Goal: Task Accomplishment & Management: Manage account settings

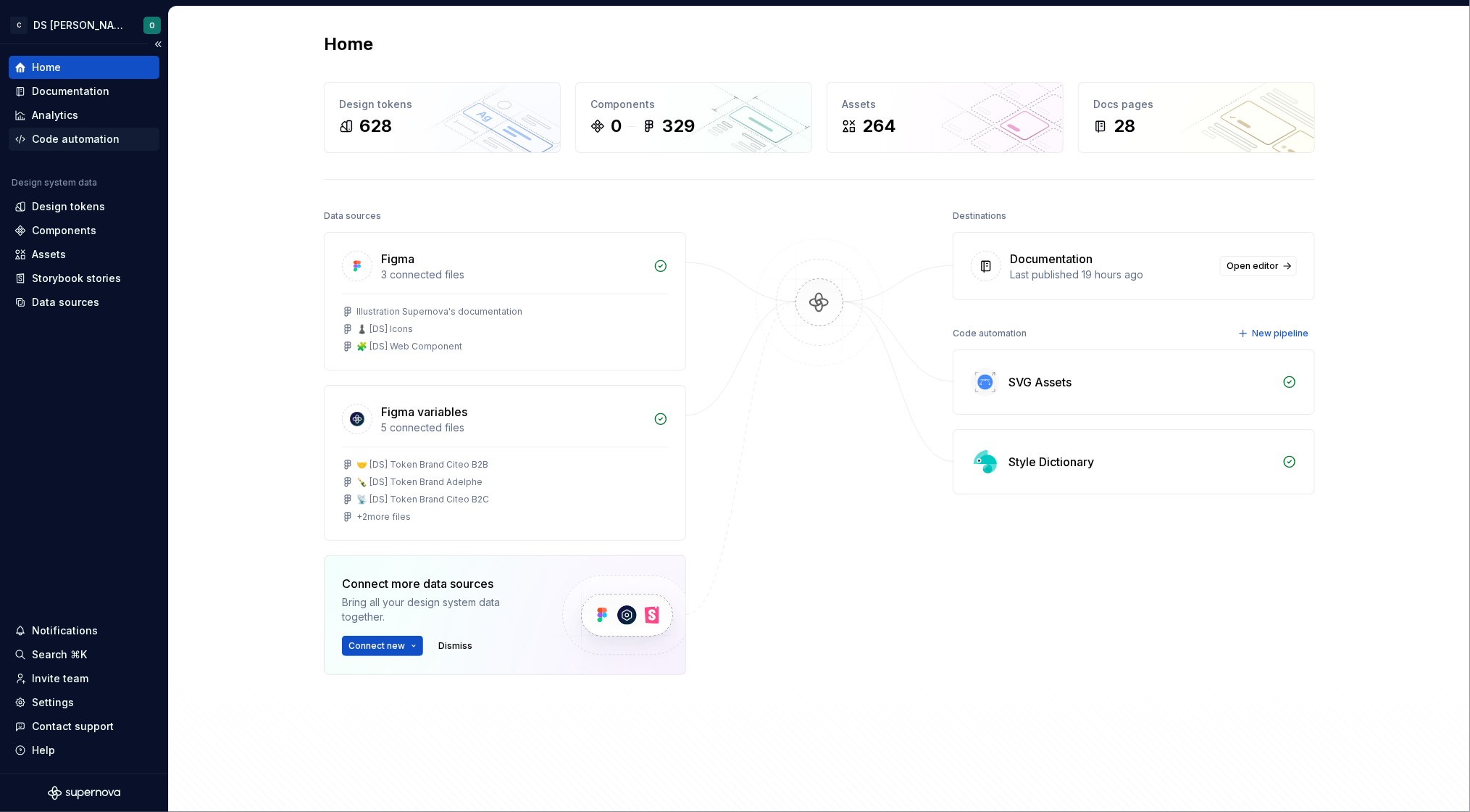
click at [75, 143] on div "Code automation" at bounding box center [75, 140] width 87 height 14
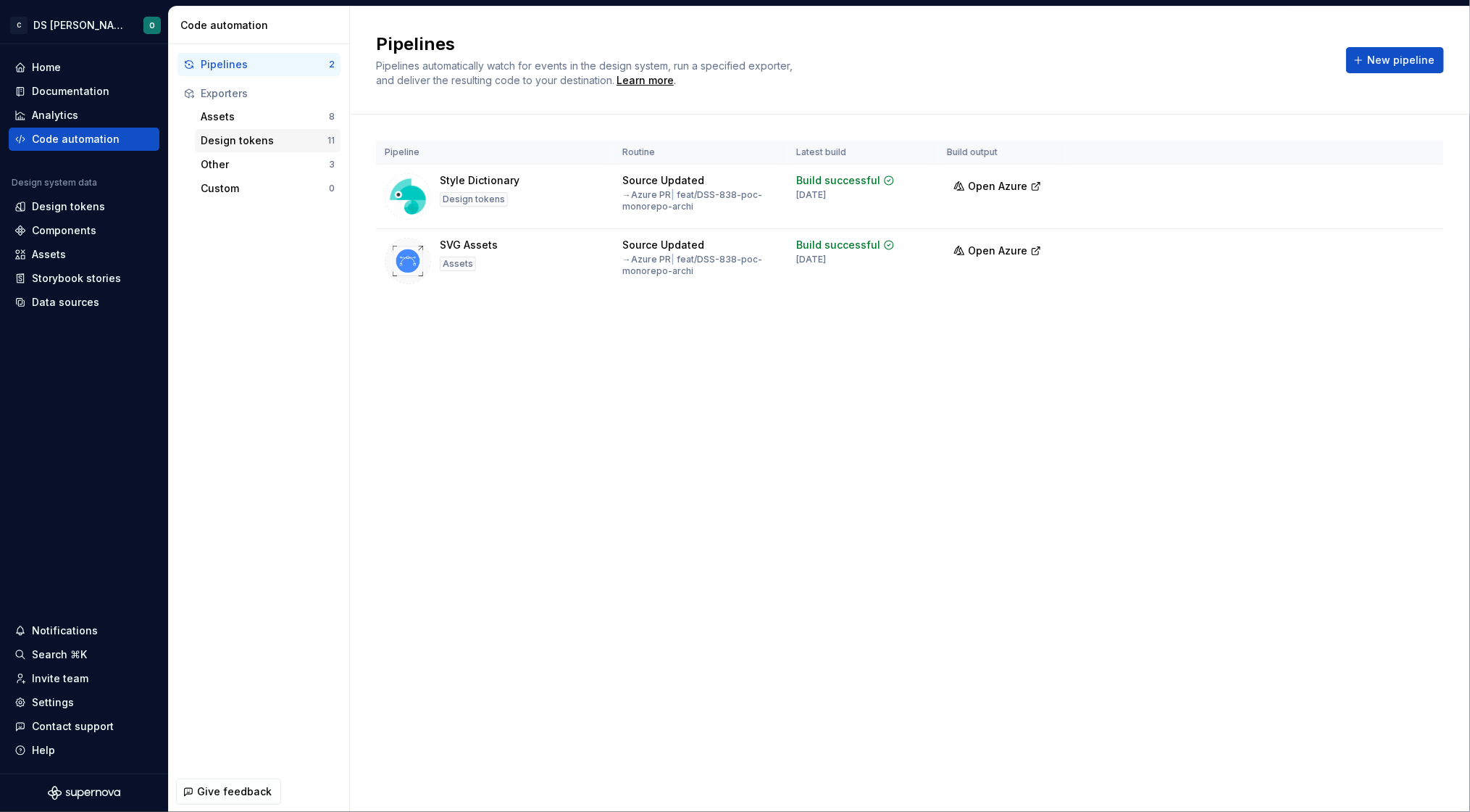
click at [239, 136] on div "Design tokens" at bounding box center [264, 140] width 127 height 14
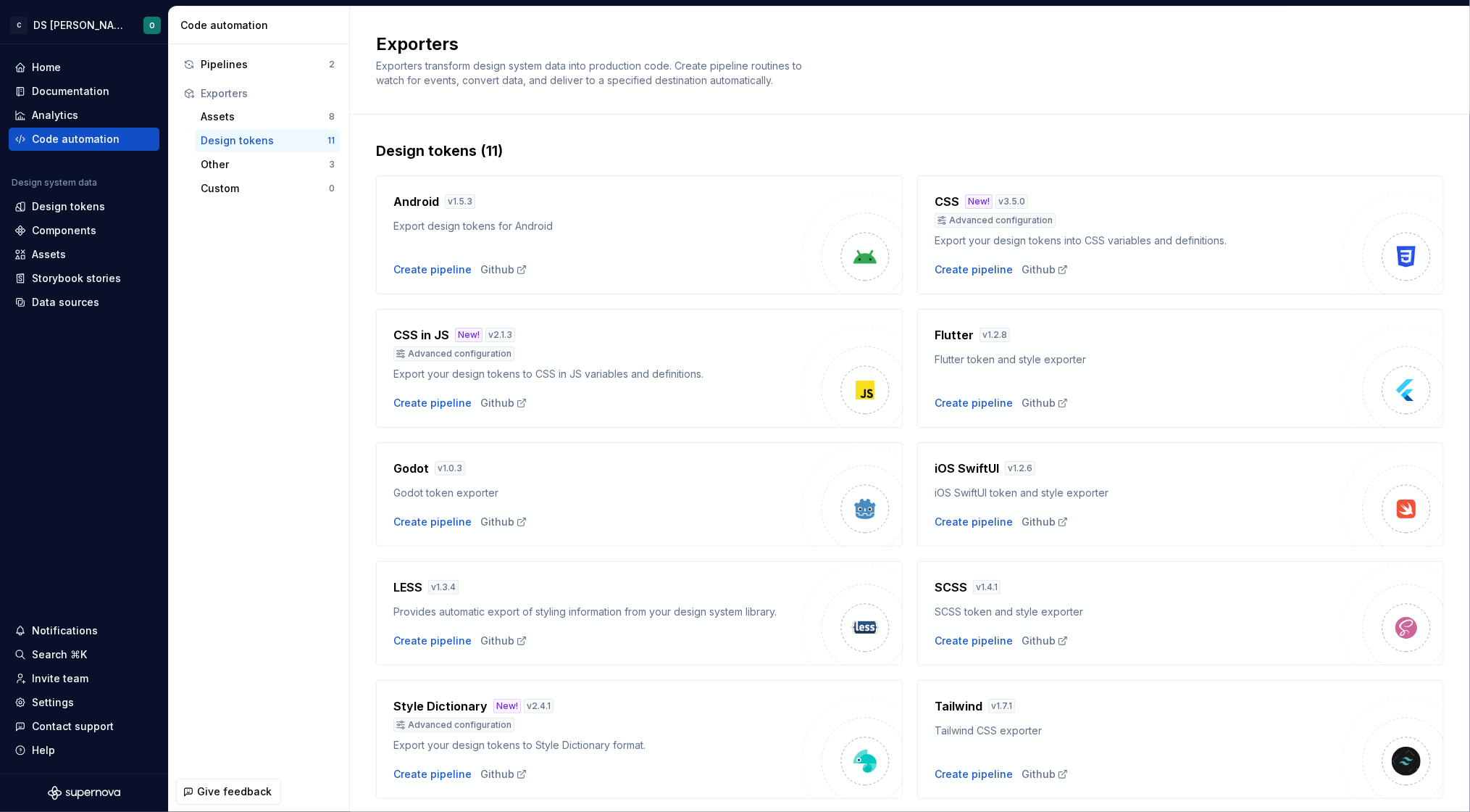
click at [431, 703] on h4 "Style Dictionary" at bounding box center [440, 705] width 95 height 17
click at [726, 699] on div "Style Dictionary New! v 2.4.1" at bounding box center [597, 705] width 408 height 17
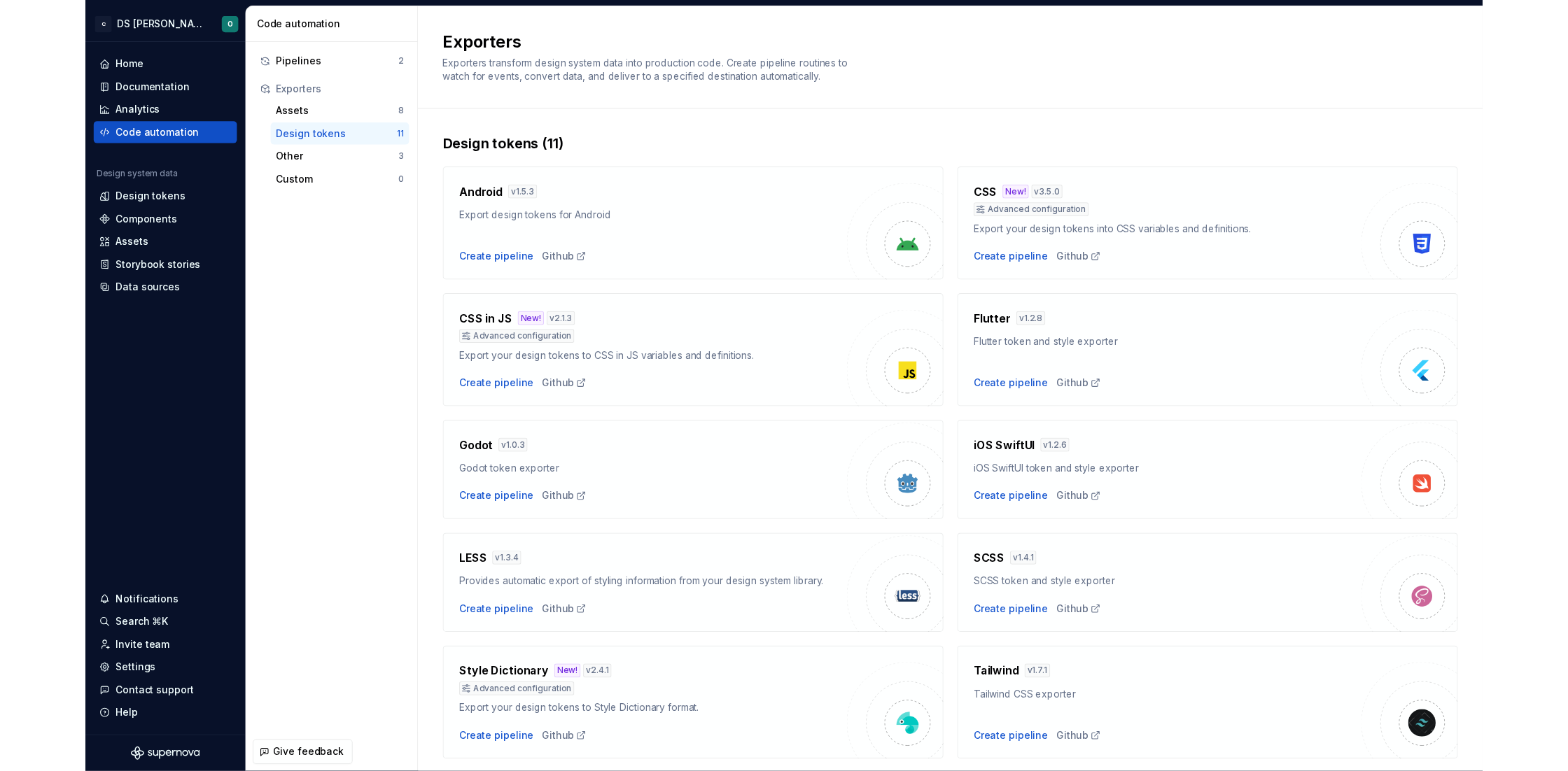
scroll to position [98, 0]
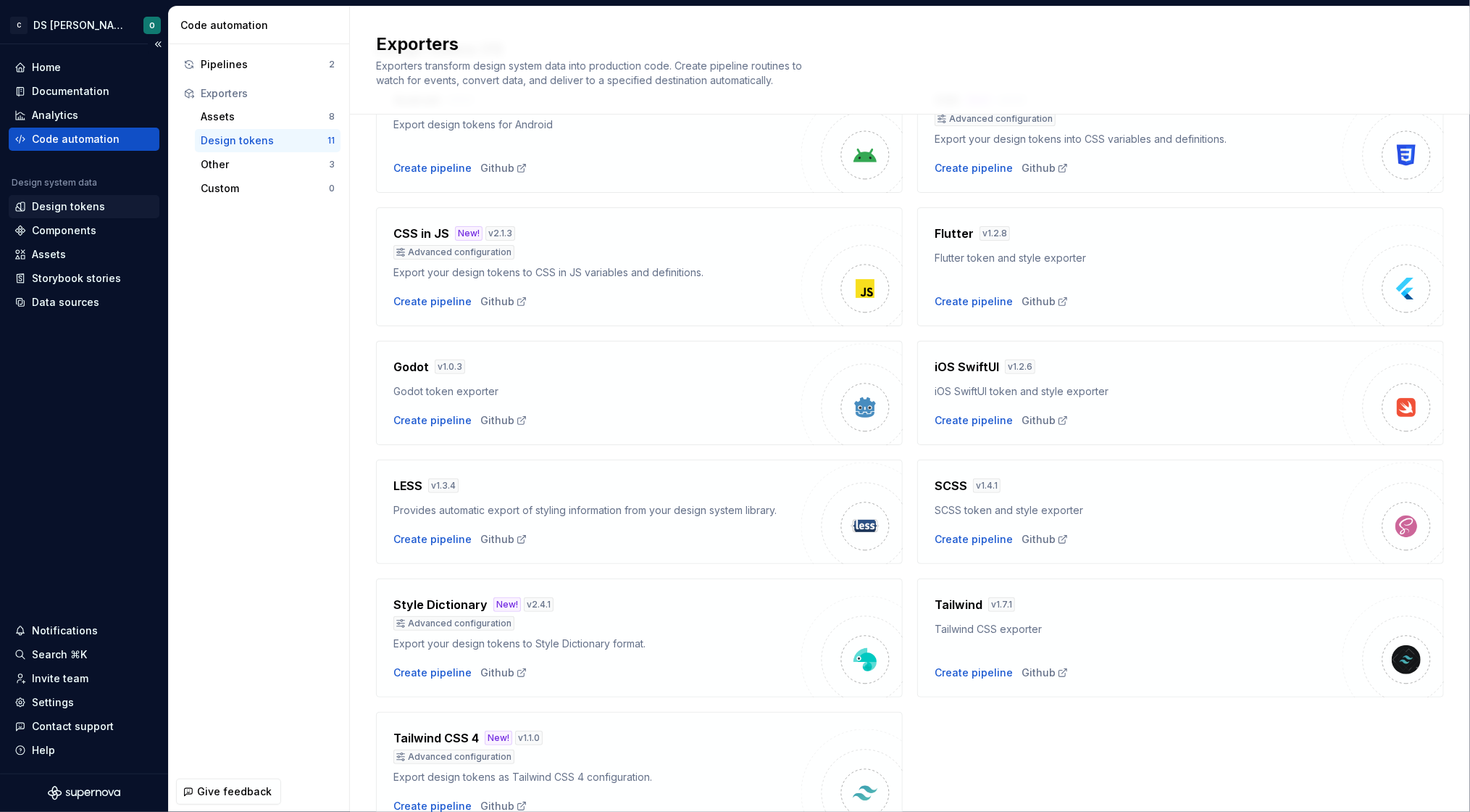
click at [78, 202] on div "Design tokens" at bounding box center [68, 206] width 73 height 14
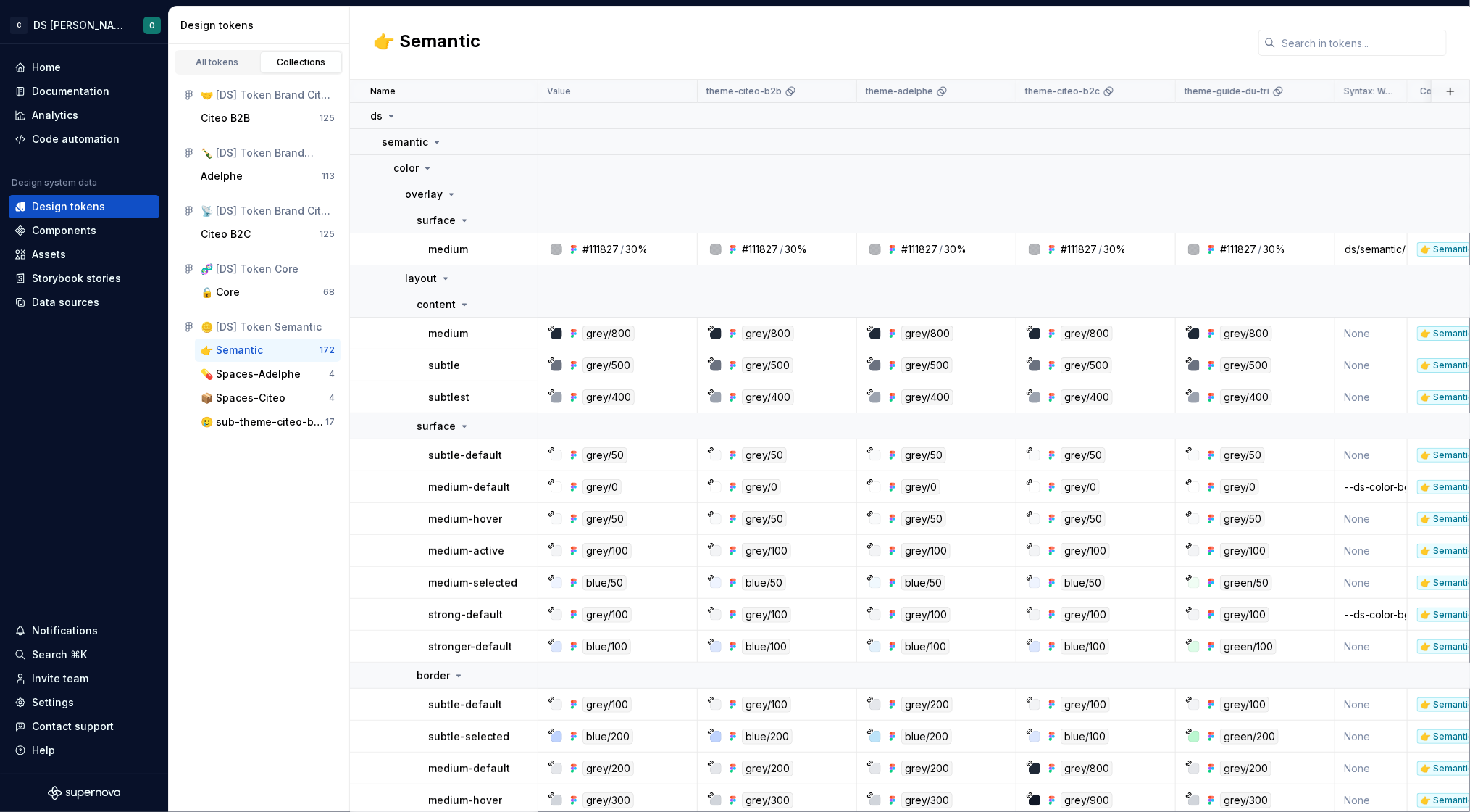
click at [615, 34] on div "👉 Semantic" at bounding box center [910, 42] width 1120 height 73
click at [611, 32] on div "👉 Semantic" at bounding box center [910, 42] width 1120 height 73
click at [572, 23] on div "👉 Semantic" at bounding box center [910, 42] width 1120 height 73
drag, startPoint x: 505, startPoint y: 40, endPoint x: 378, endPoint y: 42, distance: 127.0
click at [378, 42] on div "👉 Semantic" at bounding box center [910, 42] width 1120 height 73
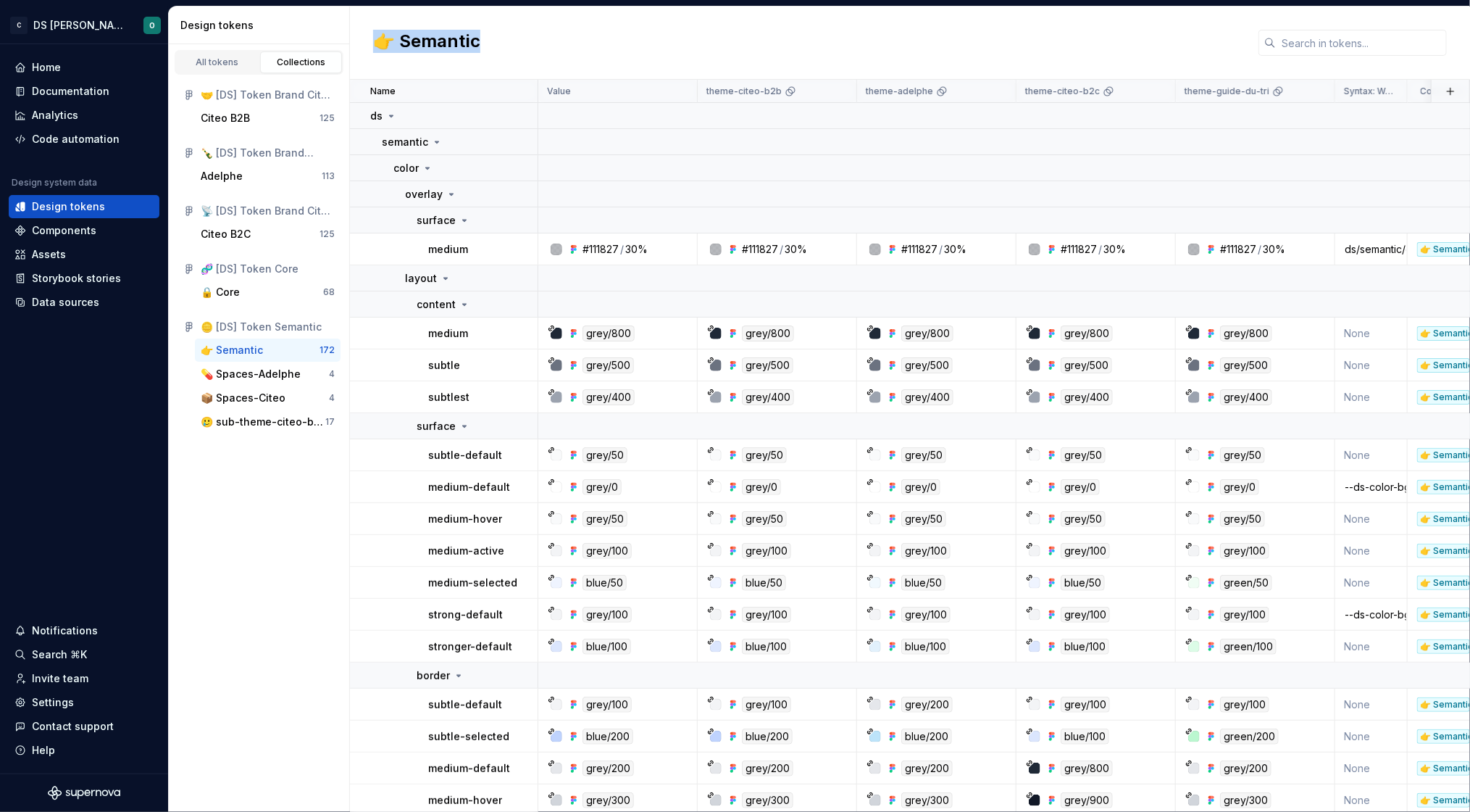
click at [574, 40] on div "👉 Semantic" at bounding box center [910, 42] width 1120 height 73
click at [631, 35] on div "👉 Semantic" at bounding box center [910, 42] width 1120 height 73
drag, startPoint x: 507, startPoint y: 41, endPoint x: 400, endPoint y: 41, distance: 107.0
click at [400, 41] on div "👉 Semantic" at bounding box center [910, 42] width 1120 height 73
click at [545, 49] on div "👉 Semantic" at bounding box center [910, 42] width 1120 height 73
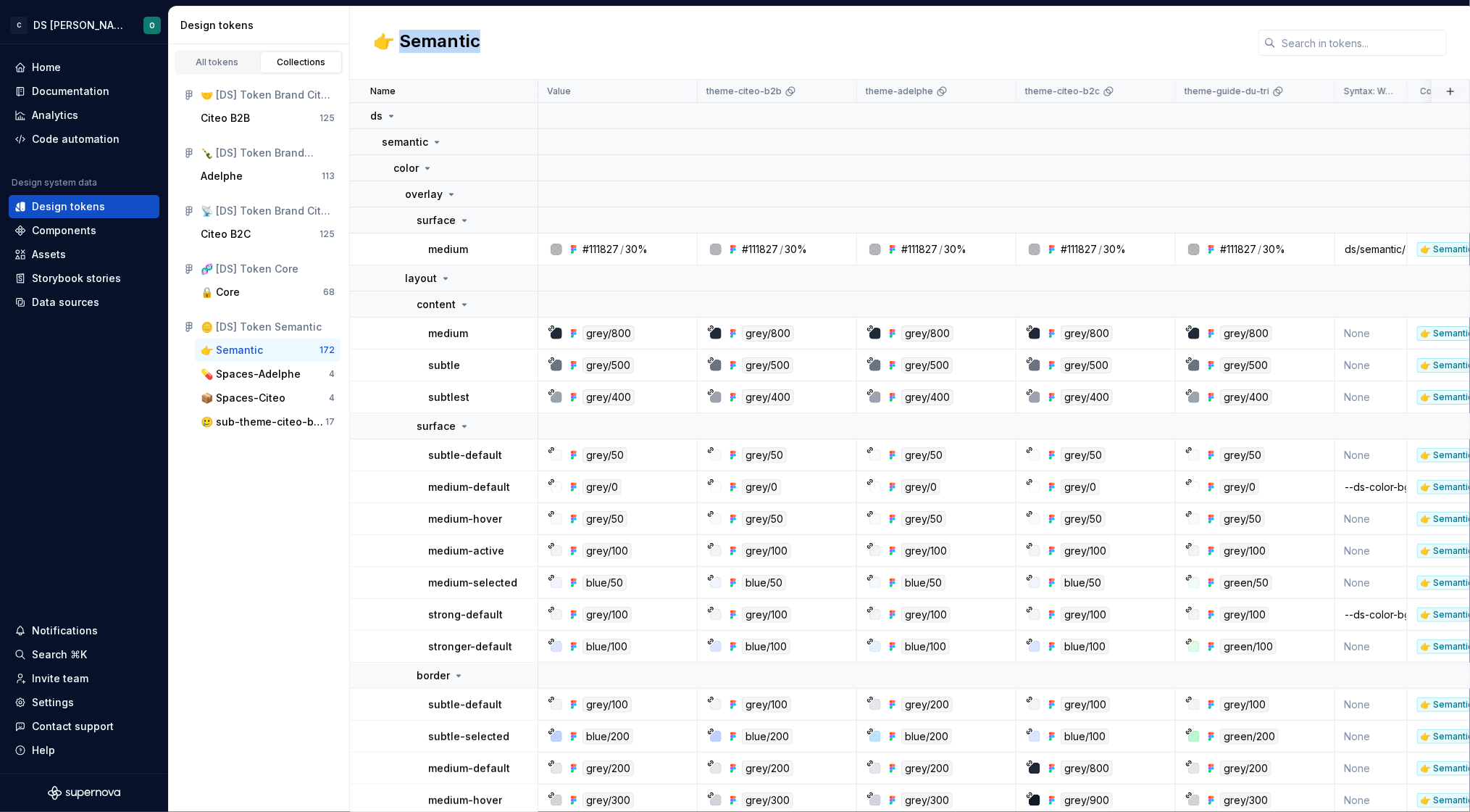
drag, startPoint x: 400, startPoint y: 41, endPoint x: 537, endPoint y: 44, distance: 137.0
click at [537, 44] on div "👉 Semantic" at bounding box center [910, 42] width 1120 height 73
click at [537, 45] on div "👉 Semantic" at bounding box center [910, 42] width 1120 height 73
drag, startPoint x: 489, startPoint y: 42, endPoint x: 387, endPoint y: 36, distance: 102.2
click at [387, 36] on div "👉 Semantic" at bounding box center [910, 42] width 1120 height 73
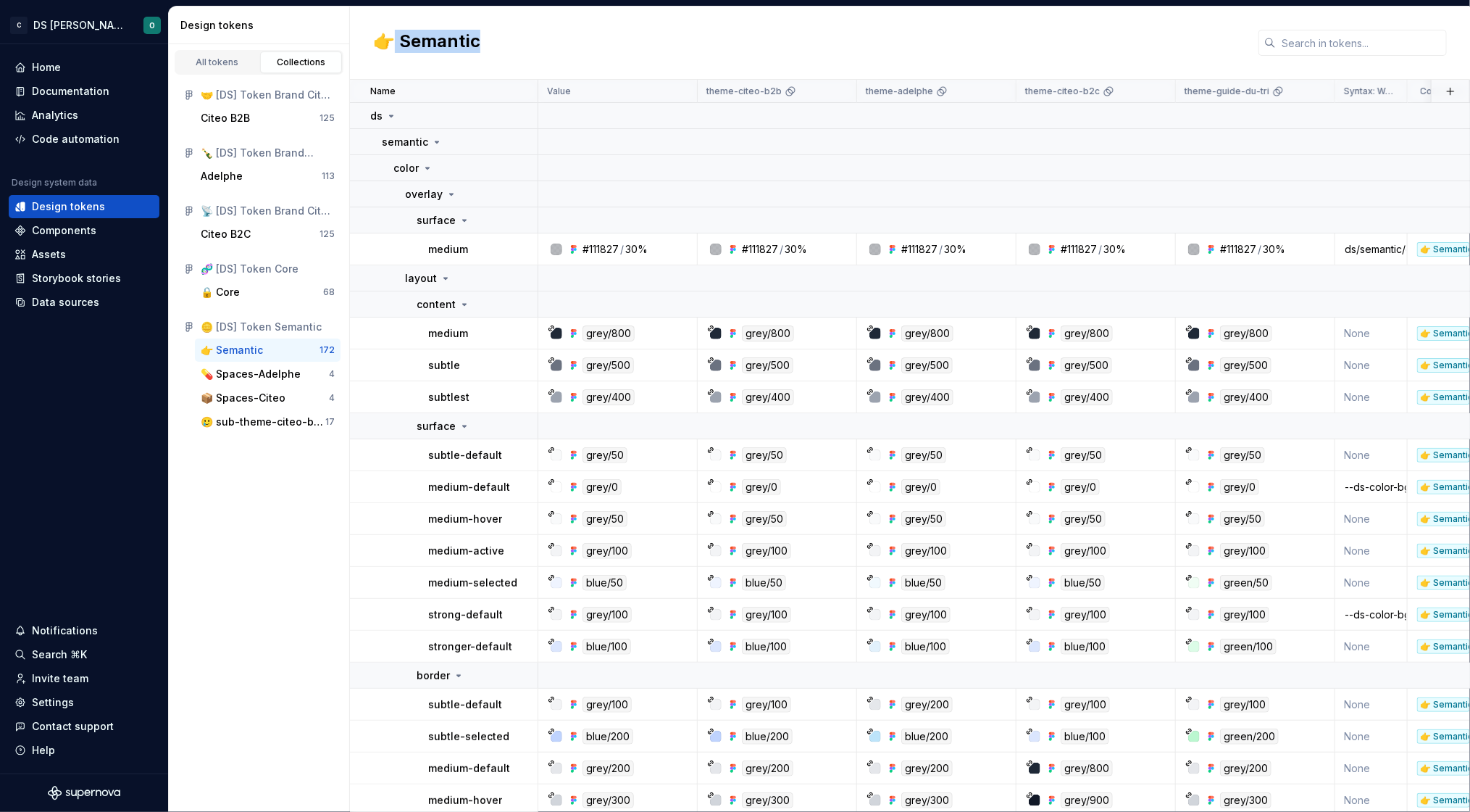
click at [692, 49] on div "👉 Semantic" at bounding box center [910, 42] width 1120 height 73
click at [554, 34] on div "👉 Semantic" at bounding box center [910, 42] width 1120 height 73
click at [213, 68] on link "All tokens" at bounding box center [218, 62] width 83 height 22
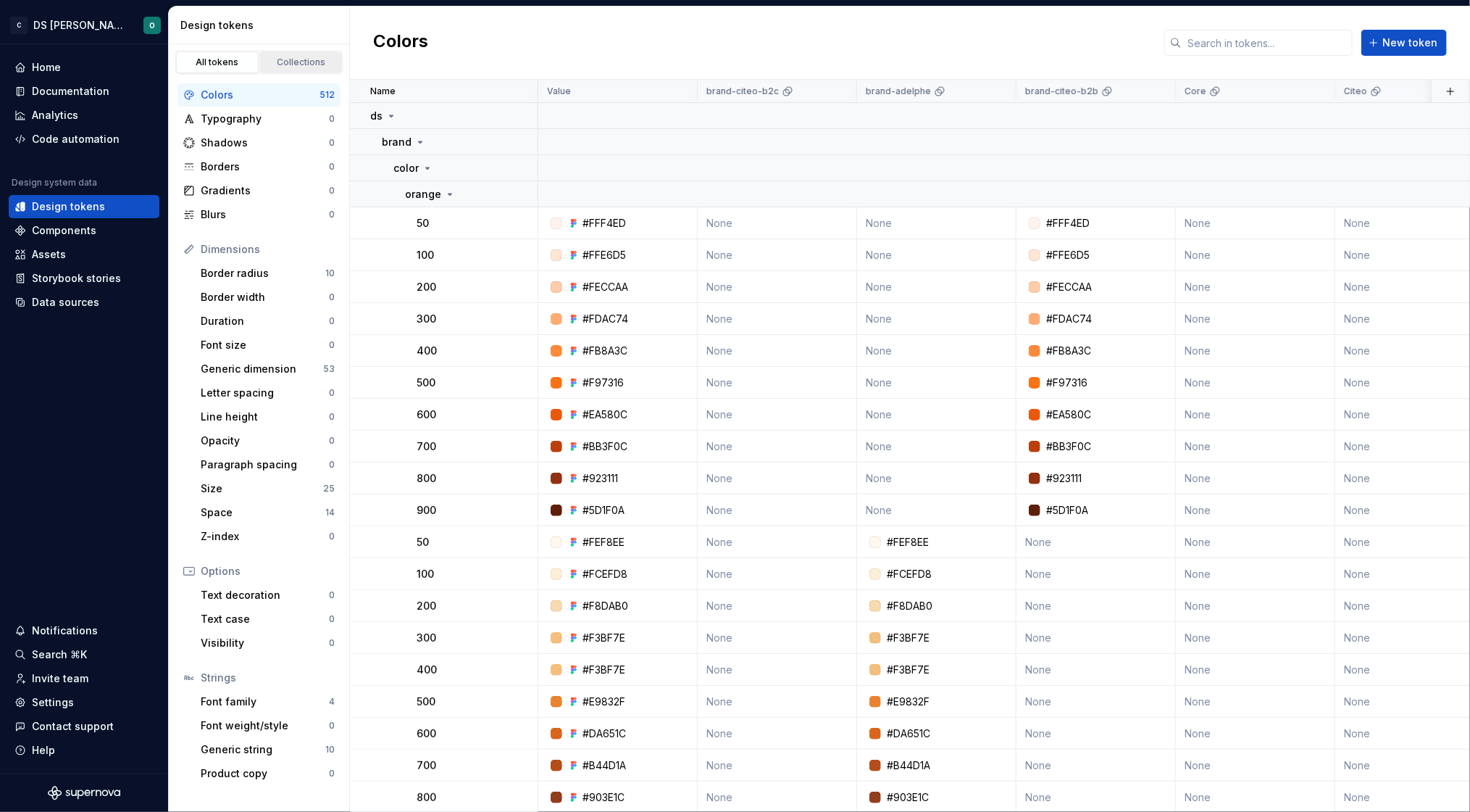
click at [313, 64] on div "Collections" at bounding box center [302, 62] width 72 height 12
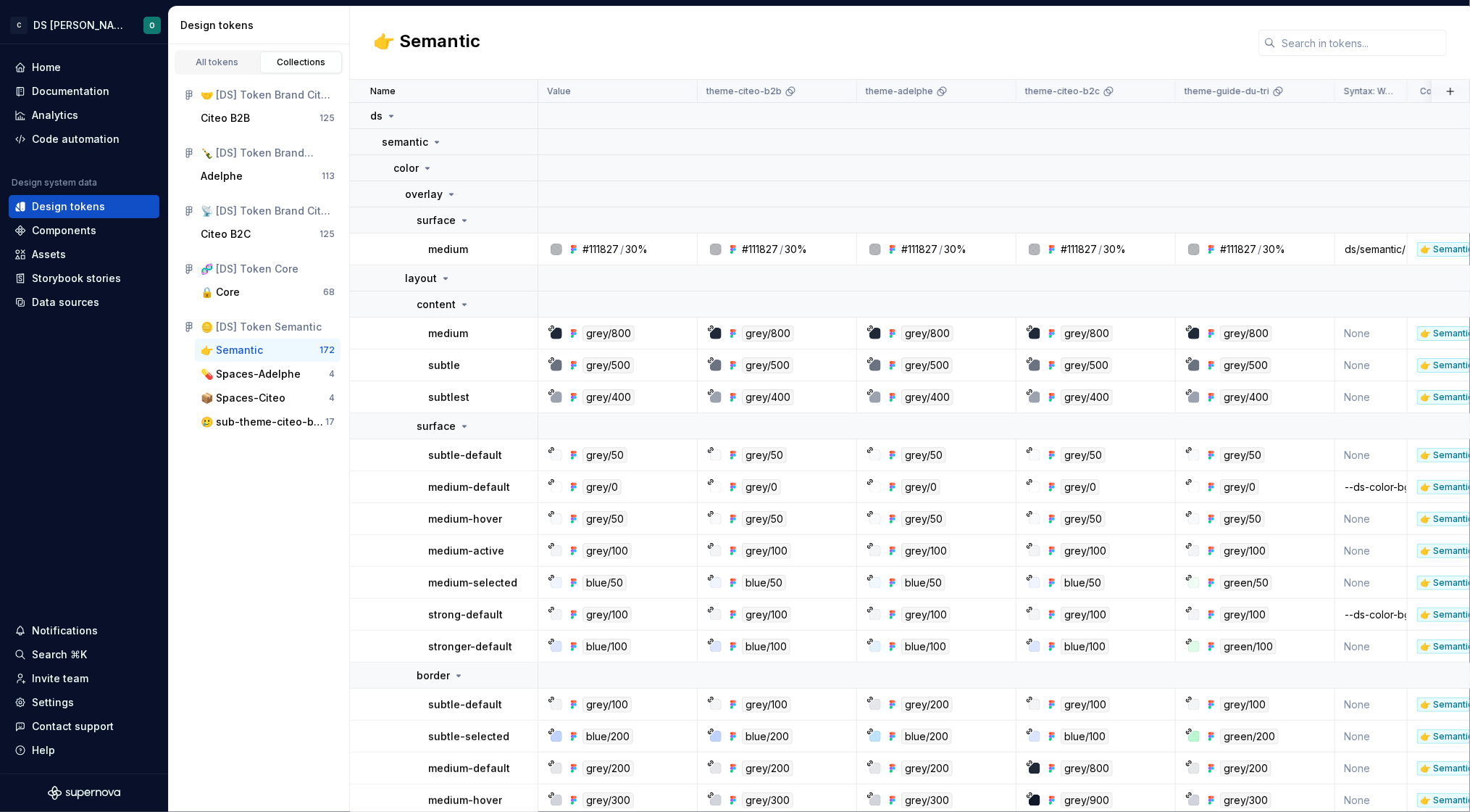
click at [753, 23] on div "👉 Semantic" at bounding box center [910, 42] width 1120 height 73
click at [750, 23] on div "👉 Semantic" at bounding box center [910, 42] width 1120 height 73
drag, startPoint x: 484, startPoint y: 42, endPoint x: 383, endPoint y: 45, distance: 101.0
click at [383, 45] on div "👉 Semantic" at bounding box center [910, 42] width 1120 height 73
click at [609, 40] on div "👉 Semantic" at bounding box center [910, 42] width 1120 height 73
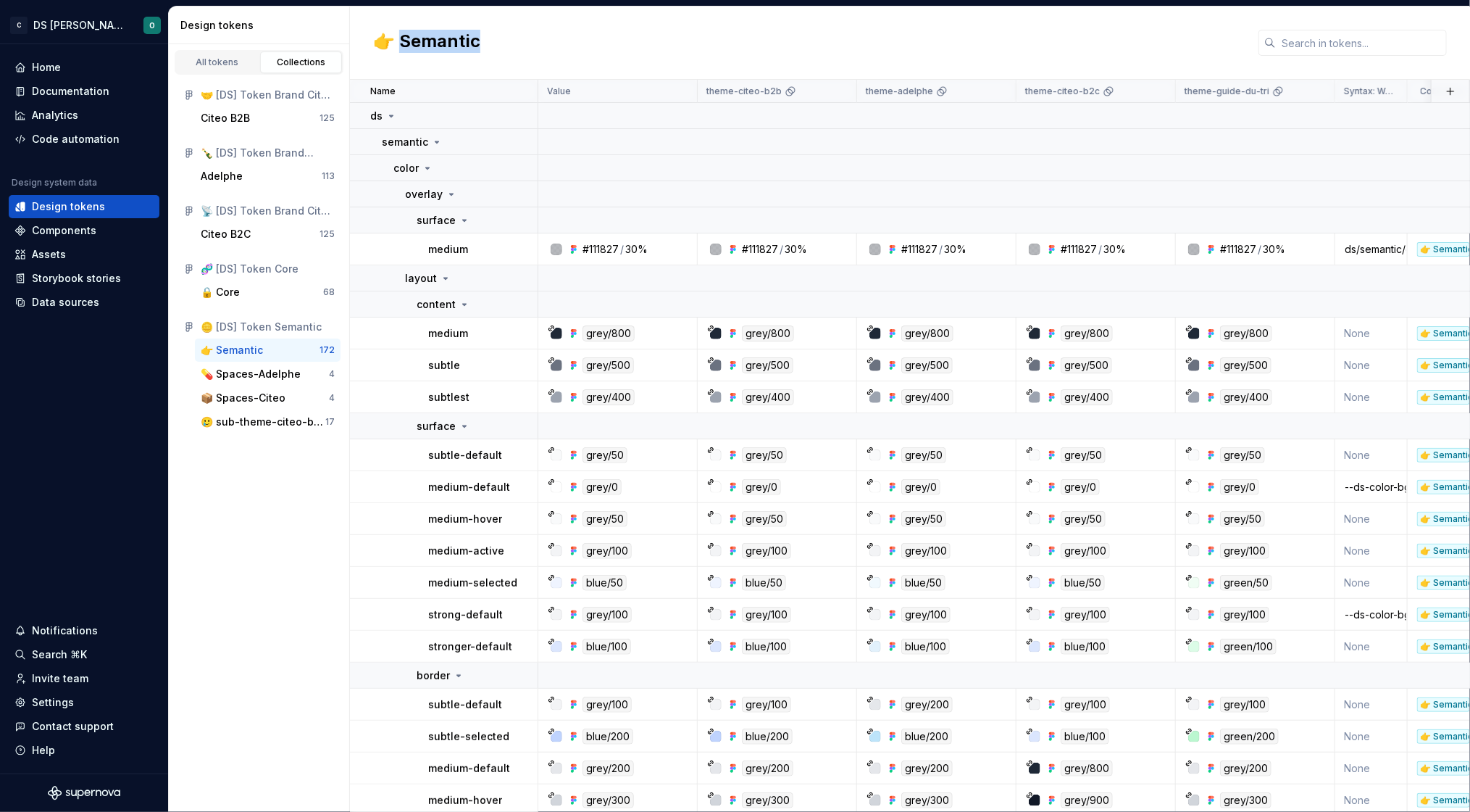
drag, startPoint x: 477, startPoint y: 42, endPoint x: 399, endPoint y: 47, distance: 78.2
click at [399, 47] on div "👉 Semantic" at bounding box center [910, 42] width 1120 height 73
click at [563, 36] on div "👉 Semantic" at bounding box center [910, 42] width 1120 height 73
drag, startPoint x: 400, startPoint y: 41, endPoint x: 549, endPoint y: 42, distance: 149.0
click at [549, 42] on div "👉 Semantic" at bounding box center [910, 42] width 1120 height 73
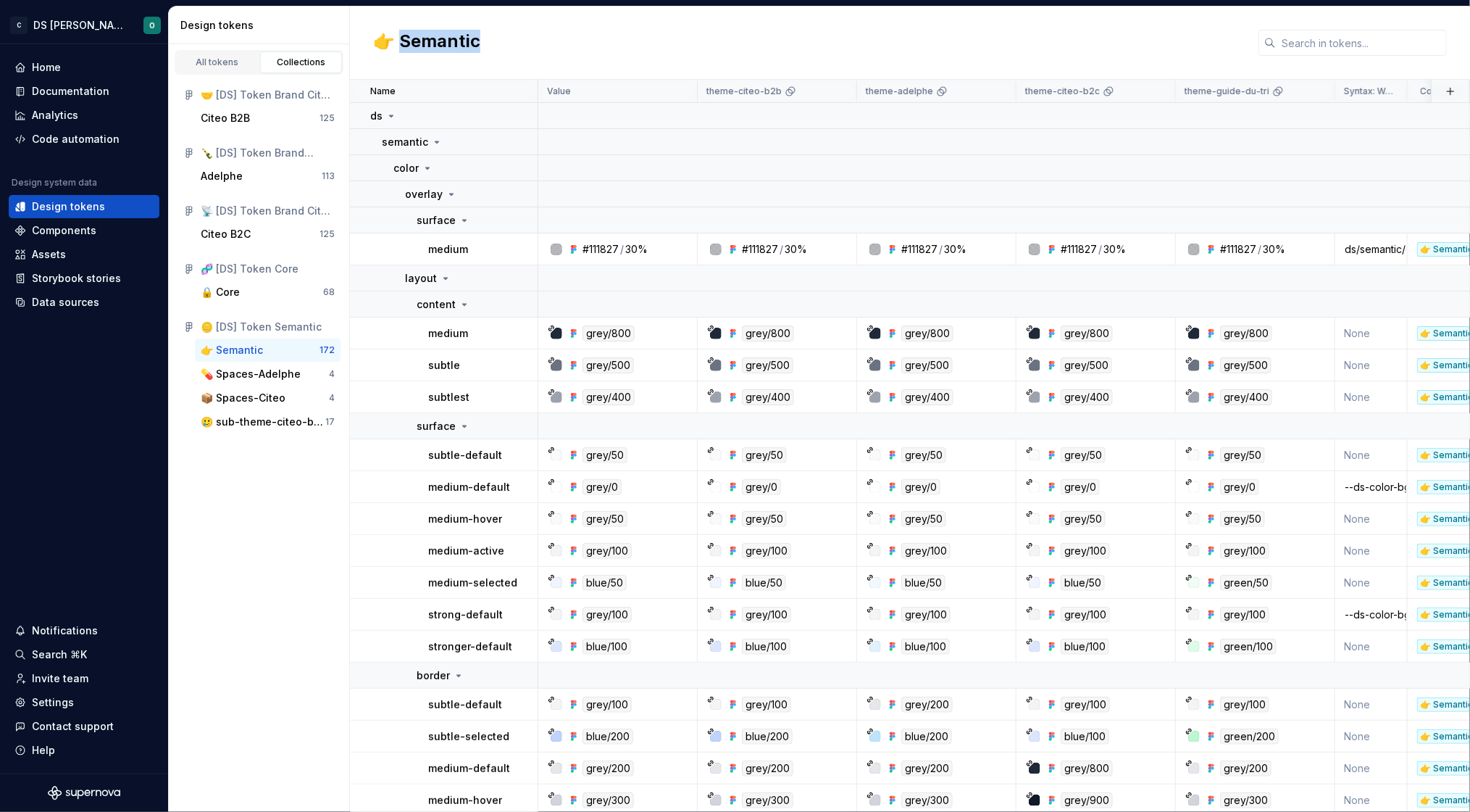
click at [549, 42] on div "👉 Semantic" at bounding box center [910, 42] width 1120 height 73
drag, startPoint x: 482, startPoint y: 42, endPoint x: 368, endPoint y: 44, distance: 114.0
click at [368, 44] on div "👉 Semantic" at bounding box center [910, 42] width 1120 height 73
click at [638, 41] on div "👉 Semantic" at bounding box center [910, 42] width 1120 height 73
drag, startPoint x: 500, startPoint y: 41, endPoint x: 354, endPoint y: 45, distance: 146.1
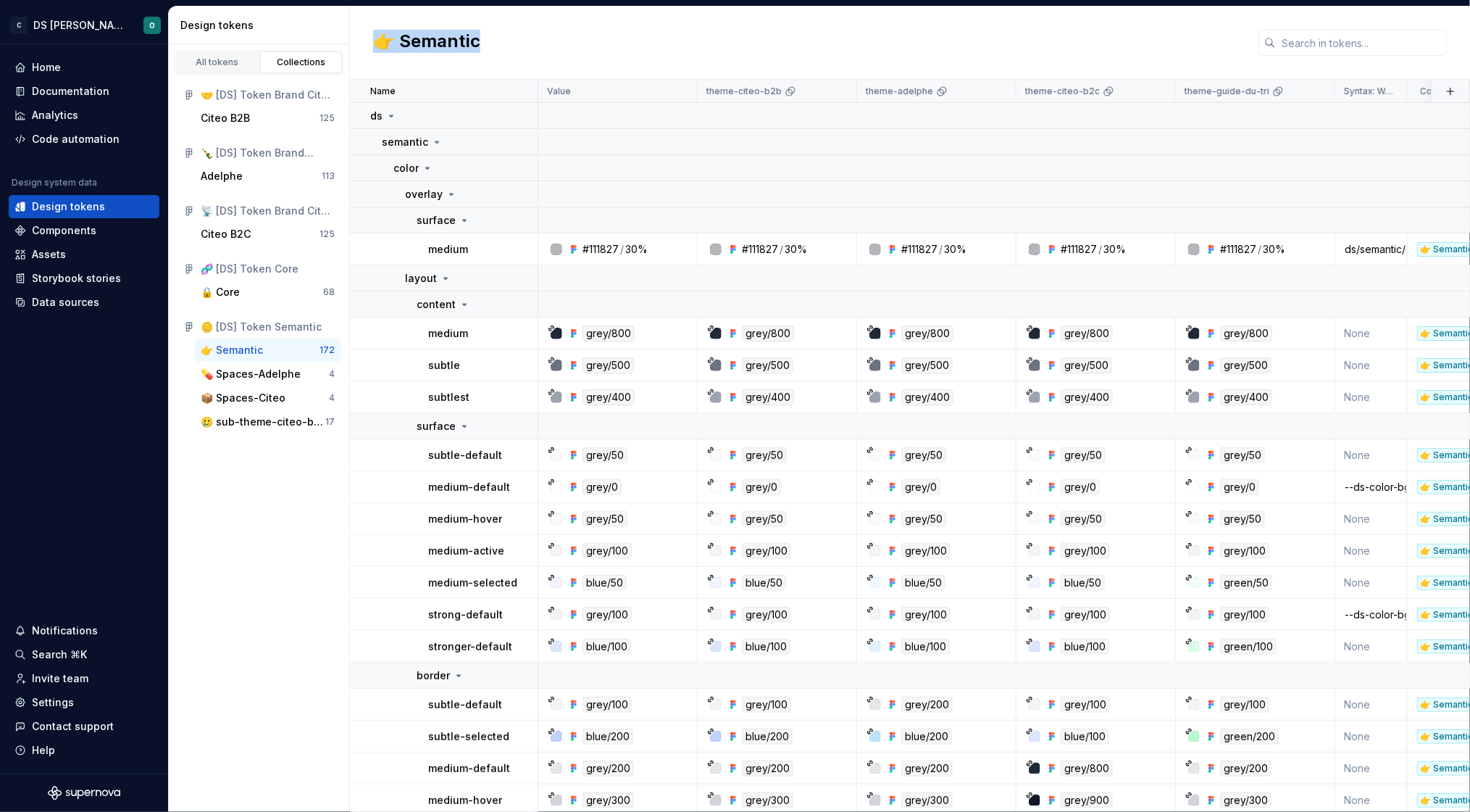
click at [354, 45] on div "👉 Semantic" at bounding box center [910, 42] width 1120 height 73
click at [596, 38] on div "👉 Semantic" at bounding box center [910, 42] width 1120 height 73
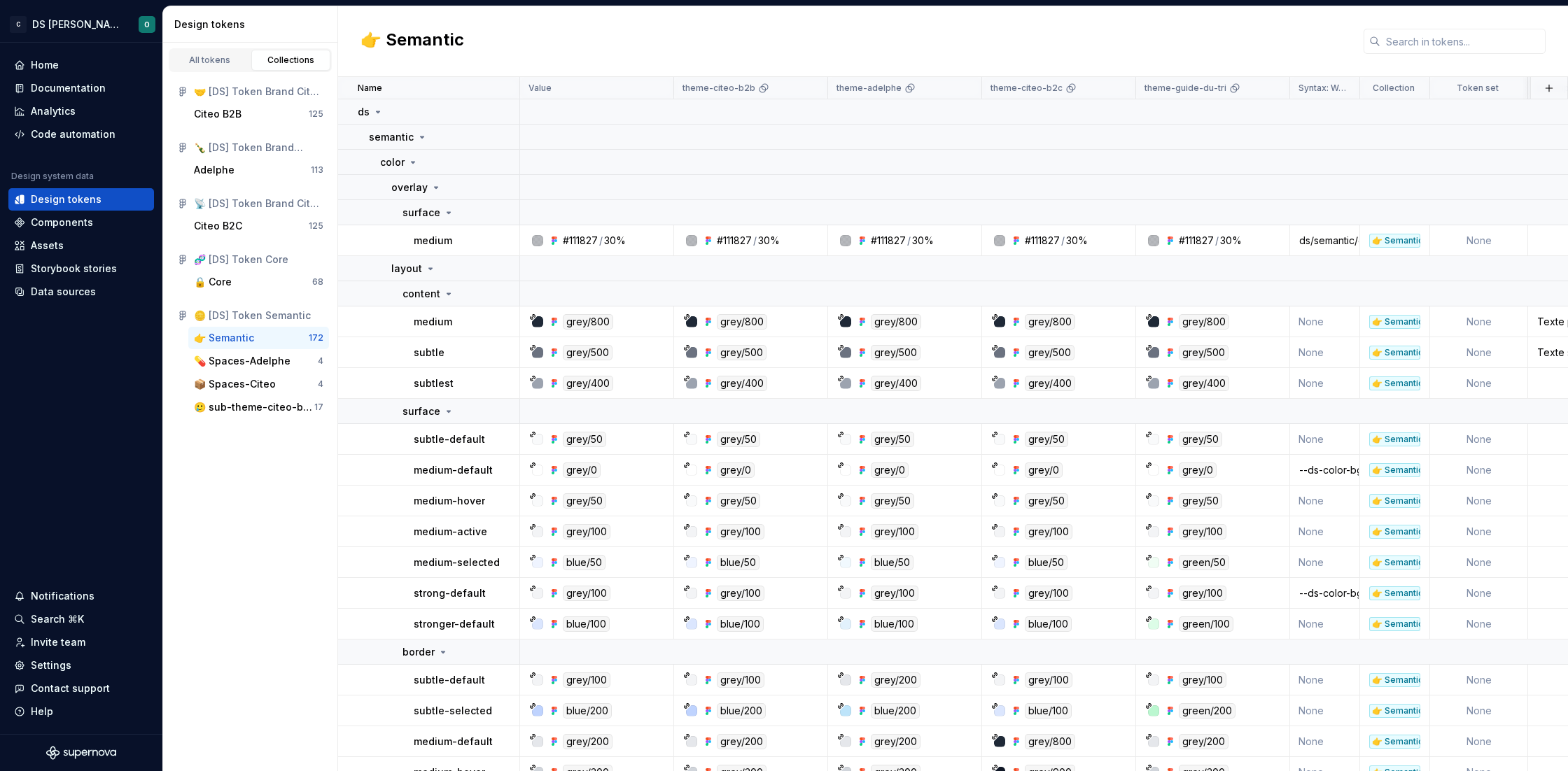
click at [1006, 34] on div "👉 Semantic" at bounding box center [953, 41] width 1230 height 70
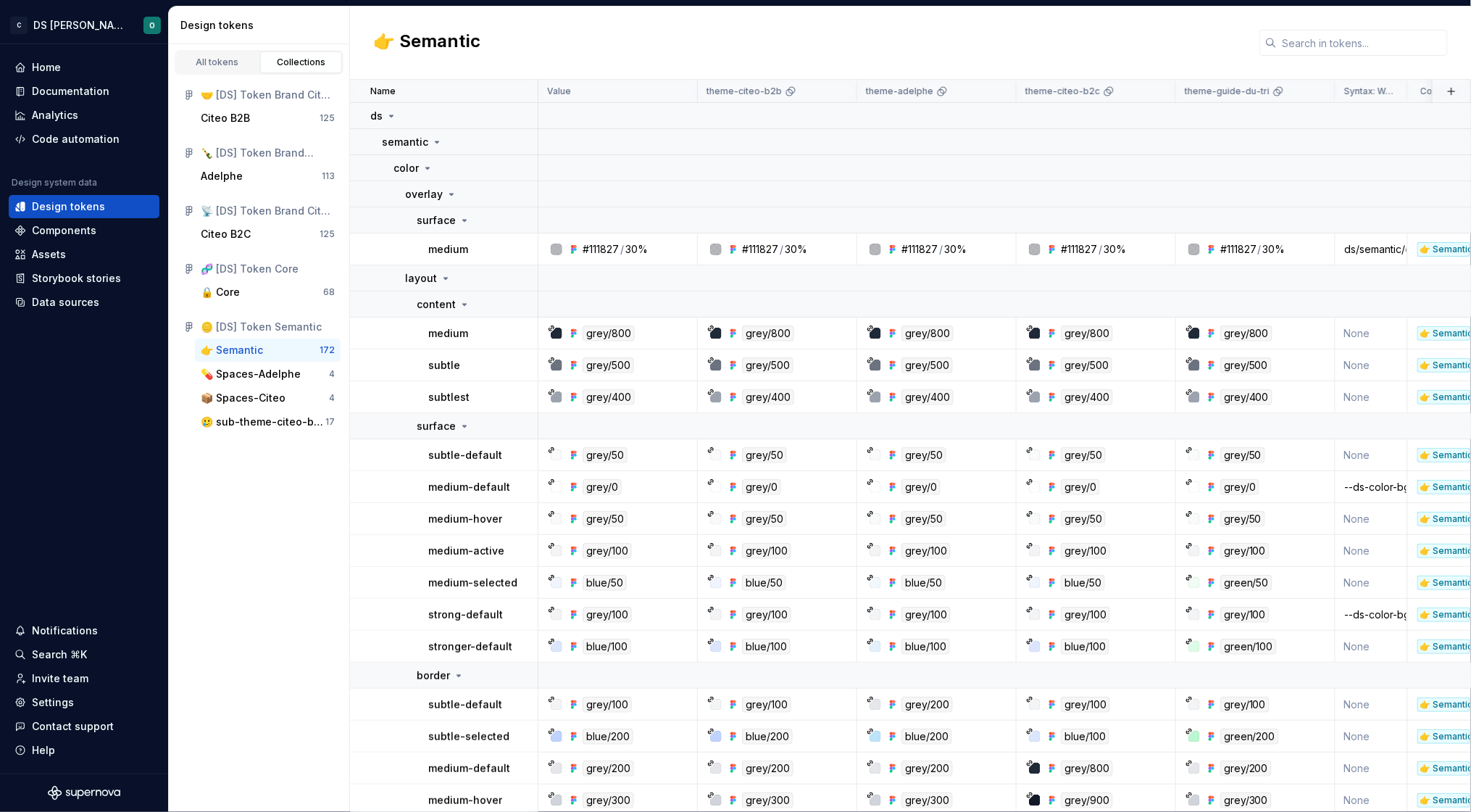
click at [938, 35] on div "👉 Semantic" at bounding box center [910, 42] width 1121 height 73
click at [770, 36] on div "👉 Semantic" at bounding box center [910, 42] width 1121 height 73
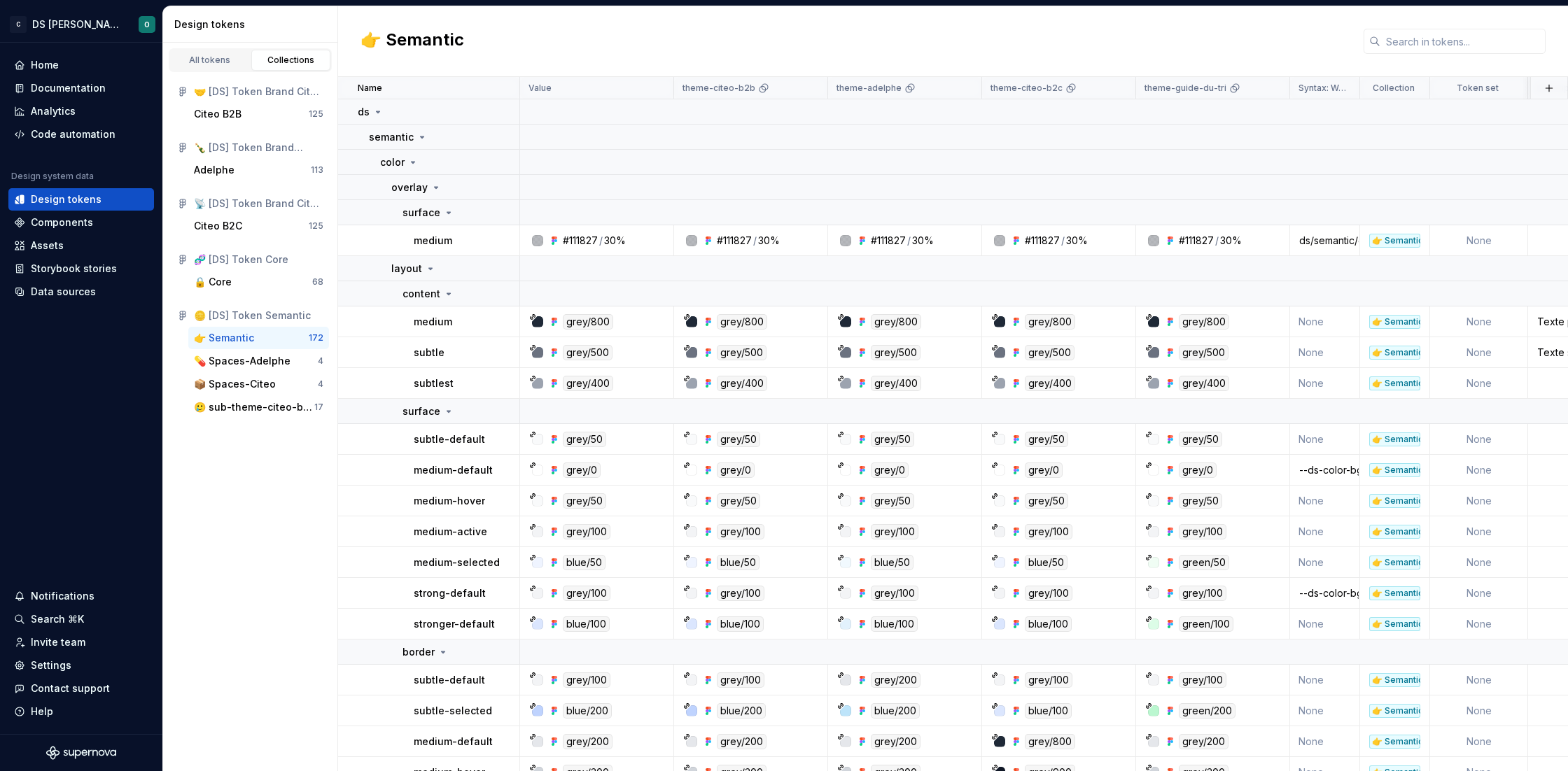
click at [260, 78] on div "🤝 [DS] Token Brand Citeo B2B Citeo B2B 125 🍾 [DS] Token Brand Adelphe Adelphe 1…" at bounding box center [250, 249] width 174 height 355
click at [237, 367] on div "💊 Spaces-Adelphe" at bounding box center [242, 361] width 97 height 14
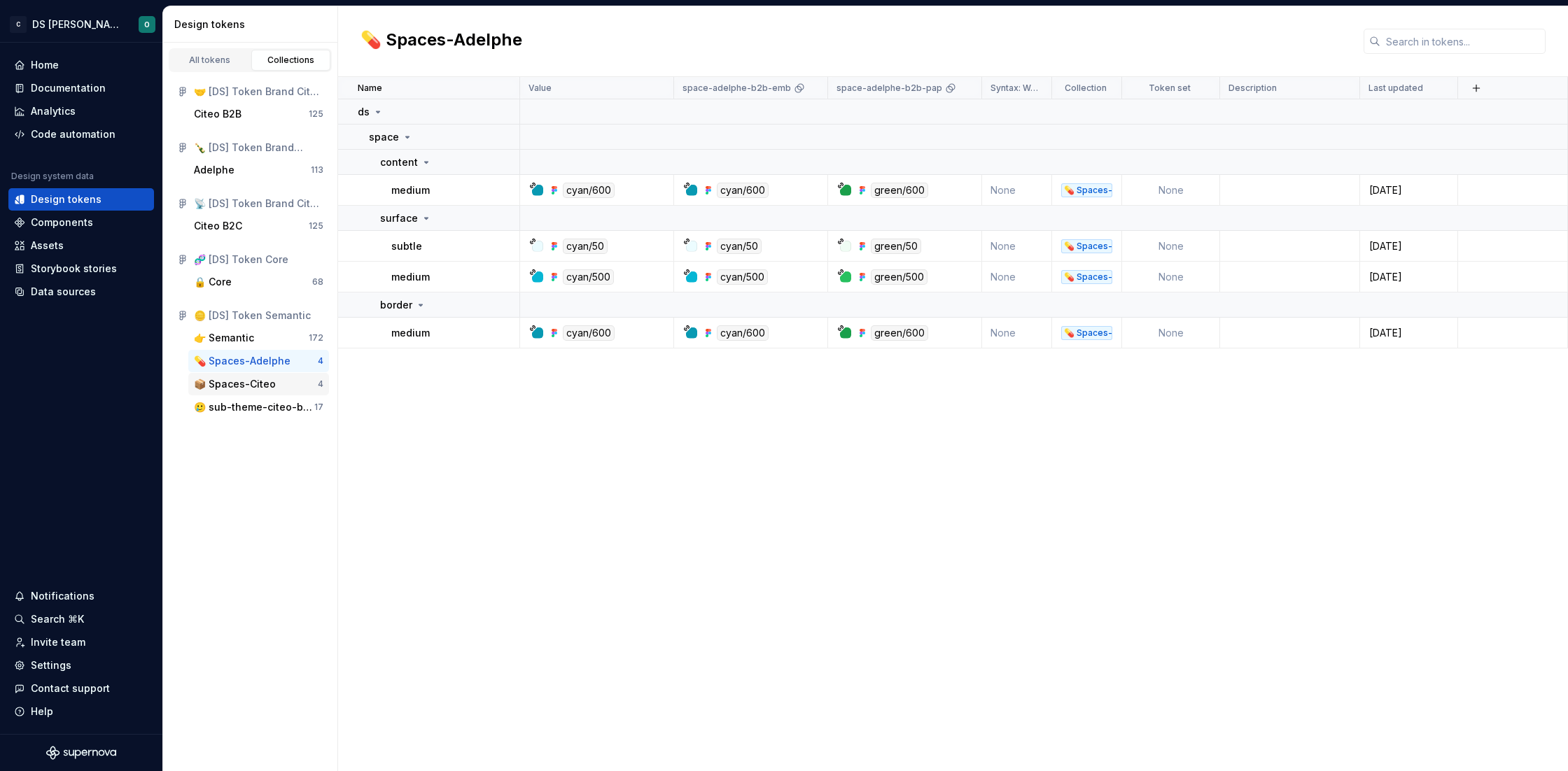
click at [241, 383] on div "📦 Spaces-Citeo" at bounding box center [235, 384] width 82 height 14
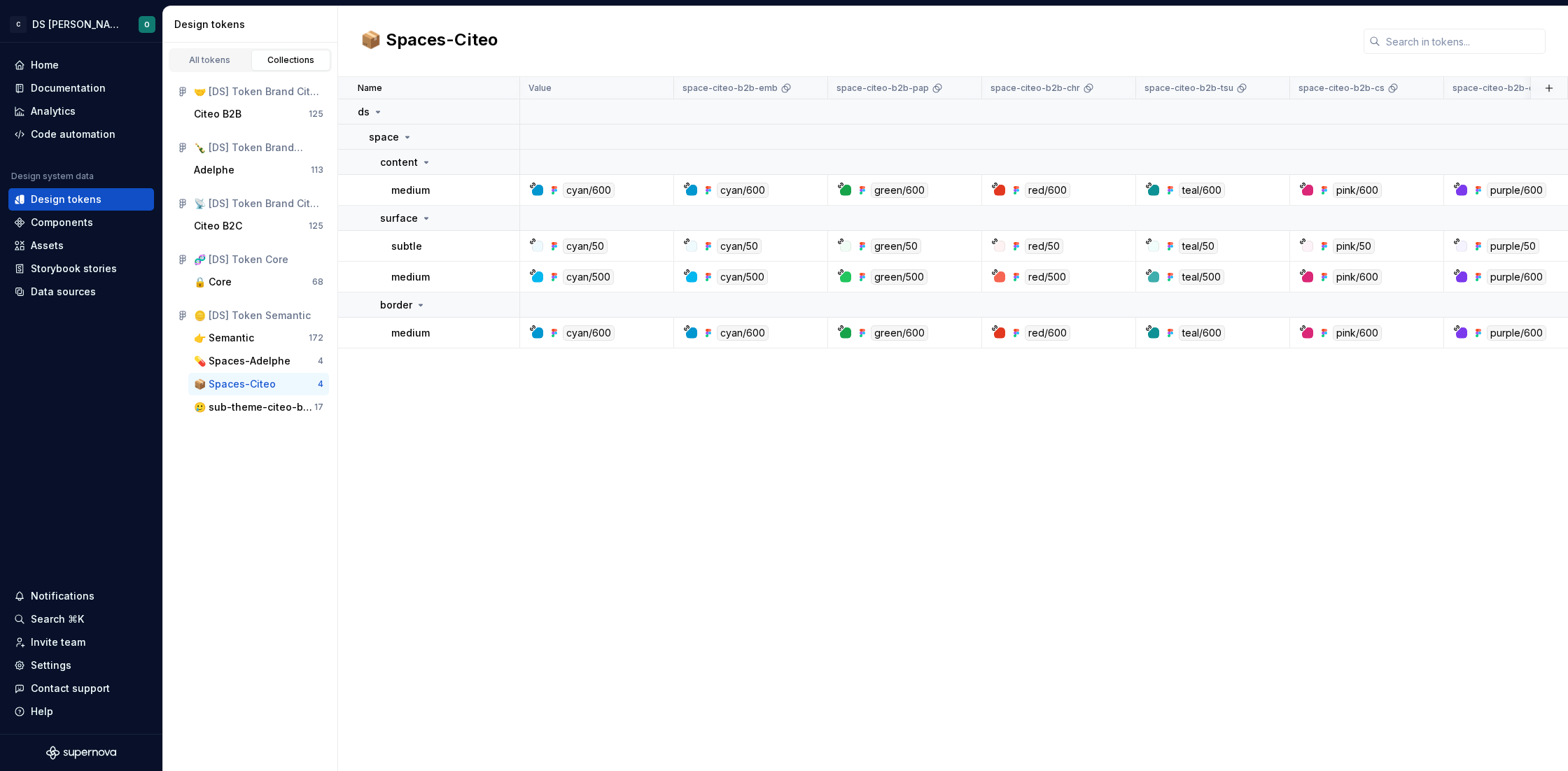
click at [238, 394] on div "📦 Spaces-Citeo 4" at bounding box center [259, 384] width 141 height 23
click at [239, 411] on div "🥲 sub-theme-citeo-b2b" at bounding box center [254, 407] width 120 height 14
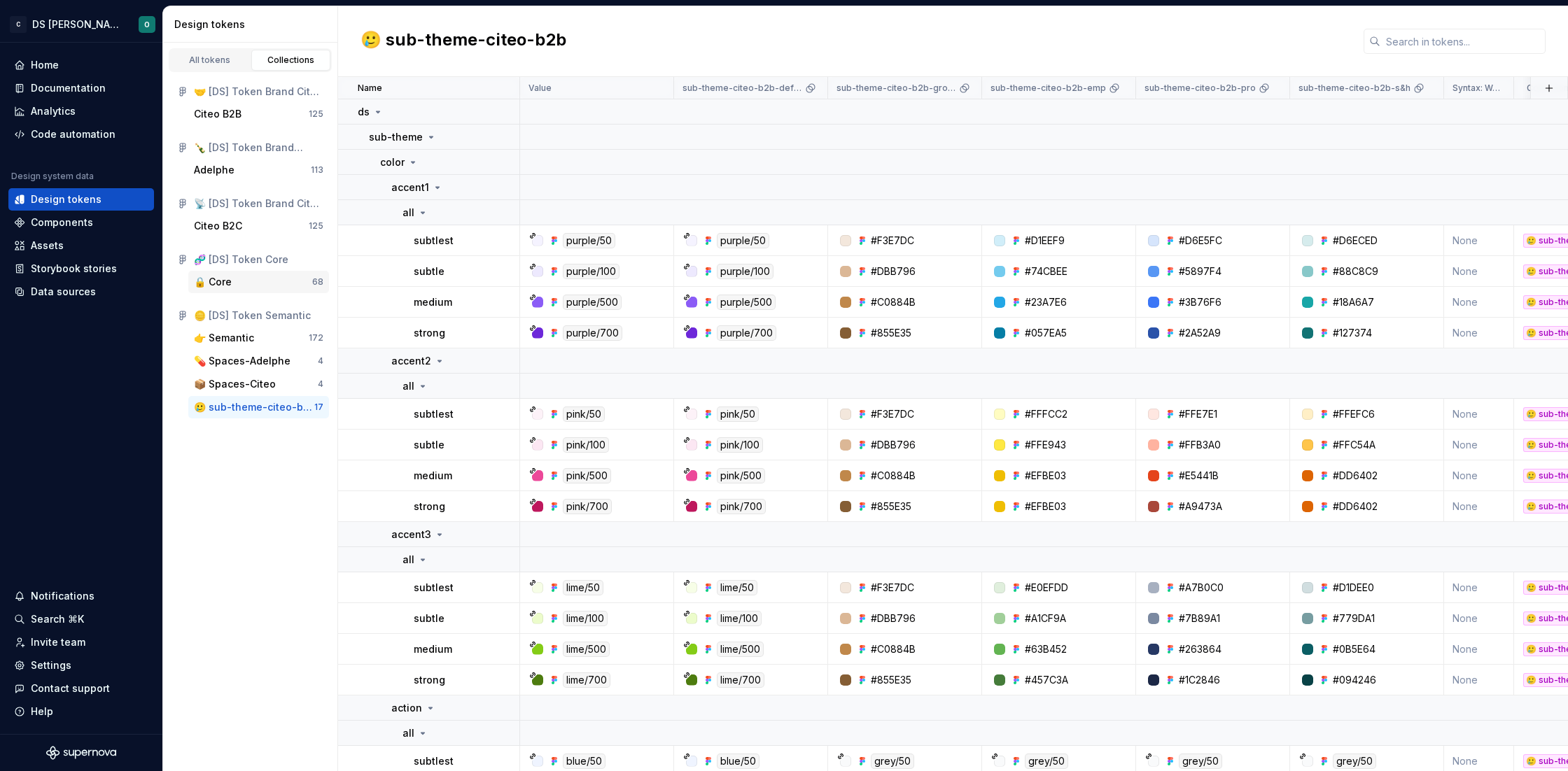
click at [245, 290] on div "🔒 Core 68" at bounding box center [259, 282] width 141 height 23
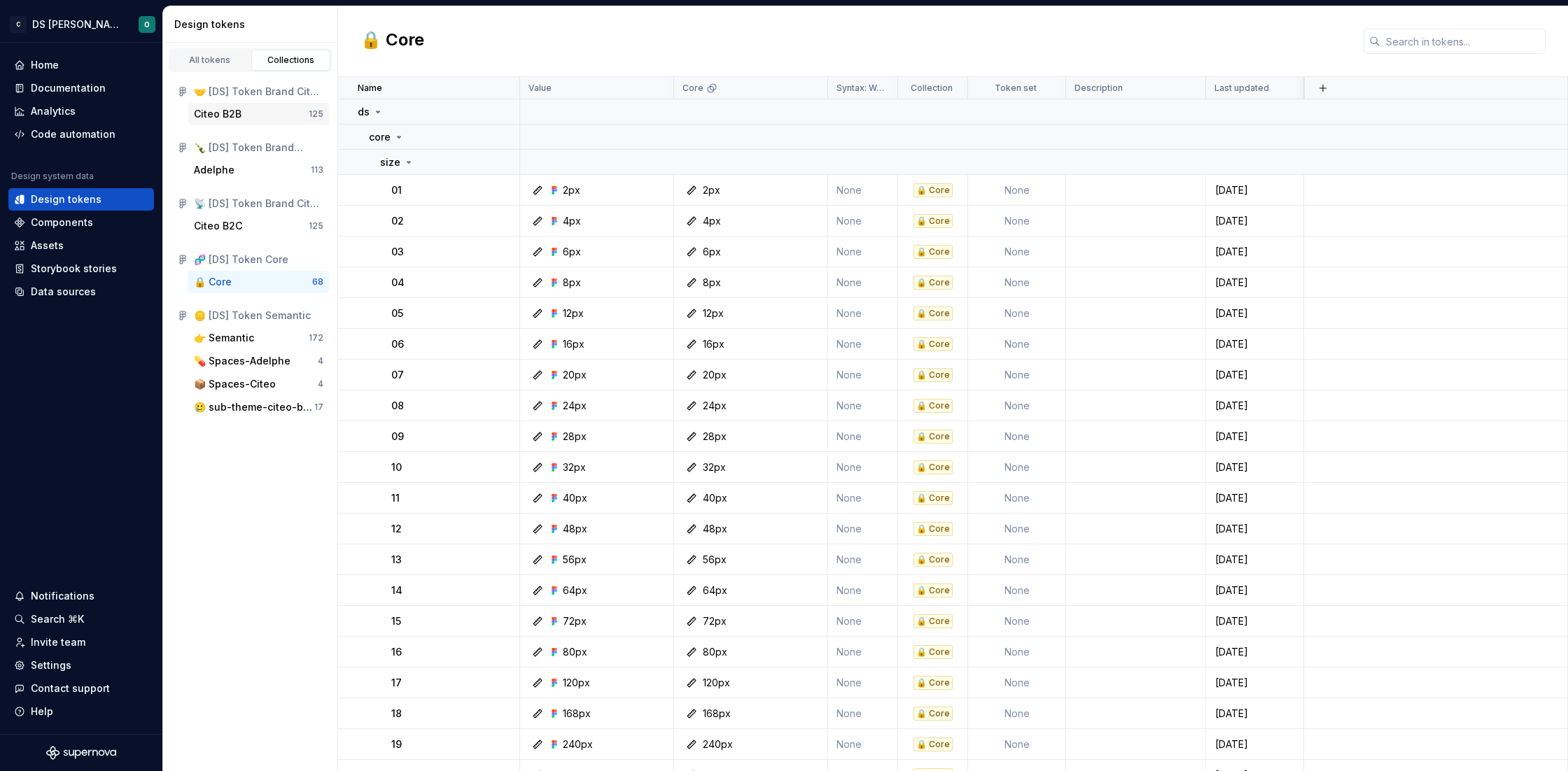
click at [248, 120] on div "Citeo B2B" at bounding box center [251, 114] width 115 height 14
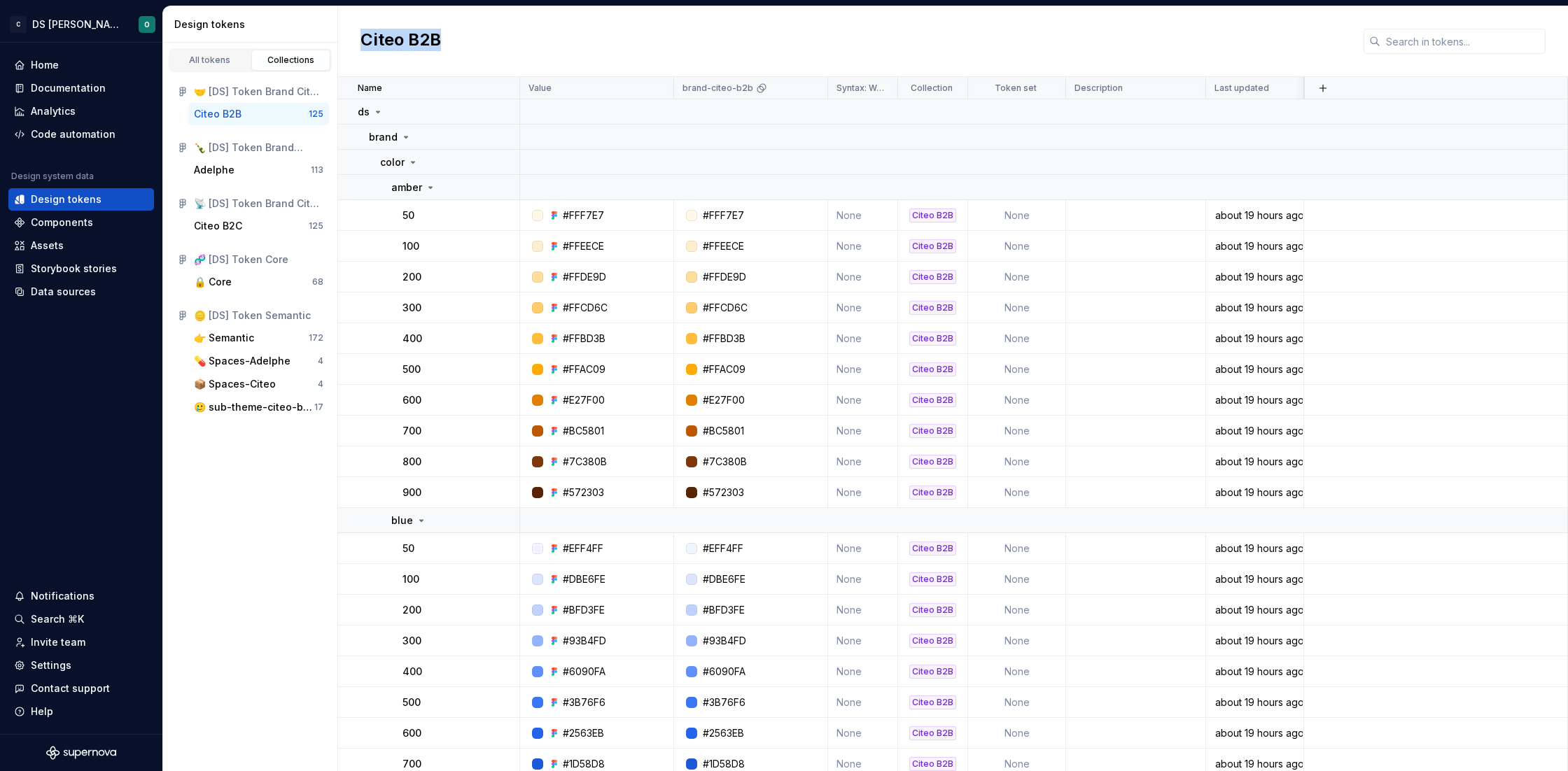
drag, startPoint x: 440, startPoint y: 41, endPoint x: 353, endPoint y: 34, distance: 87.3
click at [353, 34] on div "Citeo B2B" at bounding box center [953, 41] width 1230 height 70
click at [696, 61] on div "Citeo B2B" at bounding box center [953, 41] width 1230 height 70
click at [232, 170] on div "Adelphe" at bounding box center [252, 170] width 117 height 14
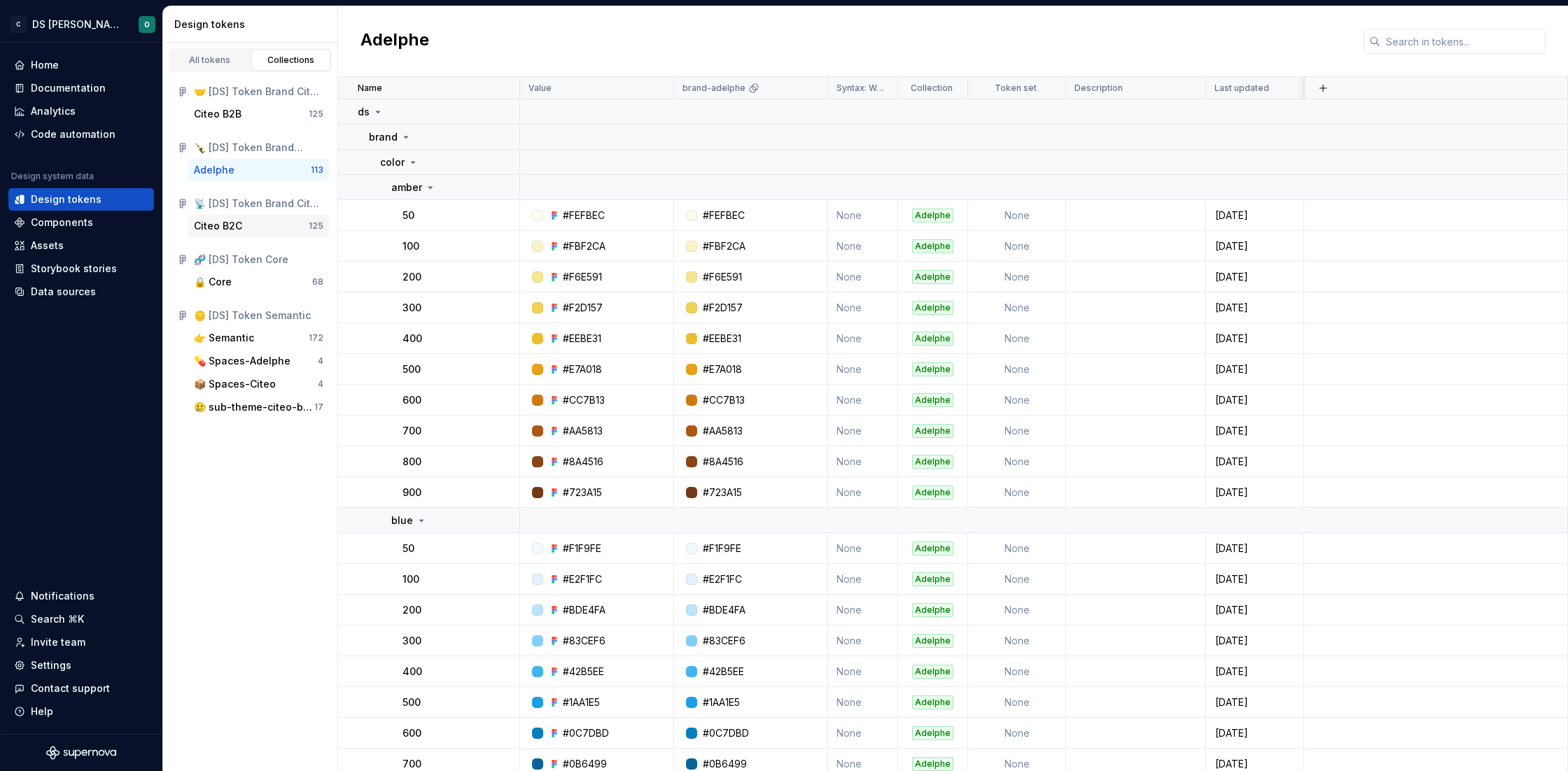
click at [230, 223] on div "Citeo B2C" at bounding box center [218, 226] width 49 height 14
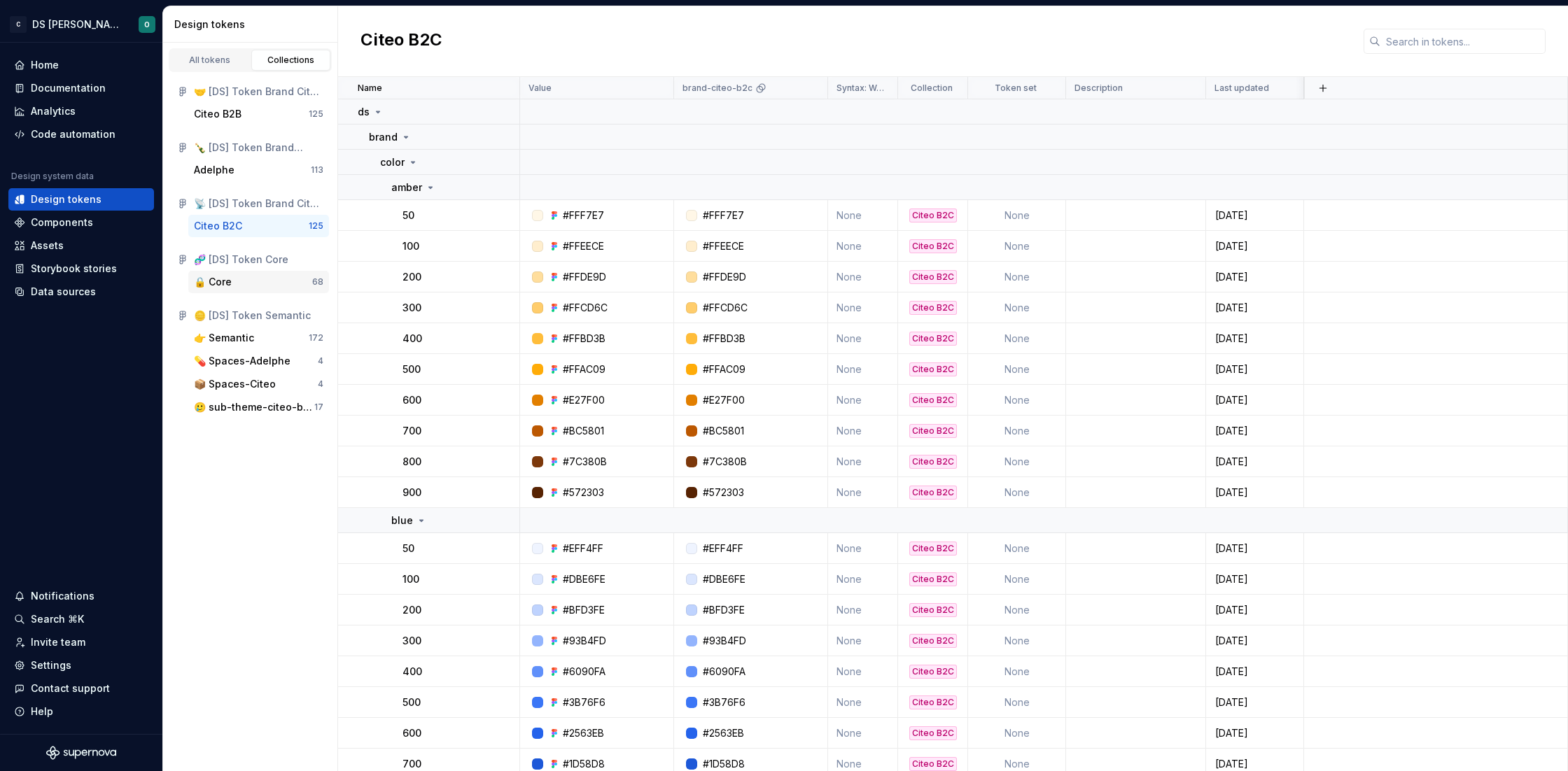
click at [239, 283] on div "🔒 Core" at bounding box center [253, 282] width 118 height 14
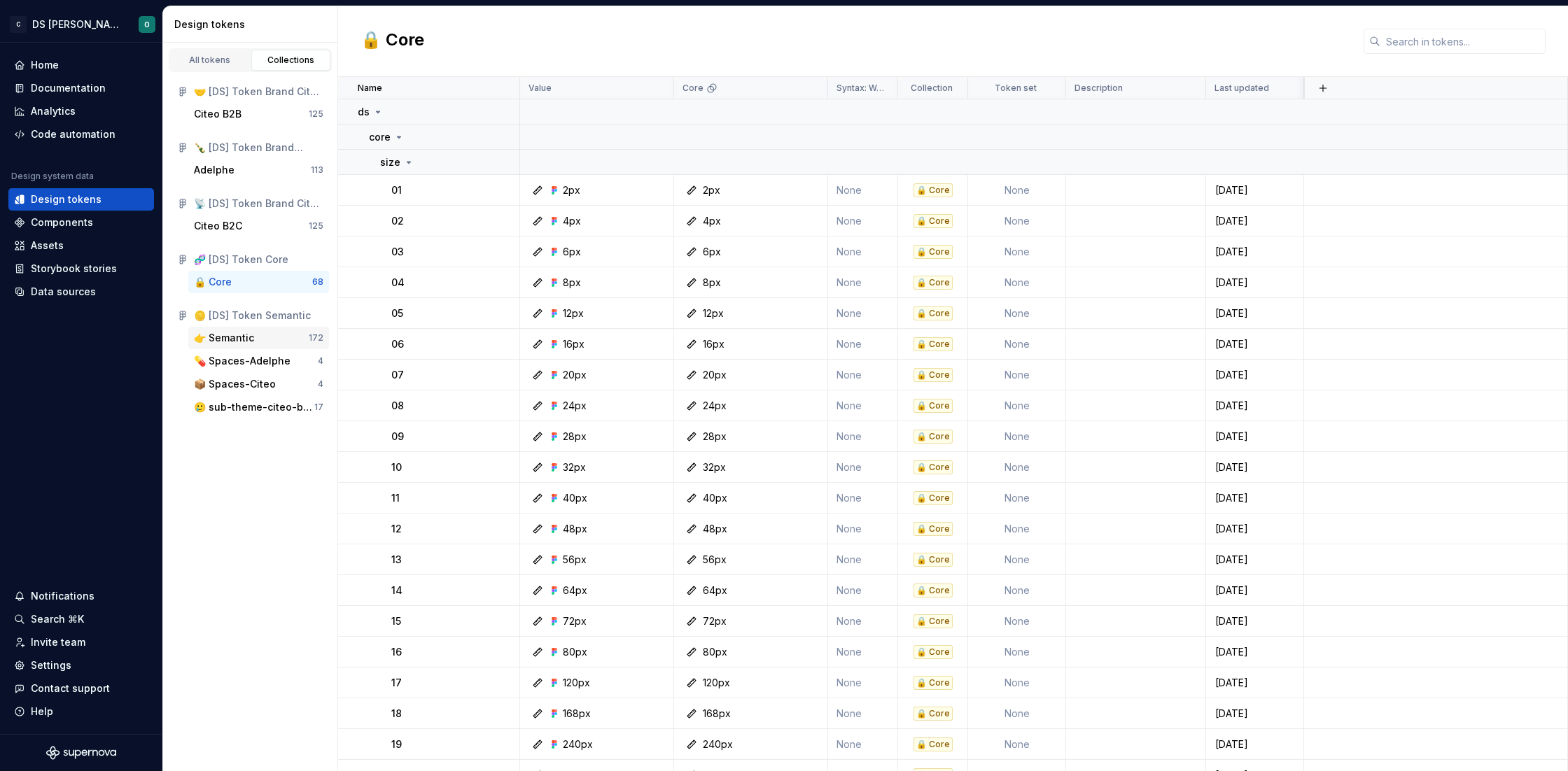
click at [265, 339] on div "👉 Semantic" at bounding box center [251, 338] width 115 height 14
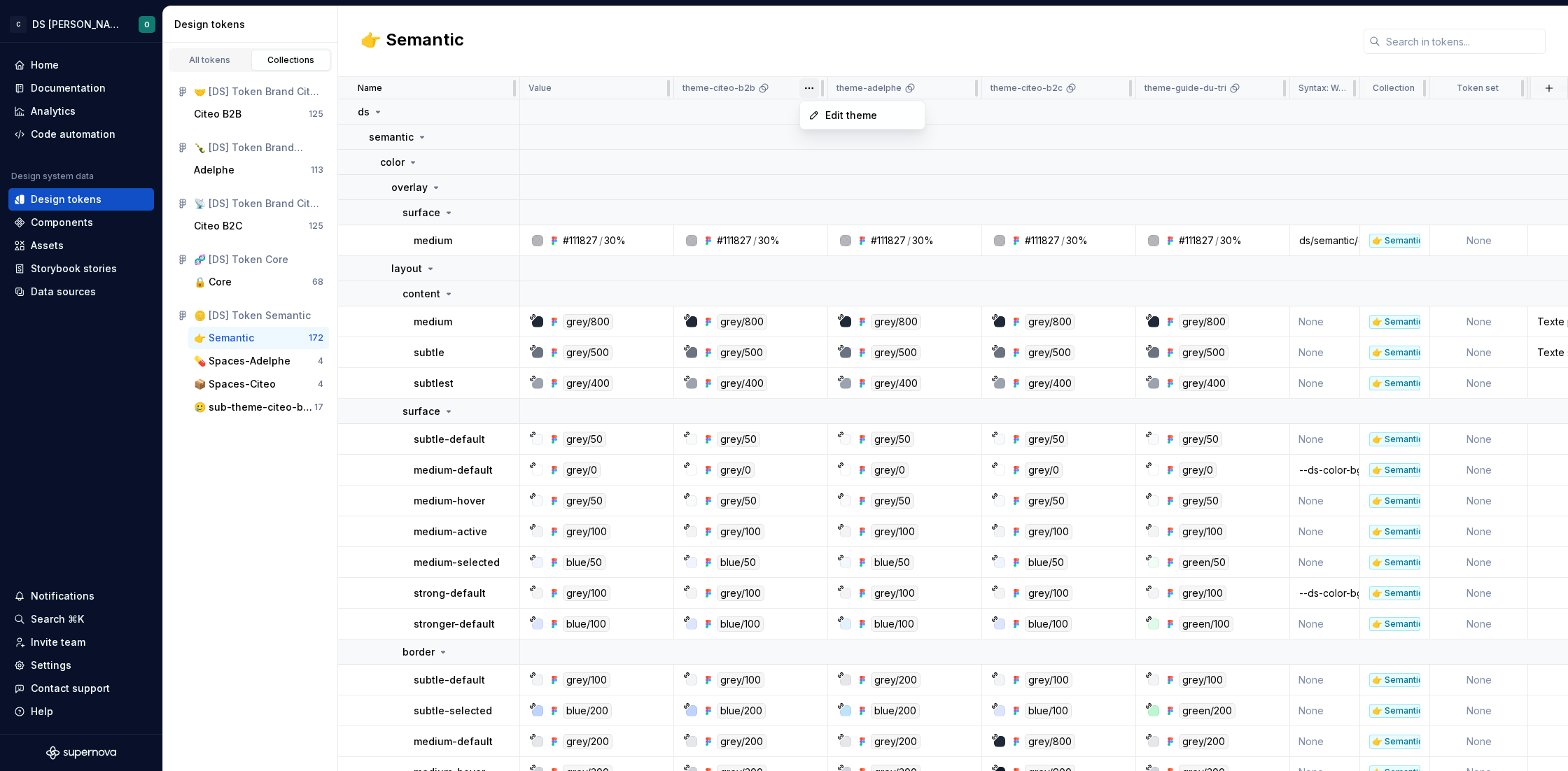
click at [811, 91] on html "C DS Citeo O Home Documentation Analytics Code automation Design system data De…" at bounding box center [784, 385] width 1568 height 771
click at [831, 116] on span "Edit theme" at bounding box center [871, 116] width 91 height 14
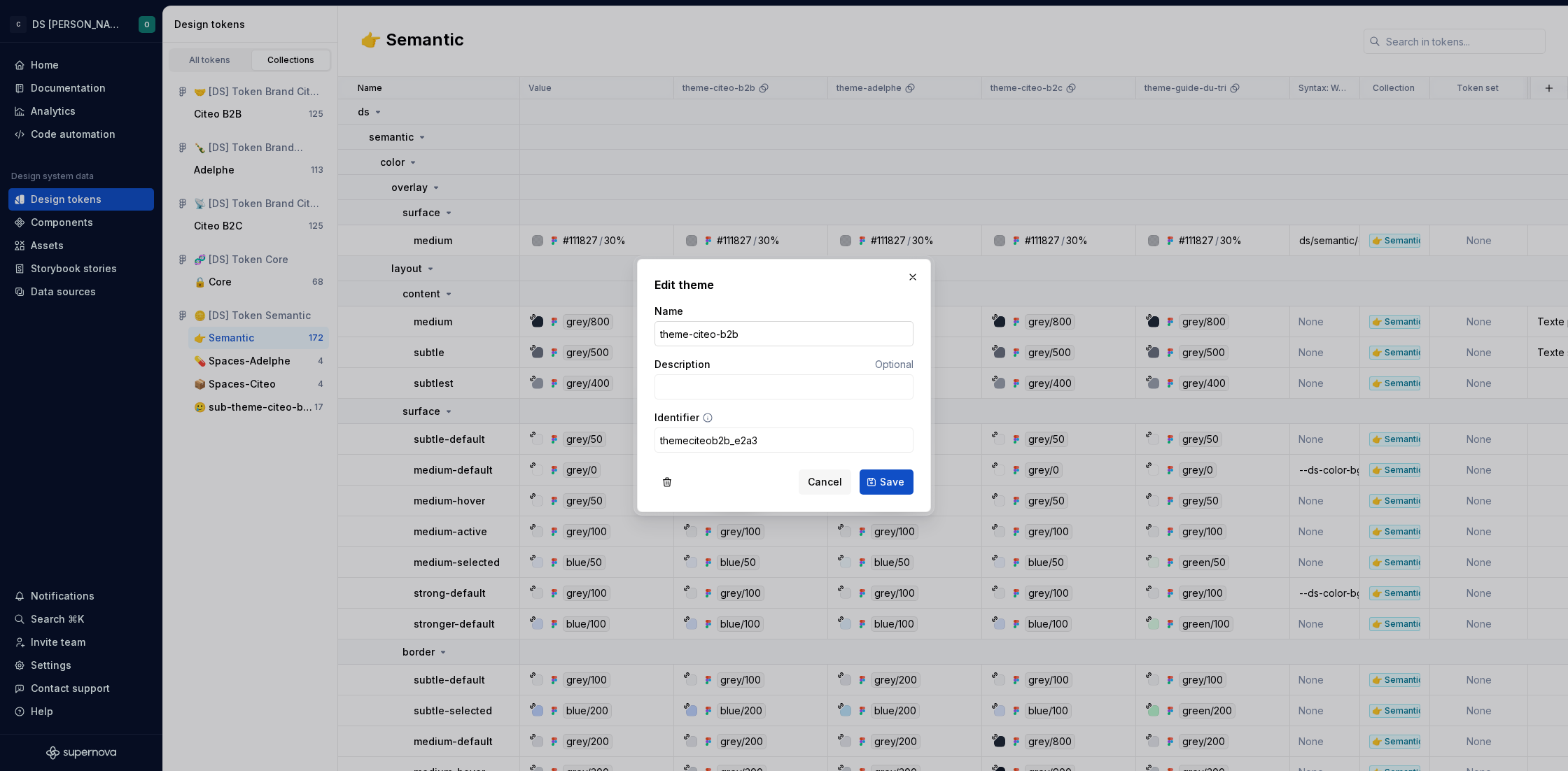
click at [764, 332] on input "theme-citeo-b2b" at bounding box center [784, 333] width 259 height 25
drag, startPoint x: 759, startPoint y: 442, endPoint x: 731, endPoint y: 440, distance: 28.1
click at [731, 440] on input "themeciteob2b_e2a3" at bounding box center [784, 440] width 259 height 25
click at [784, 440] on input "themeciteob2b_e2a3" at bounding box center [784, 440] width 259 height 25
drag, startPoint x: 784, startPoint y: 440, endPoint x: 731, endPoint y: 437, distance: 53.1
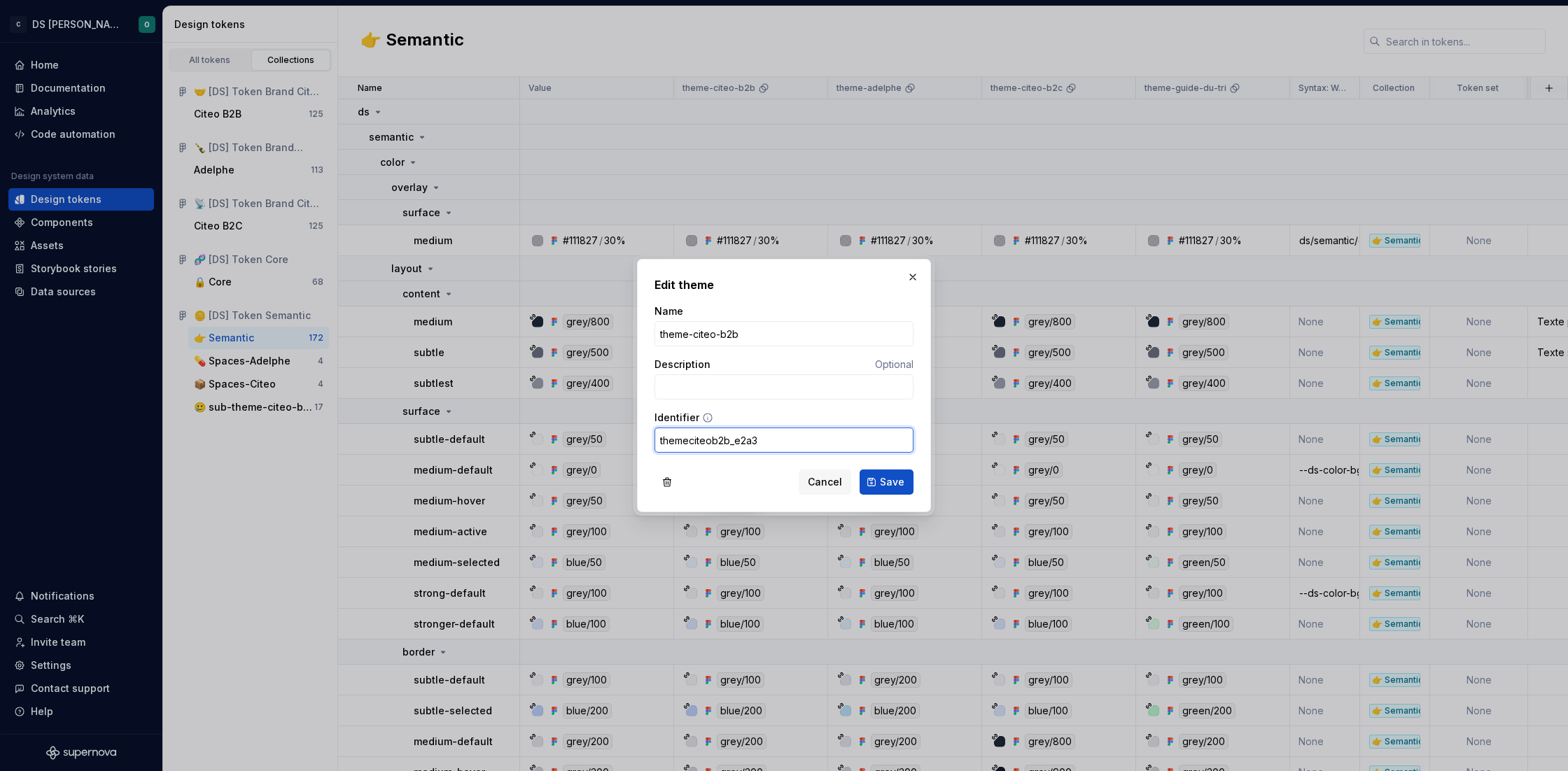
click at [731, 437] on input "themeciteob2b_e2a3" at bounding box center [784, 440] width 259 height 25
click at [734, 440] on input "themeciteob2b_e2a3" at bounding box center [784, 440] width 259 height 25
click at [782, 436] on input "themeciteob2b_e2a3" at bounding box center [784, 440] width 259 height 25
click at [913, 275] on button "button" at bounding box center [912, 276] width 20 height 20
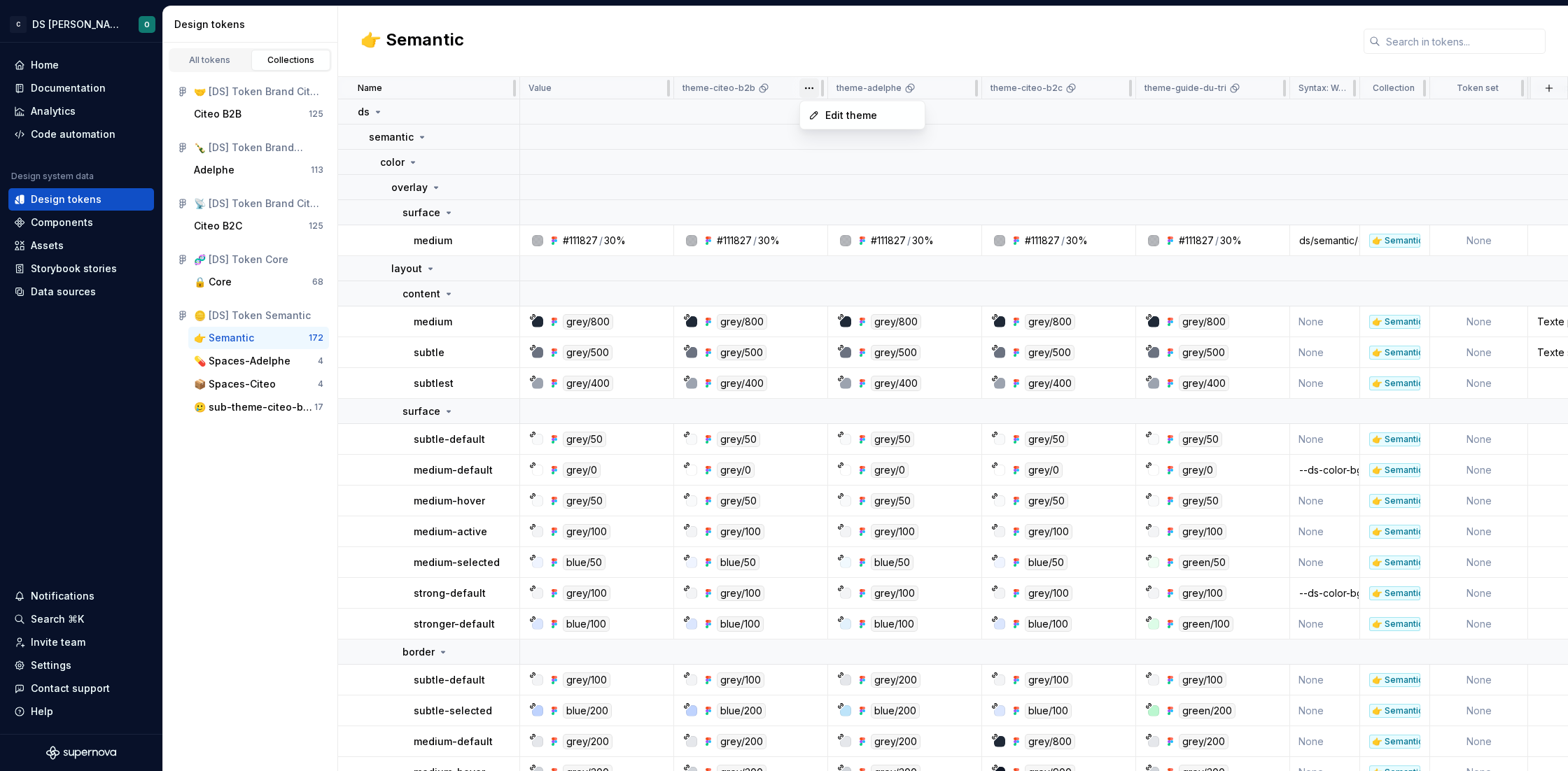
click at [808, 87] on html "C DS Citeo O Home Documentation Analytics Code automation Design system data De…" at bounding box center [784, 385] width 1568 height 771
click at [839, 113] on span "Edit theme" at bounding box center [871, 116] width 91 height 14
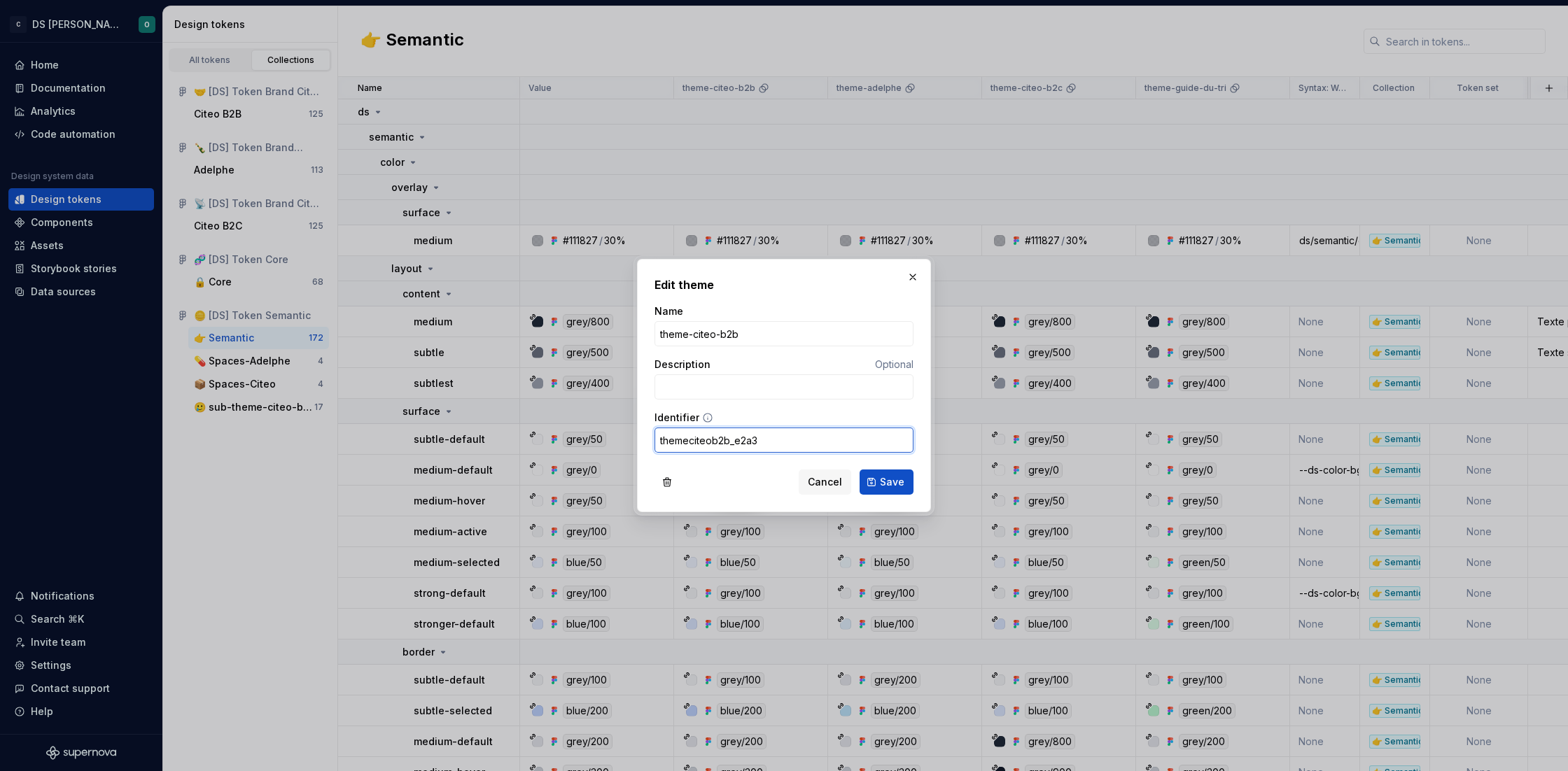
drag, startPoint x: 729, startPoint y: 440, endPoint x: 784, endPoint y: 440, distance: 55.0
click at [784, 440] on input "themeciteob2b_e2a3" at bounding box center [784, 440] width 259 height 25
drag, startPoint x: 744, startPoint y: 332, endPoint x: 651, endPoint y: 333, distance: 93.0
click at [651, 333] on div "Edit theme Name theme-citeo-b2b Description Optional Identifier themeciteob2b_e…" at bounding box center [784, 385] width 294 height 253
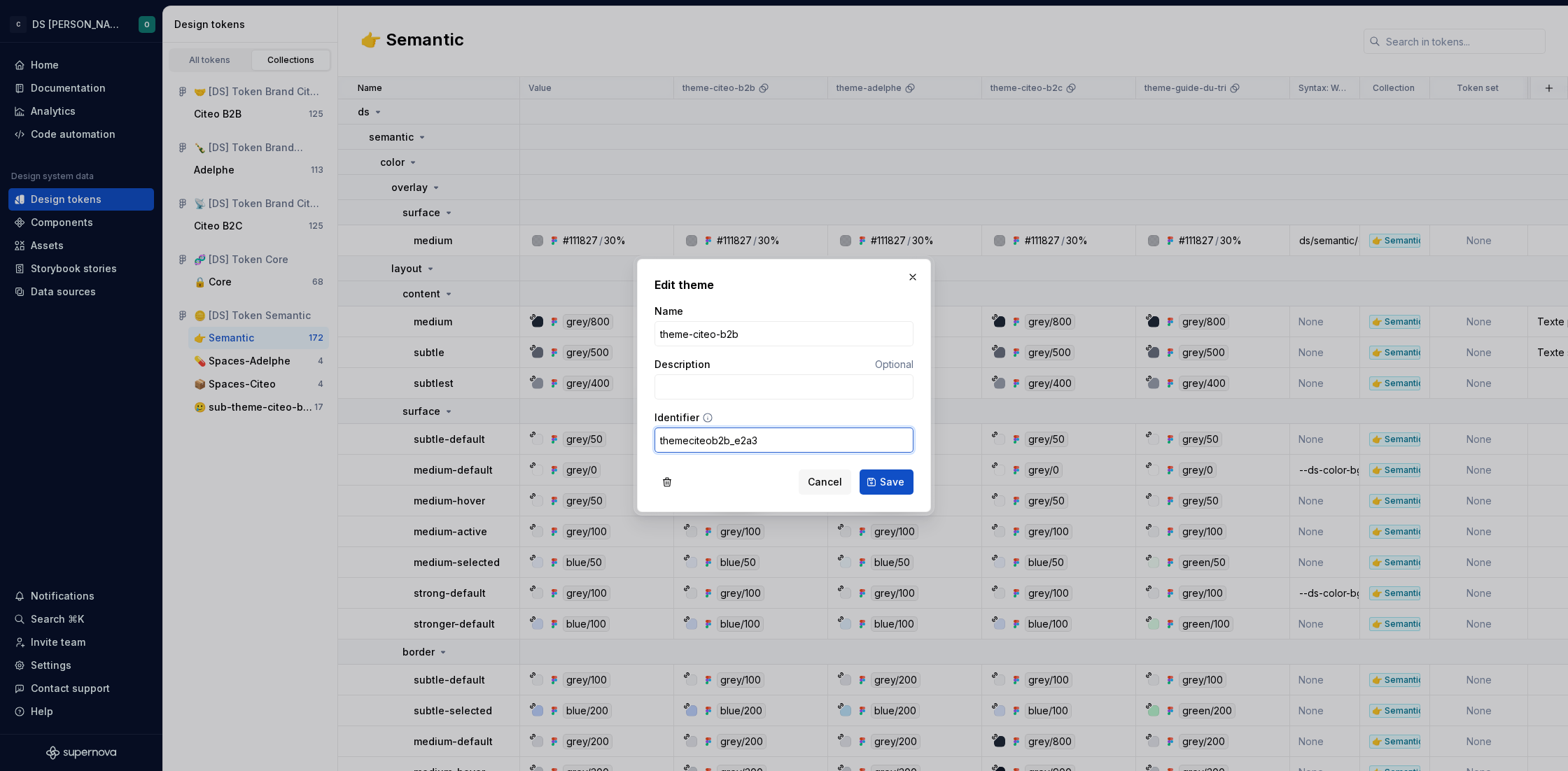
drag, startPoint x: 660, startPoint y: 439, endPoint x: 822, endPoint y: 446, distance: 162.2
click at [822, 446] on input "themeciteob2b_e2a3" at bounding box center [784, 440] width 259 height 25
click at [777, 436] on input "themeciteob2b_e2a3" at bounding box center [784, 440] width 259 height 25
click at [917, 282] on button "button" at bounding box center [912, 276] width 20 height 20
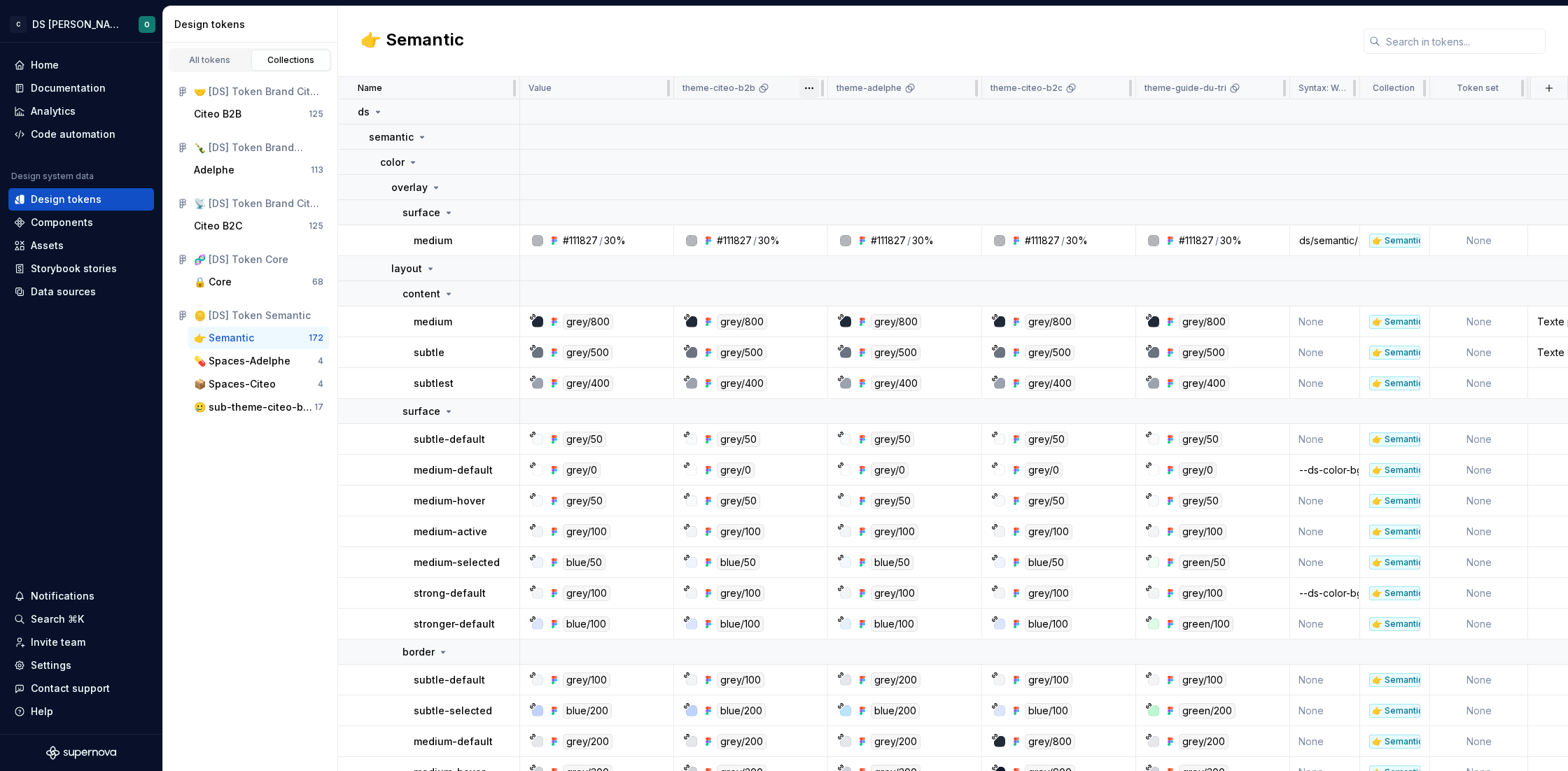
click at [806, 85] on html "C DS Citeo O Home Documentation Analytics Code automation Design system data De…" at bounding box center [784, 385] width 1568 height 771
click at [853, 123] on div "Edit theme" at bounding box center [862, 116] width 119 height 23
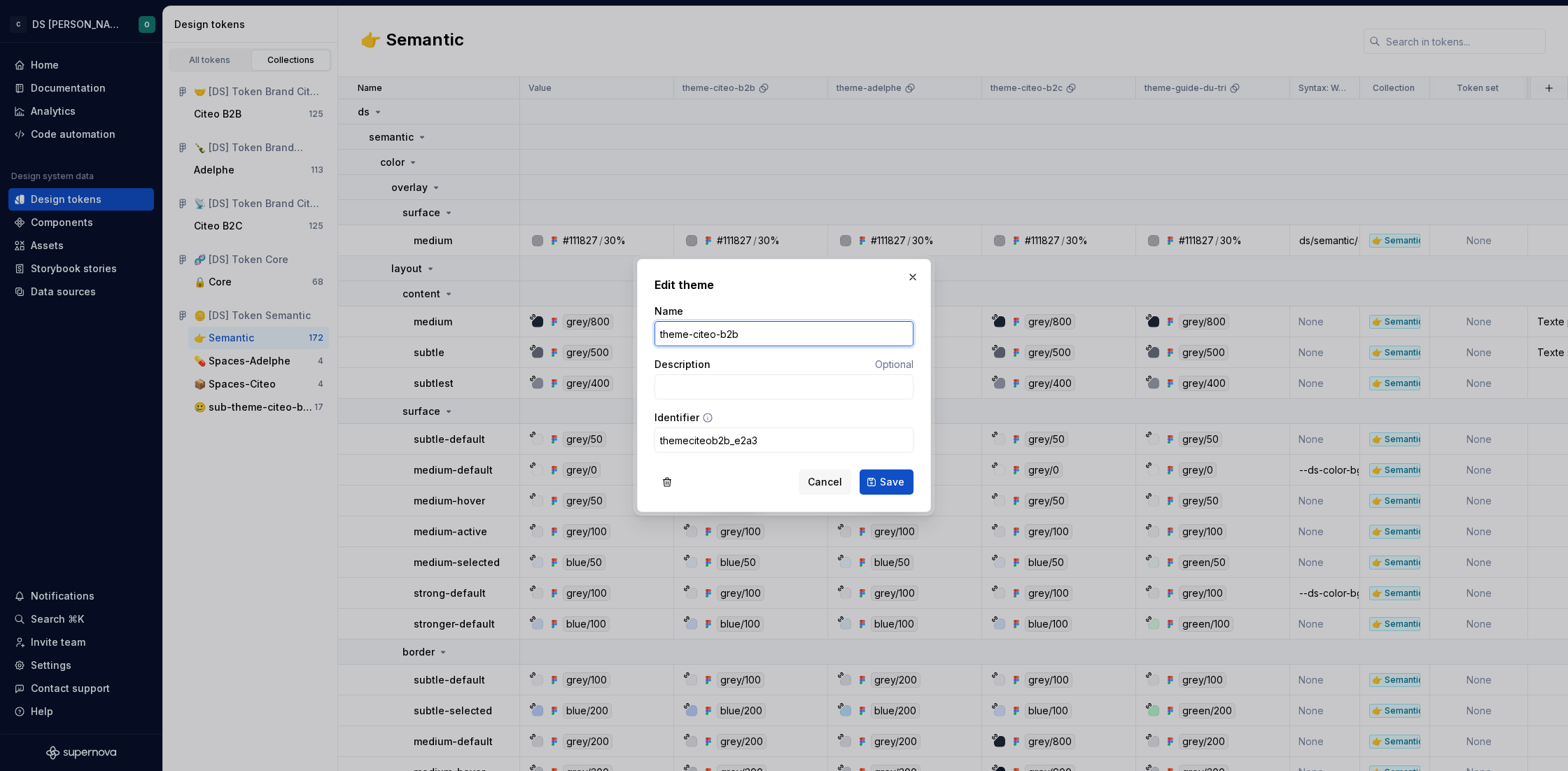
drag, startPoint x: 657, startPoint y: 332, endPoint x: 805, endPoint y: 339, distance: 148.2
click at [805, 339] on input "theme-citeo-b2b" at bounding box center [784, 333] width 259 height 25
drag, startPoint x: 771, startPoint y: 442, endPoint x: 632, endPoint y: 437, distance: 139.1
click at [632, 437] on div "Edit theme Name theme-citeo-b2b Description Optional Identifier themeciteob2b_e…" at bounding box center [784, 385] width 1568 height 771
click at [777, 445] on input "themeciteob2b_e2a3" at bounding box center [784, 440] width 259 height 25
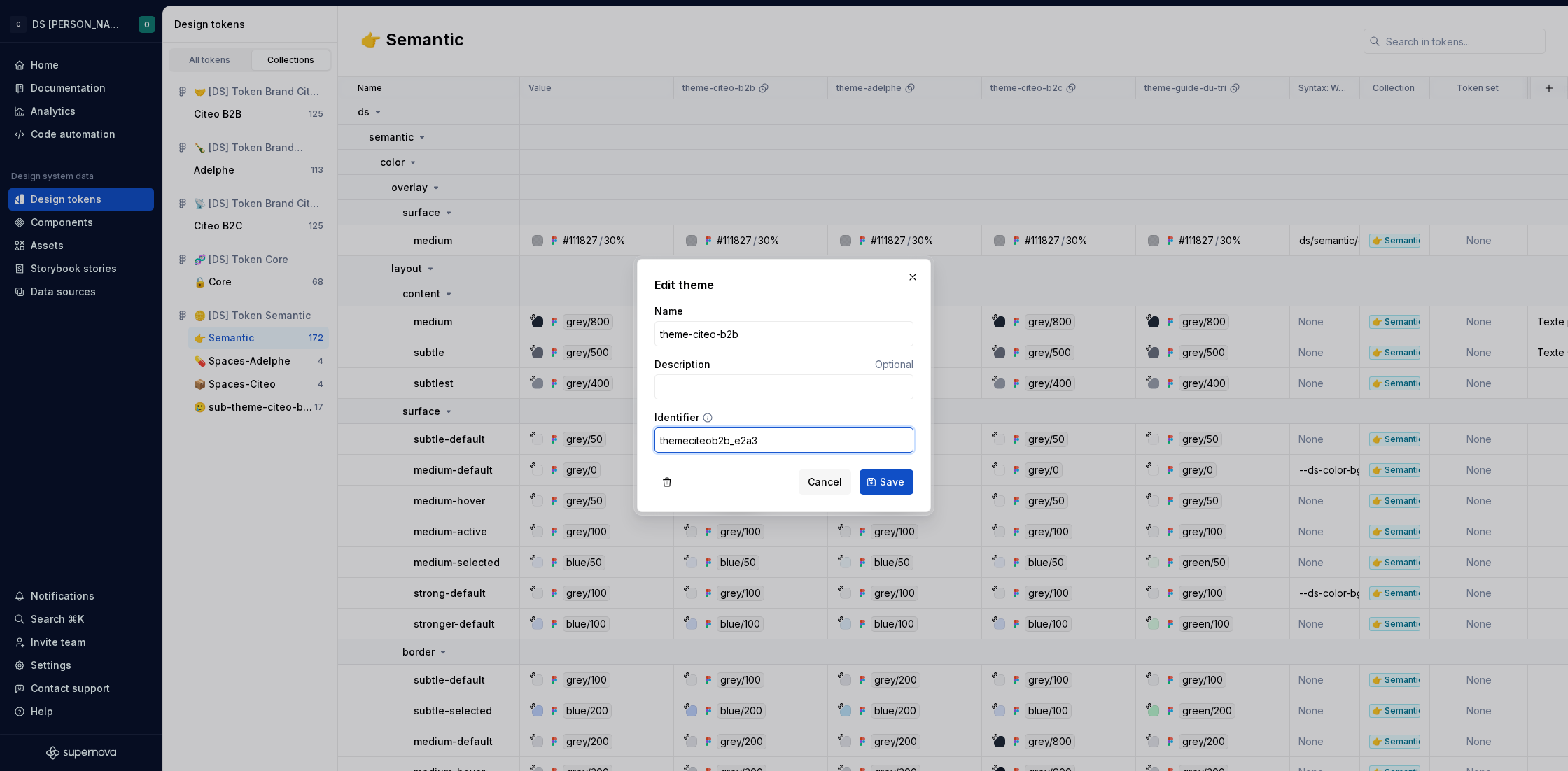
drag, startPoint x: 729, startPoint y: 441, endPoint x: 764, endPoint y: 440, distance: 35.0
click at [764, 440] on input "themeciteob2b_e2a3" at bounding box center [784, 440] width 259 height 25
click at [824, 479] on span "Cancel" at bounding box center [824, 482] width 34 height 14
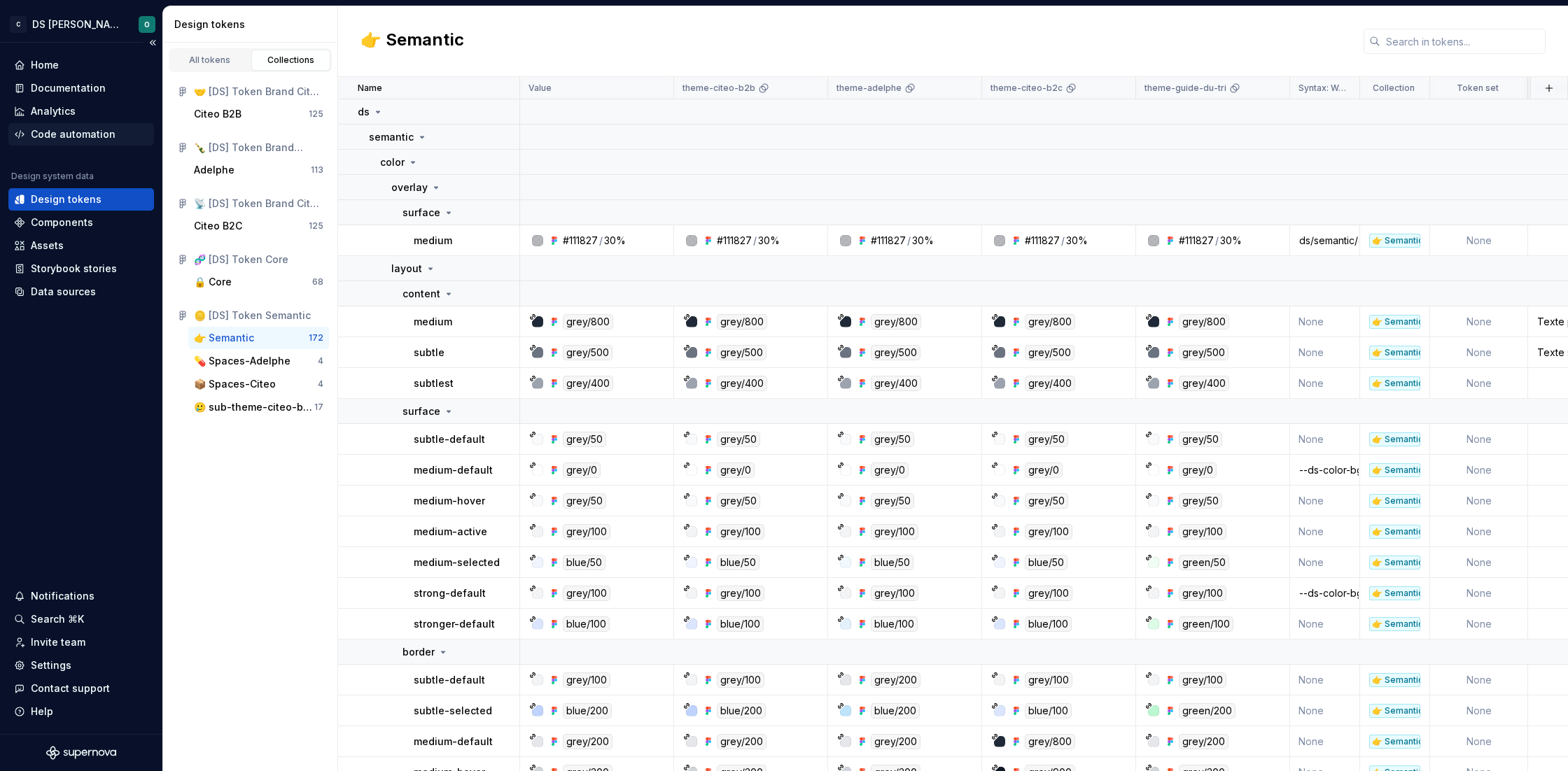
click at [81, 139] on div "Code automation" at bounding box center [72, 135] width 84 height 14
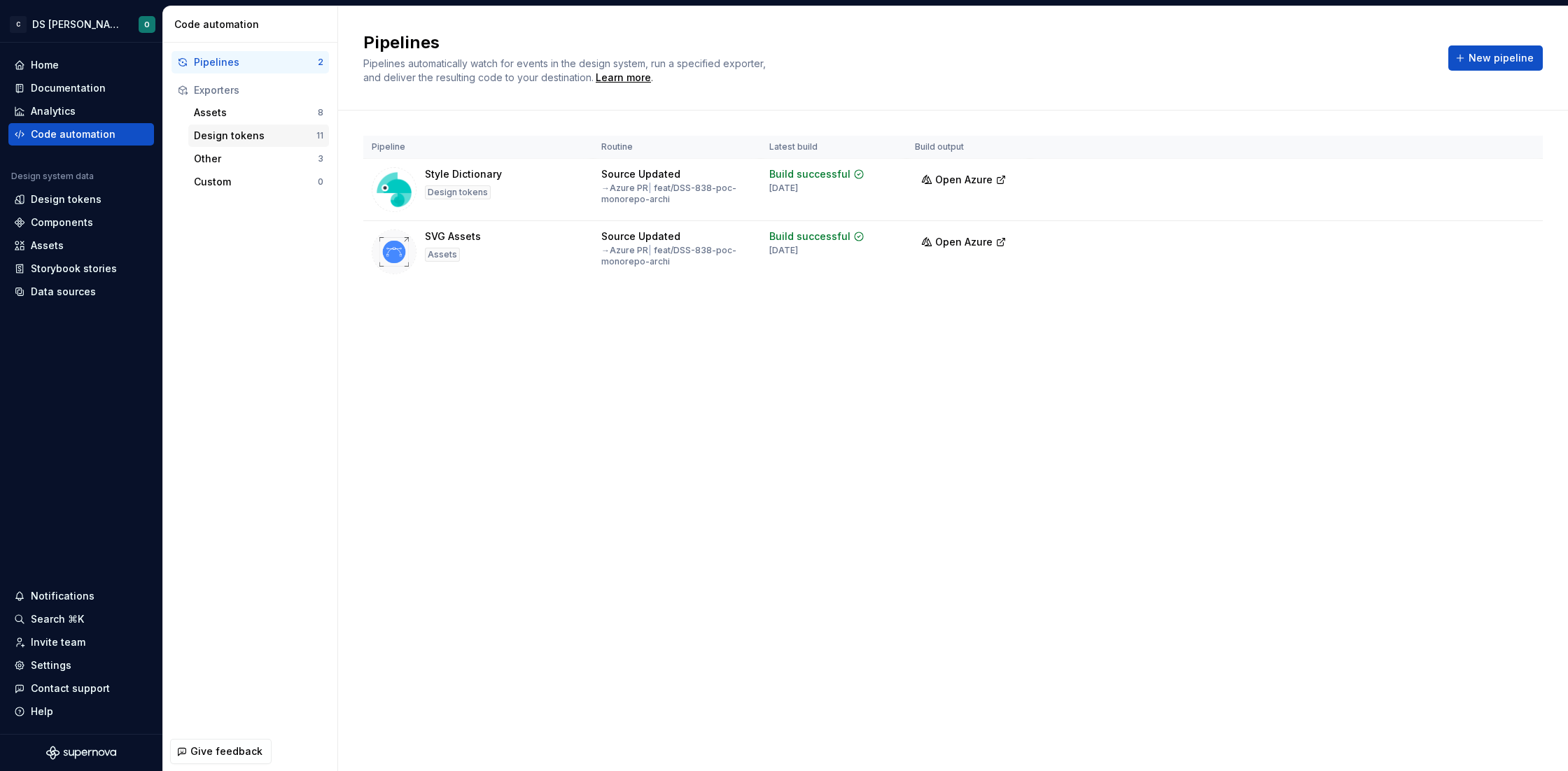
click at [241, 132] on div "Design tokens" at bounding box center [255, 136] width 123 height 14
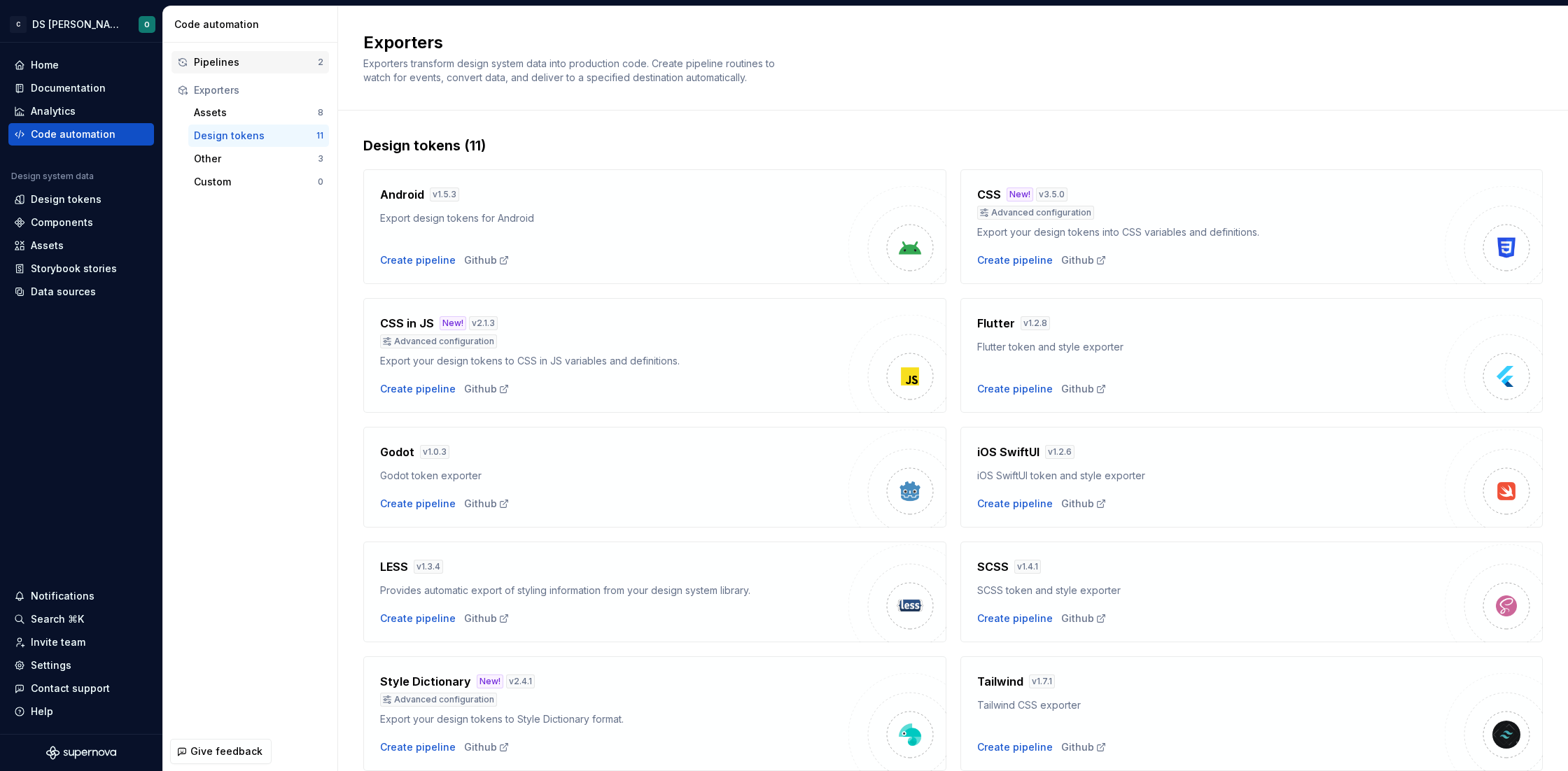
click at [243, 59] on div "Pipelines" at bounding box center [256, 63] width 123 height 14
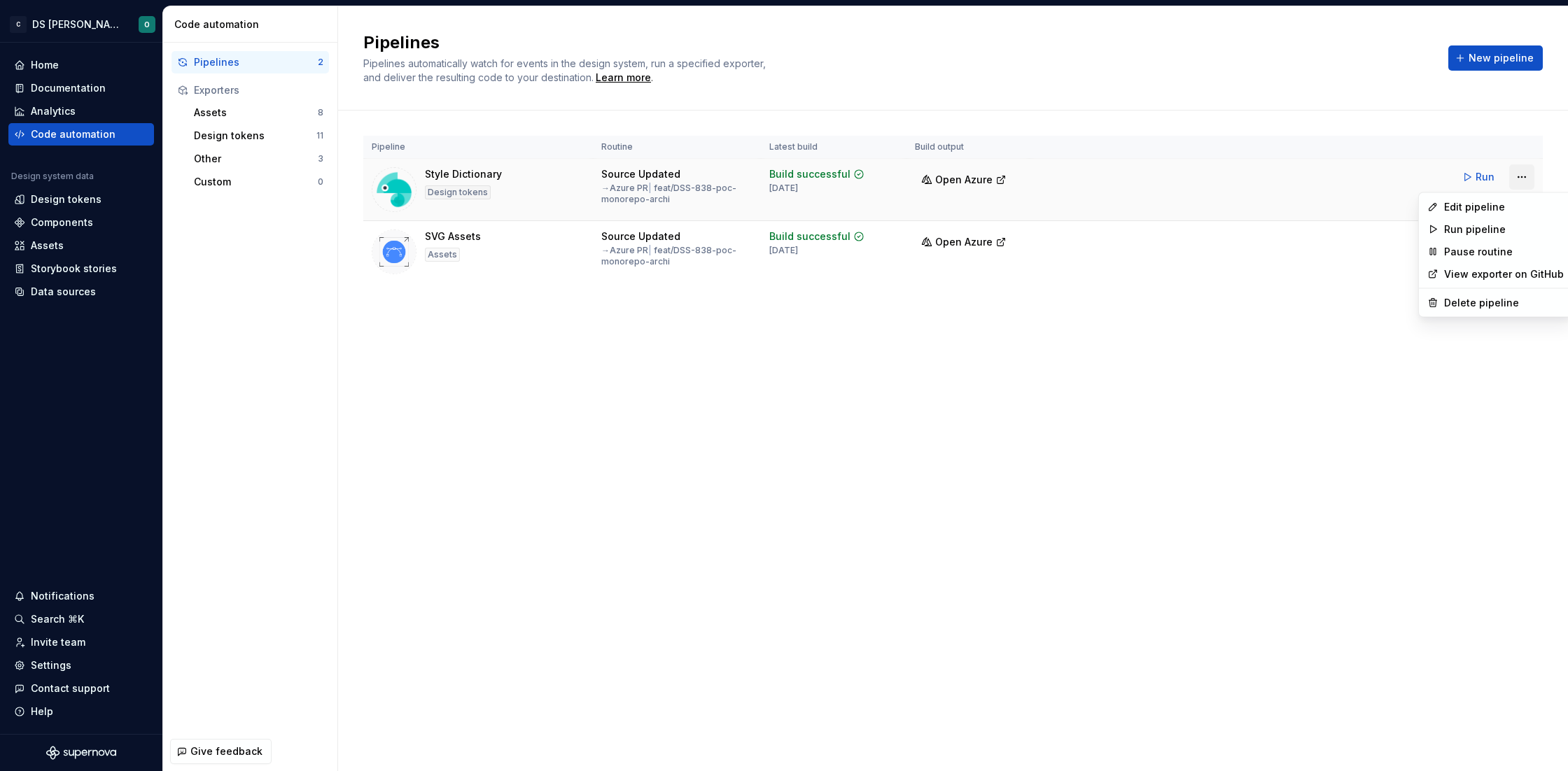
click at [1419, 177] on html "C DS Citeo O Home Documentation Analytics Code automation Design system data De…" at bounding box center [784, 385] width 1568 height 771
click at [1419, 208] on div "Edit pipeline" at bounding box center [1505, 207] width 120 height 14
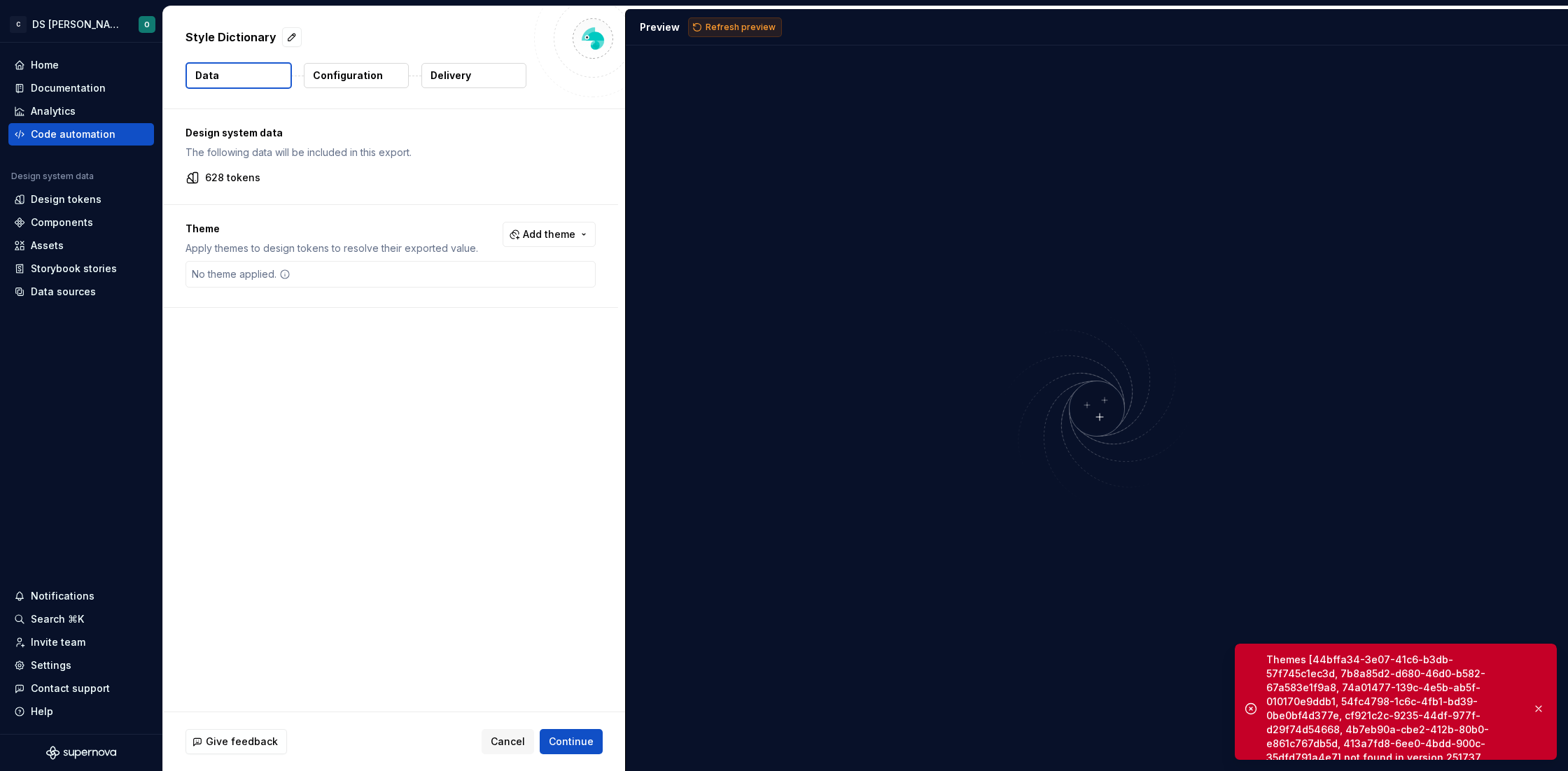
click at [734, 30] on span "Refresh preview" at bounding box center [740, 27] width 70 height 11
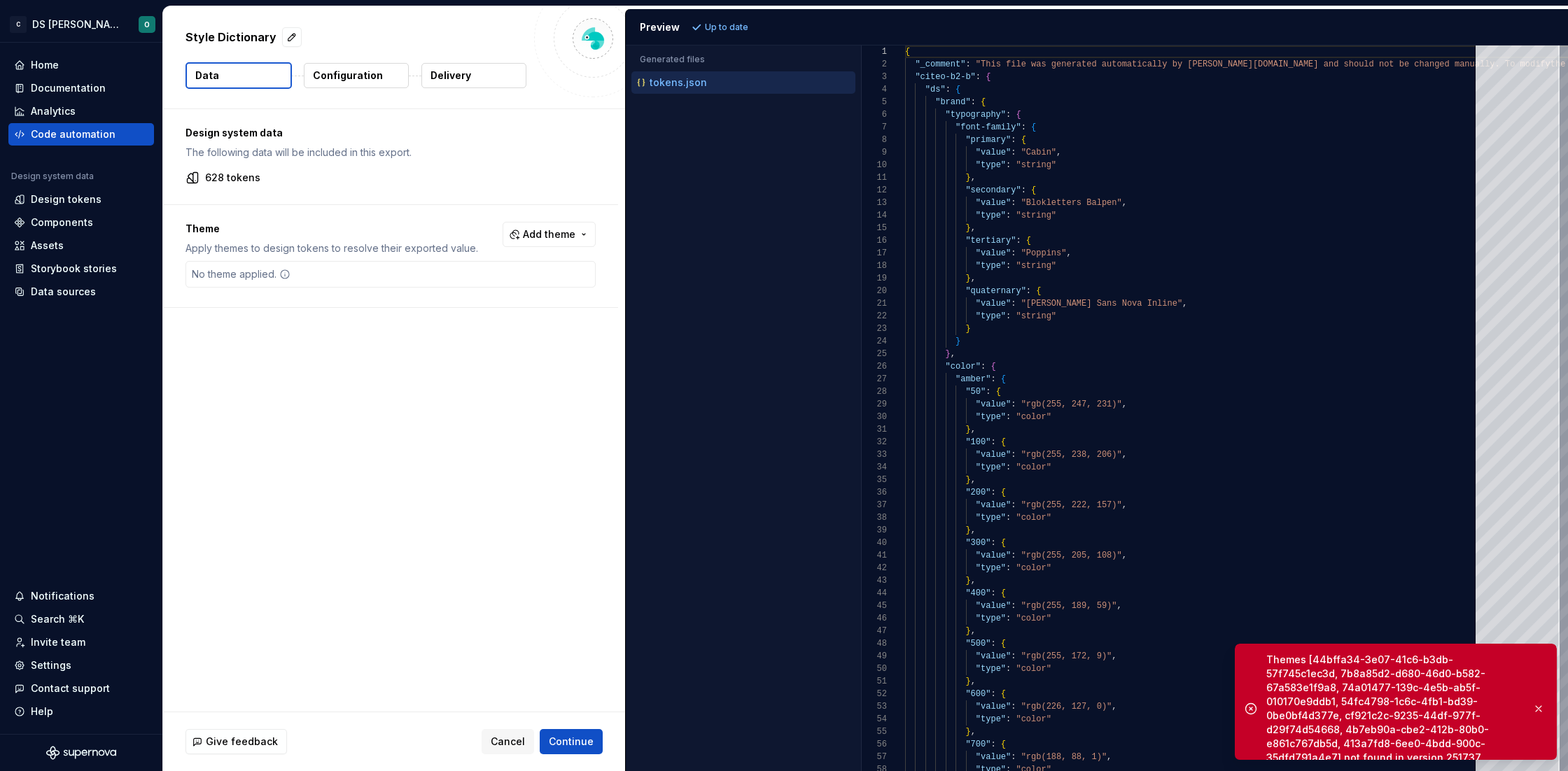
click at [329, 75] on p "Configuration" at bounding box center [348, 76] width 70 height 14
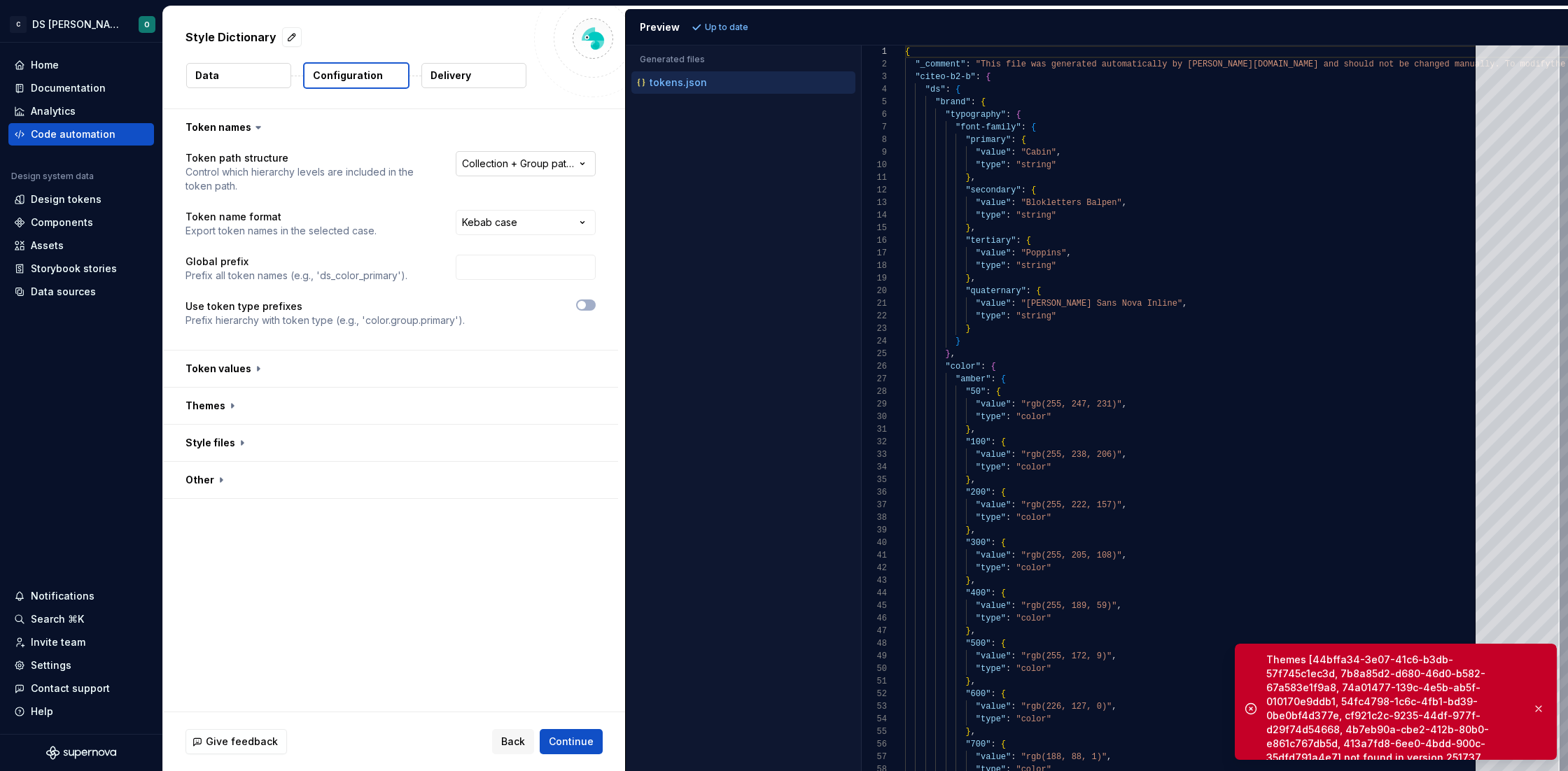
click at [538, 156] on html "**********" at bounding box center [784, 385] width 1568 height 771
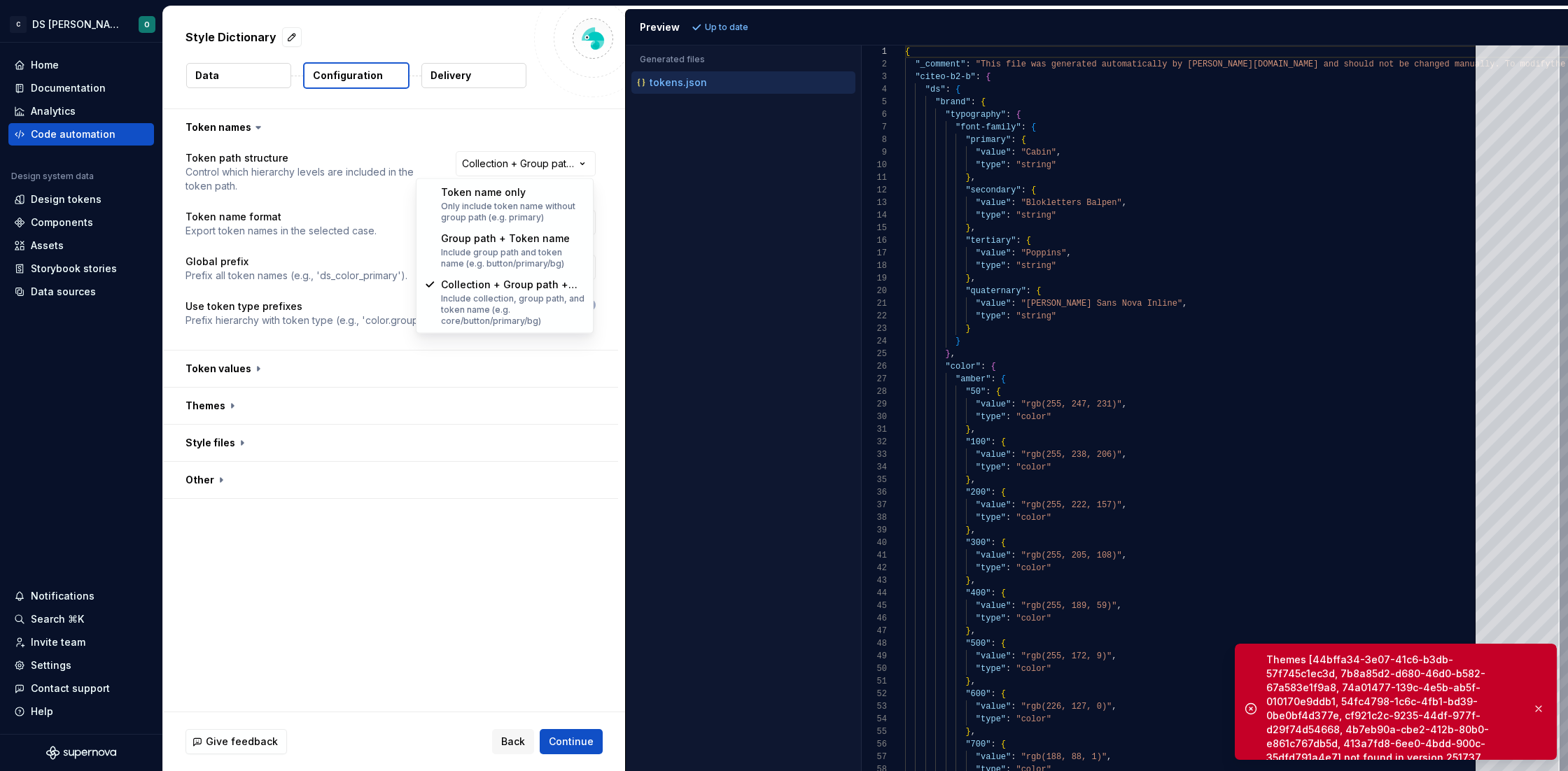
click at [330, 157] on html "**********" at bounding box center [784, 385] width 1568 height 771
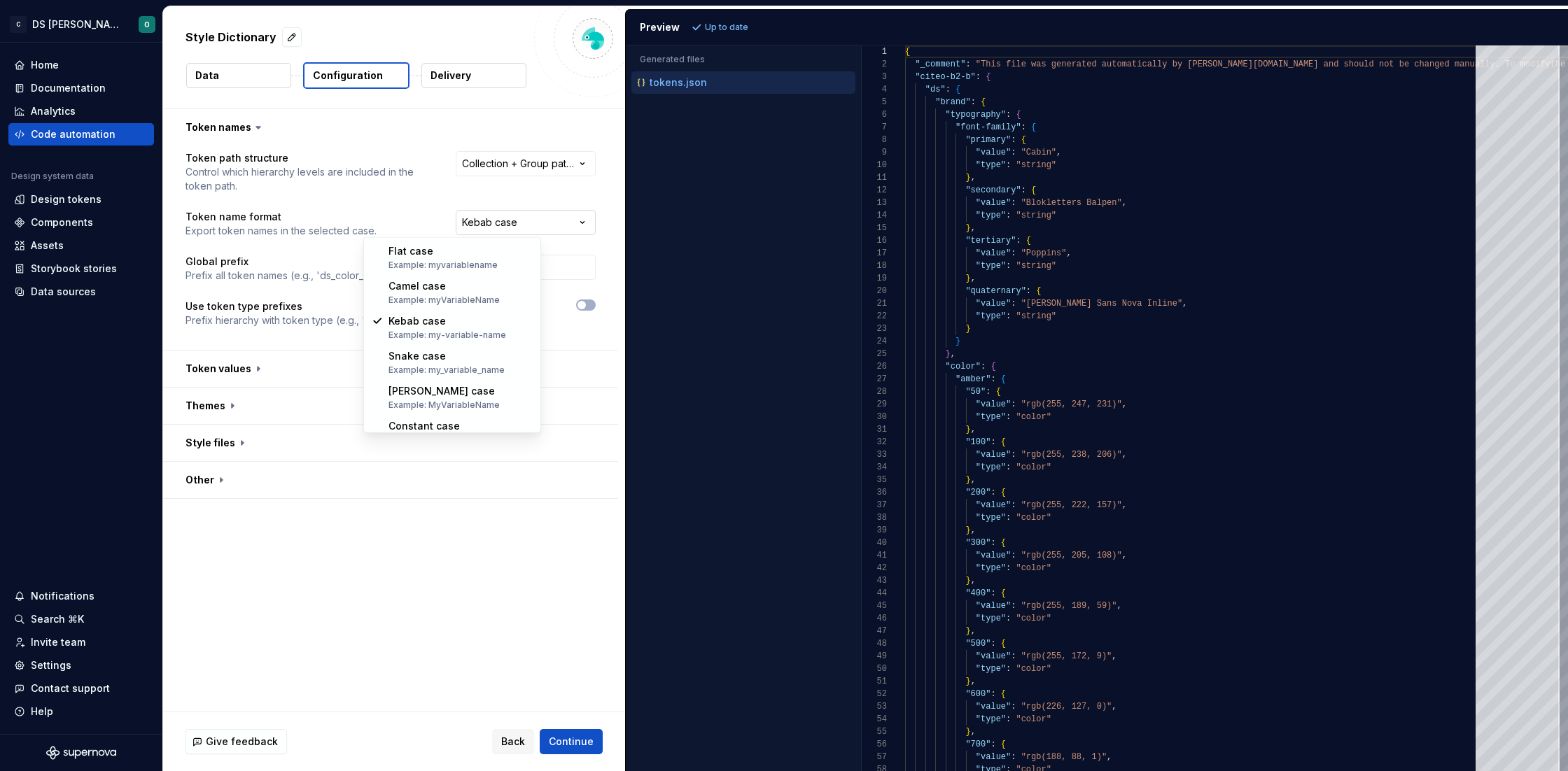
click at [504, 225] on html "**********" at bounding box center [784, 385] width 1568 height 771
click at [375, 360] on button "button" at bounding box center [390, 369] width 455 height 37
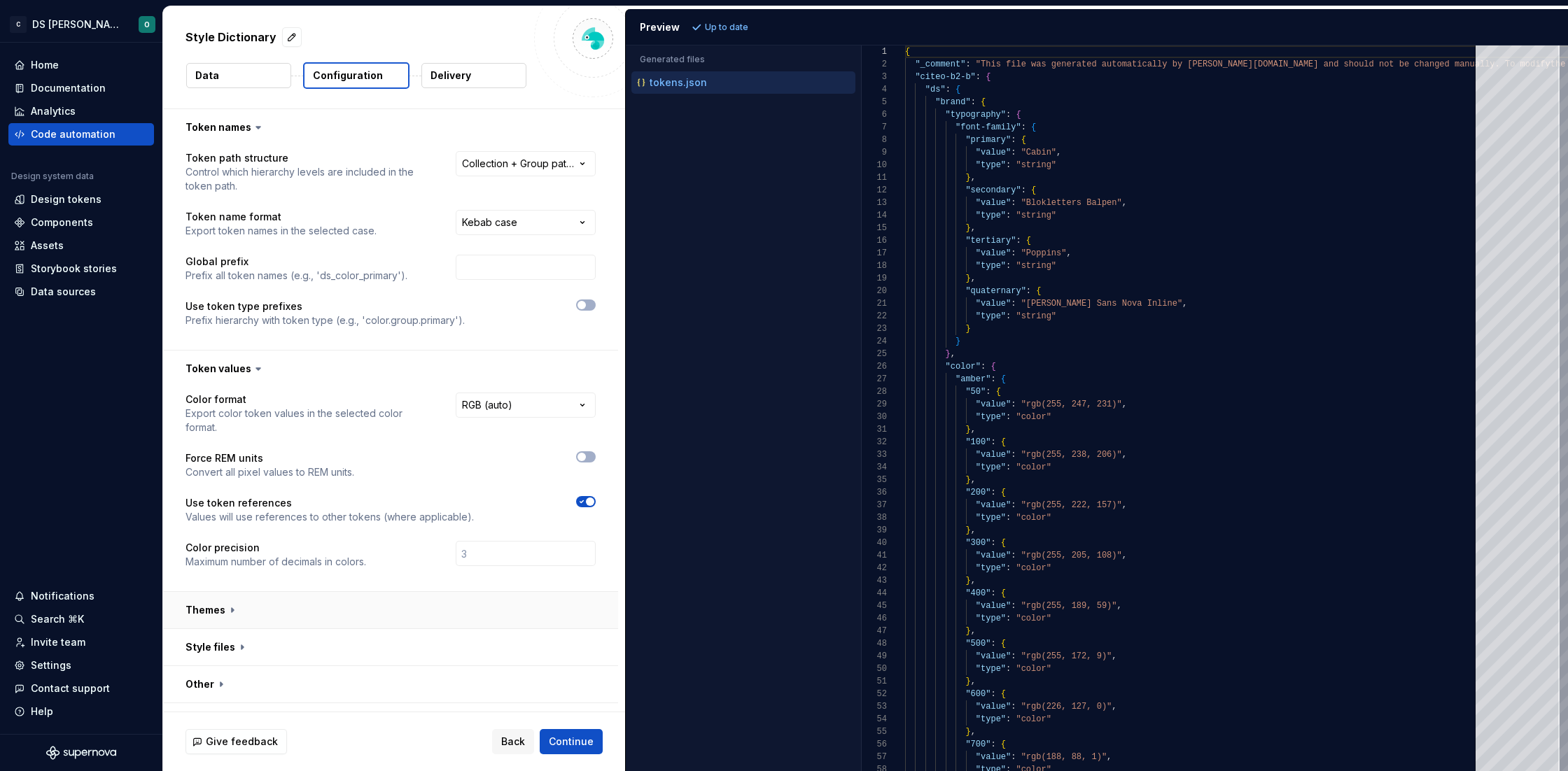
click at [425, 610] on button "button" at bounding box center [390, 610] width 455 height 37
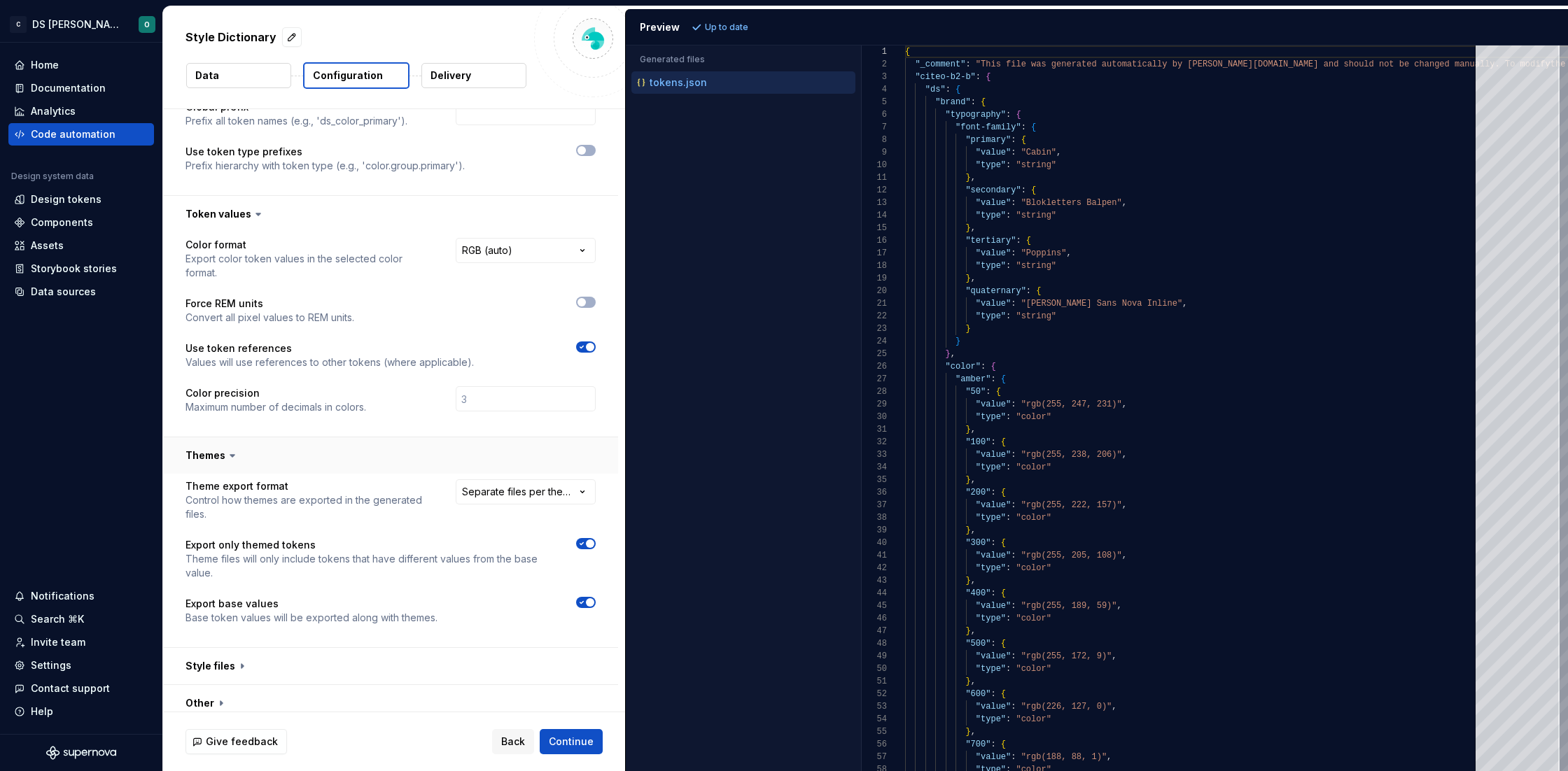
scroll to position [165, 0]
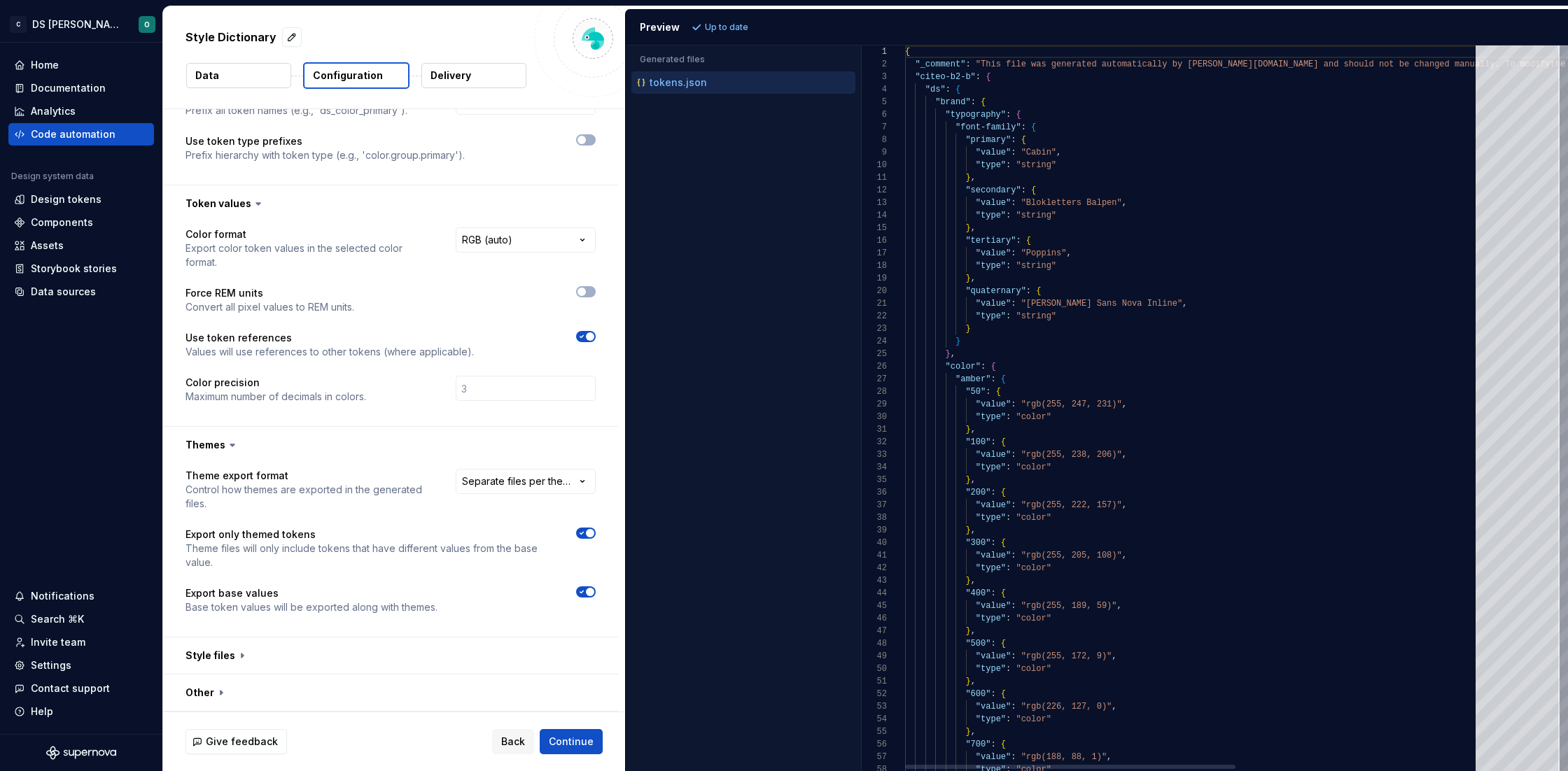
type textarea "**********"
click at [958, 80] on span ""citeo-b2-b"" at bounding box center [944, 76] width 60 height 10
click at [1064, 98] on div ""brand" : {" at bounding box center [1405, 102] width 999 height 12
click at [960, 76] on span ""citeo-b2-b"" at bounding box center [944, 76] width 60 height 10
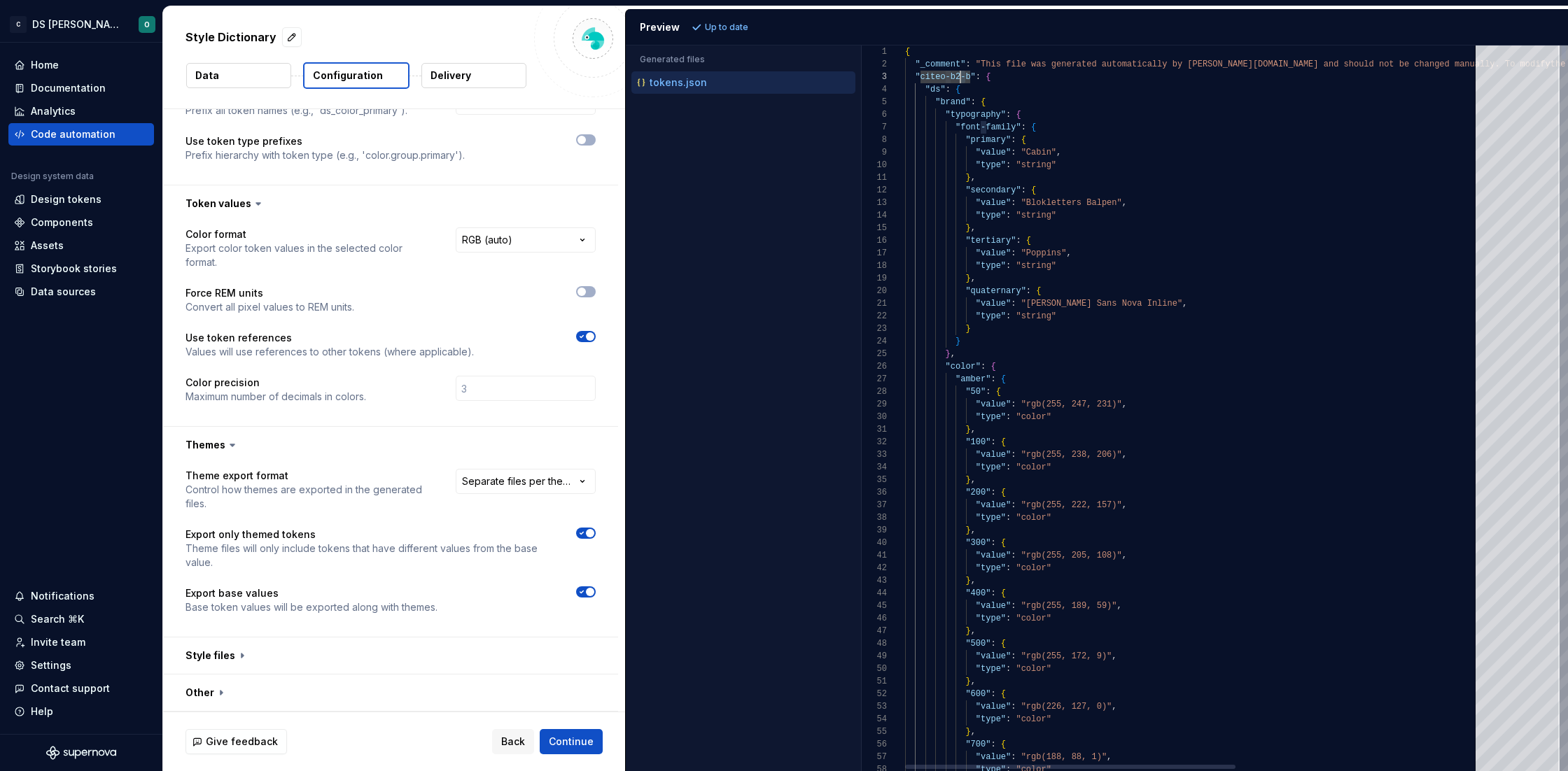
click at [1085, 109] on div ""typography" : {" at bounding box center [1405, 115] width 999 height 12
click at [1004, 81] on div ""citeo-b2-b" : {" at bounding box center [1405, 76] width 999 height 12
click at [390, 657] on button "button" at bounding box center [390, 655] width 455 height 37
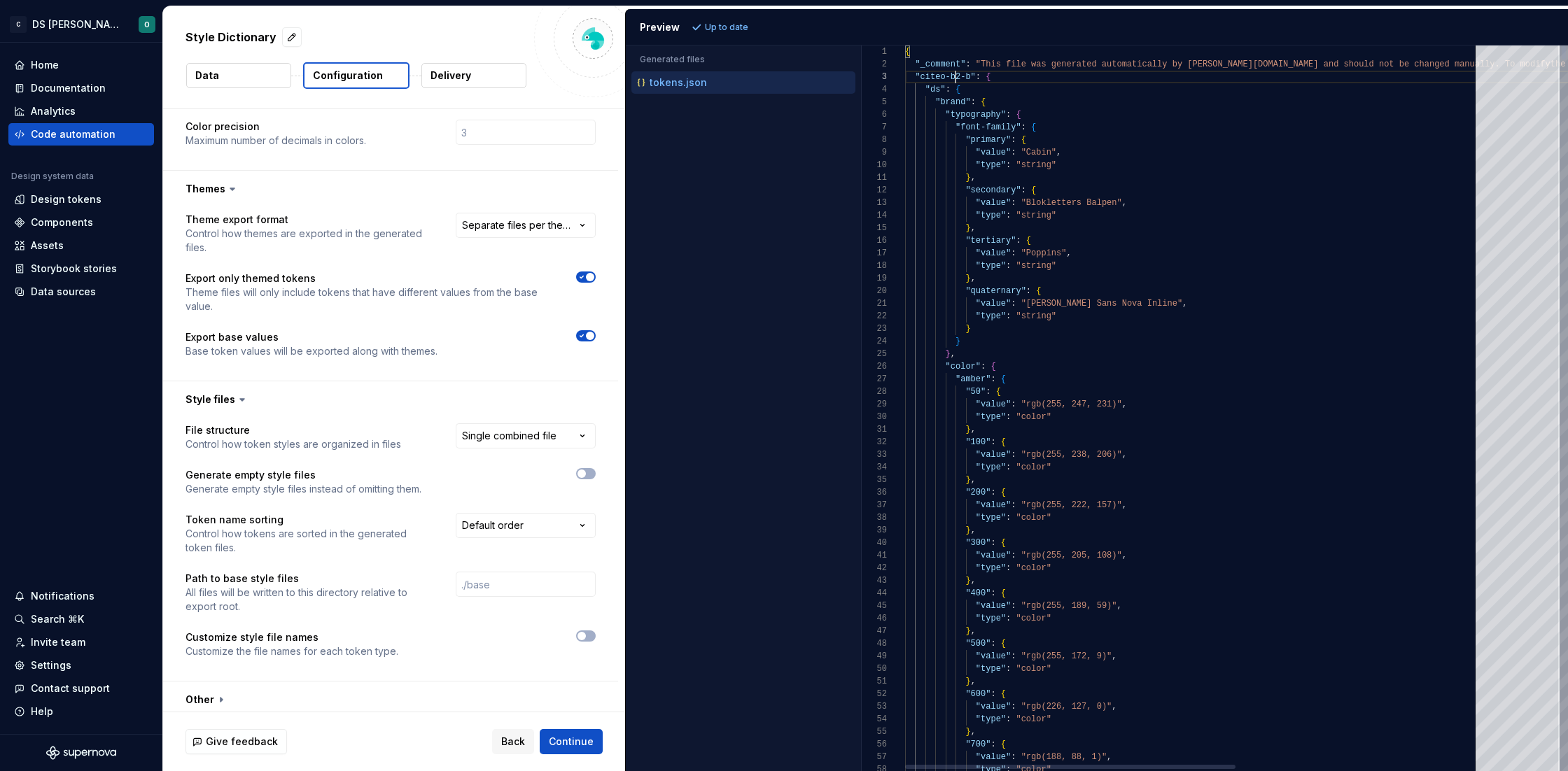
scroll to position [24, 45]
drag, startPoint x: 1013, startPoint y: 77, endPoint x: 913, endPoint y: 75, distance: 100.0
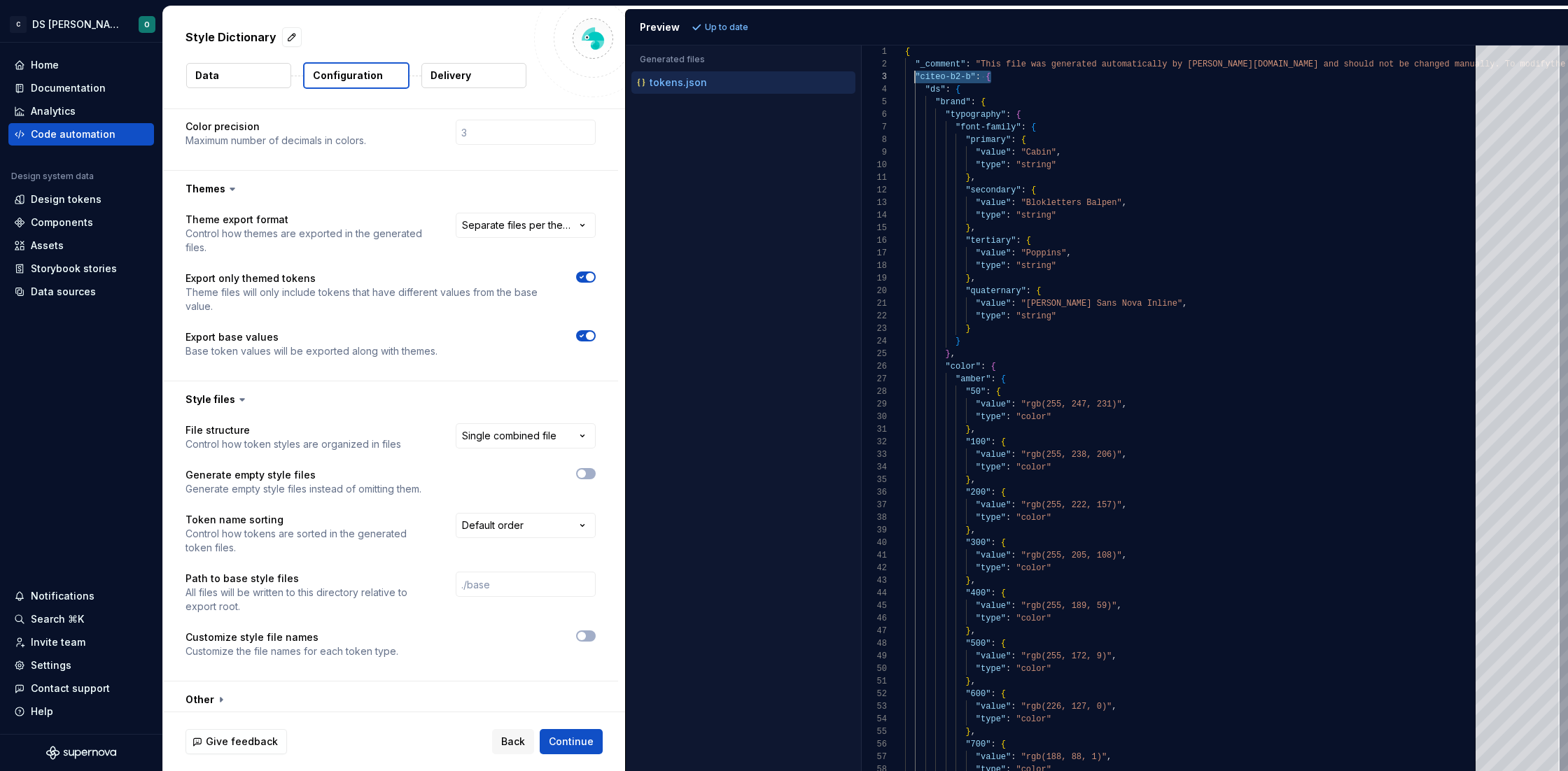
click at [784, 203] on div "Accessibility guide for tree . Navigate the tree with the arrow keys. Common tr…" at bounding box center [744, 419] width 235 height 703
click at [77, 196] on div "Design tokens" at bounding box center [65, 199] width 70 height 14
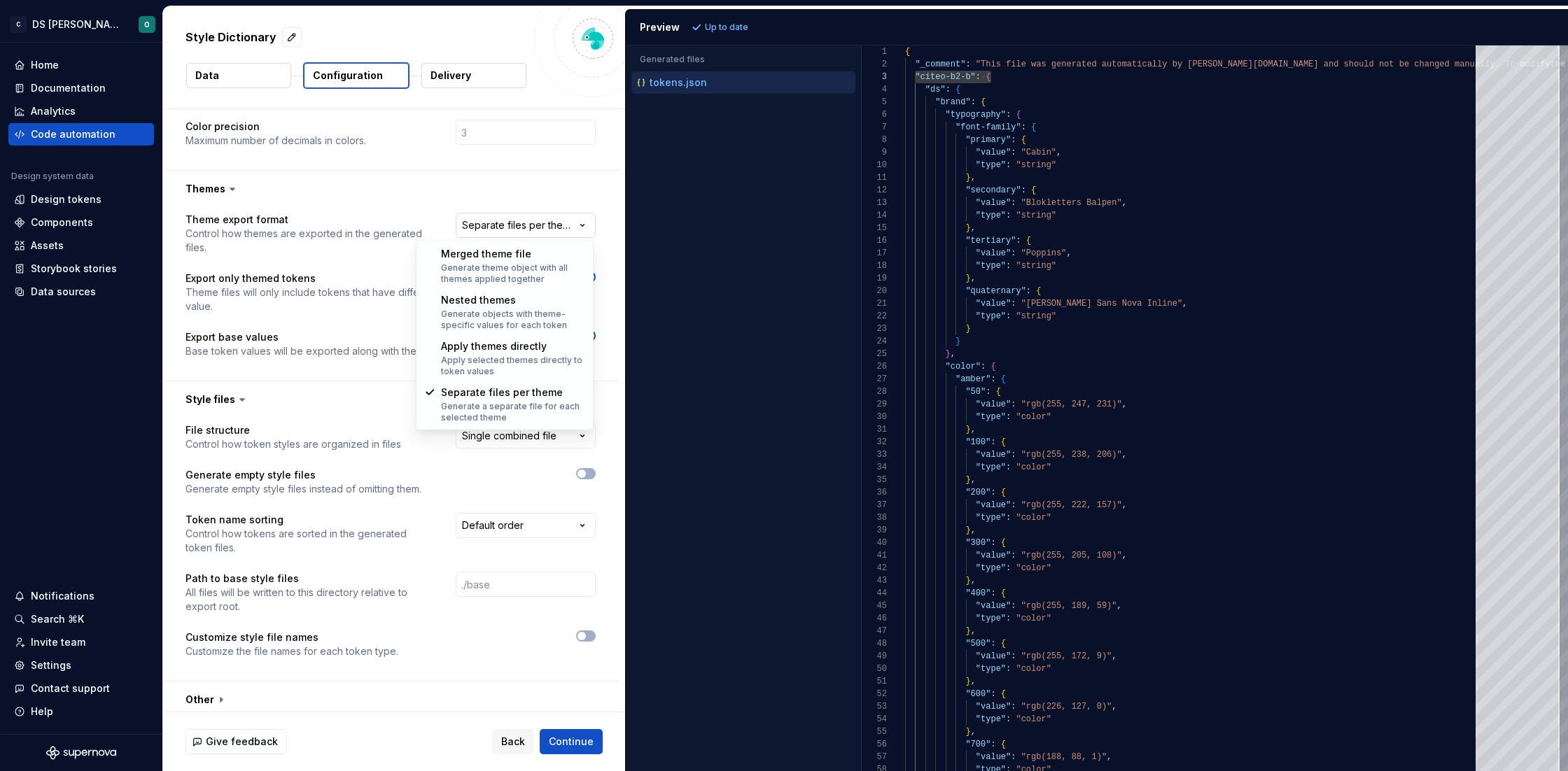
click at [531, 221] on html "**********" at bounding box center [784, 385] width 1568 height 771
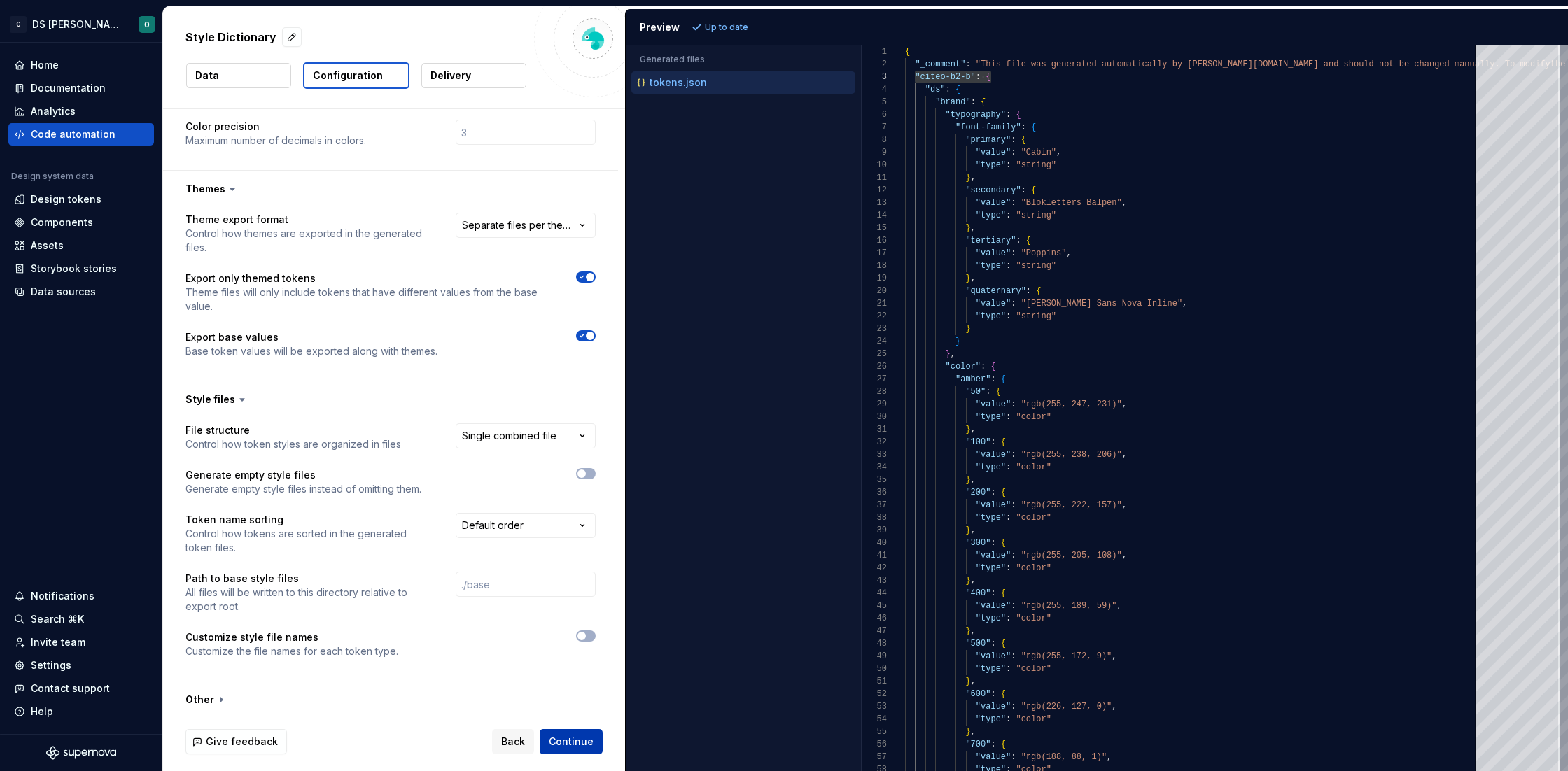
click at [569, 733] on button "Continue" at bounding box center [571, 741] width 63 height 25
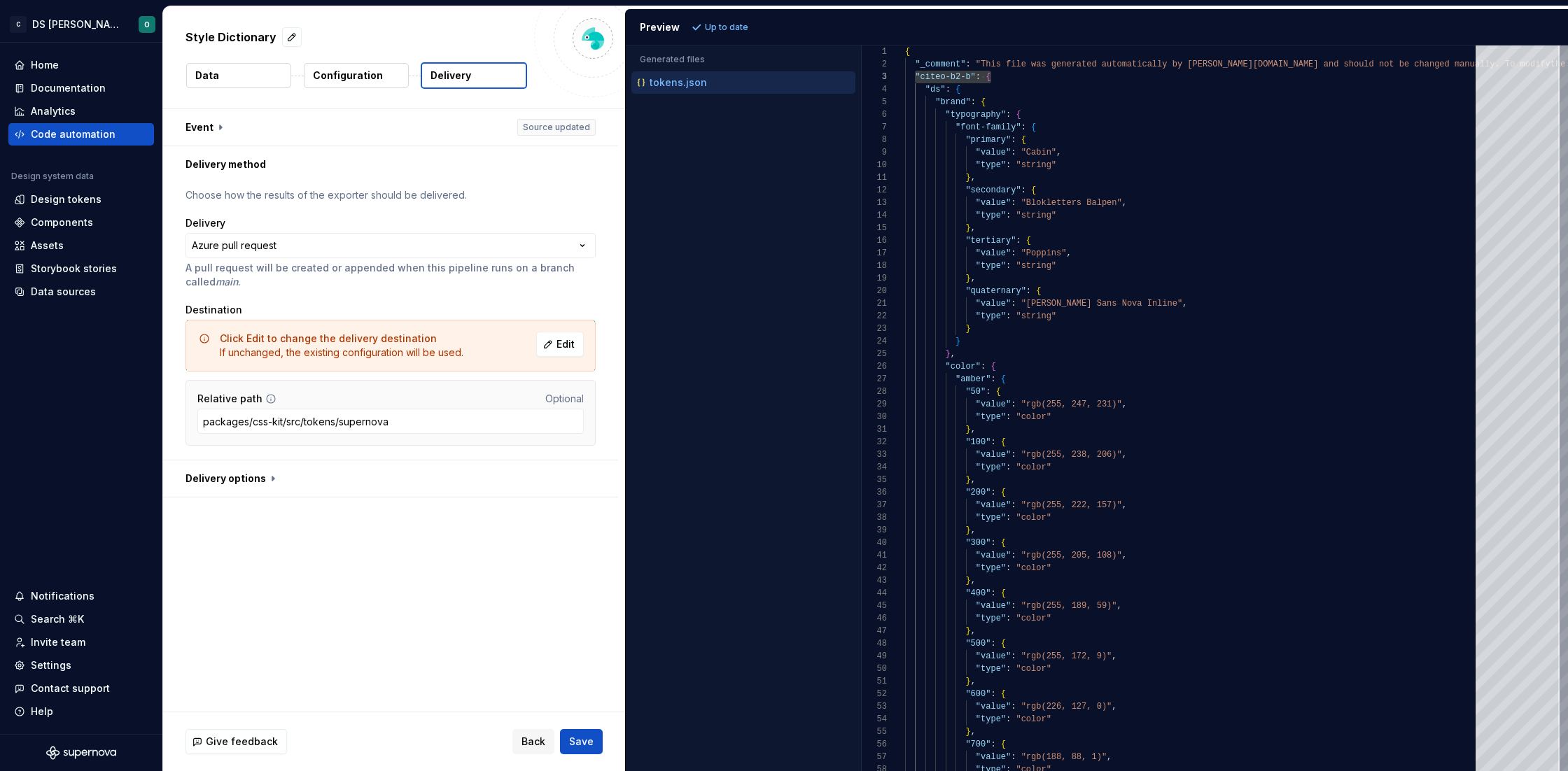
click at [217, 73] on p "Data" at bounding box center [207, 76] width 23 height 14
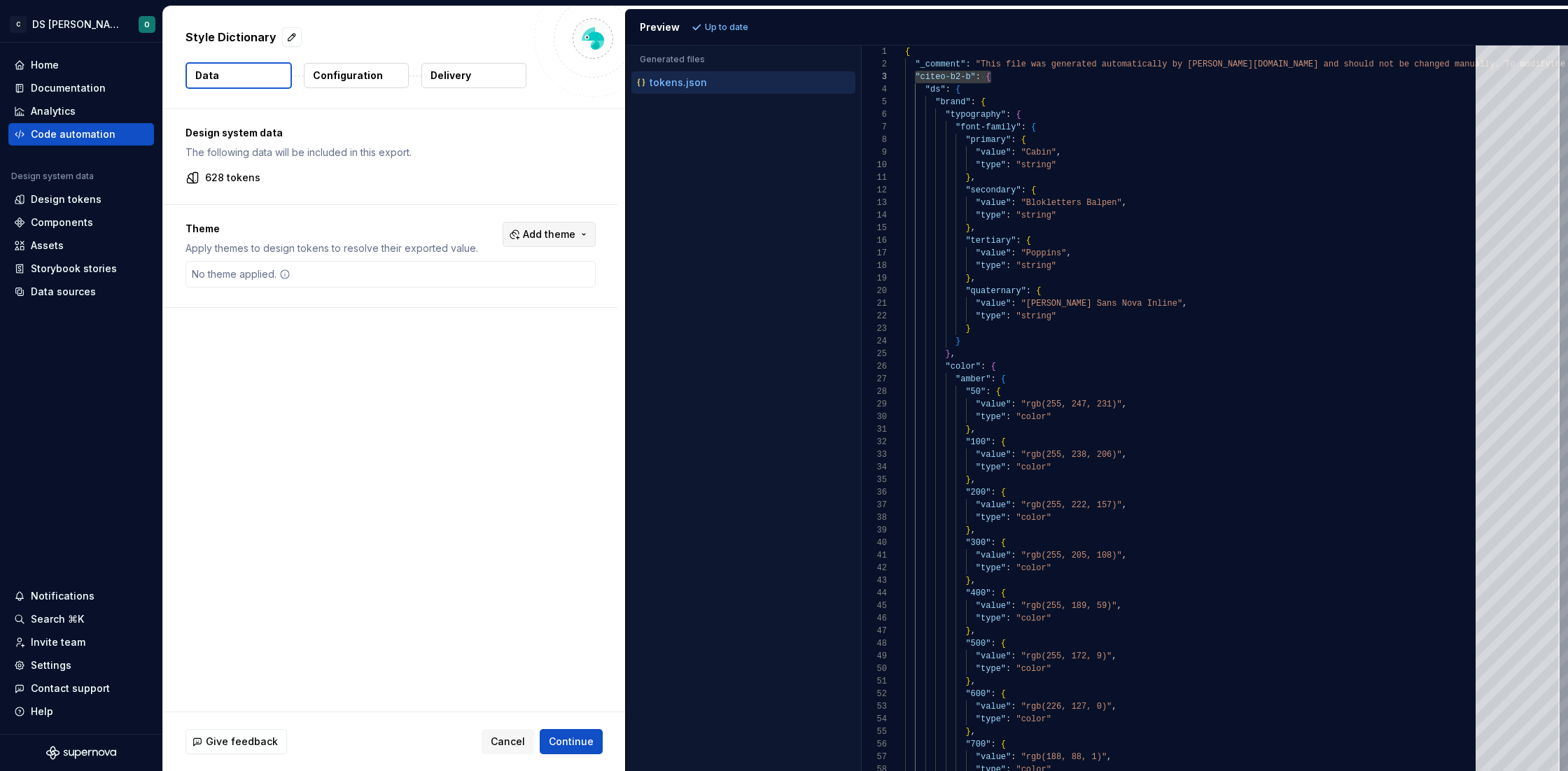
click at [548, 238] on span "Add theme" at bounding box center [549, 235] width 52 height 14
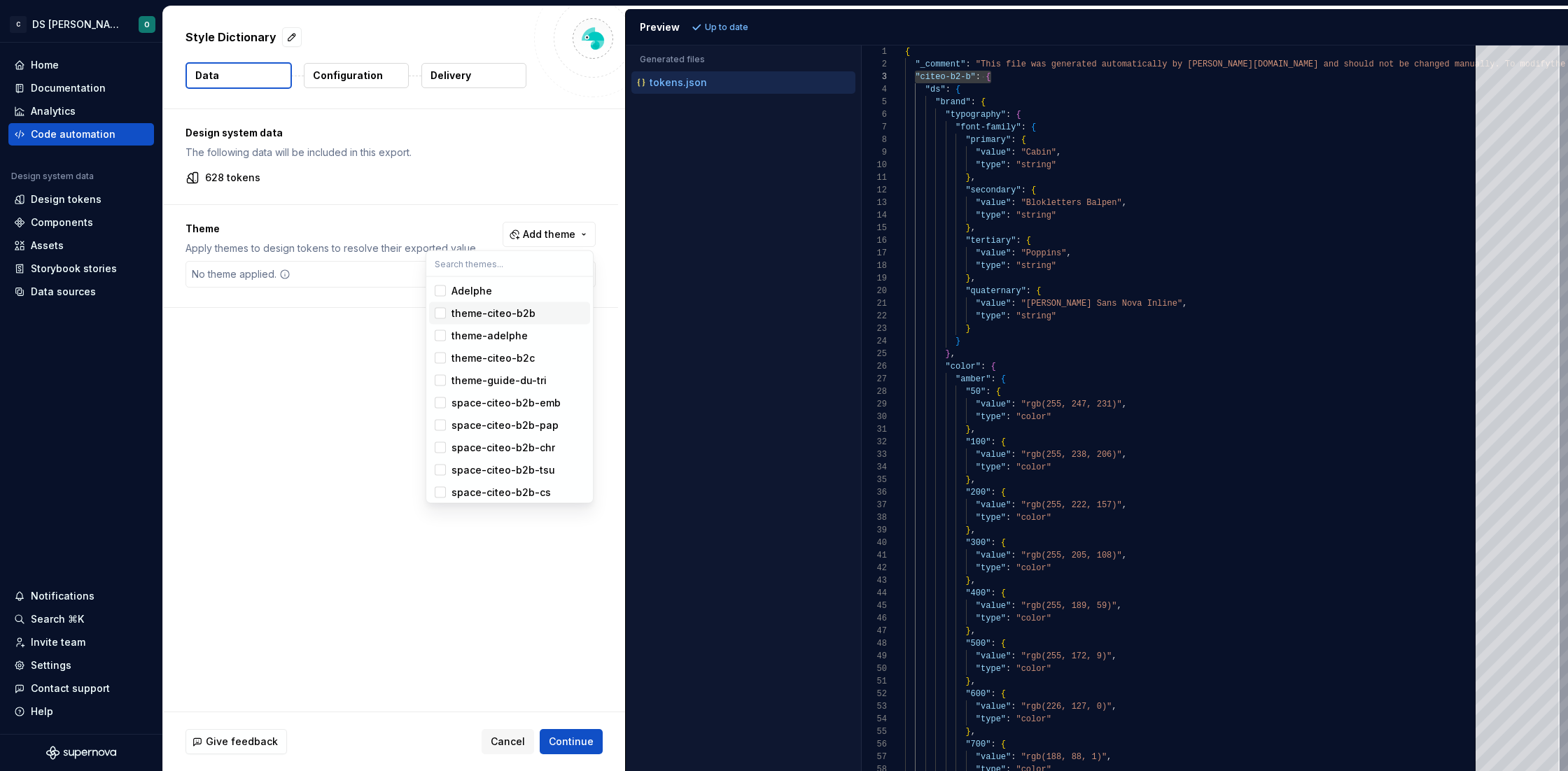
click at [510, 314] on div "theme-citeo-b2b" at bounding box center [493, 314] width 84 height 14
click at [501, 334] on div "theme-adelphe" at bounding box center [490, 336] width 77 height 14
click at [464, 287] on div "Adelphe" at bounding box center [471, 291] width 41 height 14
click at [503, 356] on div "theme-citeo-b2c" at bounding box center [493, 358] width 83 height 14
click at [470, 288] on div "Adelphe" at bounding box center [471, 291] width 41 height 14
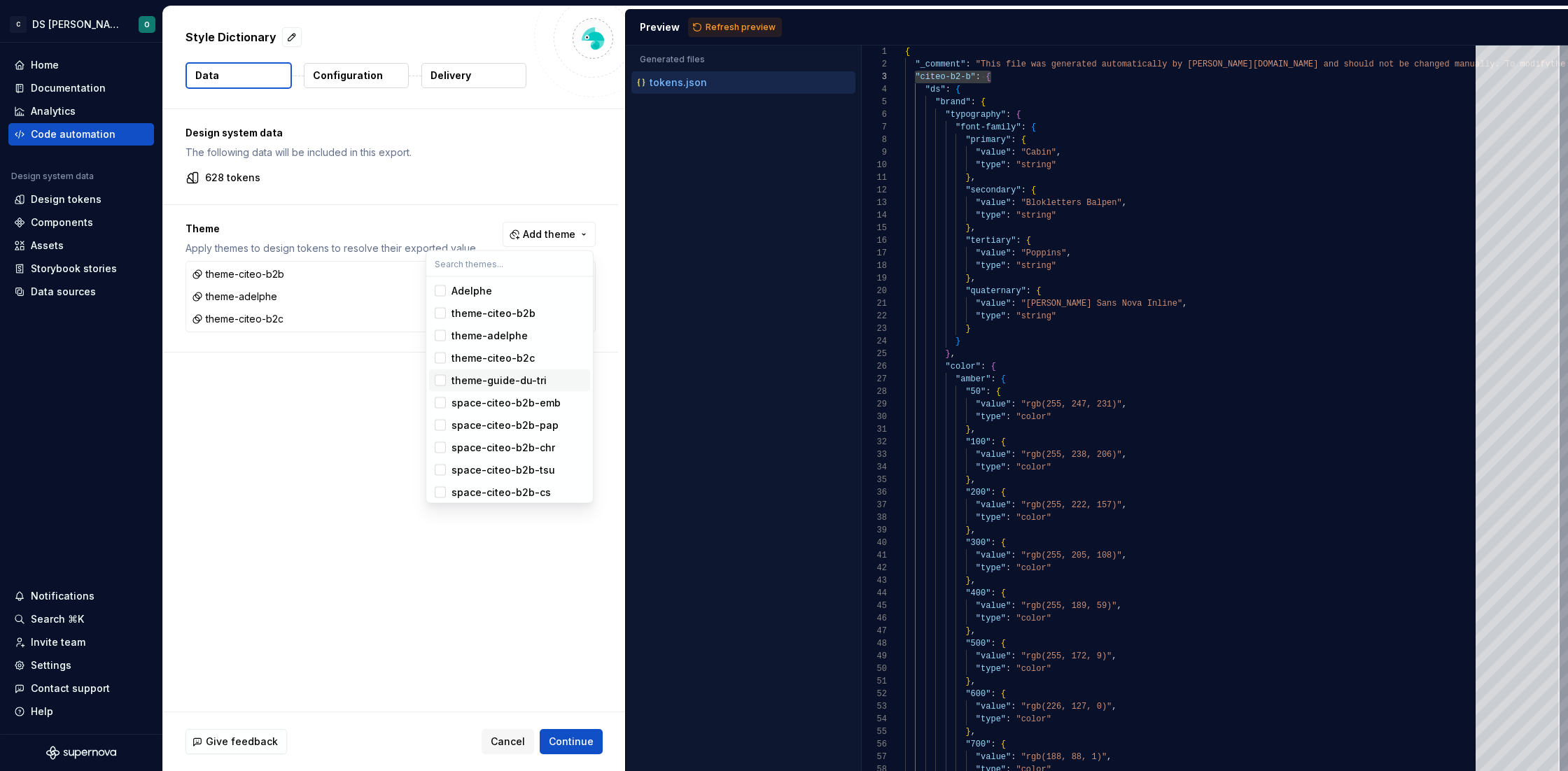
click at [486, 381] on div "theme-guide-du-tri" at bounding box center [498, 381] width 95 height 14
click at [488, 405] on div "space-citeo-b2b-emb" at bounding box center [506, 403] width 110 height 14
click at [486, 432] on div "space-citeo-b2b-pap" at bounding box center [504, 425] width 107 height 14
click at [483, 454] on div "space-citeo-b2b-chr" at bounding box center [503, 448] width 103 height 14
click at [483, 472] on div "space-citeo-b2b-tsu" at bounding box center [503, 470] width 103 height 14
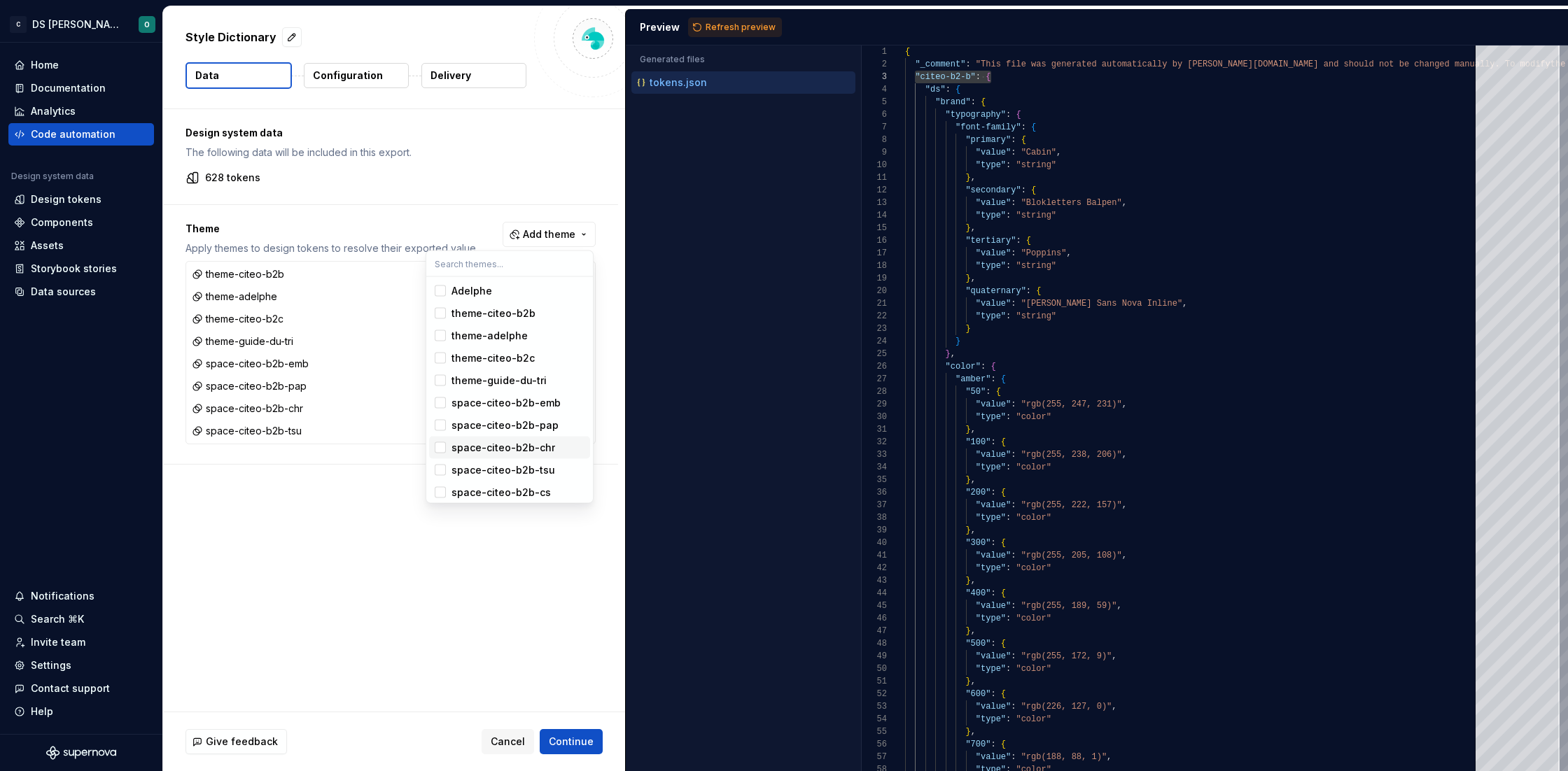
scroll to position [110, 0]
click at [484, 380] on div "space-citeo-b2b-cs" at bounding box center [501, 383] width 99 height 14
click at [501, 411] on div "space-citeo-b2b-da" at bounding box center [502, 406] width 101 height 14
click at [504, 426] on div "space-citeo-b2b-opc" at bounding box center [504, 429] width 106 height 14
click at [502, 442] on span "space-citeo-b2b-opr" at bounding box center [509, 451] width 161 height 23
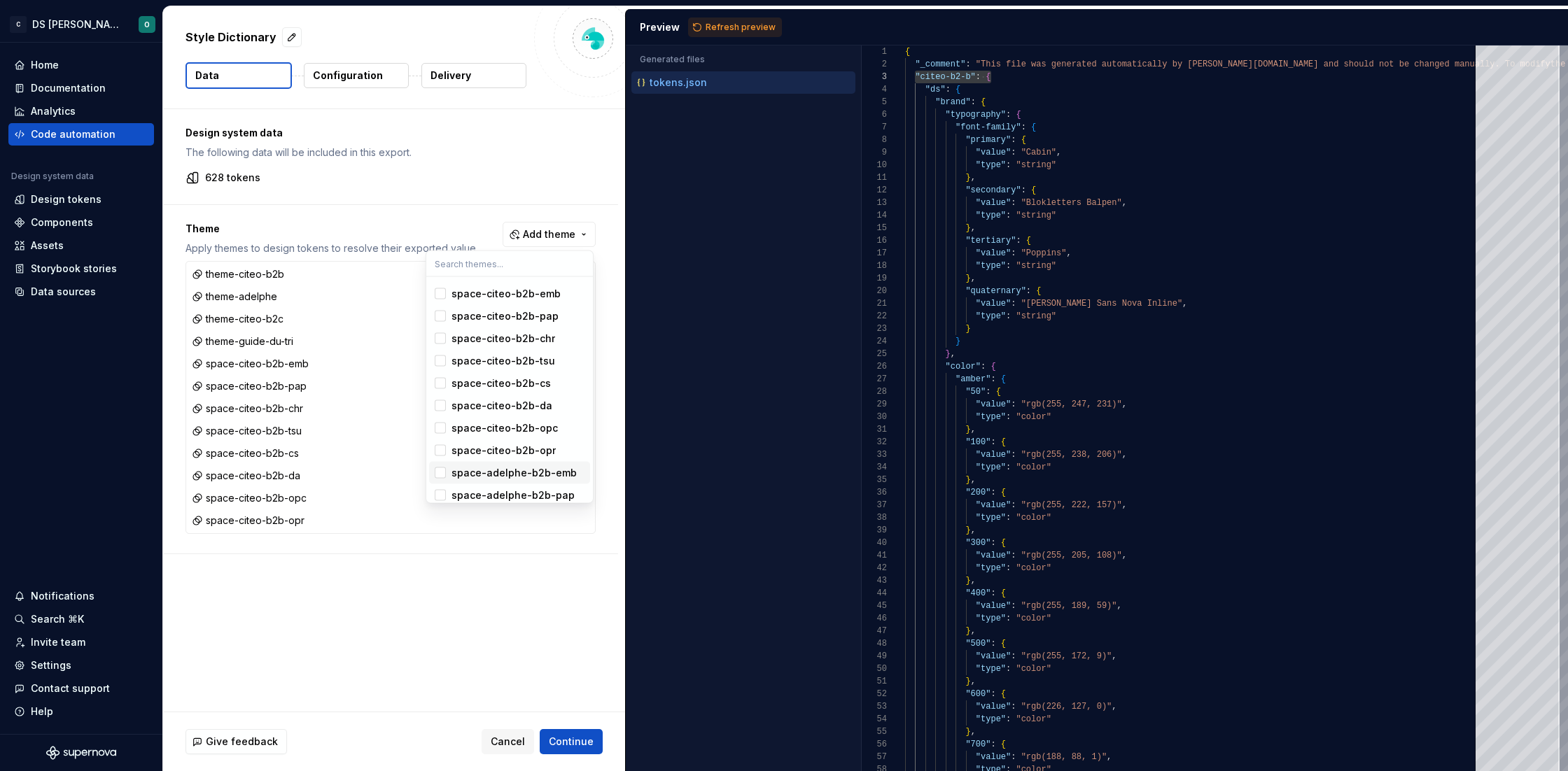
click at [501, 472] on div "space-adelphe-b2b-emb" at bounding box center [514, 473] width 125 height 14
click at [495, 490] on div "space-adelphe-b2b-pap" at bounding box center [513, 495] width 123 height 14
click at [505, 422] on div "sub-theme-citeo-b2b-default" at bounding box center [517, 429] width 133 height 28
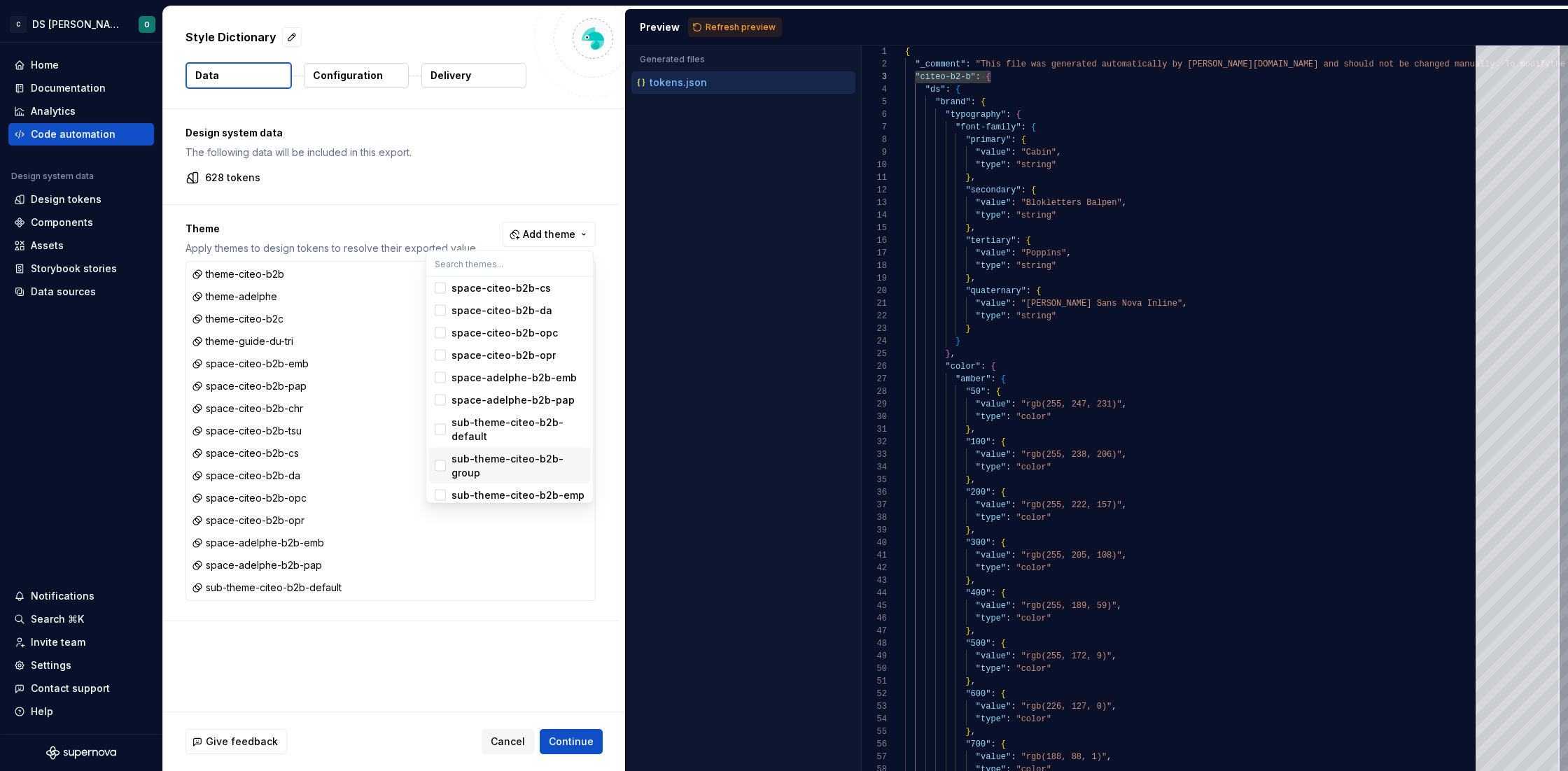
click at [493, 461] on div "sub-theme-citeo-b2b-group" at bounding box center [517, 466] width 133 height 28
click at [518, 492] on div "sub-theme-citeo-b2b-emp" at bounding box center [517, 495] width 133 height 14
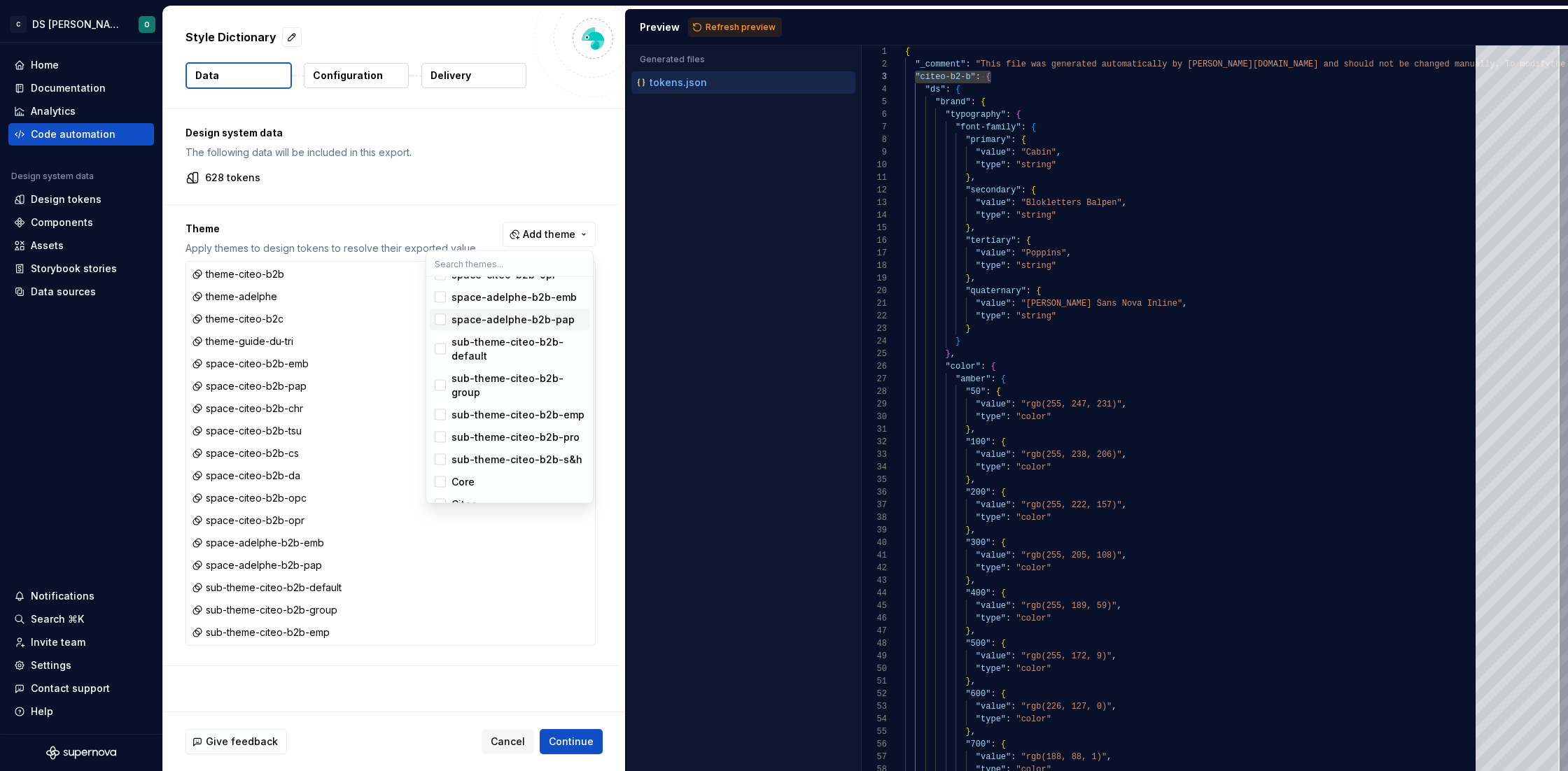
scroll to position [368, 0]
click at [504, 362] on div "sub-theme-citeo-b2b-pro" at bounding box center [515, 355] width 128 height 14
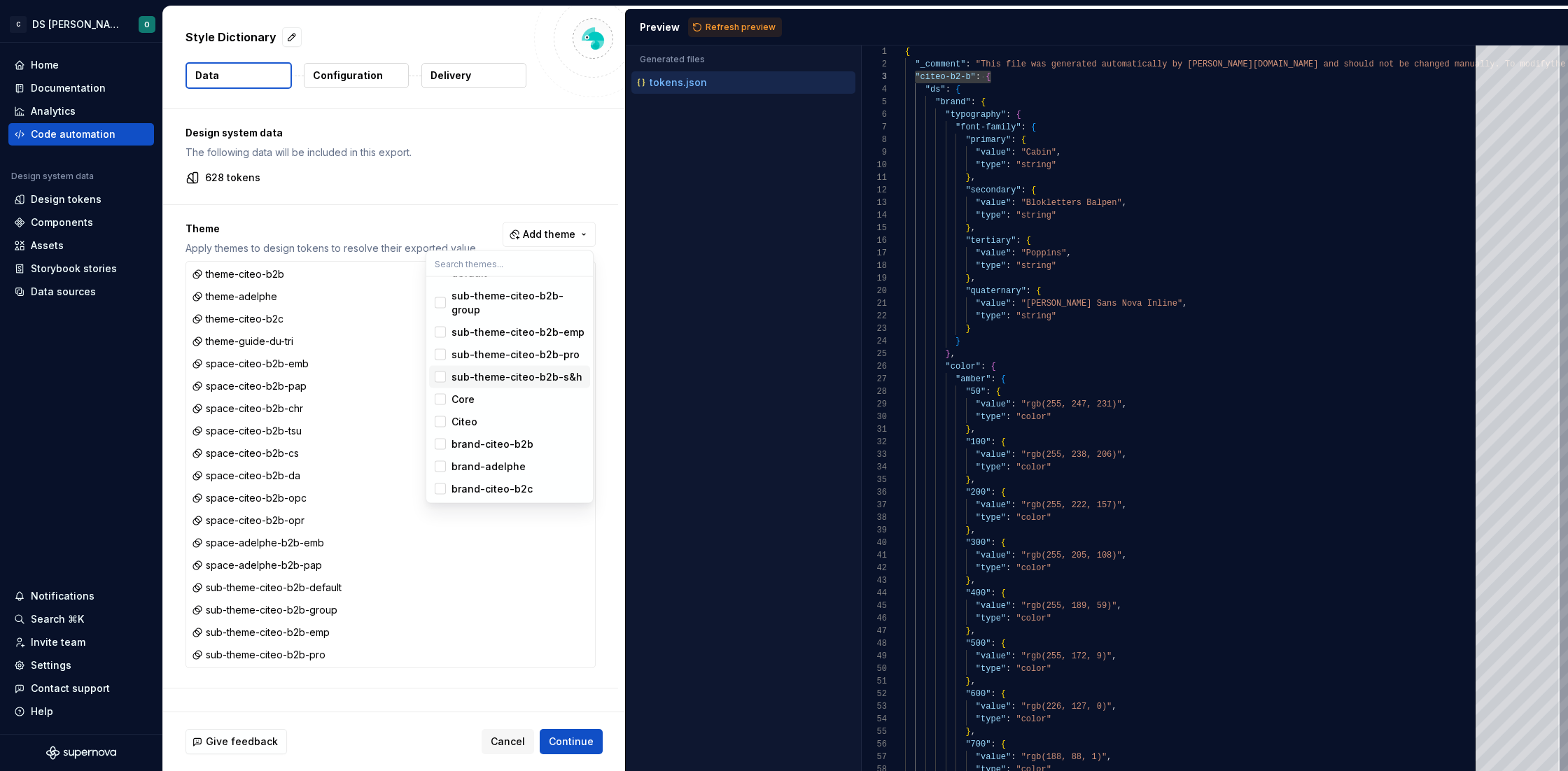
click at [507, 384] on div "sub-theme-citeo-b2b-s&h" at bounding box center [517, 377] width 131 height 14
click at [472, 407] on div "Core" at bounding box center [463, 400] width 23 height 14
click at [503, 450] on div "brand-citeo-b2b" at bounding box center [492, 444] width 82 height 14
click at [503, 467] on div "brand-adelphe" at bounding box center [488, 467] width 74 height 14
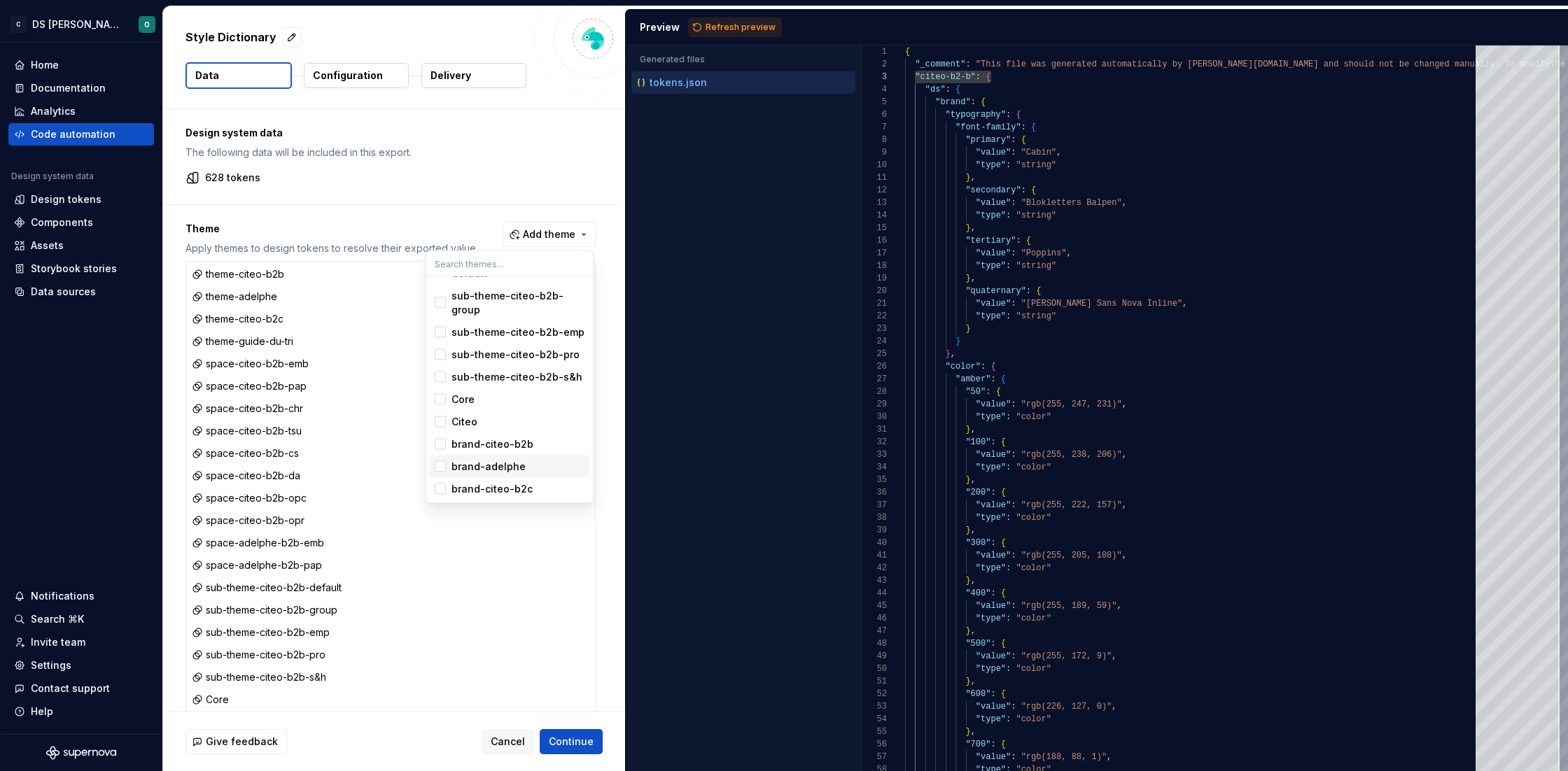
scroll to position [381, 0]
click at [493, 493] on div "brand-citeo-b2c" at bounding box center [491, 489] width 81 height 14
click at [571, 741] on html "C DS Citeo O Home Documentation Analytics Code automation Design system data De…" at bounding box center [784, 385] width 1568 height 771
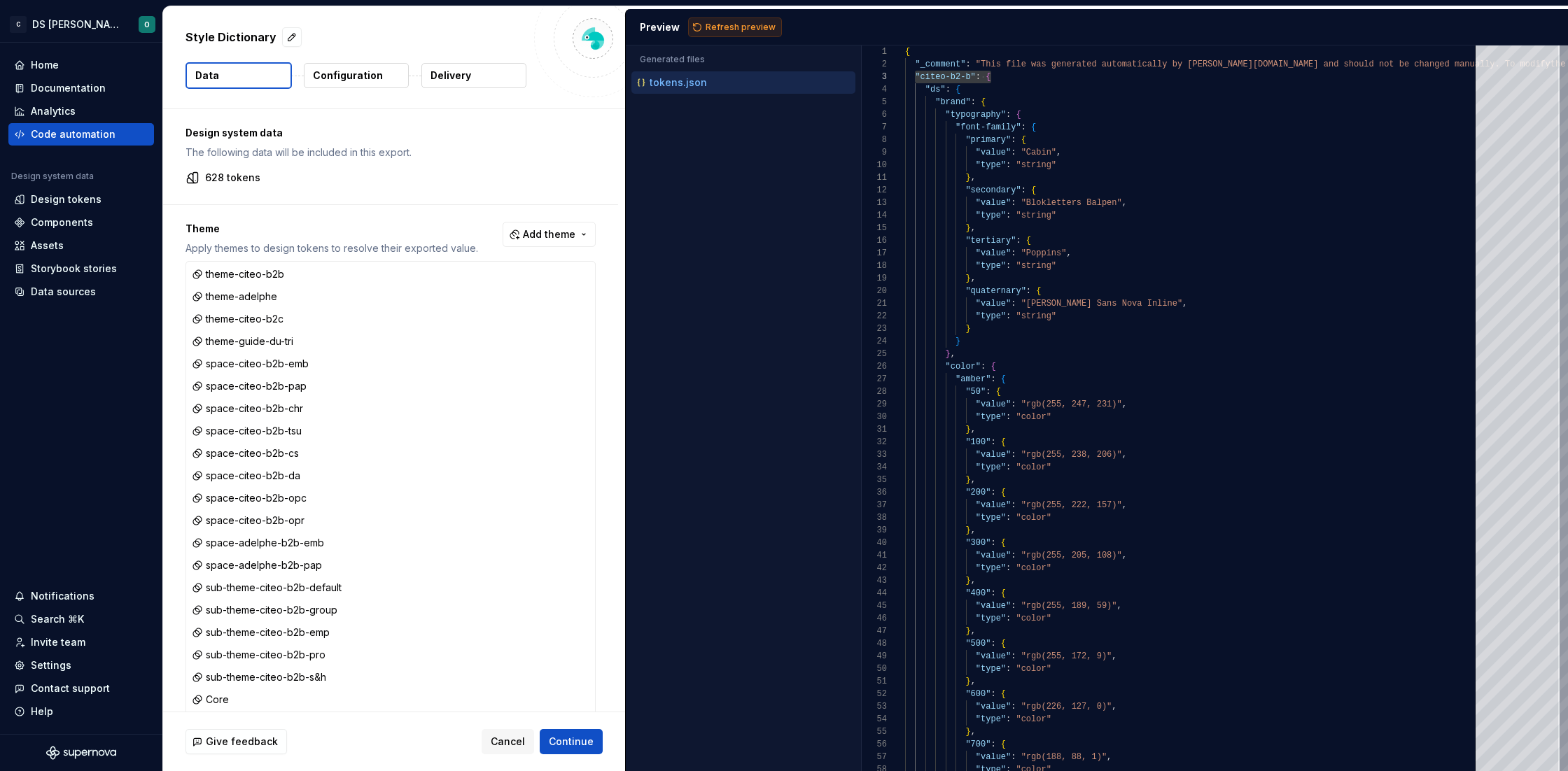
click at [737, 30] on span "Refresh preview" at bounding box center [740, 27] width 70 height 11
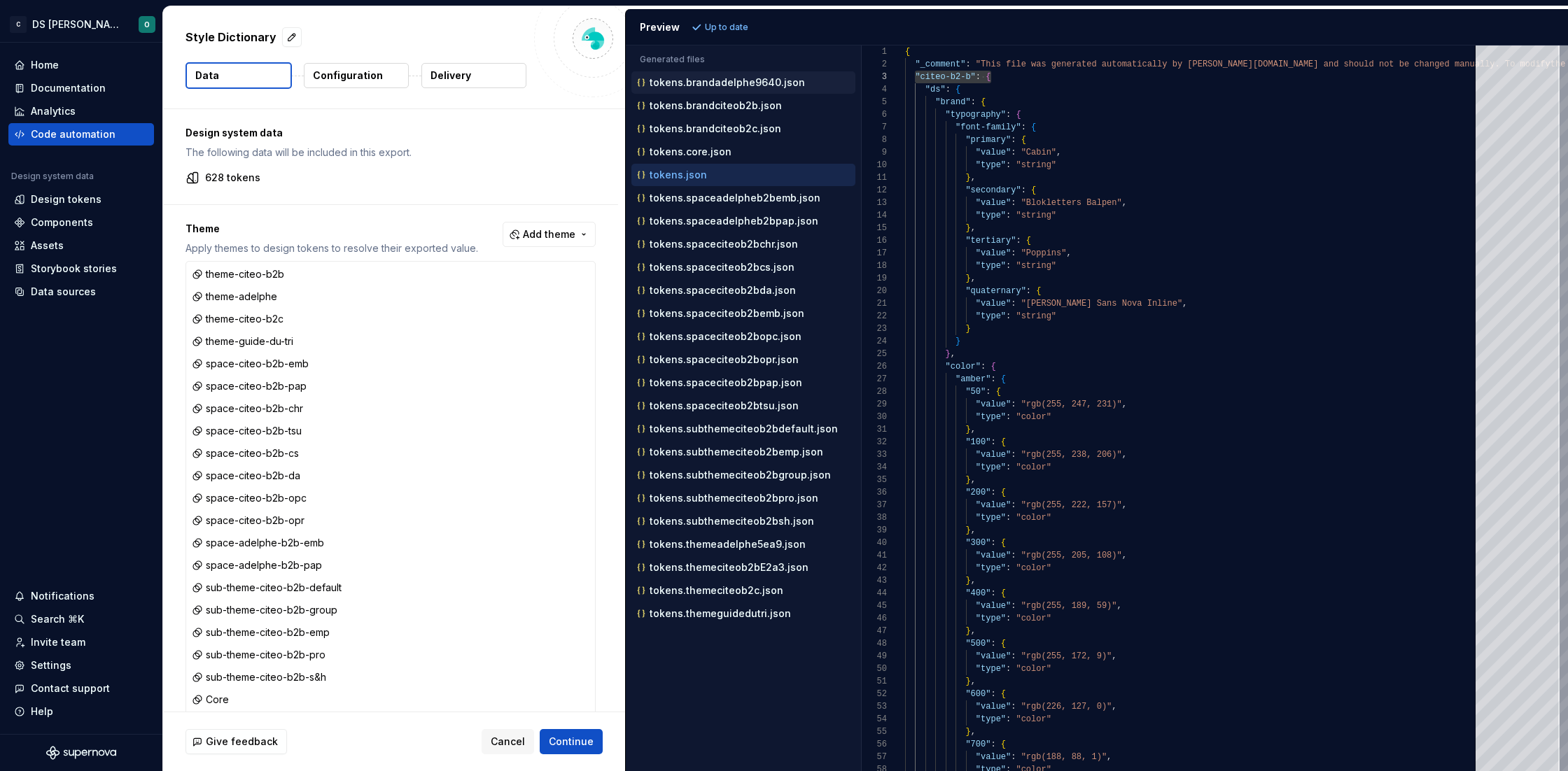
click at [343, 69] on p "Configuration" at bounding box center [348, 76] width 70 height 14
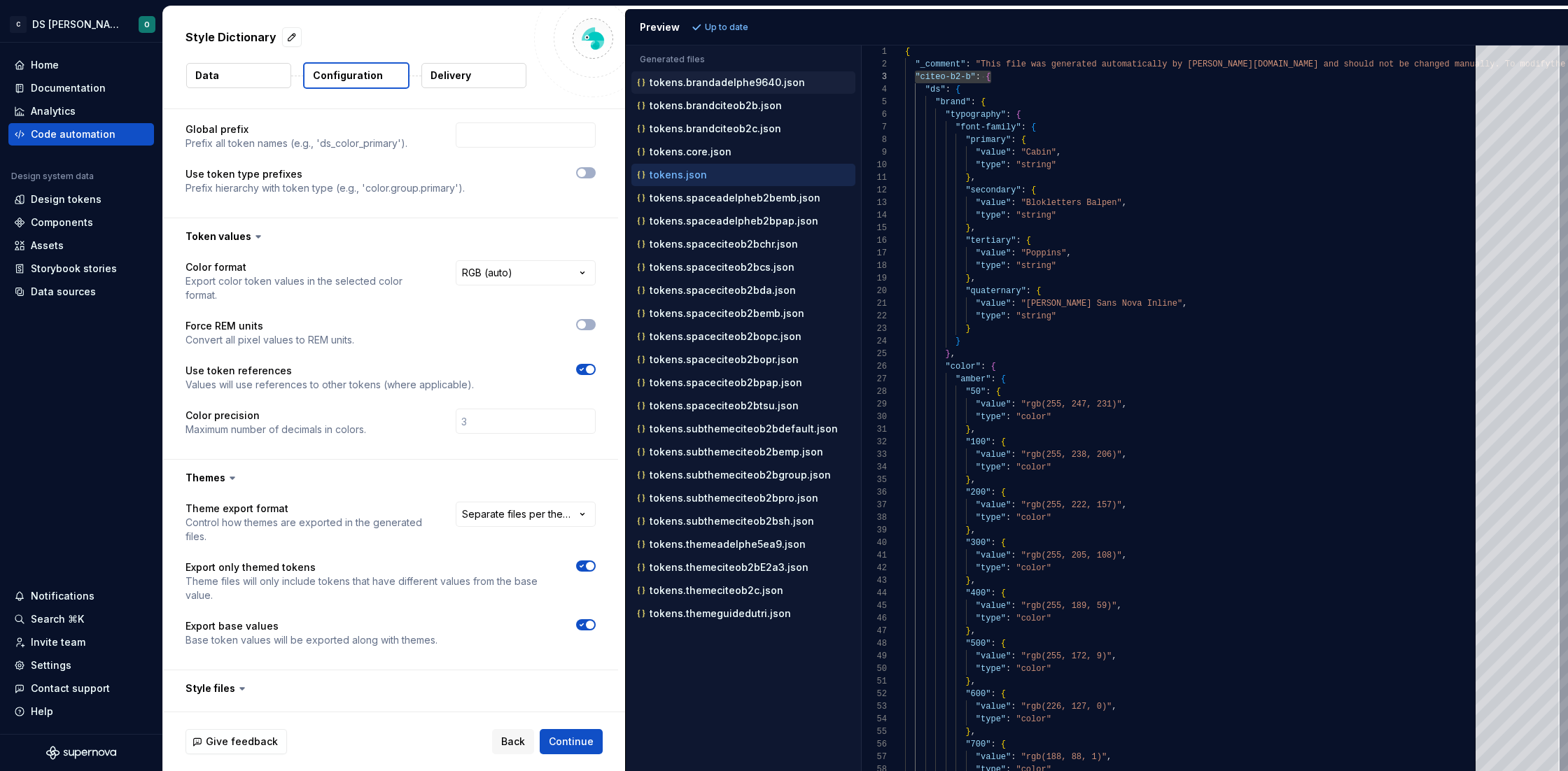
scroll to position [235, 0]
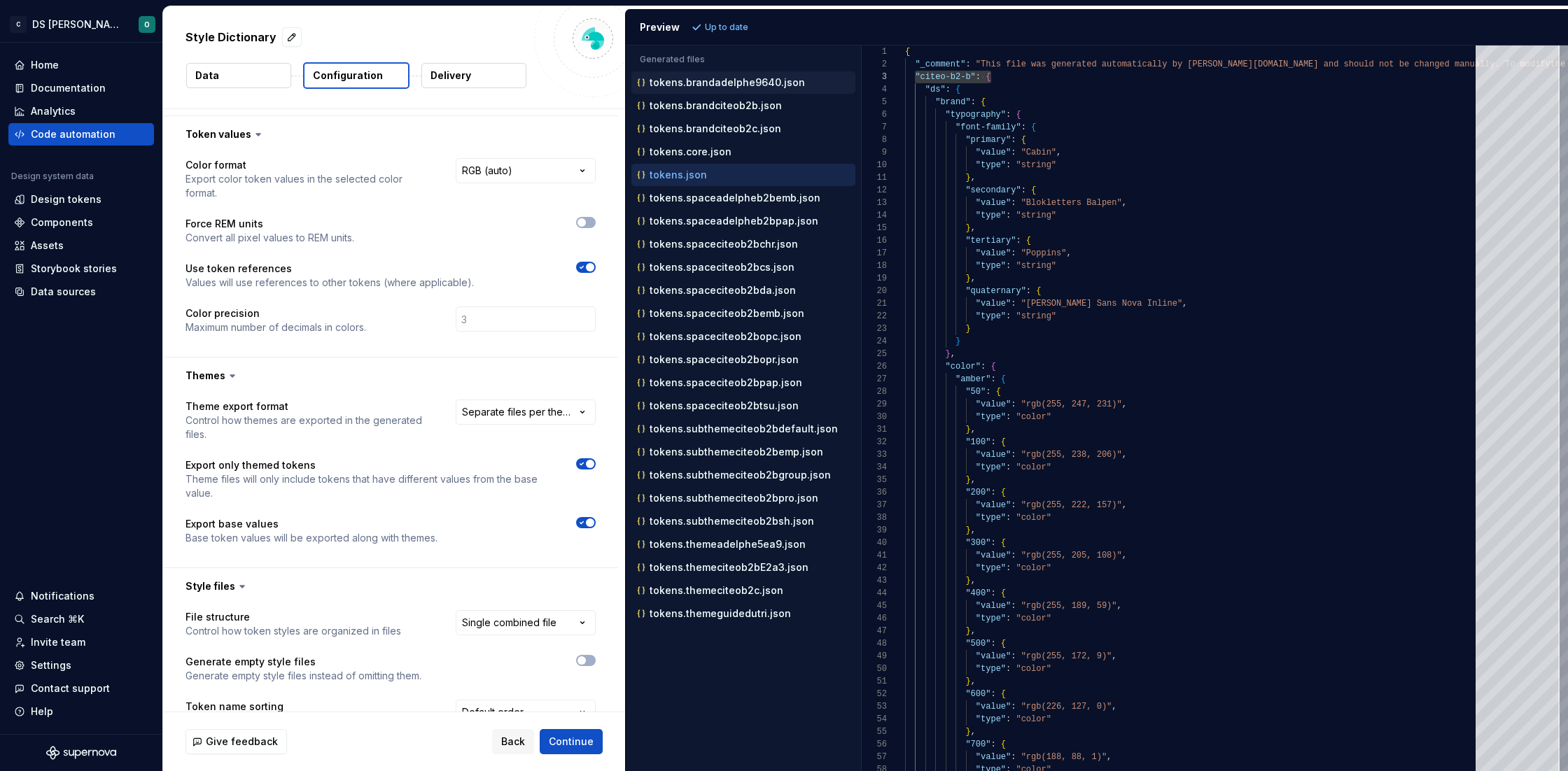
click at [584, 522] on icon "button" at bounding box center [581, 522] width 11 height 9
click at [744, 26] on span "Refresh preview" at bounding box center [740, 27] width 70 height 11
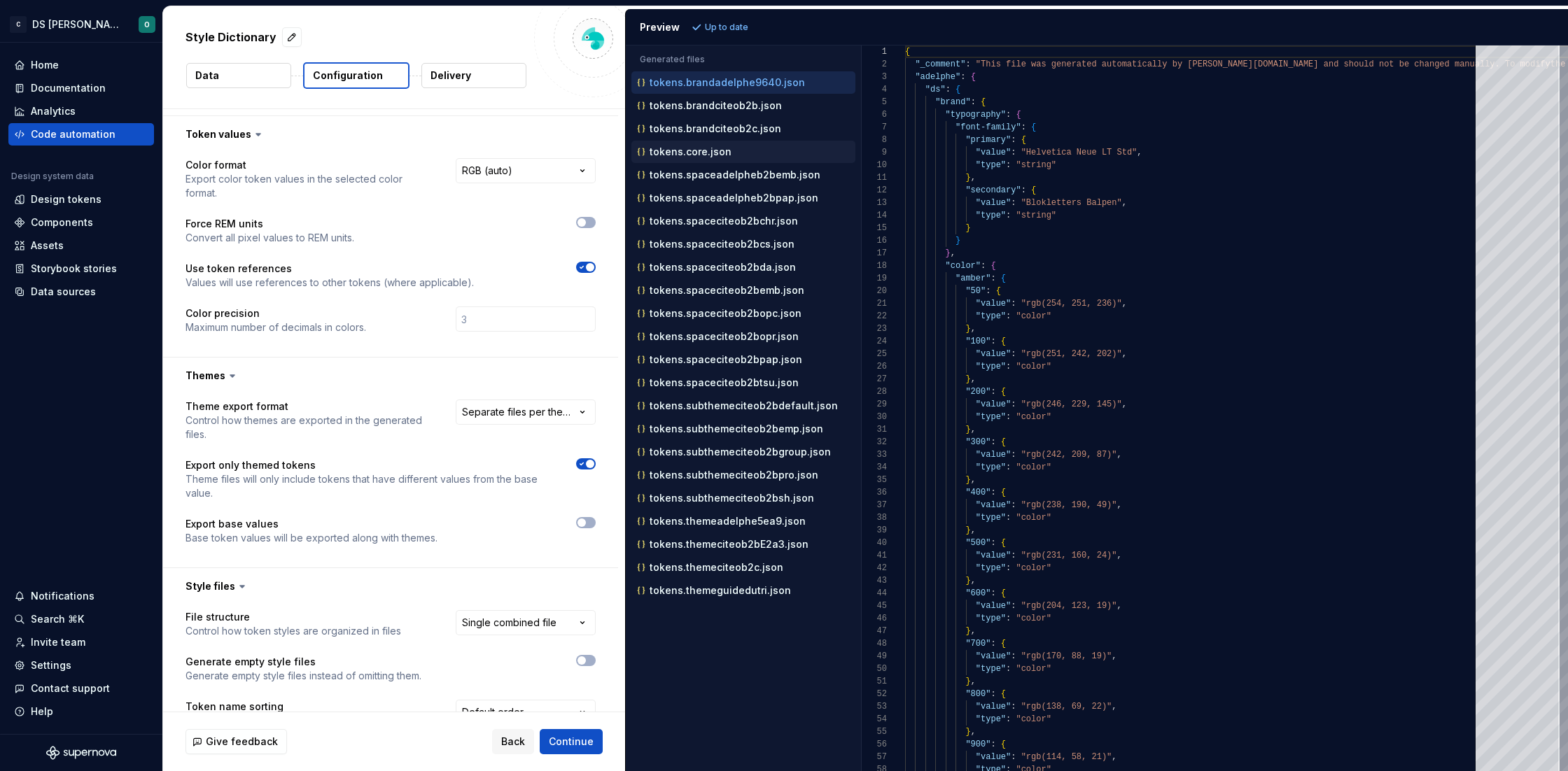
click at [692, 153] on p "tokens.core.json" at bounding box center [691, 151] width 82 height 11
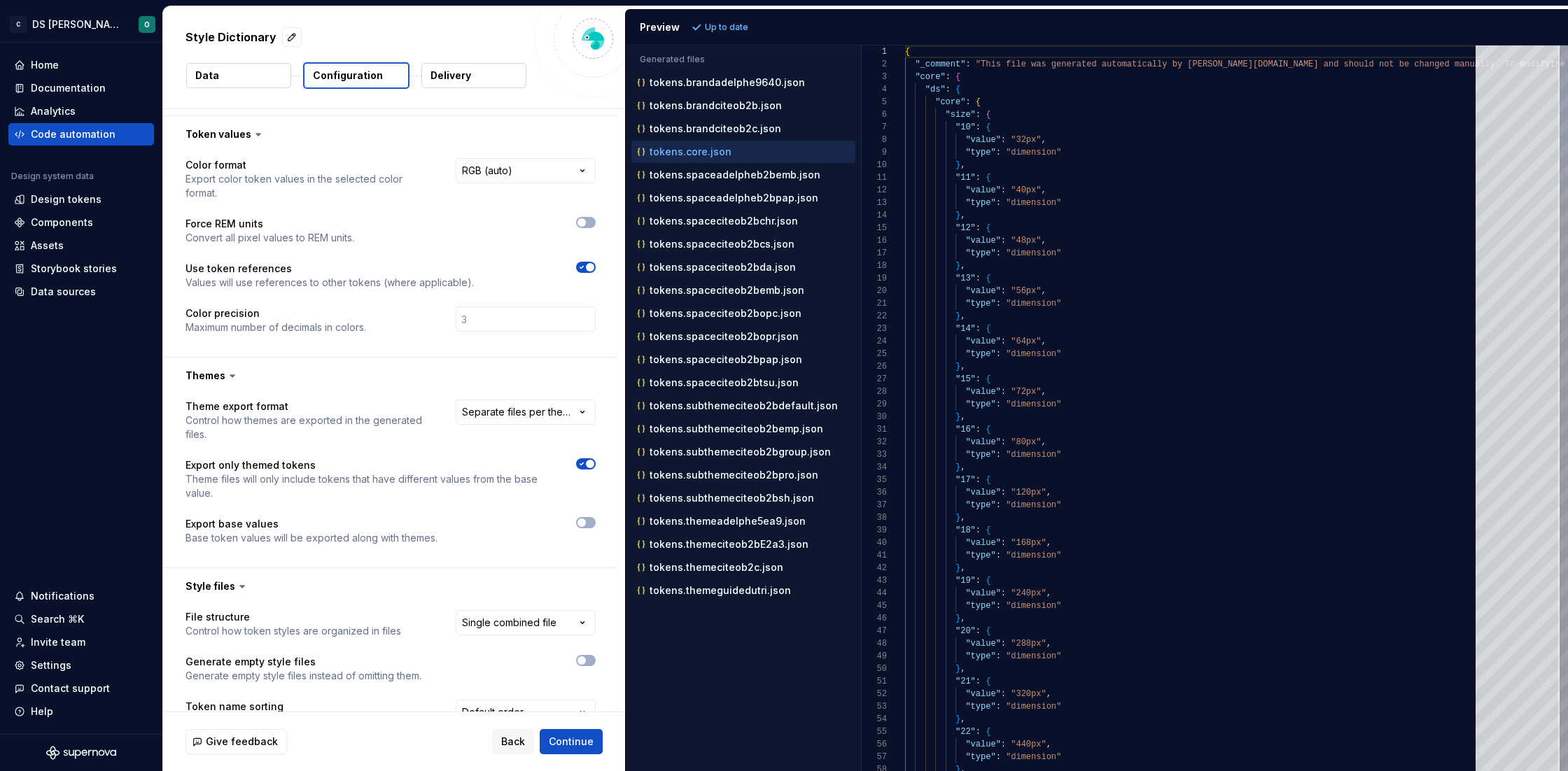
scroll to position [123, 0]
click at [709, 104] on p "tokens.brandciteob2b.json" at bounding box center [716, 105] width 132 height 11
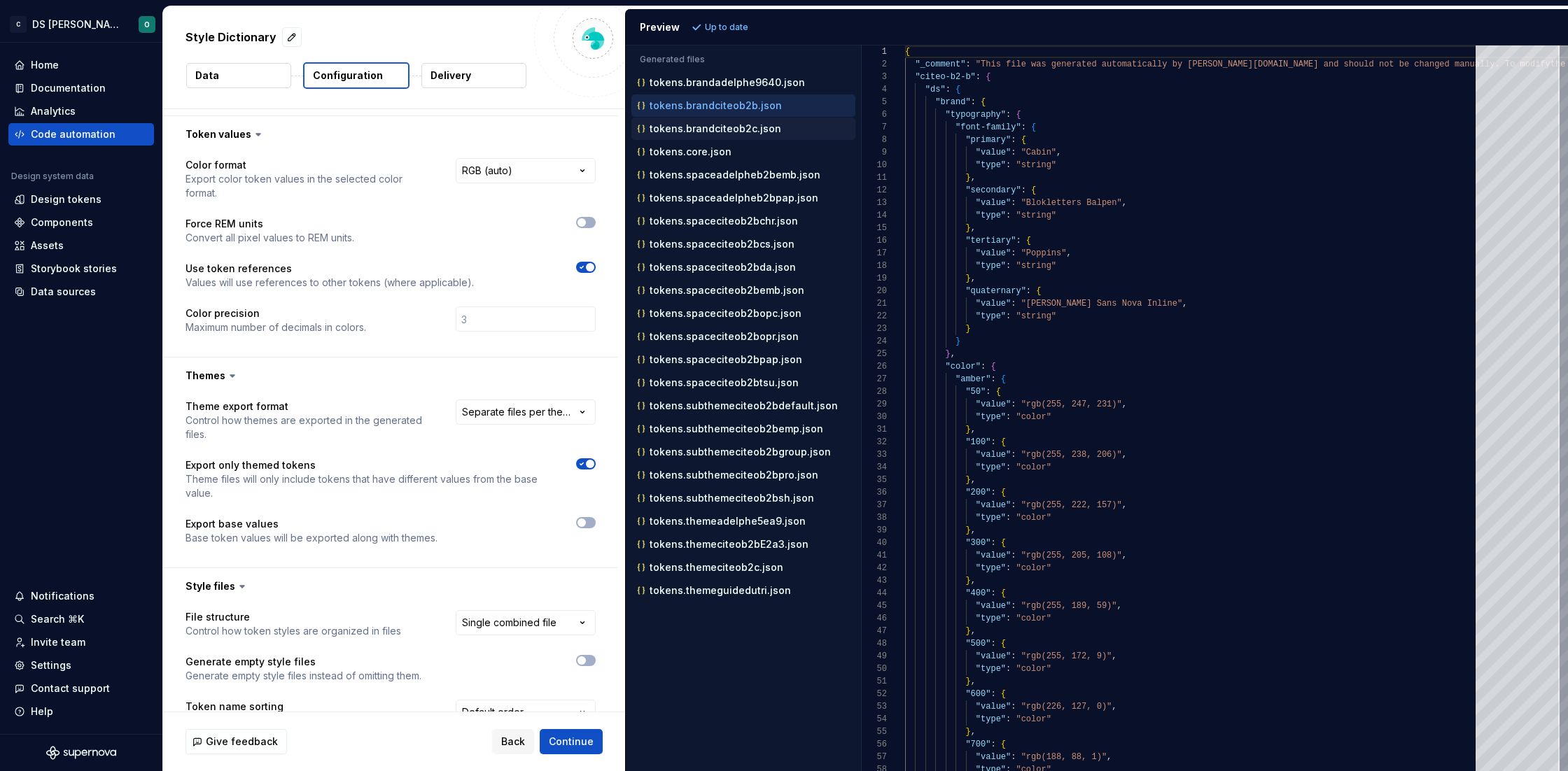
click at [707, 123] on p "tokens.brandciteob2c.json" at bounding box center [715, 129] width 131 height 11
click at [712, 91] on div "tokens.brandadelphe9640.json" at bounding box center [744, 83] width 224 height 23
click at [717, 85] on p "tokens.brandadelphe9640.json" at bounding box center [727, 83] width 156 height 11
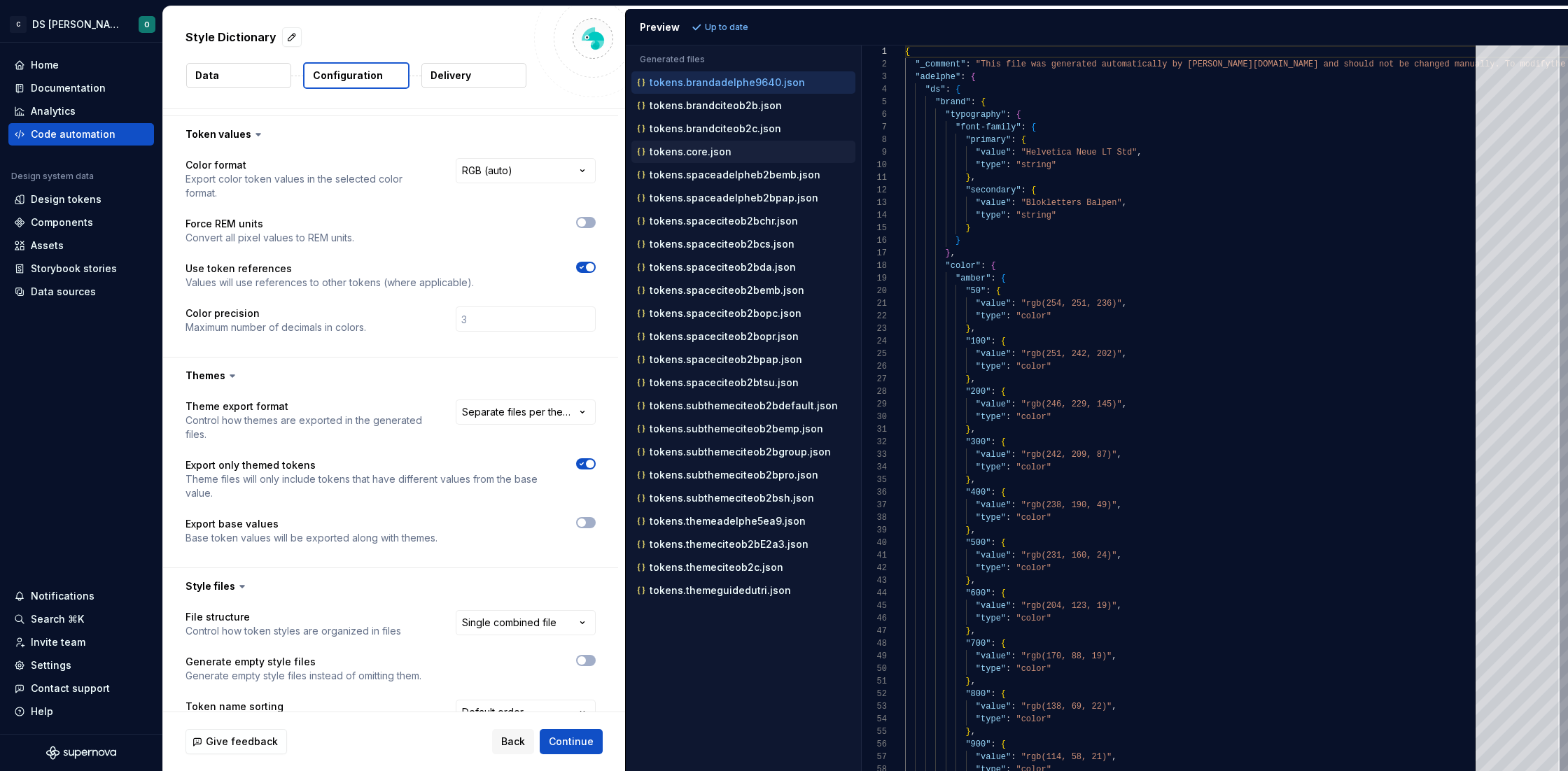
click at [684, 145] on div "tokens.core.json" at bounding box center [744, 152] width 221 height 14
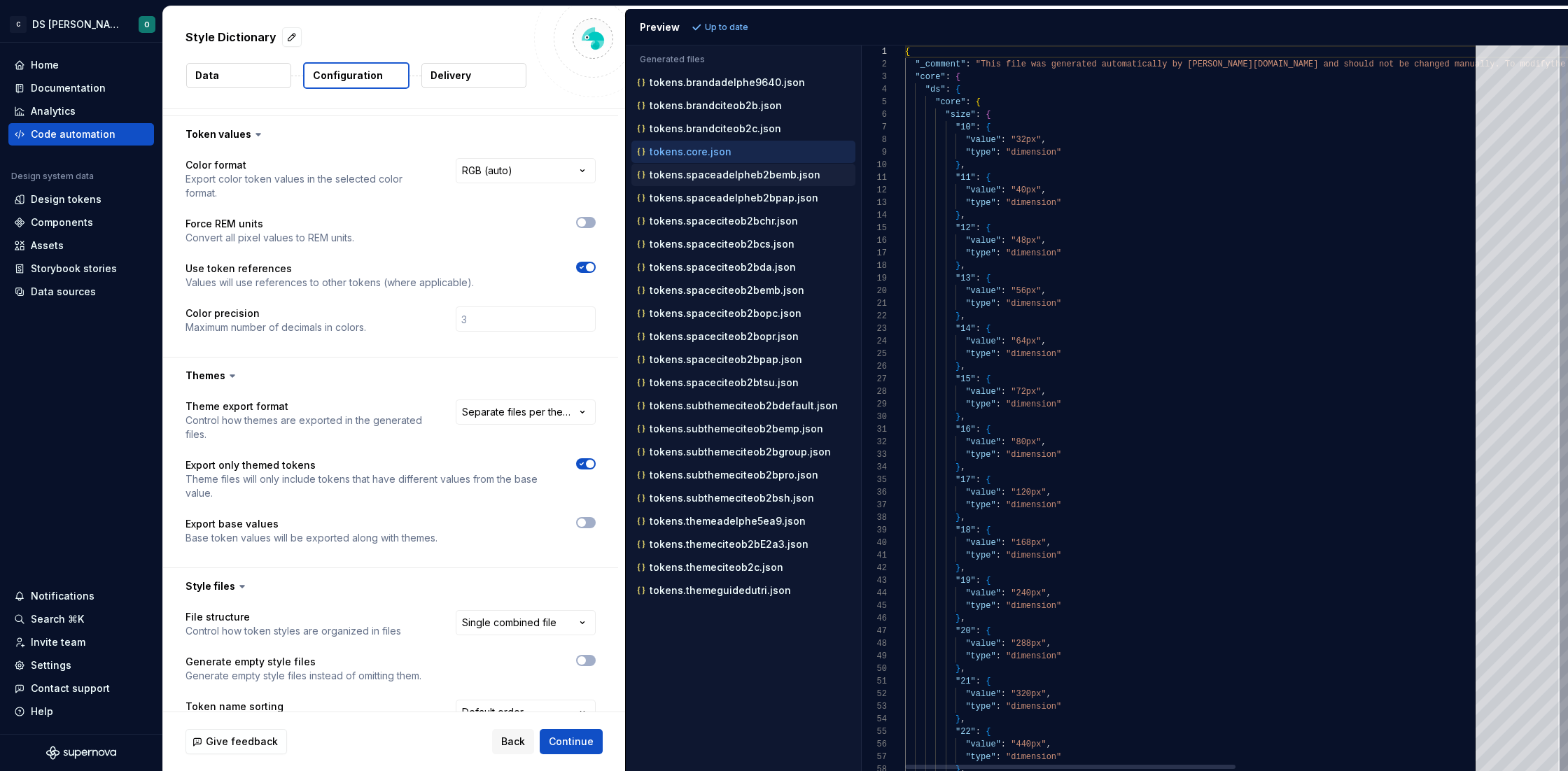
click at [705, 169] on p "tokens.spaceadelpheb2bemb.json" at bounding box center [735, 175] width 170 height 11
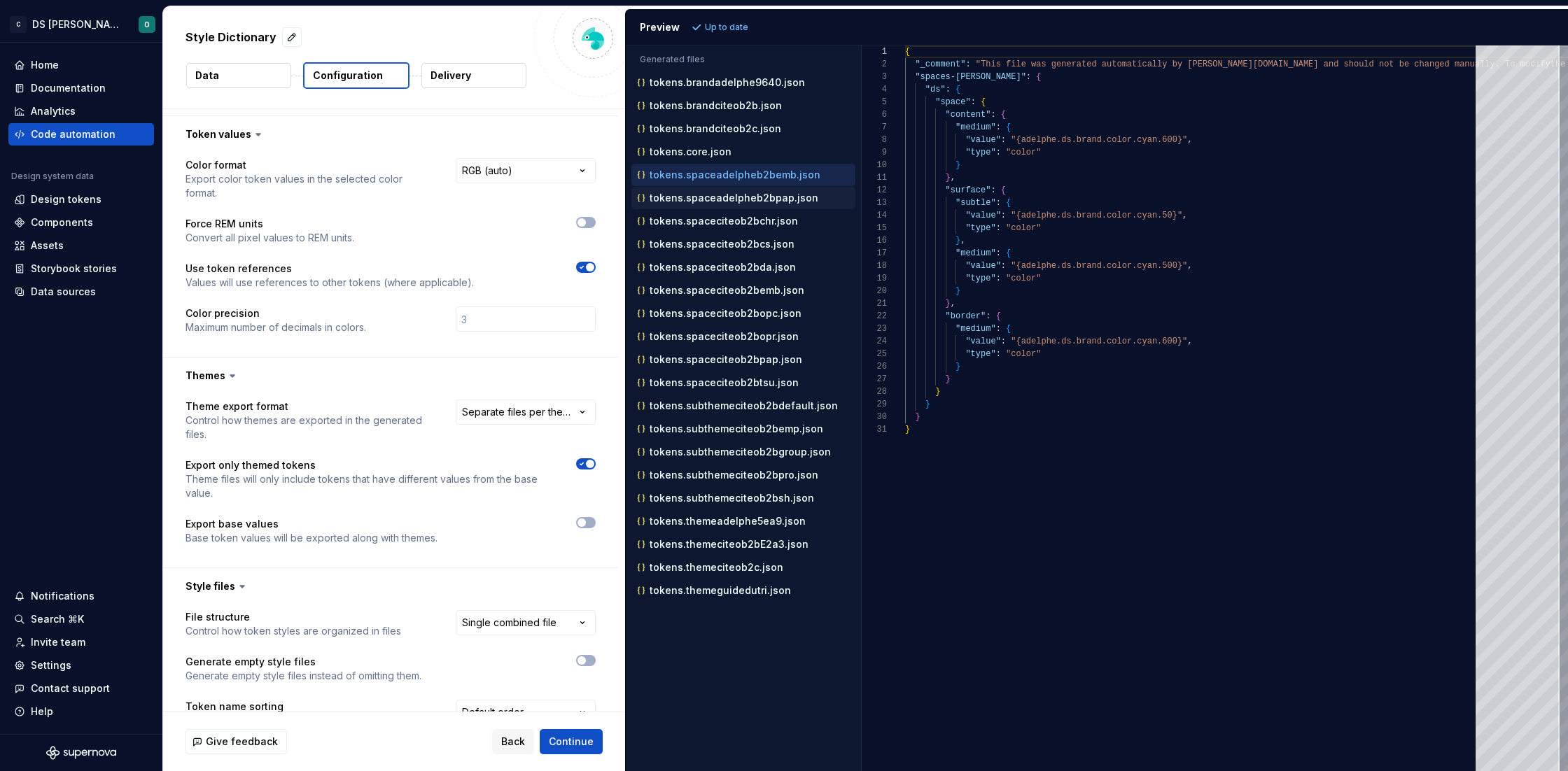
click at [711, 203] on div "tokens.spaceadelpheb2bpap.json" at bounding box center [744, 198] width 221 height 14
click at [711, 223] on p "tokens.spaceciteob2bchr.json" at bounding box center [724, 221] width 149 height 11
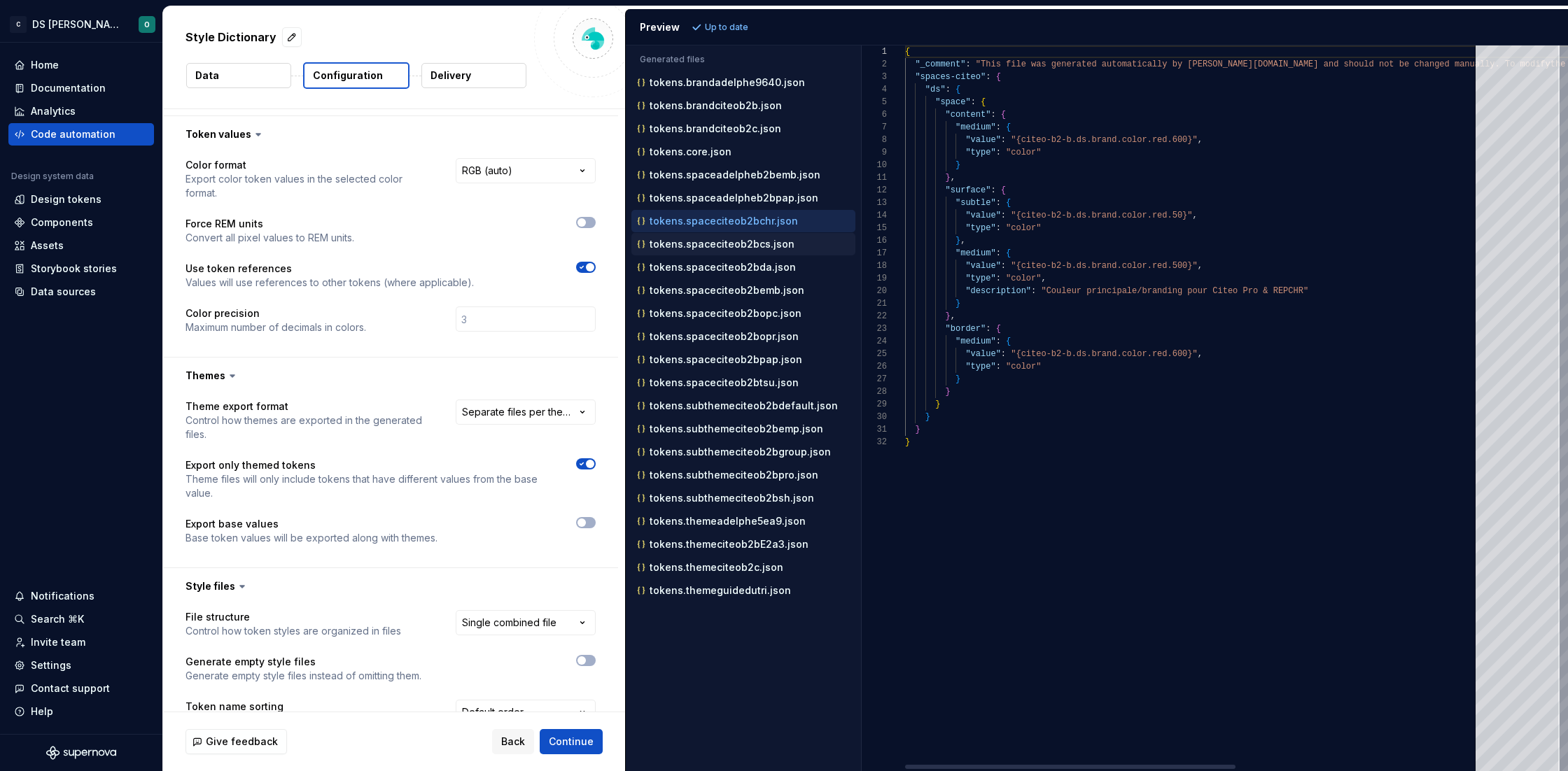
click at [707, 252] on button "tokens.spaceciteob2bcs.json" at bounding box center [744, 244] width 224 height 16
click at [708, 273] on p "tokens.spaceciteob2bda.json" at bounding box center [723, 267] width 146 height 11
click at [708, 292] on p "tokens.spaceciteob2bemb.json" at bounding box center [727, 290] width 155 height 11
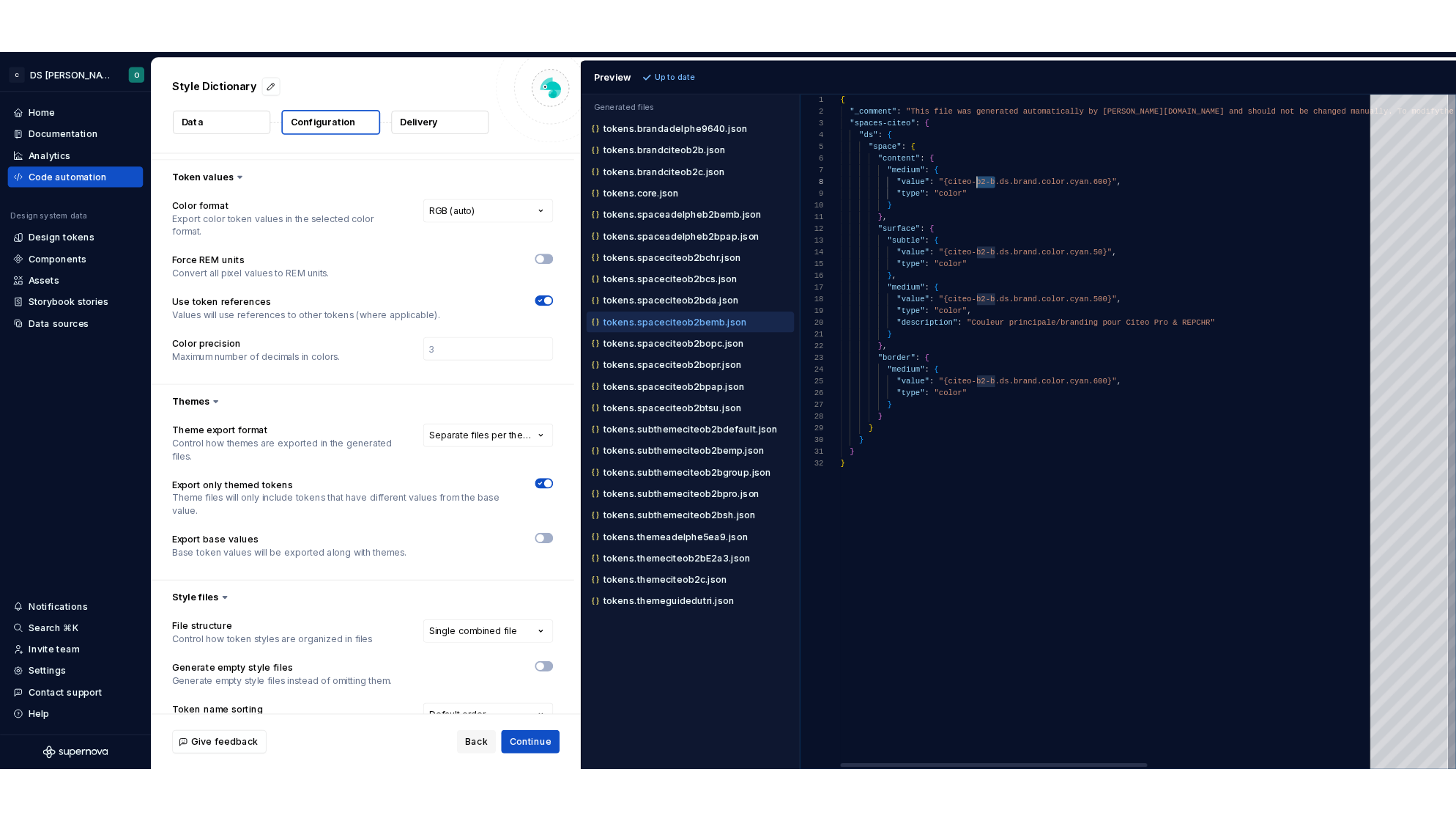
scroll to position [92, 153]
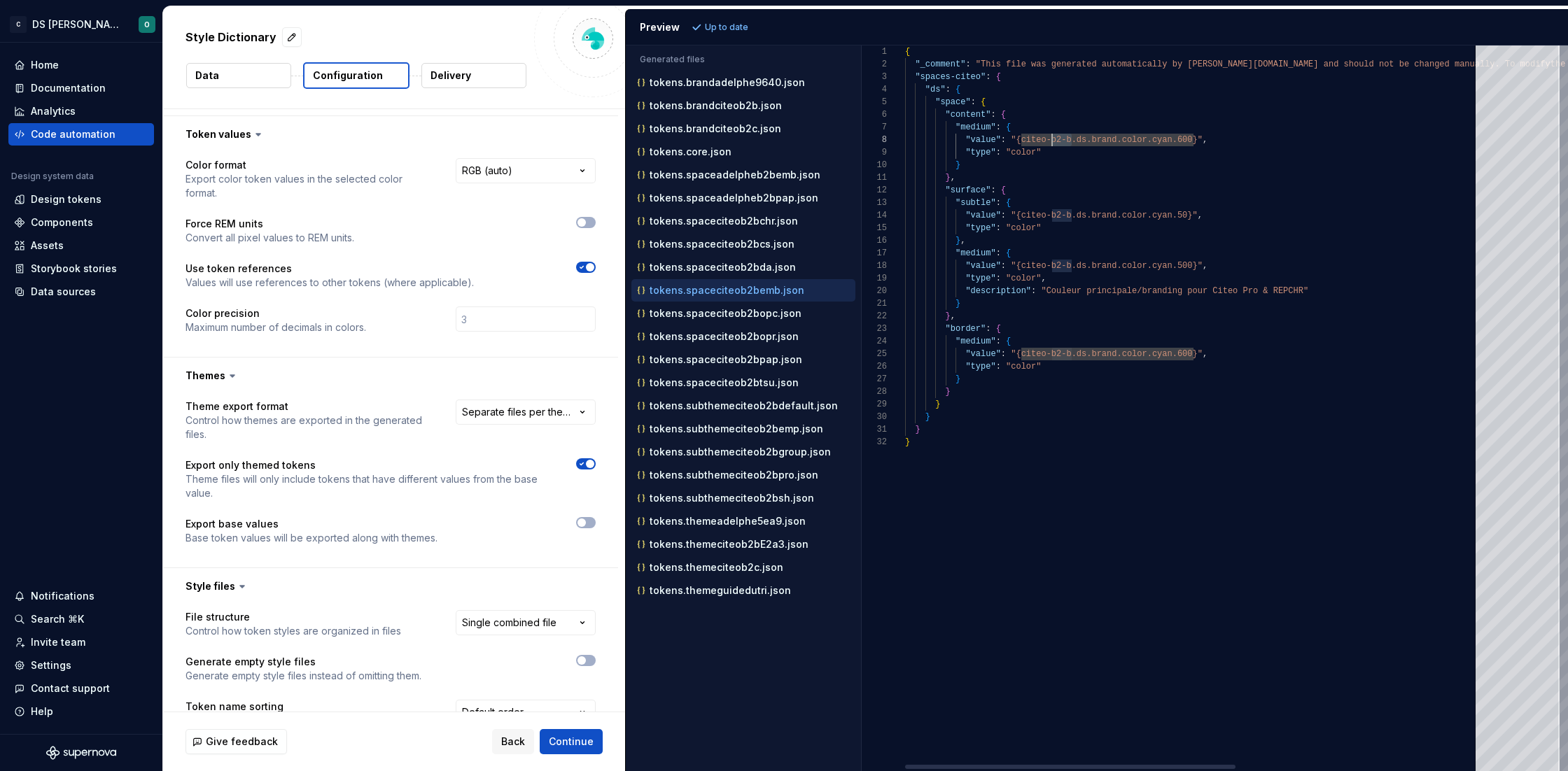
drag, startPoint x: 1071, startPoint y: 138, endPoint x: 1051, endPoint y: 136, distance: 20.1
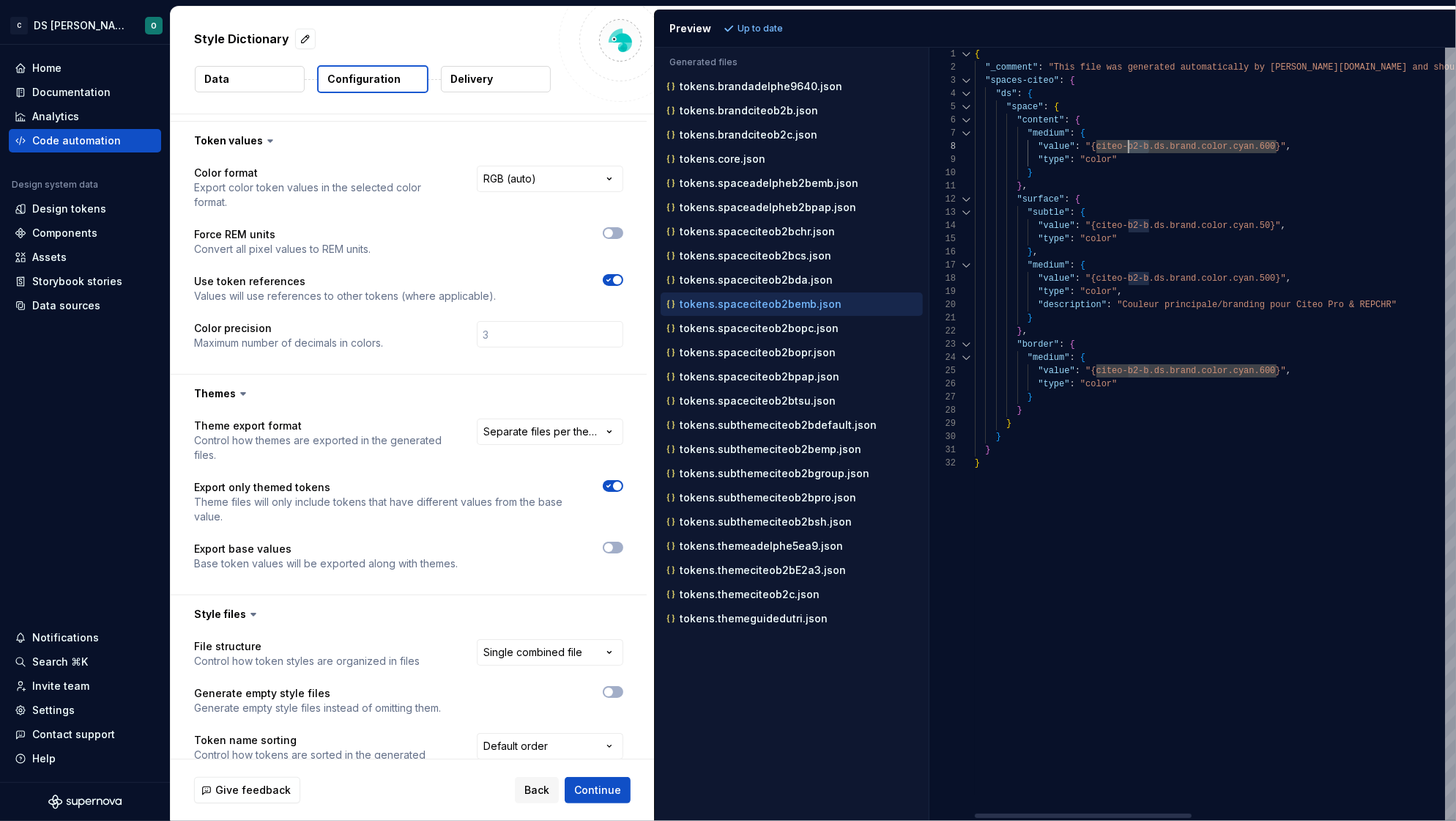
click at [931, 310] on div "Generated files Accessibility guide for tree . Navigate the tree with the arrow…" at bounding box center [1056, 433] width 802 height 773
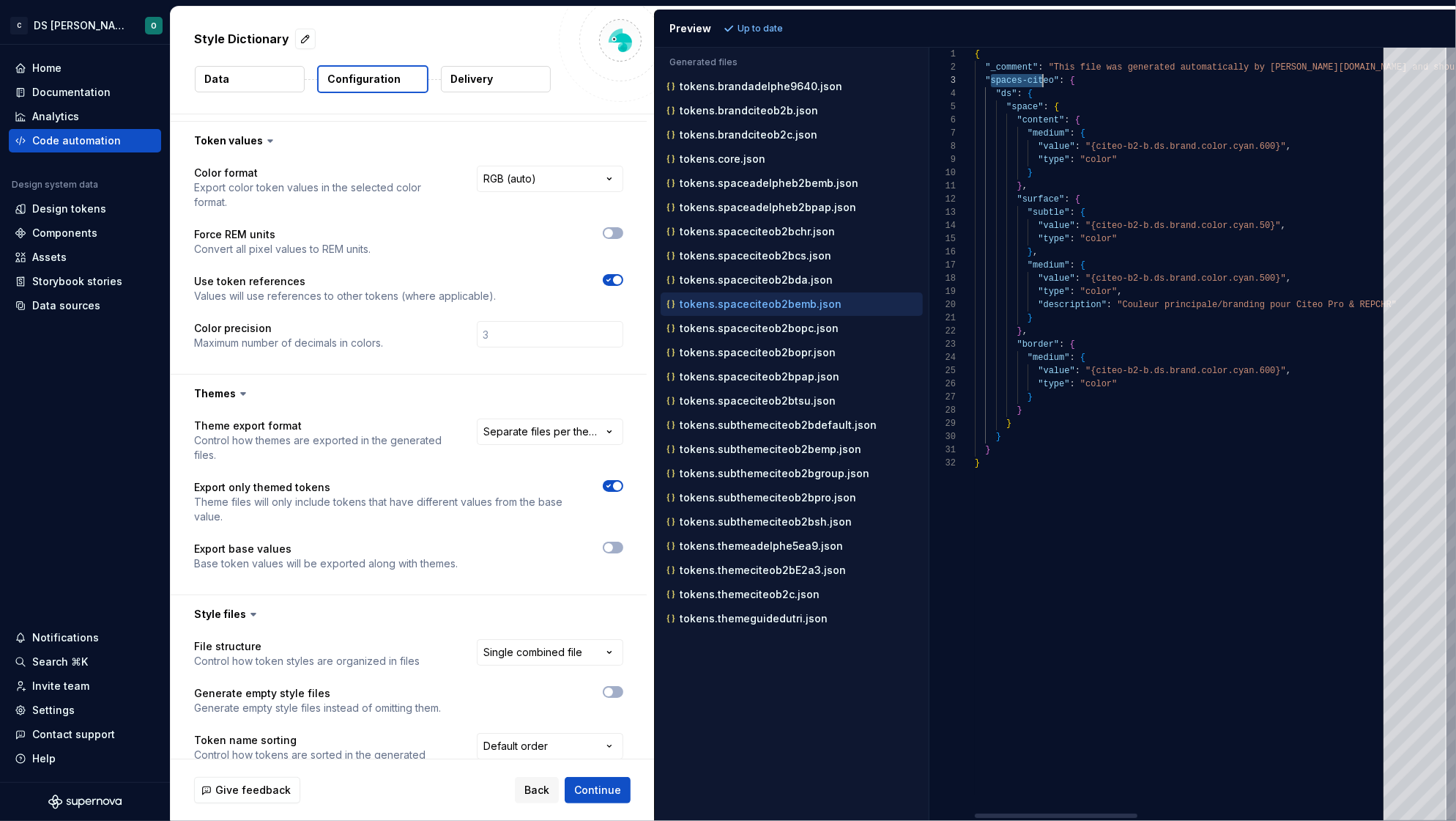
scroll to position [25, 78]
drag, startPoint x: 989, startPoint y: 78, endPoint x: 1056, endPoint y: 78, distance: 67.0
click at [1056, 78] on span ""spaces-citeo"" at bounding box center [1022, 80] width 74 height 10
drag, startPoint x: 1150, startPoint y: 143, endPoint x: 1095, endPoint y: 142, distance: 55.0
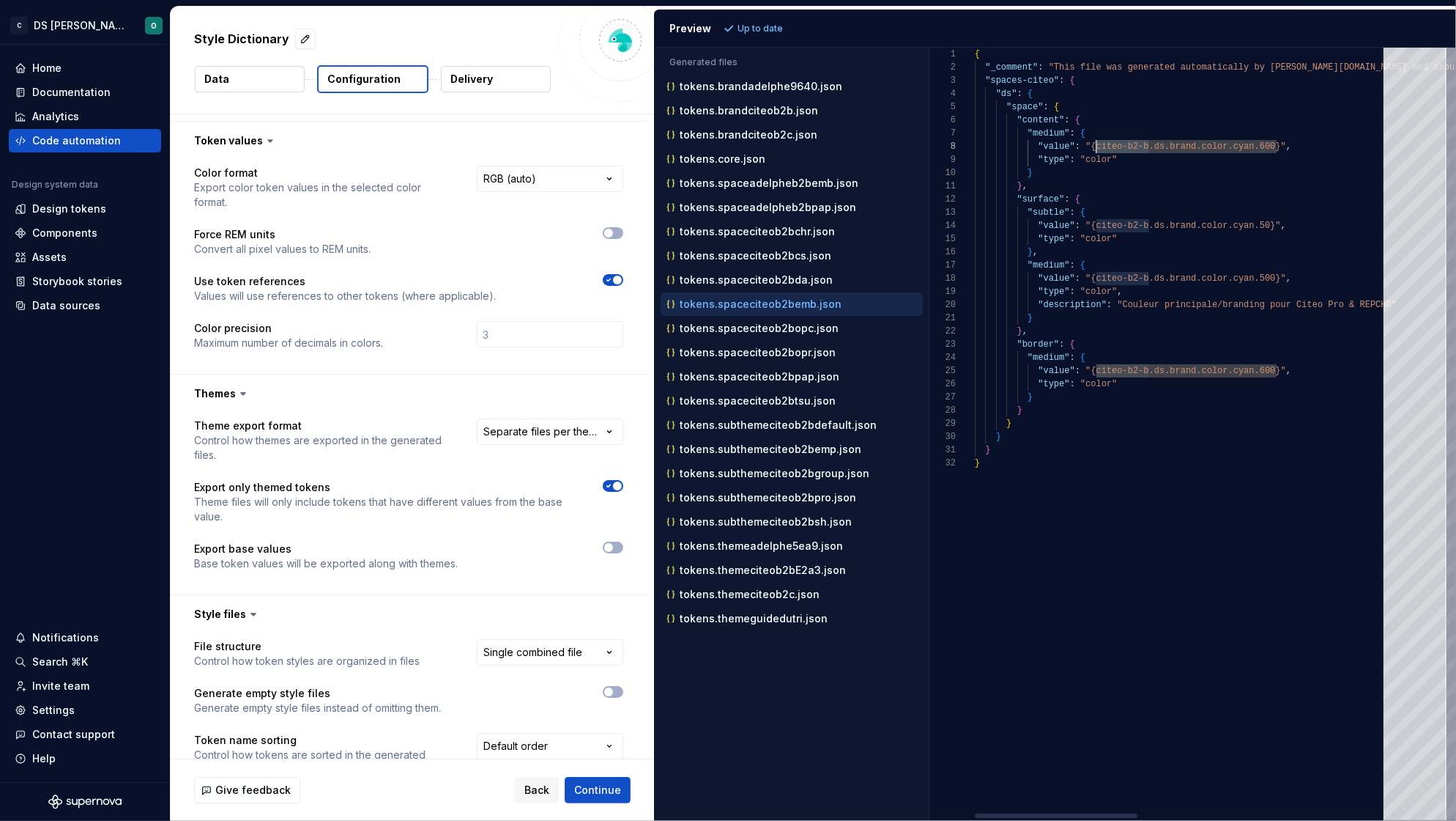
click at [1095, 142] on span ""{citeo-b2-b.ds.brand.color.cyan.600}"" at bounding box center [1186, 146] width 201 height 10
drag, startPoint x: 990, startPoint y: 79, endPoint x: 1054, endPoint y: 81, distance: 64.0
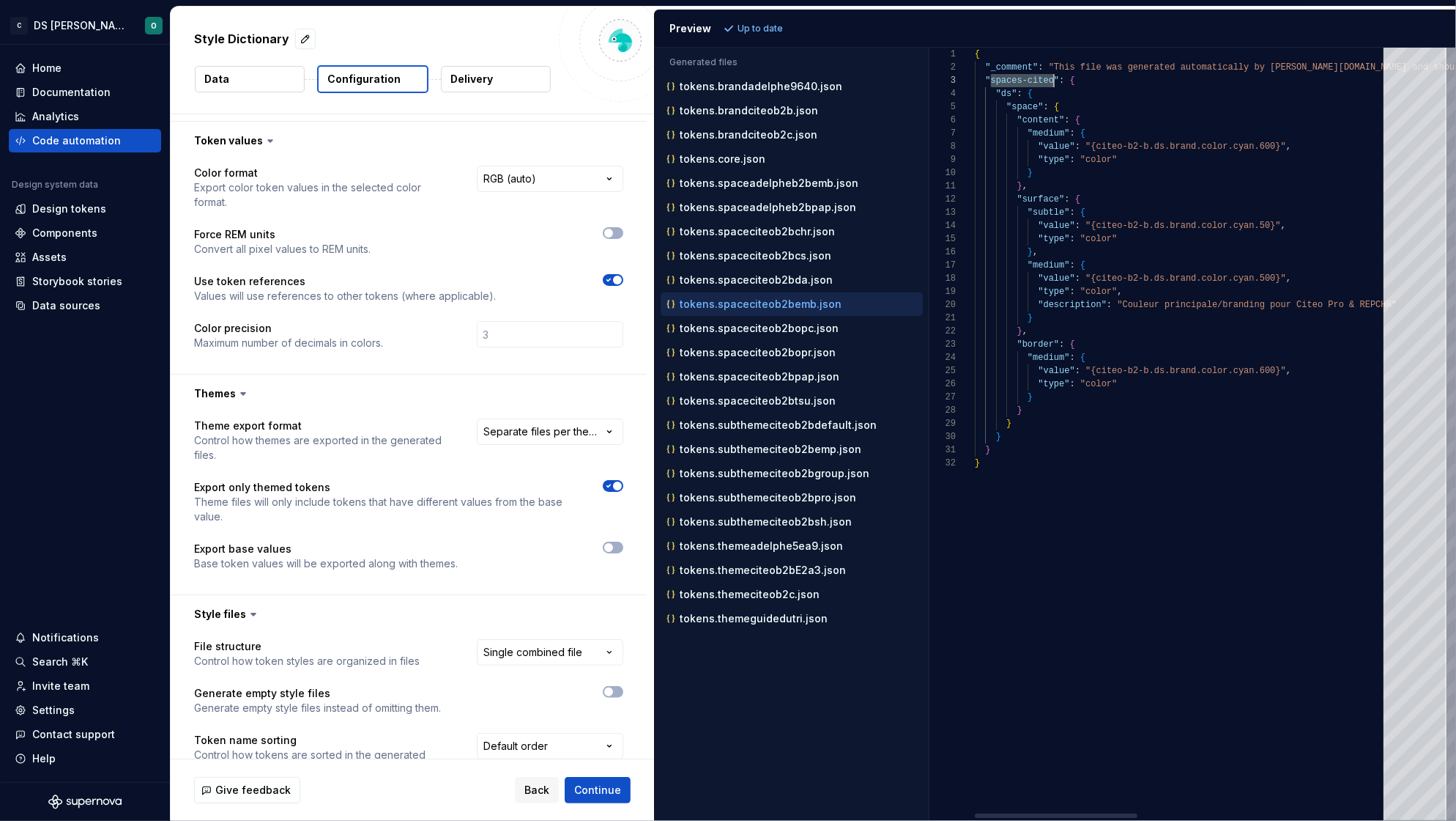
click at [784, 334] on p "tokens.spaceciteob2bopc.json" at bounding box center [759, 328] width 159 height 12
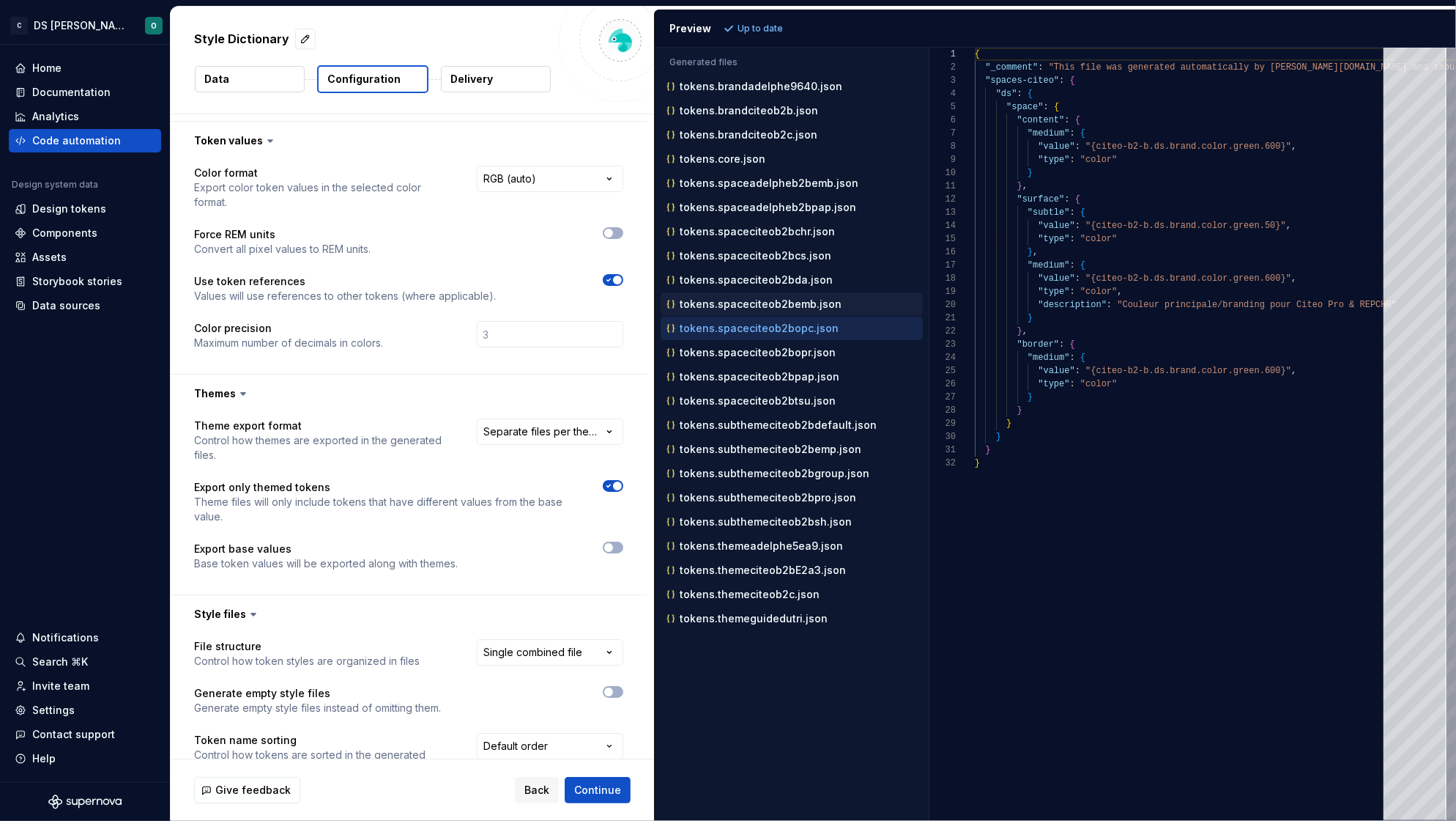
click at [740, 307] on p "tokens.spaceciteob2bemb.json" at bounding box center [761, 304] width 162 height 12
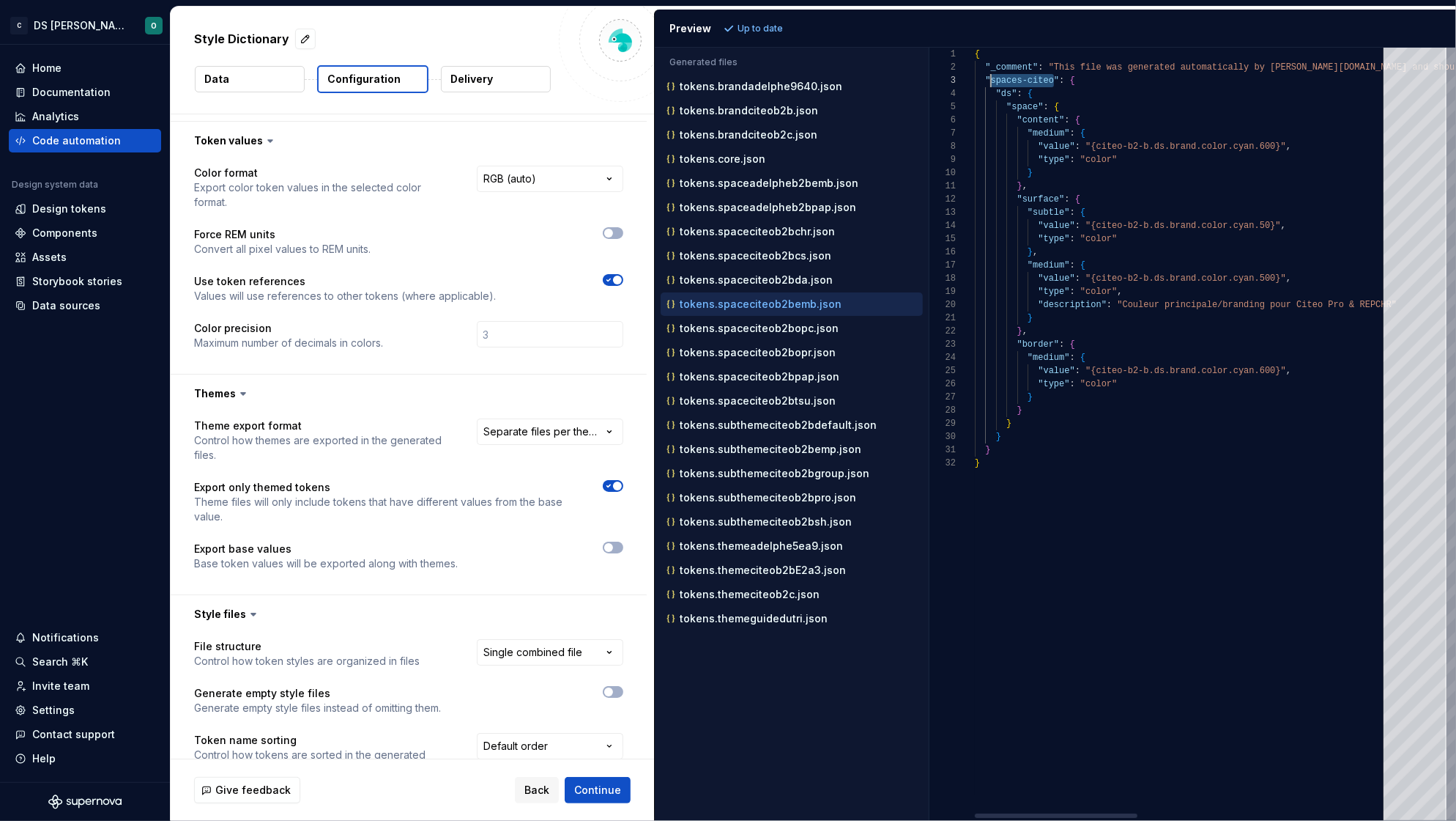
scroll to position [25, 15]
drag, startPoint x: 1056, startPoint y: 81, endPoint x: 990, endPoint y: 76, distance: 66.2
click at [1036, 80] on span ""spaces-citeo"" at bounding box center [1022, 80] width 74 height 10
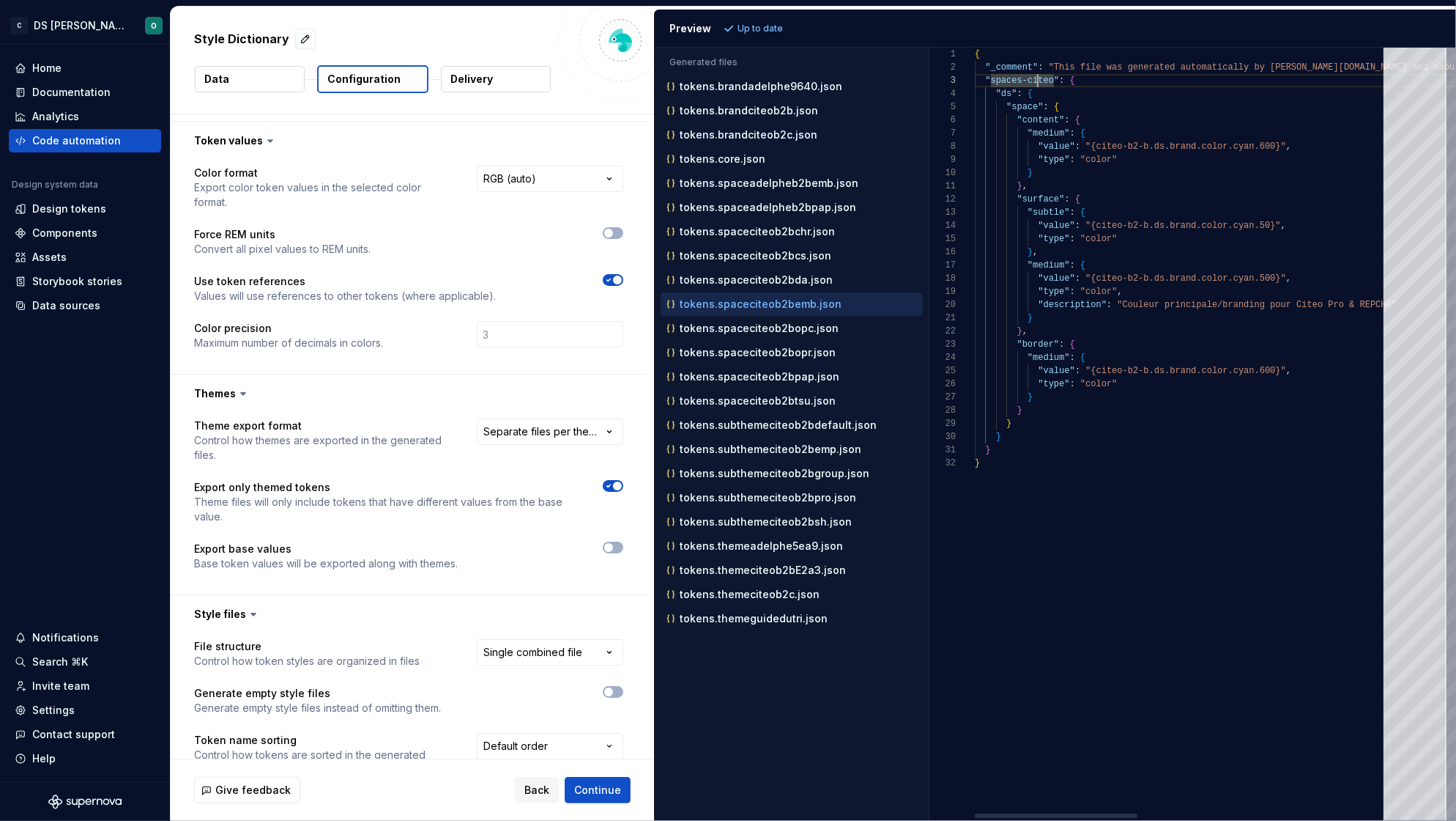
click at [1036, 80] on span ""spaces-citeo"" at bounding box center [1022, 80] width 74 height 10
drag, startPoint x: 1054, startPoint y: 82, endPoint x: 990, endPoint y: 79, distance: 64.1
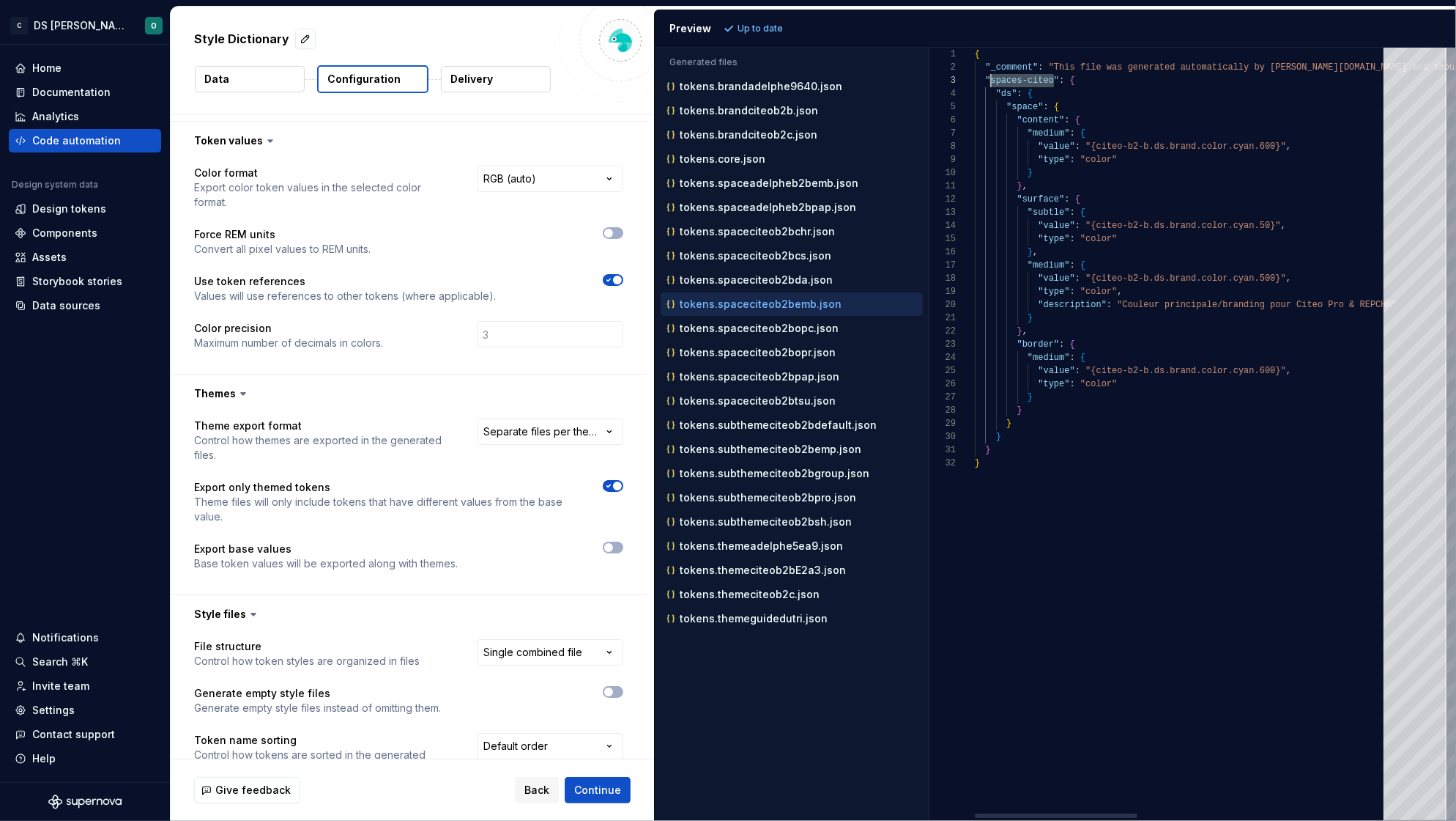
click at [993, 85] on span ""spaces-citeo"" at bounding box center [1022, 80] width 74 height 10
drag, startPoint x: 989, startPoint y: 80, endPoint x: 1053, endPoint y: 78, distance: 64.0
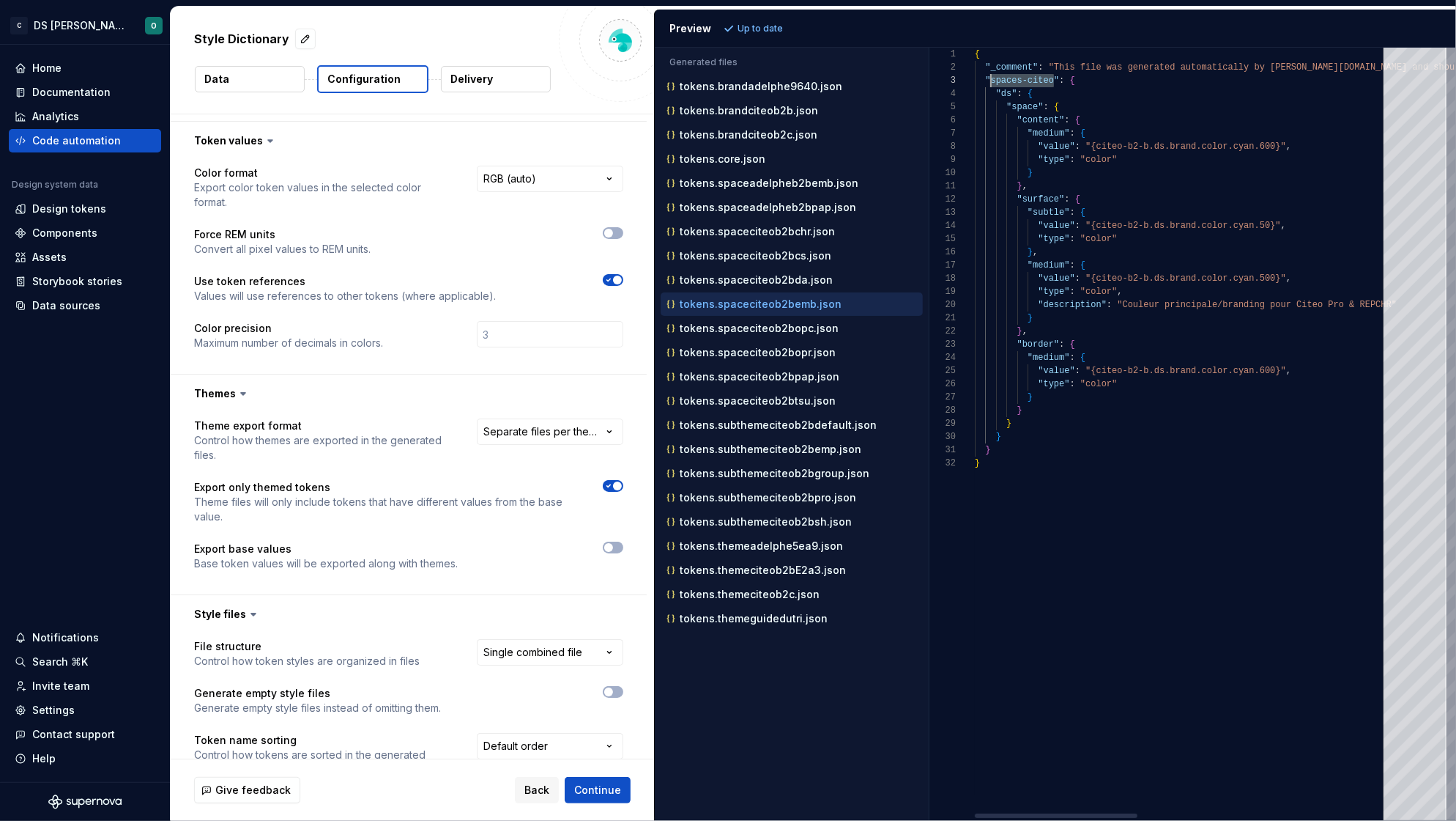
scroll to position [25, 15]
drag, startPoint x: 1054, startPoint y: 80, endPoint x: 992, endPoint y: 85, distance: 62.2
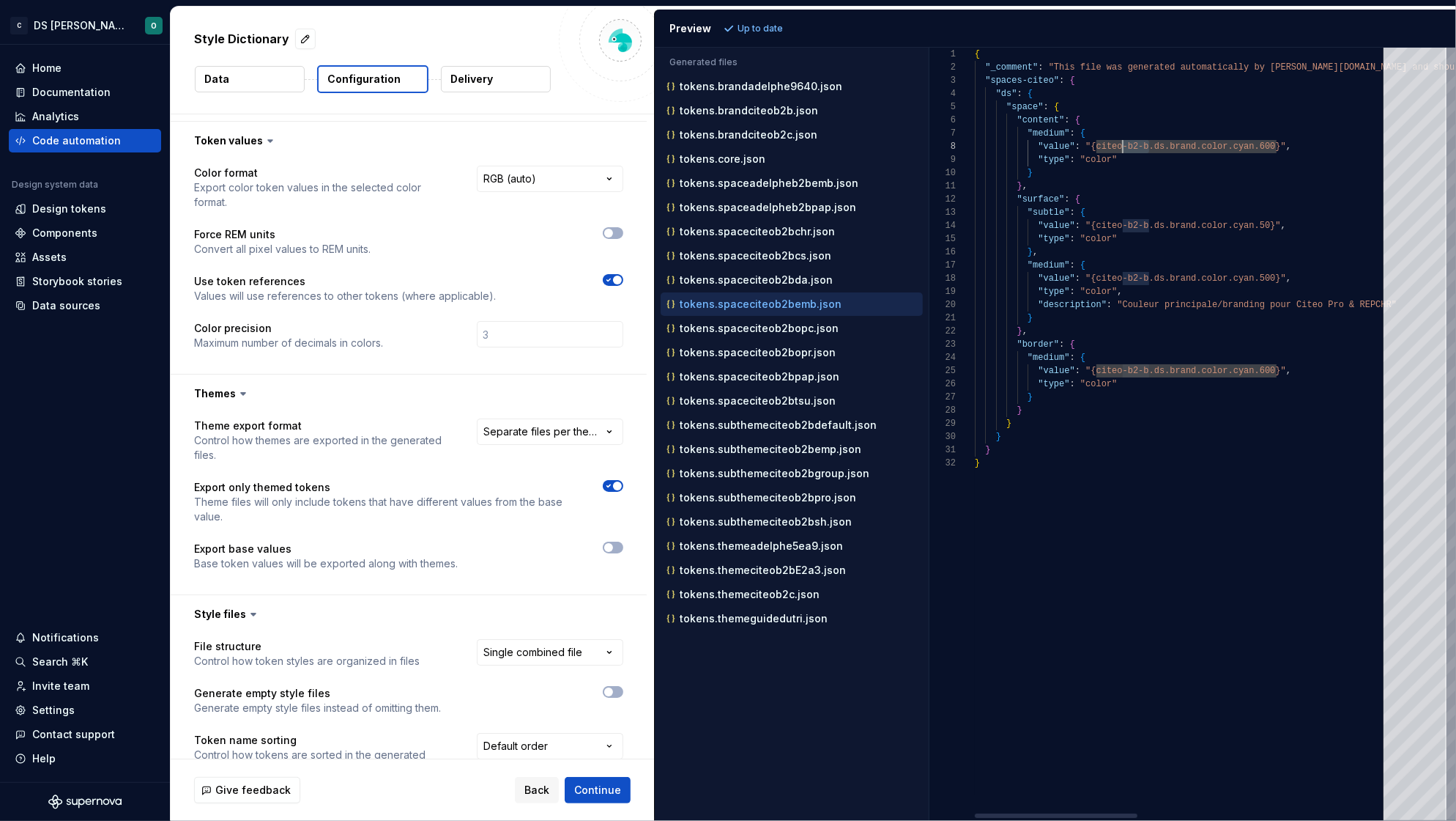
drag, startPoint x: 1151, startPoint y: 145, endPoint x: 1121, endPoint y: 146, distance: 30.0
click at [761, 333] on p "tokens.spaceciteob2bopc.json" at bounding box center [759, 328] width 159 height 12
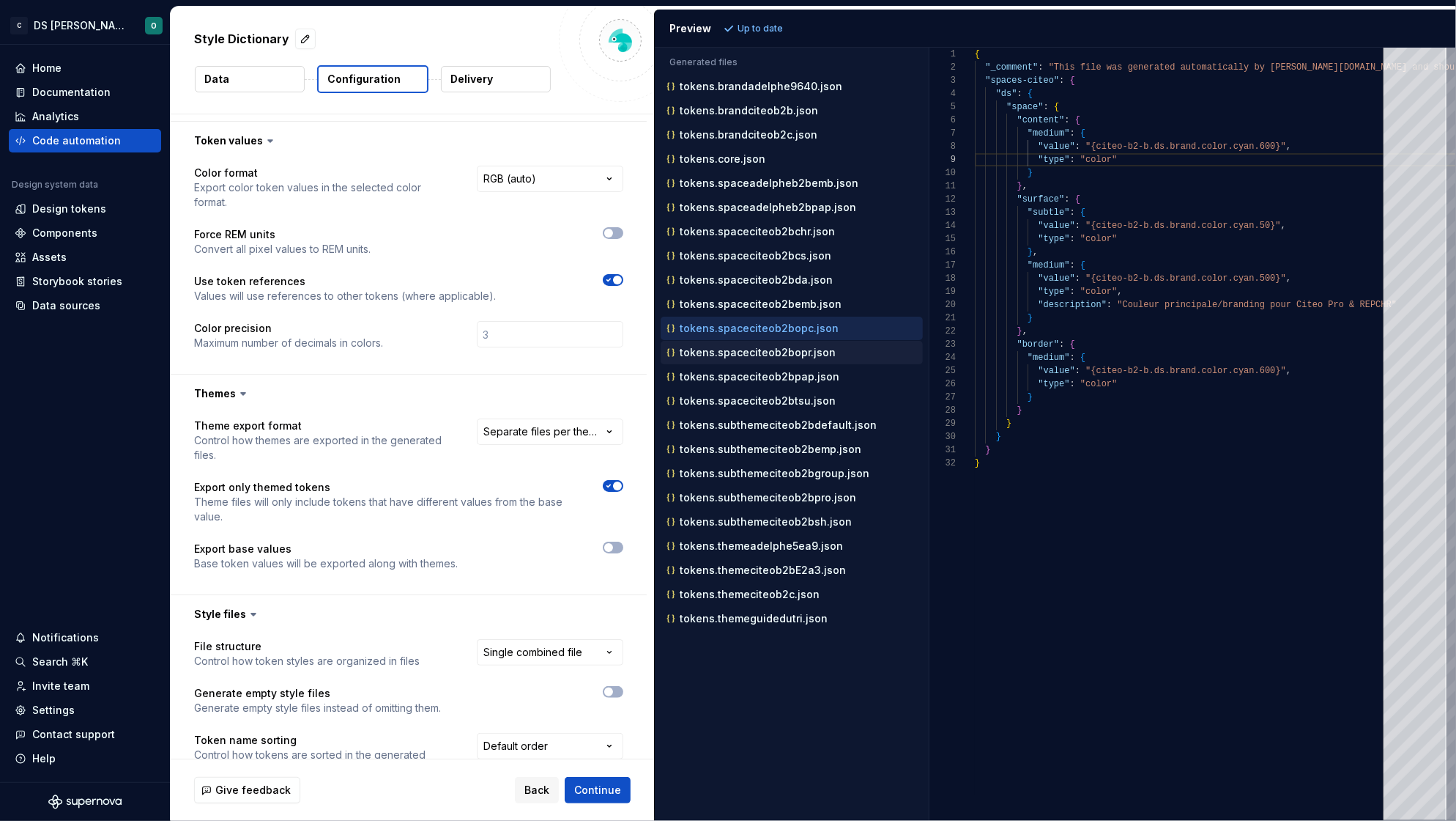
scroll to position [129, 0]
click at [757, 351] on p "tokens.spaceciteob2bopr.json" at bounding box center [757, 352] width 156 height 12
click at [760, 369] on div "tokens.spaceciteob2bpap.json" at bounding box center [792, 377] width 262 height 24
click at [768, 406] on p "tokens.spaceciteob2btsu.json" at bounding box center [757, 400] width 156 height 12
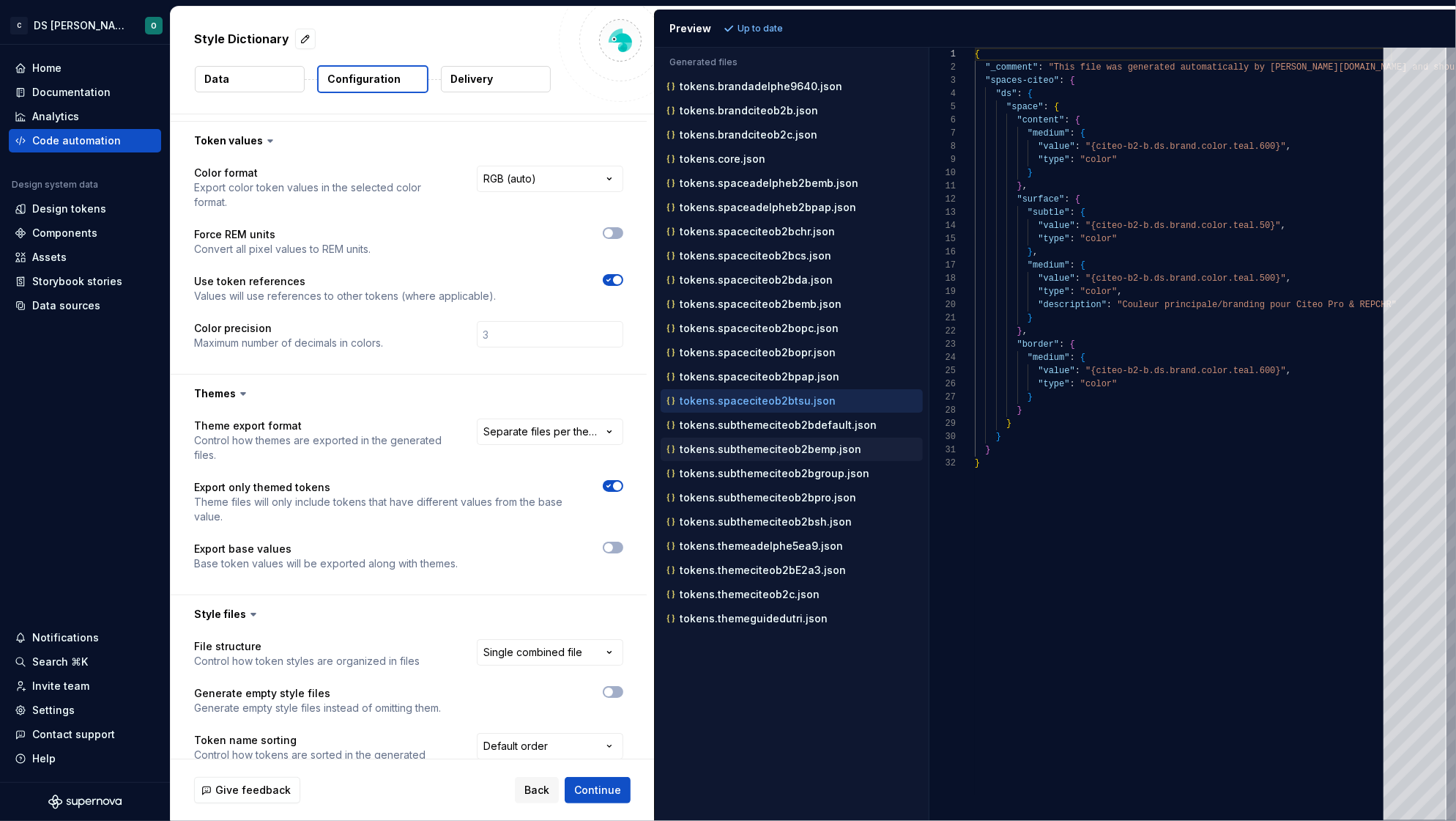
click at [765, 456] on div "tokens.subthemeciteob2bemp.json" at bounding box center [793, 449] width 259 height 15
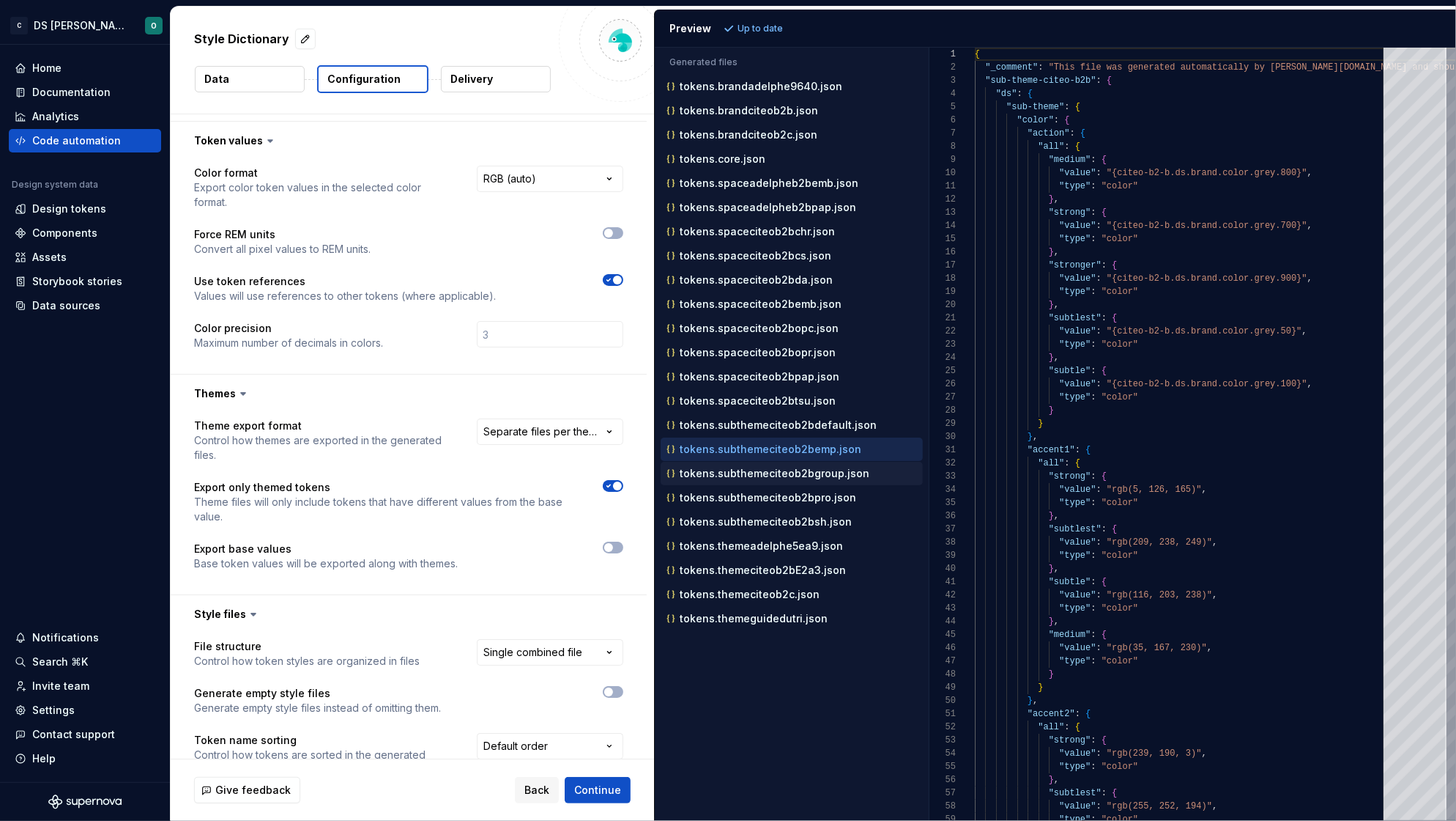
click at [769, 479] on p "tokens.subthemeciteob2bgroup.json" at bounding box center [774, 473] width 189 height 12
click at [764, 503] on p "tokens.subthemeciteob2bpro.json" at bounding box center [768, 497] width 177 height 12
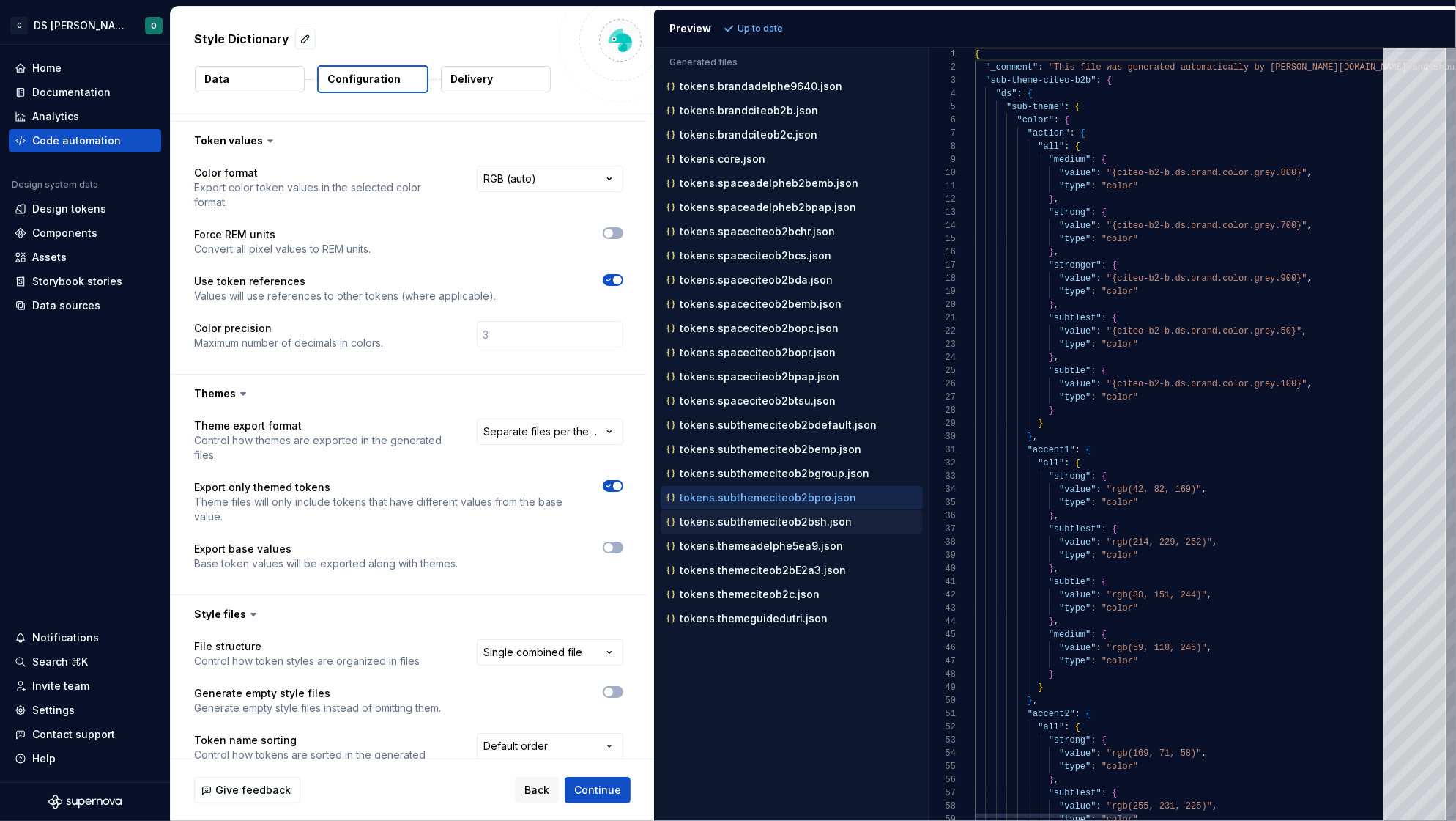
click at [759, 529] on div "tokens.subthemeciteob2bsh.json" at bounding box center [793, 522] width 259 height 15
click at [755, 548] on p "tokens.themeadelphe5ea9.json" at bounding box center [762, 545] width 164 height 12
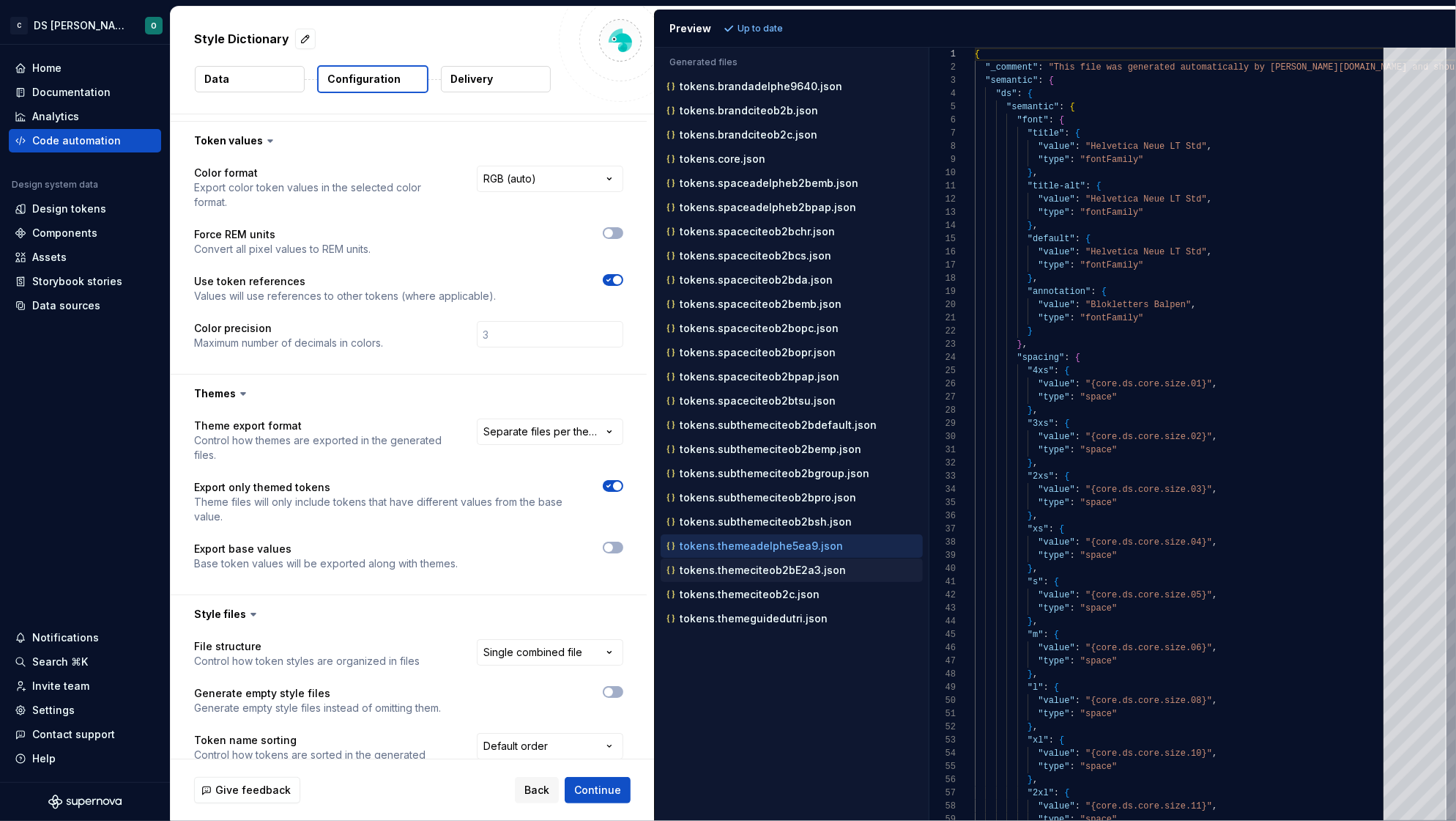
click at [750, 575] on p "tokens.themeciteob2bE2a3.json" at bounding box center [763, 570] width 167 height 12
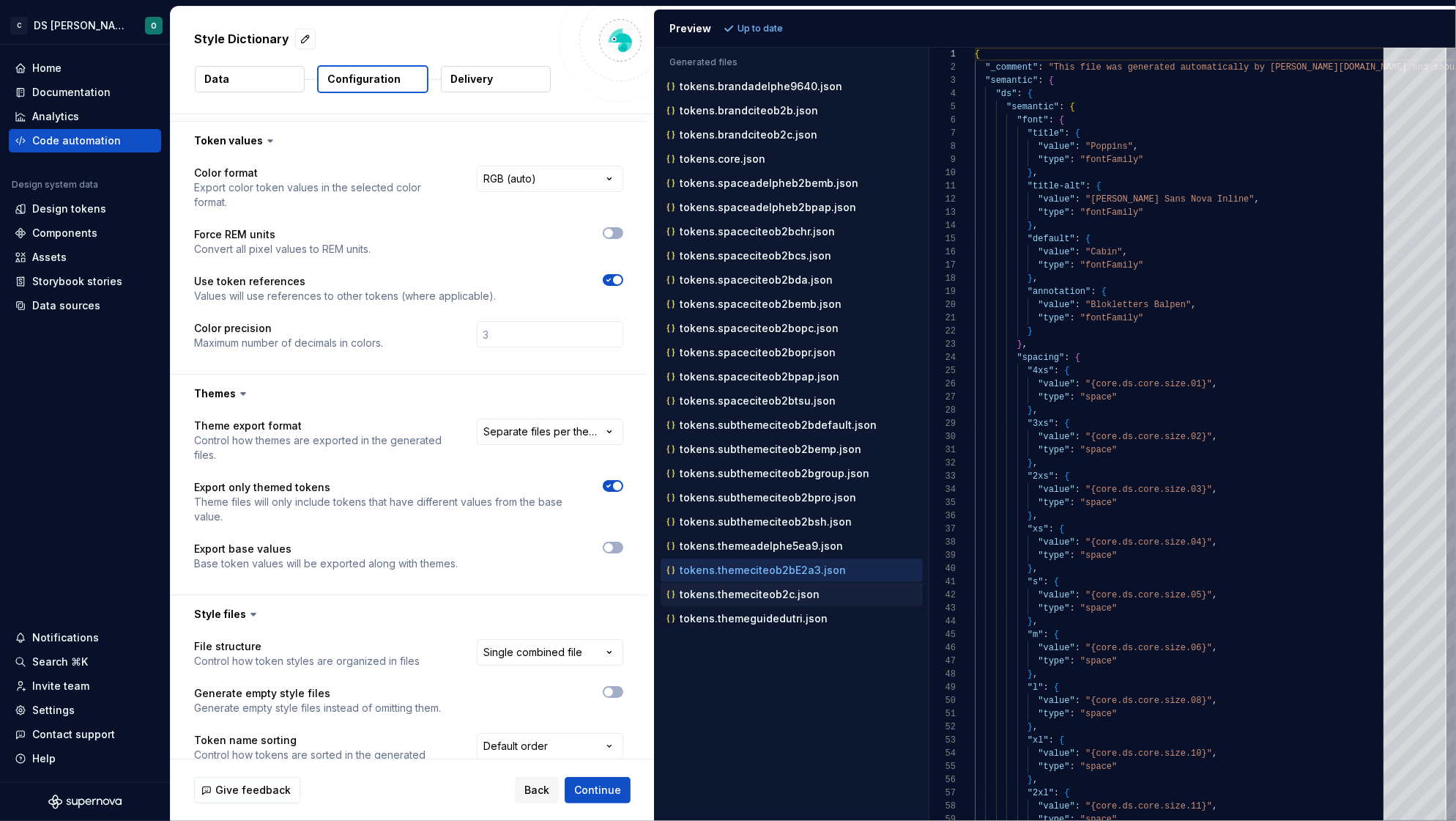
click at [749, 597] on p "tokens.themeciteob2c.json" at bounding box center [750, 593] width 140 height 12
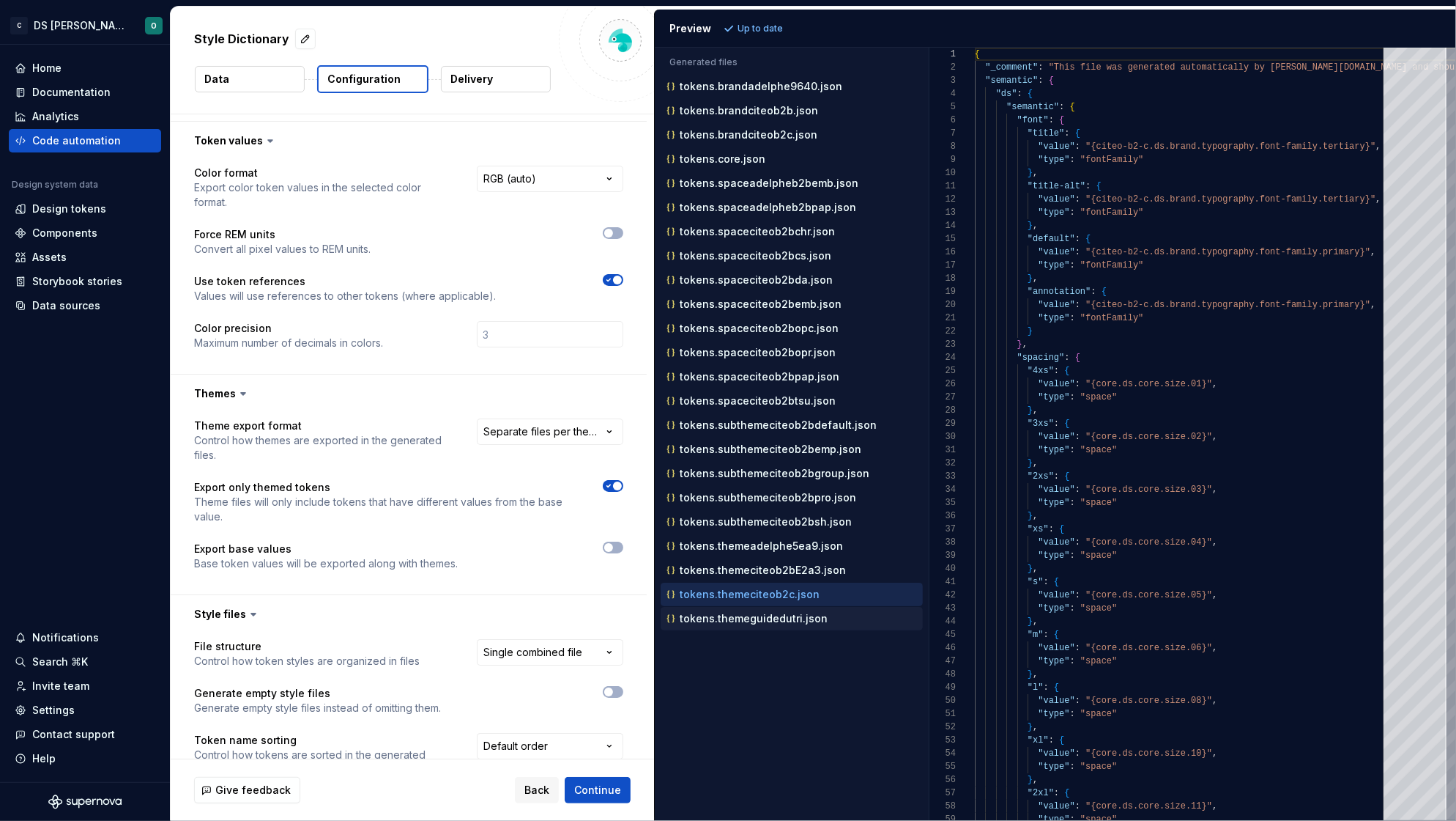
click at [751, 614] on button "tokens.themeguidedutri.json" at bounding box center [792, 619] width 262 height 16
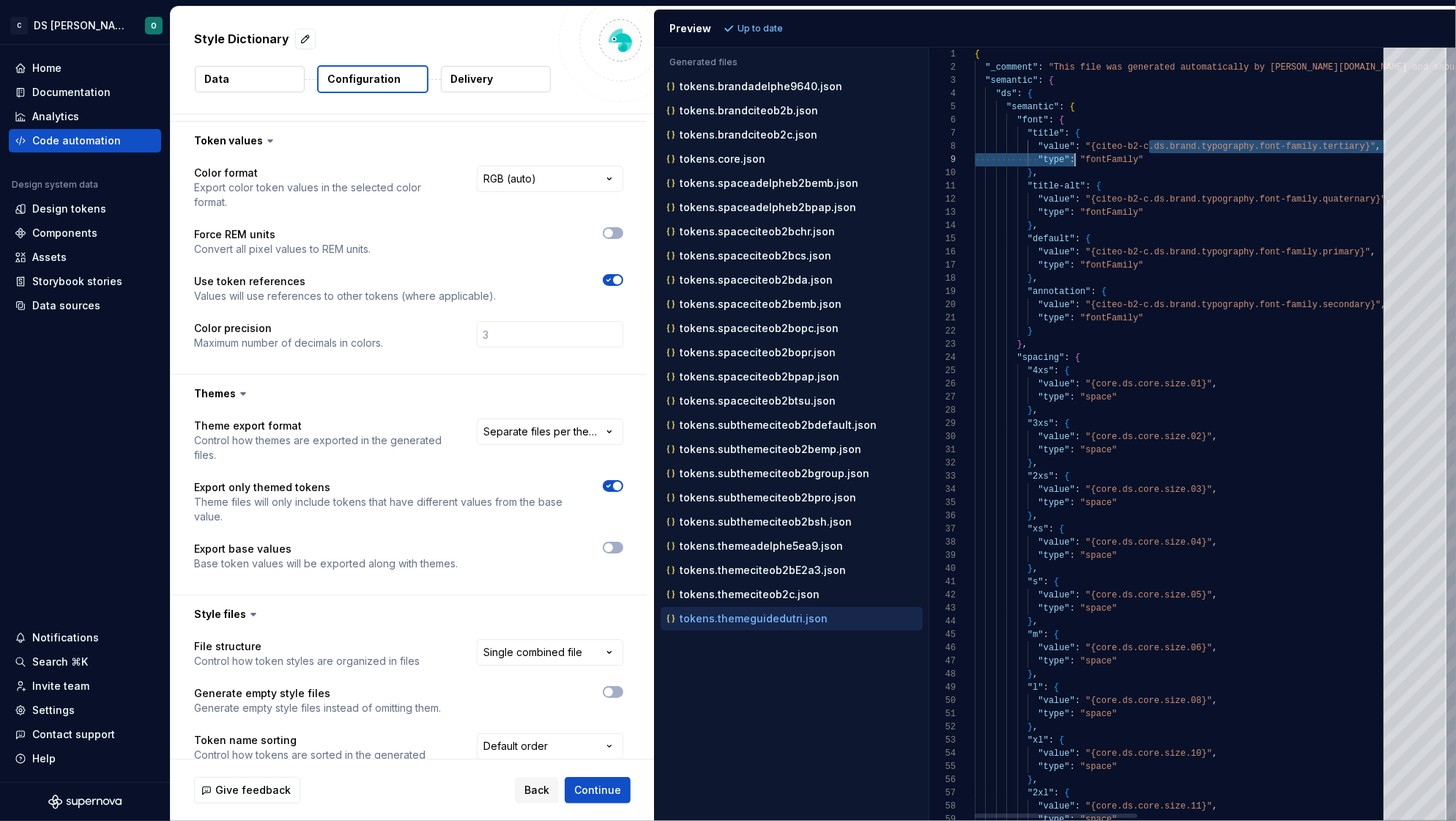
scroll to position [92, 121]
drag, startPoint x: 1149, startPoint y: 149, endPoint x: 1097, endPoint y: 152, distance: 52.1
click at [1097, 152] on span ""value" : "{citeo-b2-c.ds.brand.typography.font-family.terti ary}" ," at bounding box center [1178, 147] width 407 height 13
click at [743, 108] on p "tokens.brandciteob2b.json" at bounding box center [749, 110] width 138 height 12
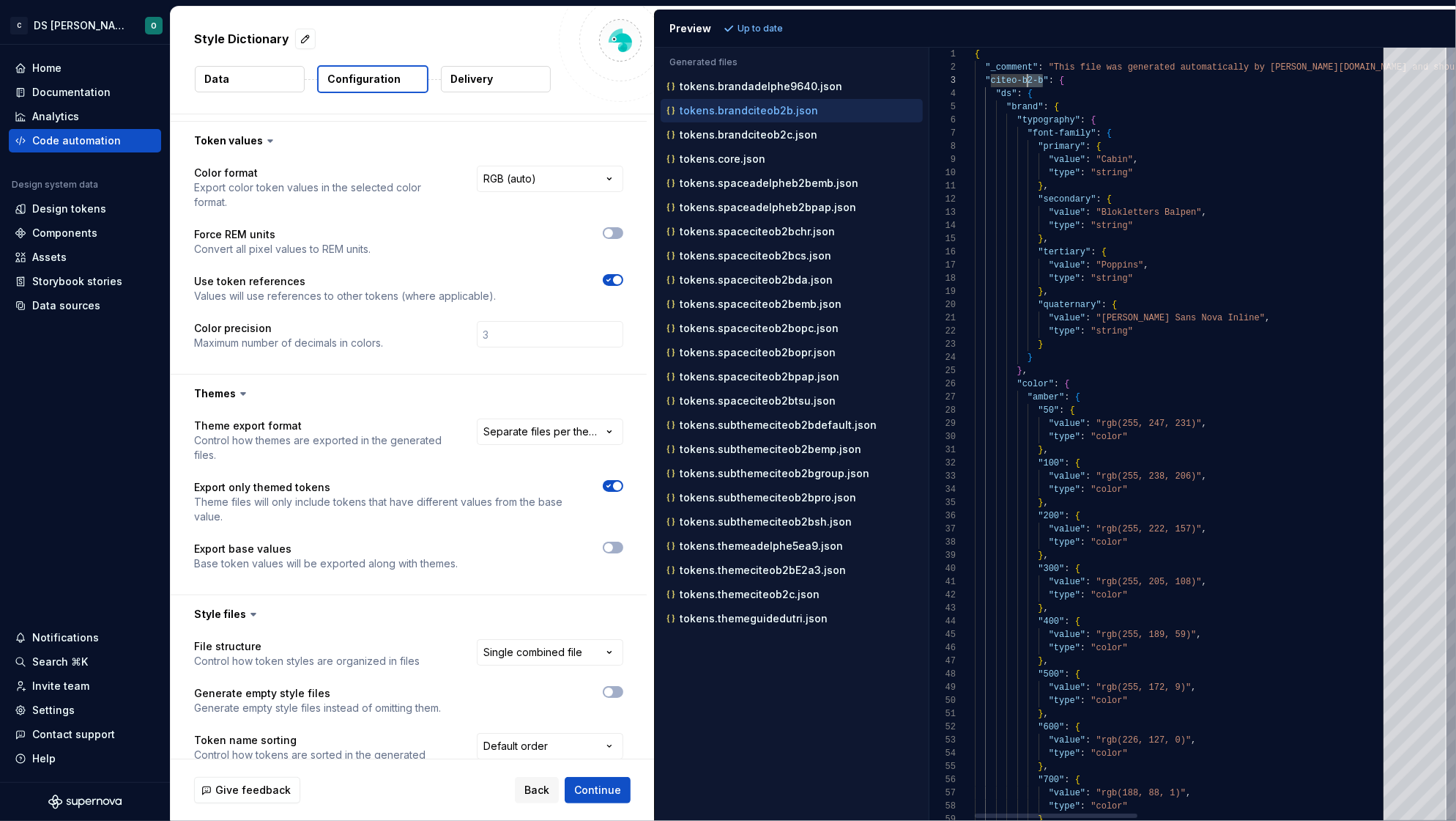
scroll to position [25, 47]
drag, startPoint x: 1043, startPoint y: 76, endPoint x: 1023, endPoint y: 76, distance: 20.0
drag, startPoint x: 1046, startPoint y: 82, endPoint x: 1024, endPoint y: 85, distance: 22.2
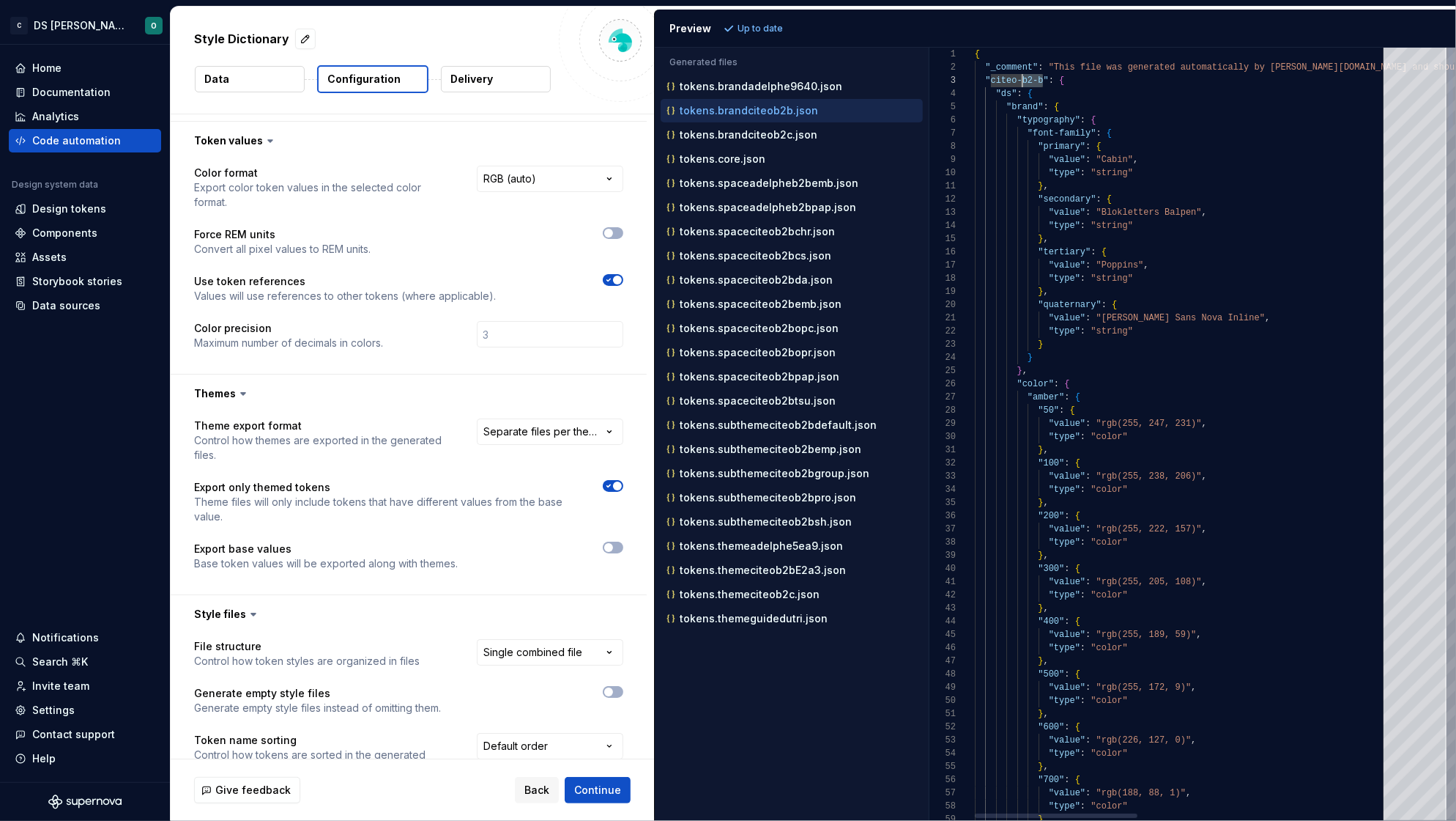
click at [756, 135] on p "tokens.brandciteob2c.json" at bounding box center [748, 135] width 137 height 12
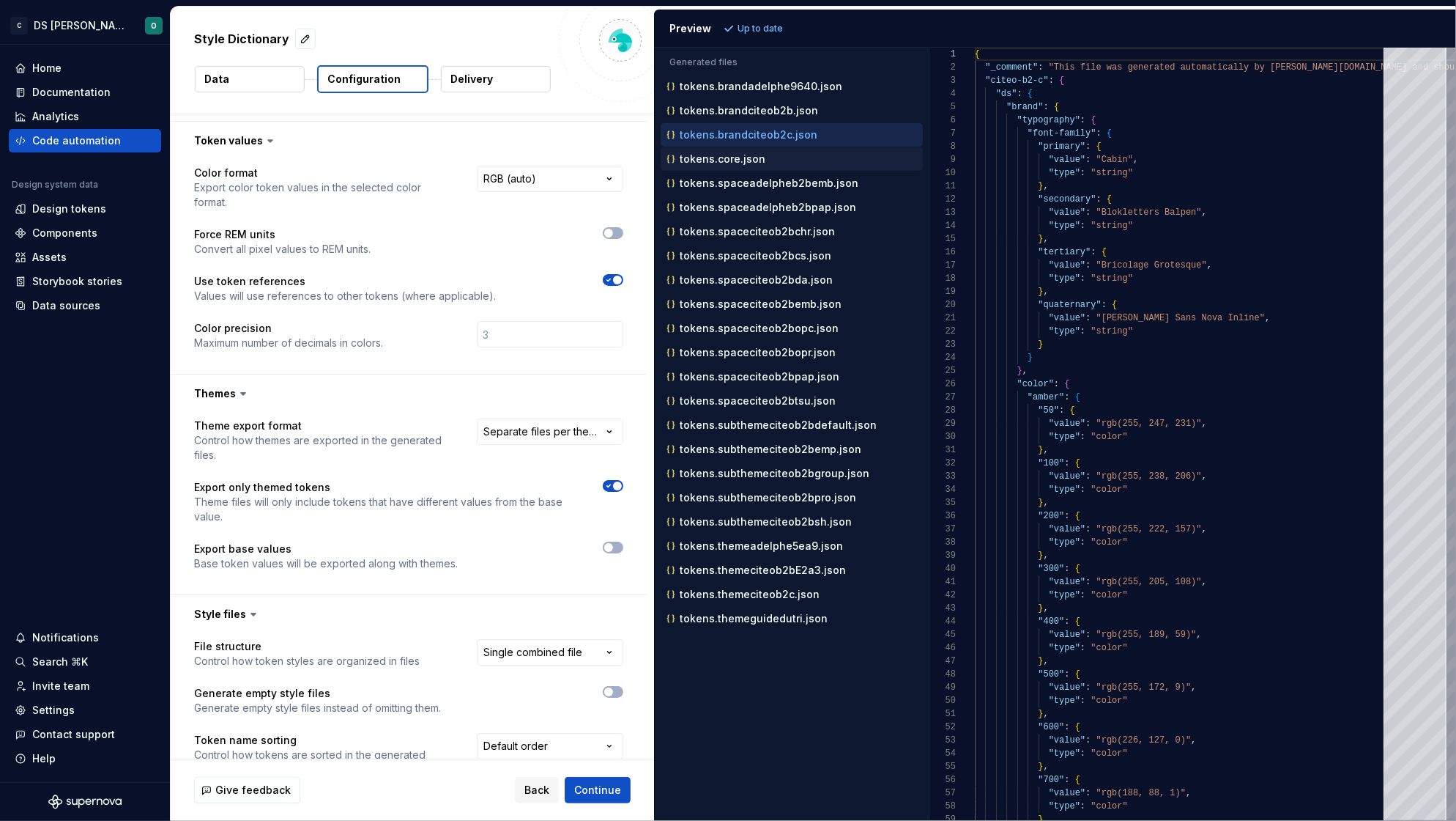
click at [748, 155] on p "tokens.core.json" at bounding box center [723, 158] width 86 height 12
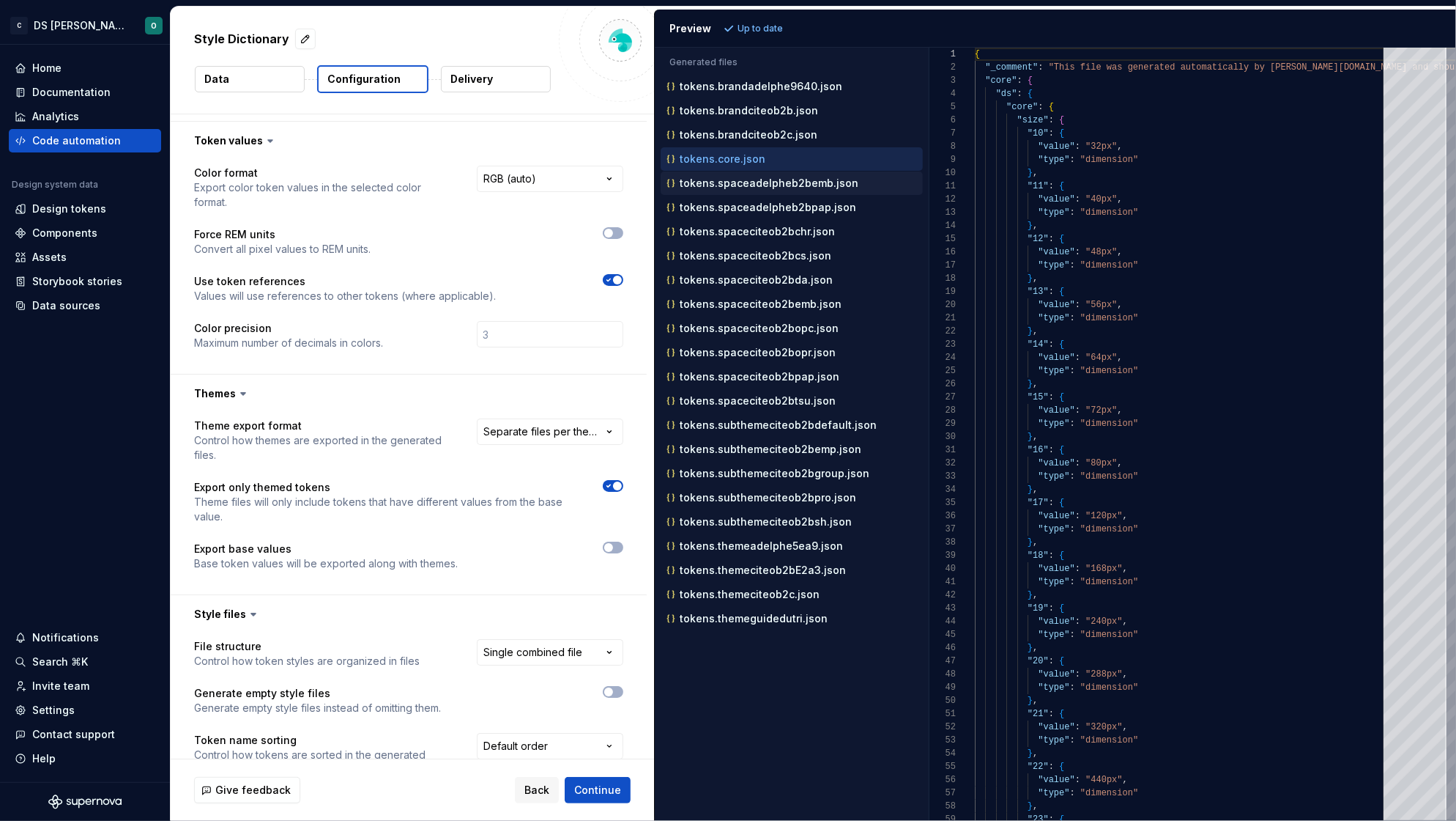
click at [743, 182] on p "tokens.spaceadelpheb2bemb.json" at bounding box center [769, 183] width 178 height 12
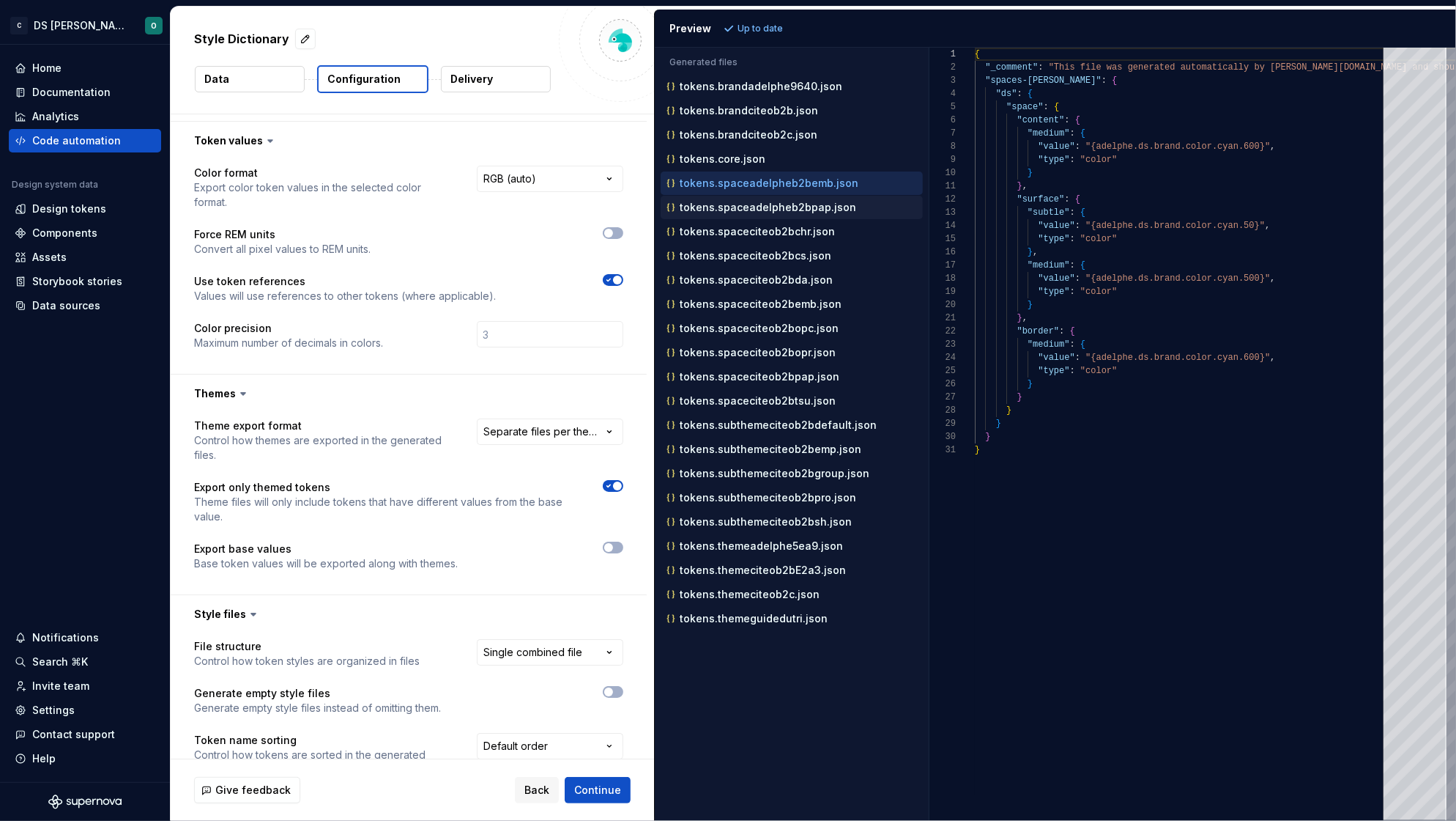
click at [759, 210] on p "tokens.spaceadelpheb2bpap.json" at bounding box center [768, 207] width 177 height 12
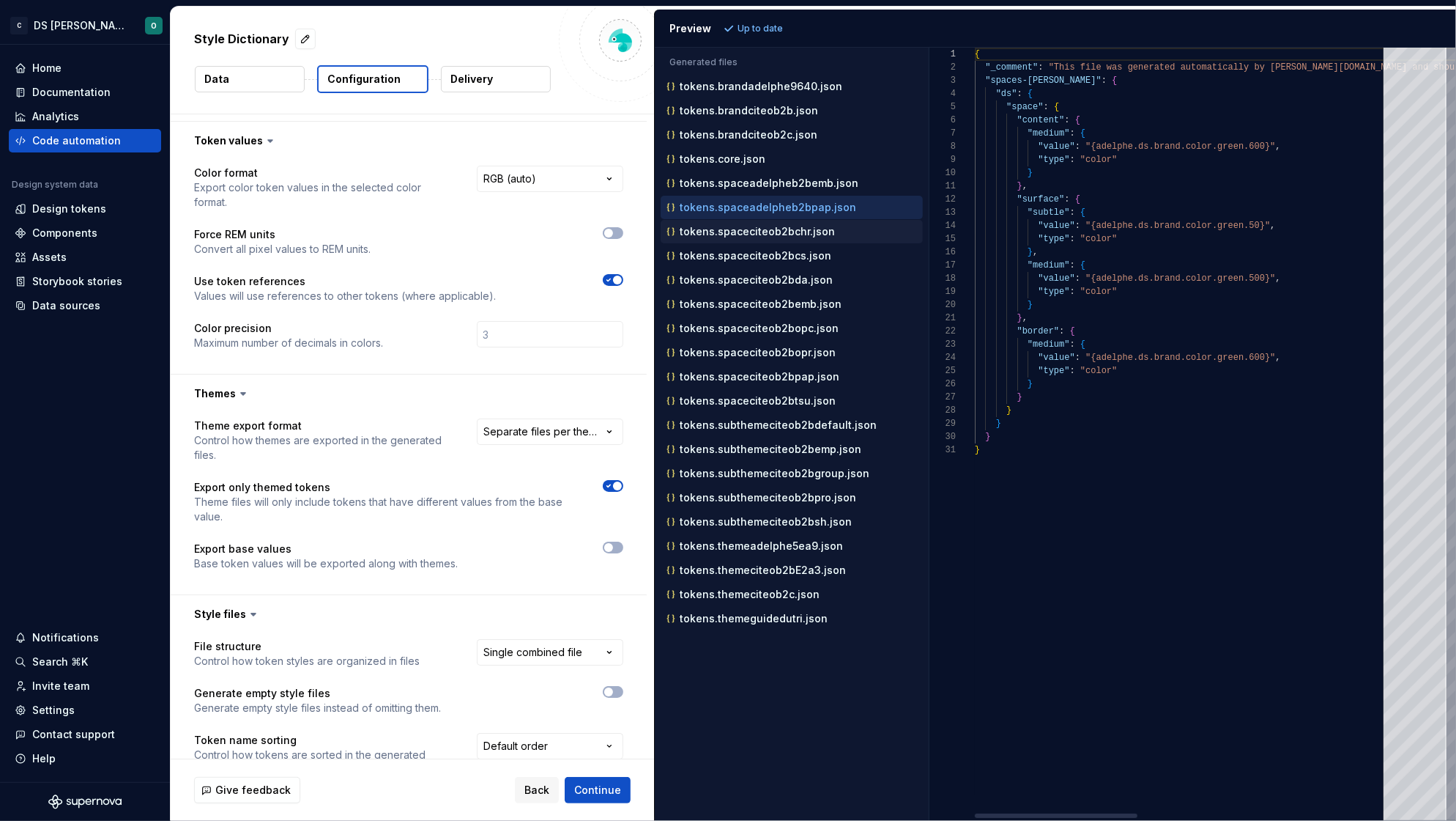
click at [756, 235] on p "tokens.spaceciteob2bchr.json" at bounding box center [757, 231] width 156 height 12
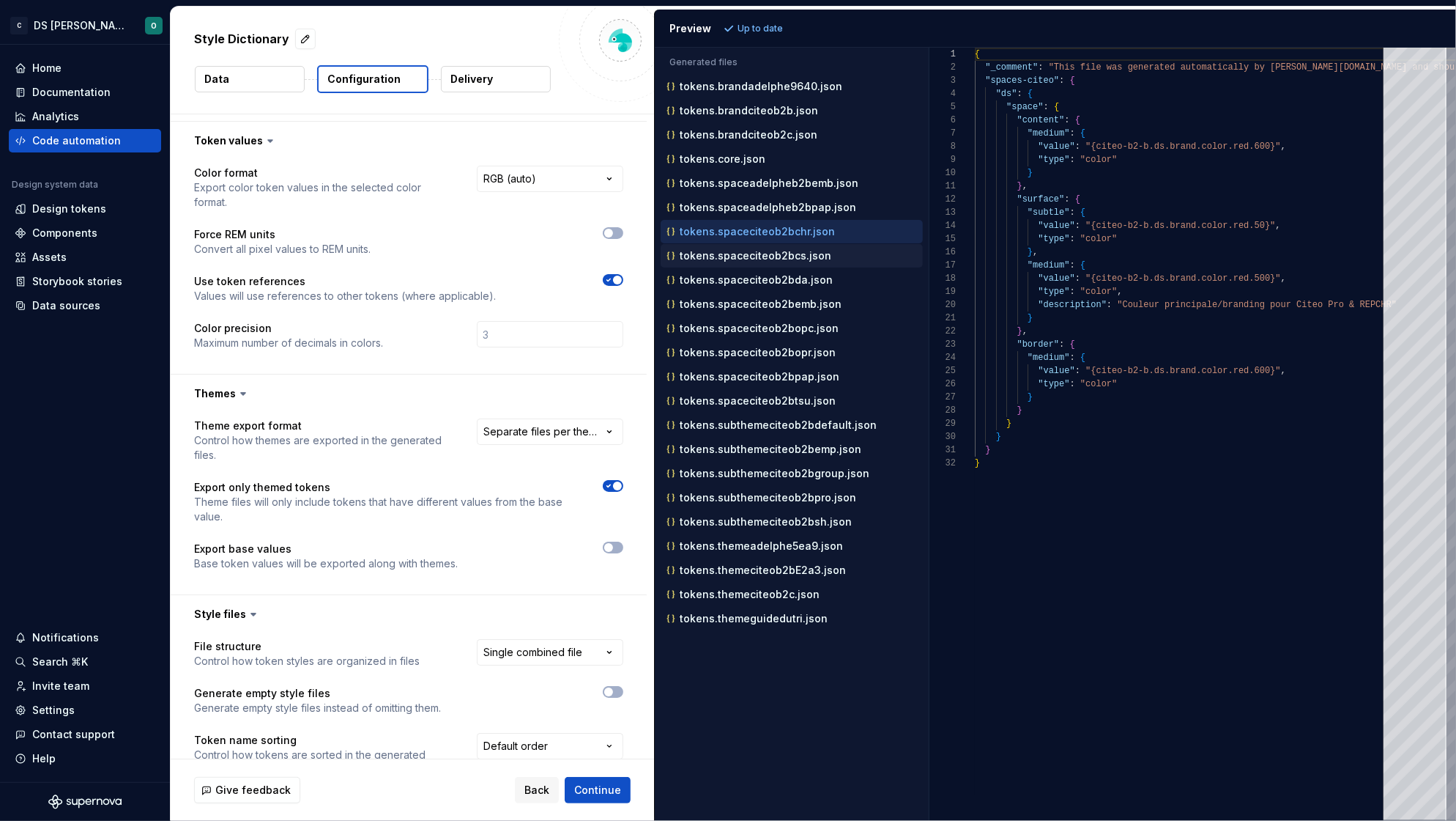
click at [758, 258] on p "tokens.spaceciteob2bcs.json" at bounding box center [755, 255] width 152 height 12
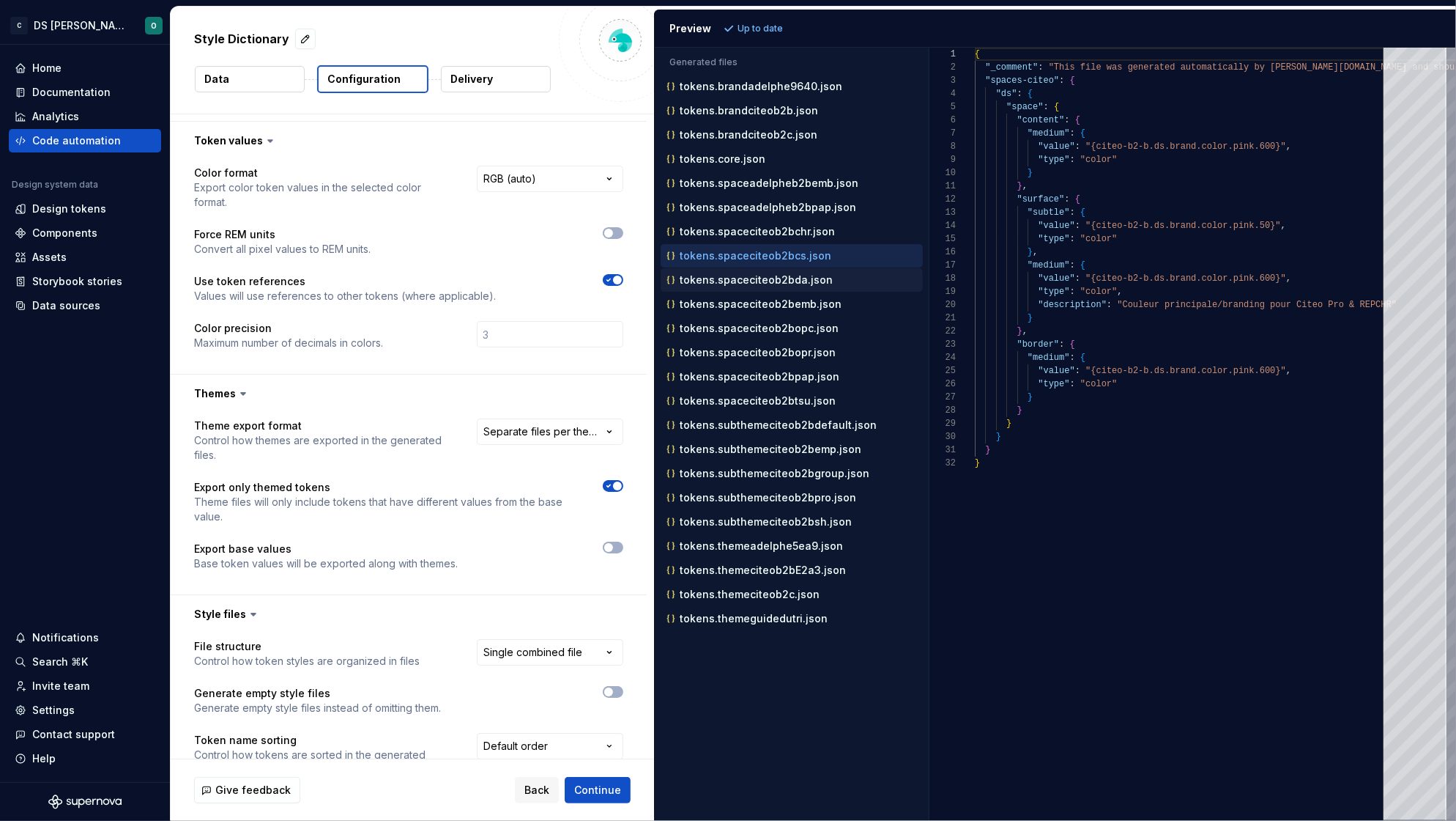
click at [753, 284] on p "tokens.spaceciteob2bda.json" at bounding box center [756, 279] width 153 height 12
click at [764, 252] on p "tokens.spaceciteob2bcs.json" at bounding box center [755, 255] width 152 height 12
click at [764, 277] on p "tokens.spaceciteob2bda.json" at bounding box center [756, 279] width 153 height 12
click at [761, 301] on p "tokens.spaceciteob2bemb.json" at bounding box center [761, 304] width 162 height 12
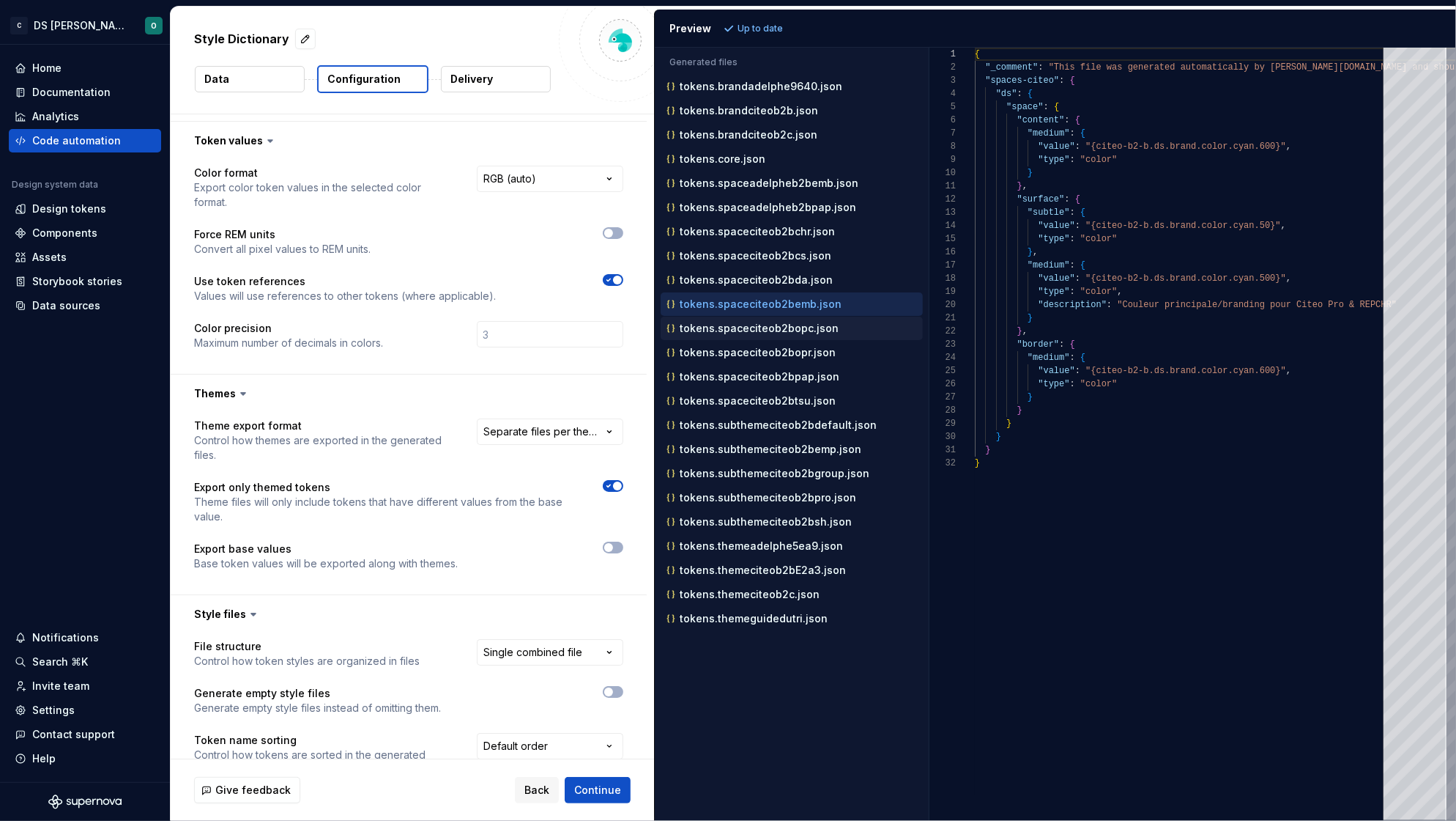
click at [763, 329] on p "tokens.spaceciteob2bopc.json" at bounding box center [759, 328] width 159 height 12
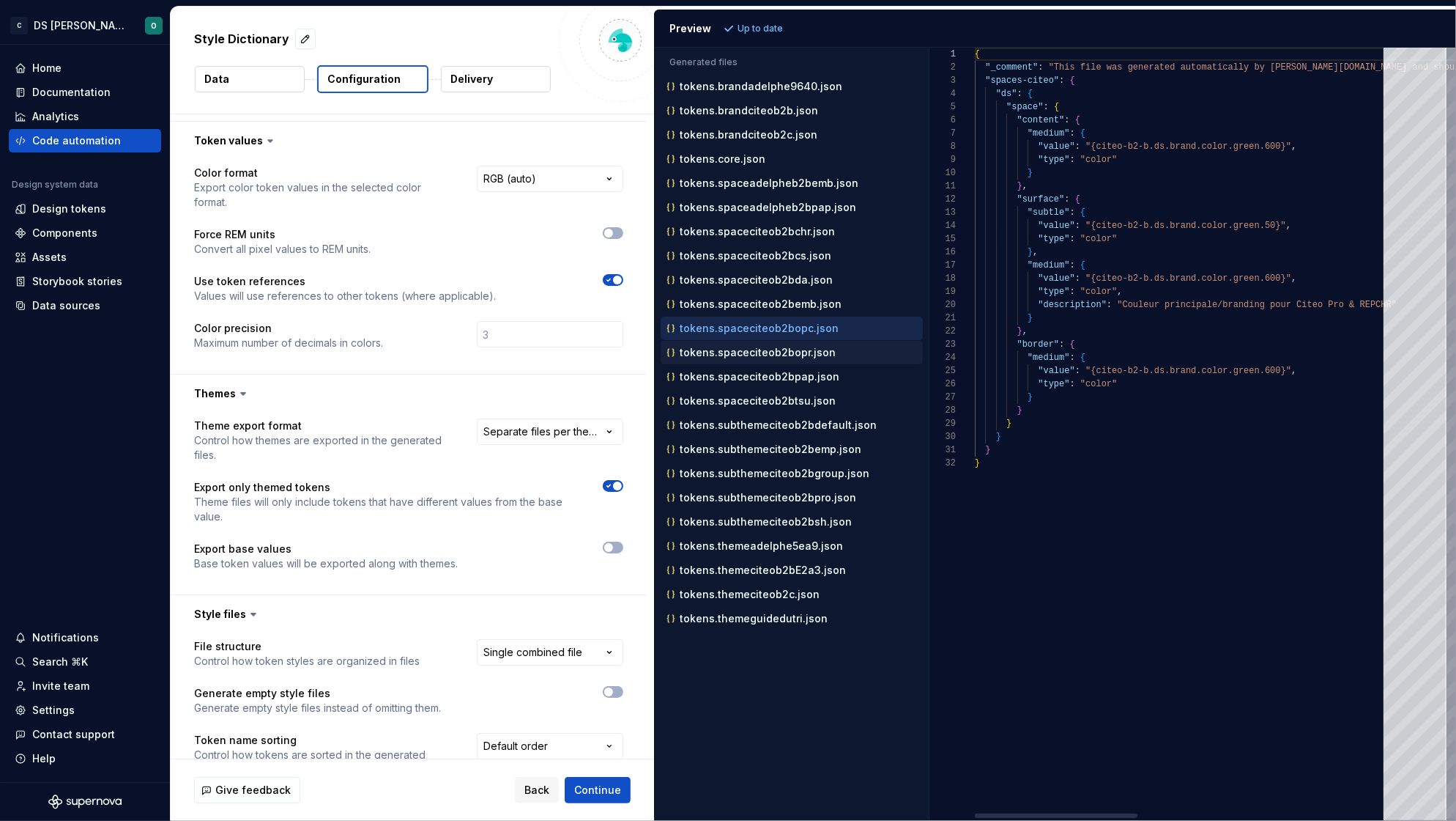
click at [761, 351] on p "tokens.spaceciteob2bopr.json" at bounding box center [757, 352] width 156 height 12
click at [755, 378] on p "tokens.spaceciteob2bpap.json" at bounding box center [759, 376] width 159 height 12
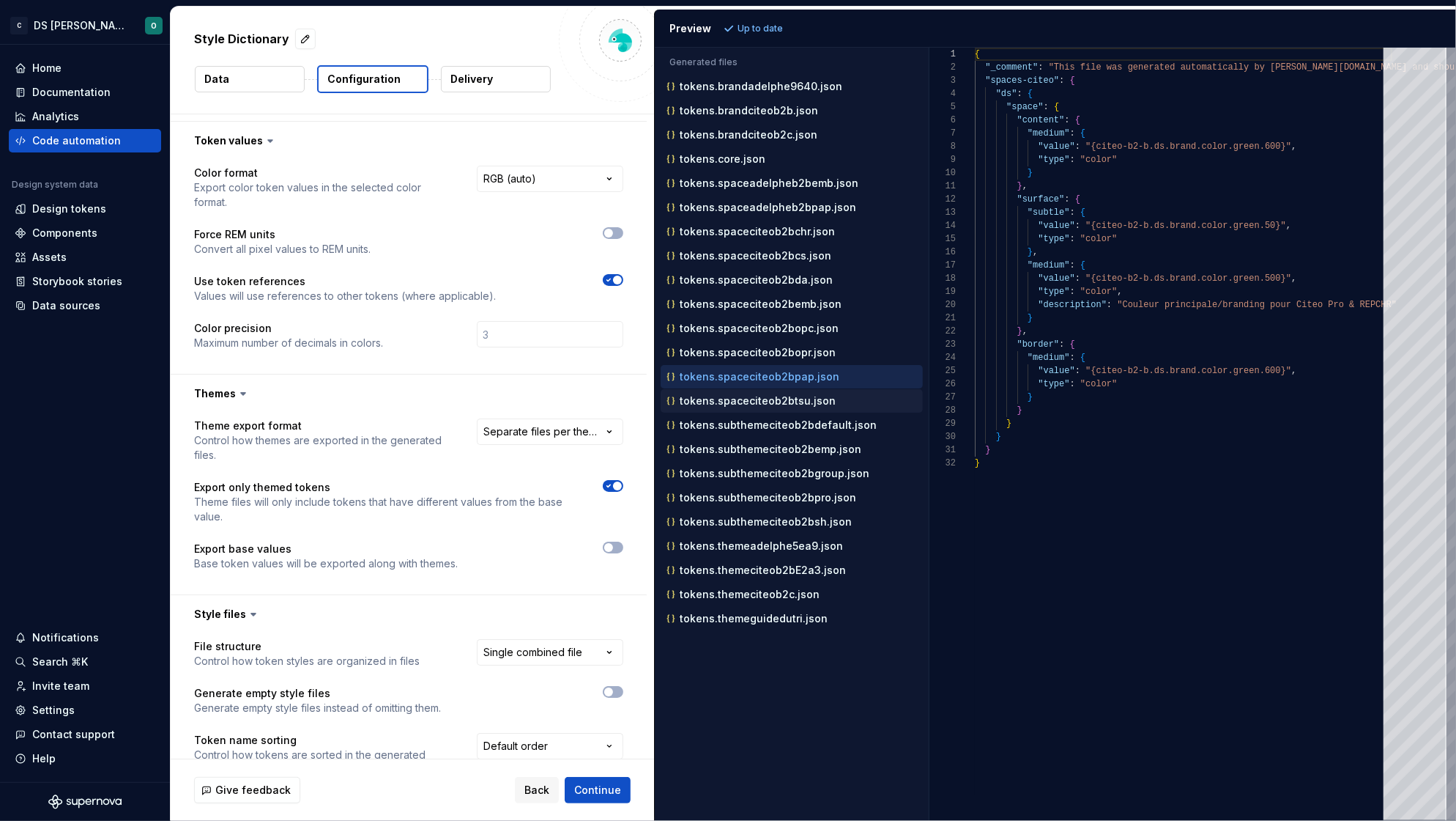
click at [758, 403] on p "tokens.spaceciteob2btsu.json" at bounding box center [757, 400] width 156 height 12
click at [760, 424] on p "tokens.subthemeciteob2bdefault.json" at bounding box center [778, 424] width 197 height 12
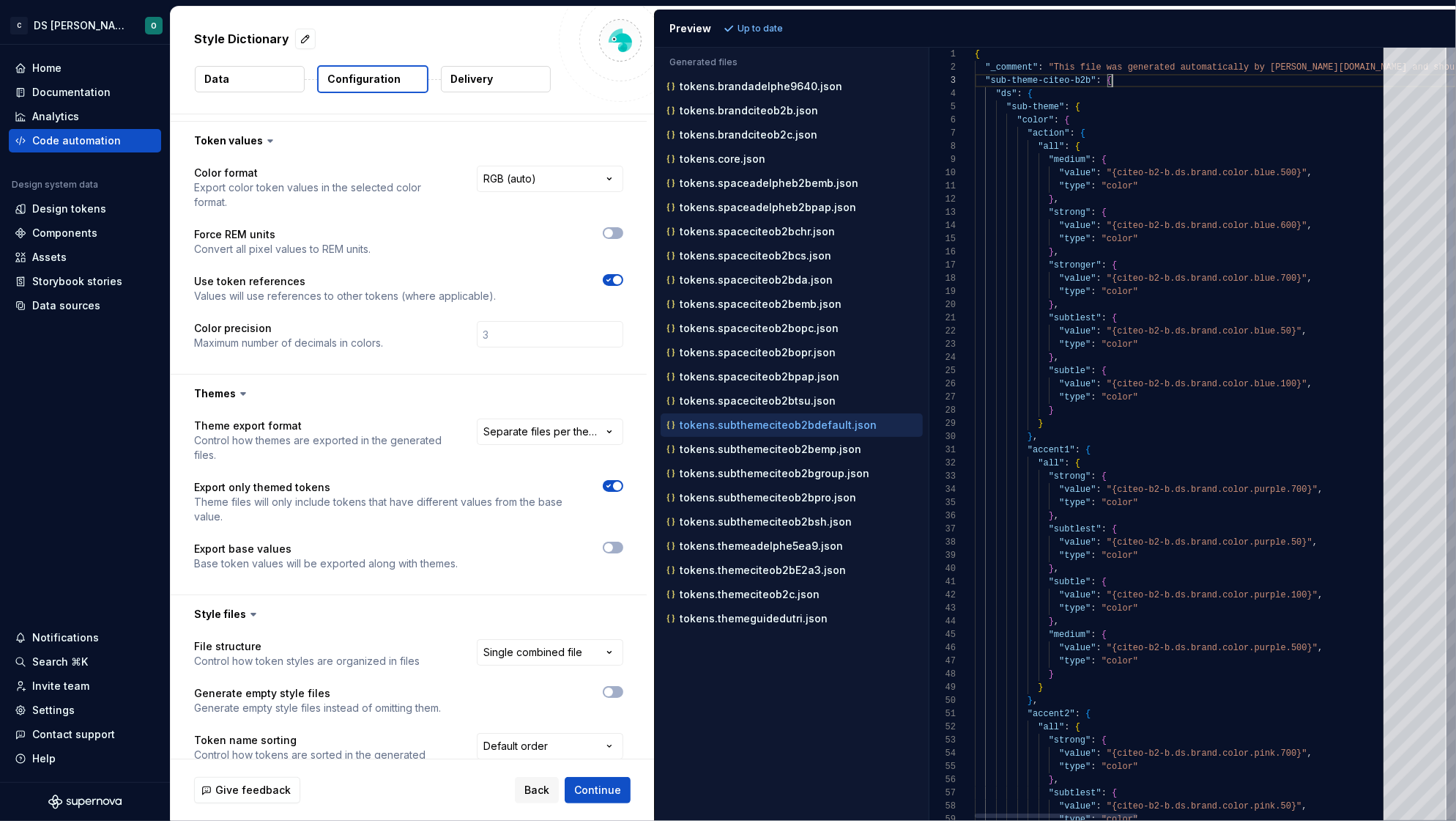
drag, startPoint x: 1091, startPoint y: 81, endPoint x: 1076, endPoint y: 81, distance: 15.0
click at [966, 81] on div at bounding box center [966, 80] width 19 height 13
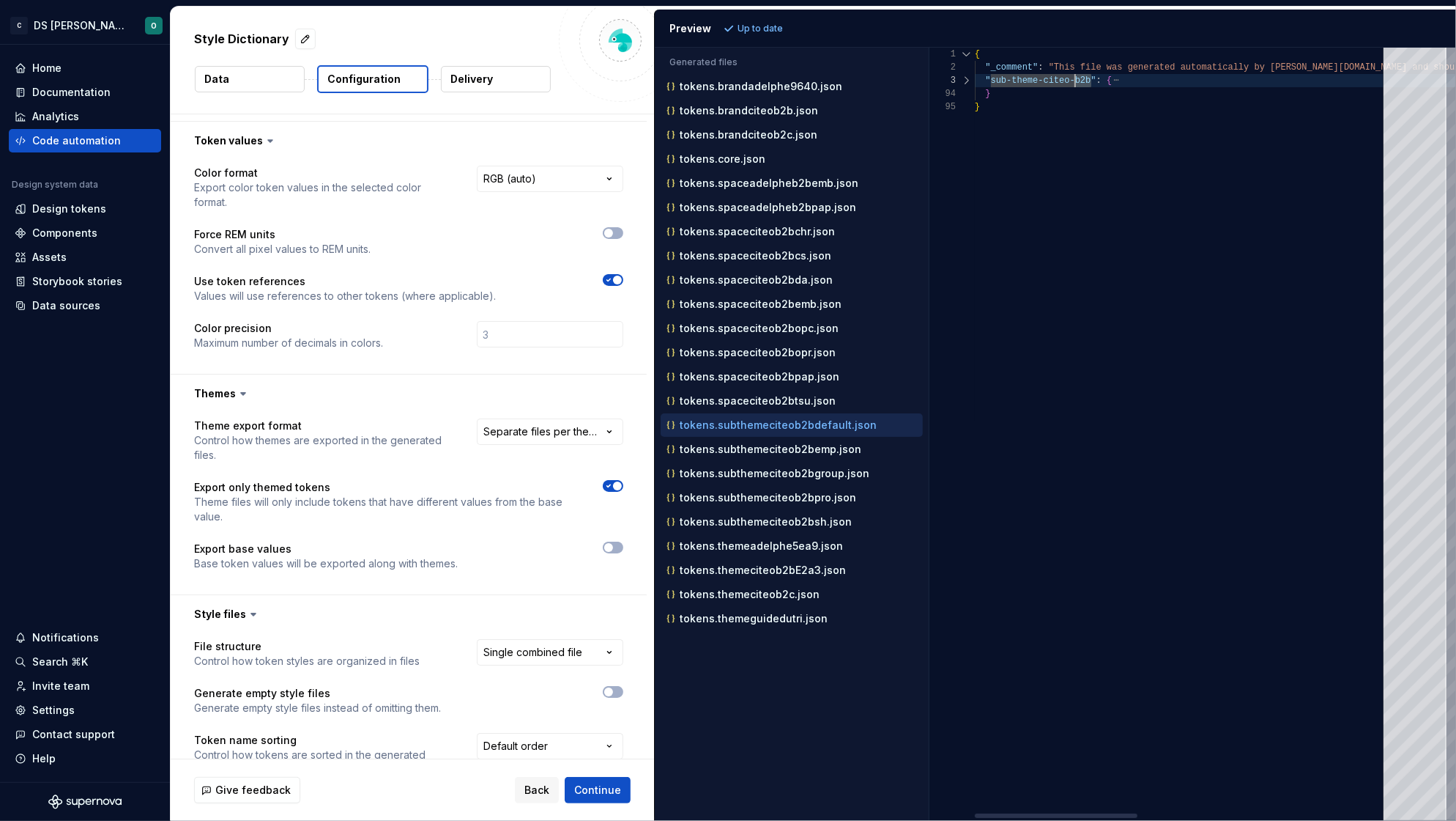
click at [966, 81] on div at bounding box center [966, 80] width 19 height 13
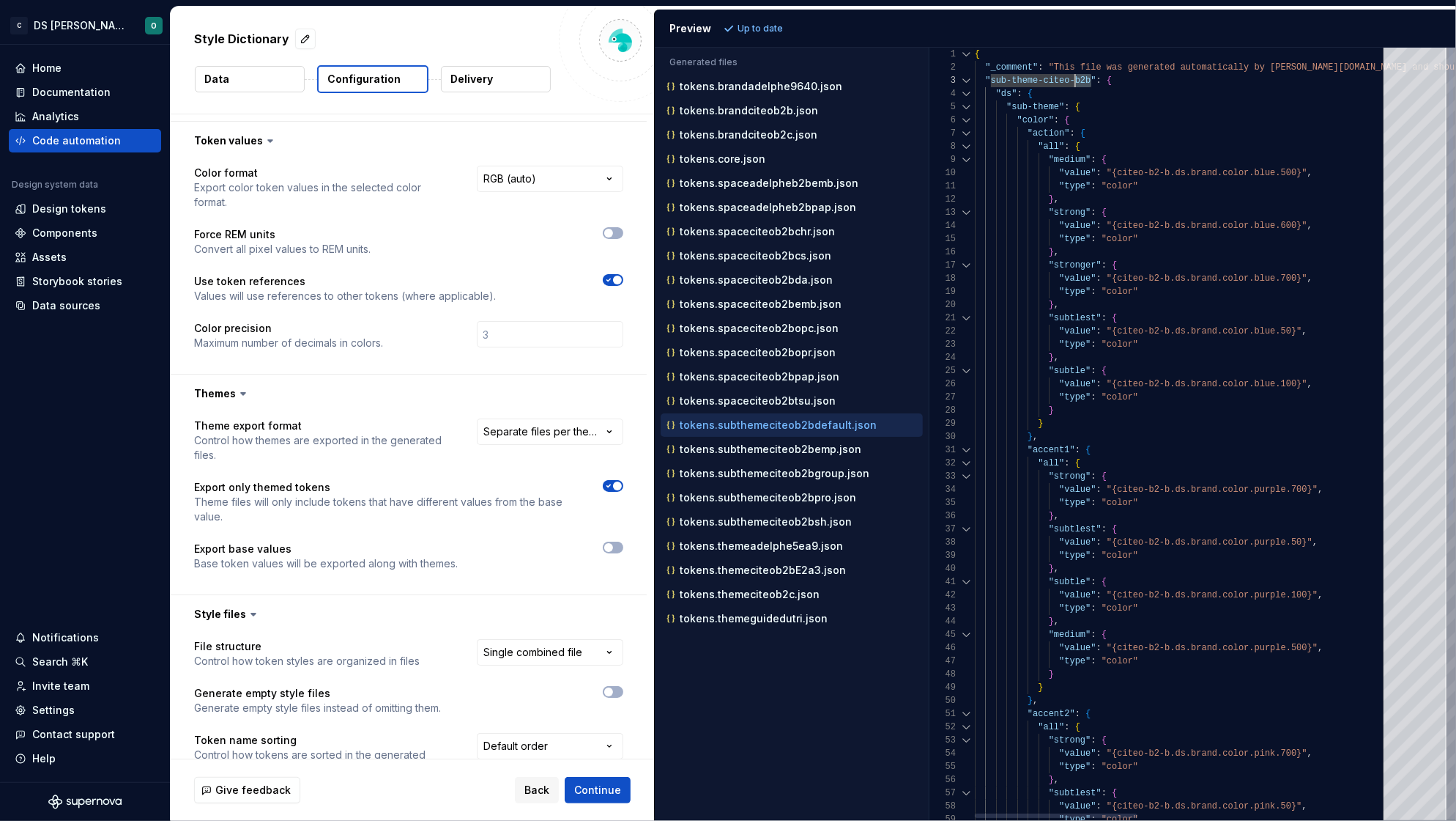
click at [966, 102] on div at bounding box center [966, 106] width 19 height 13
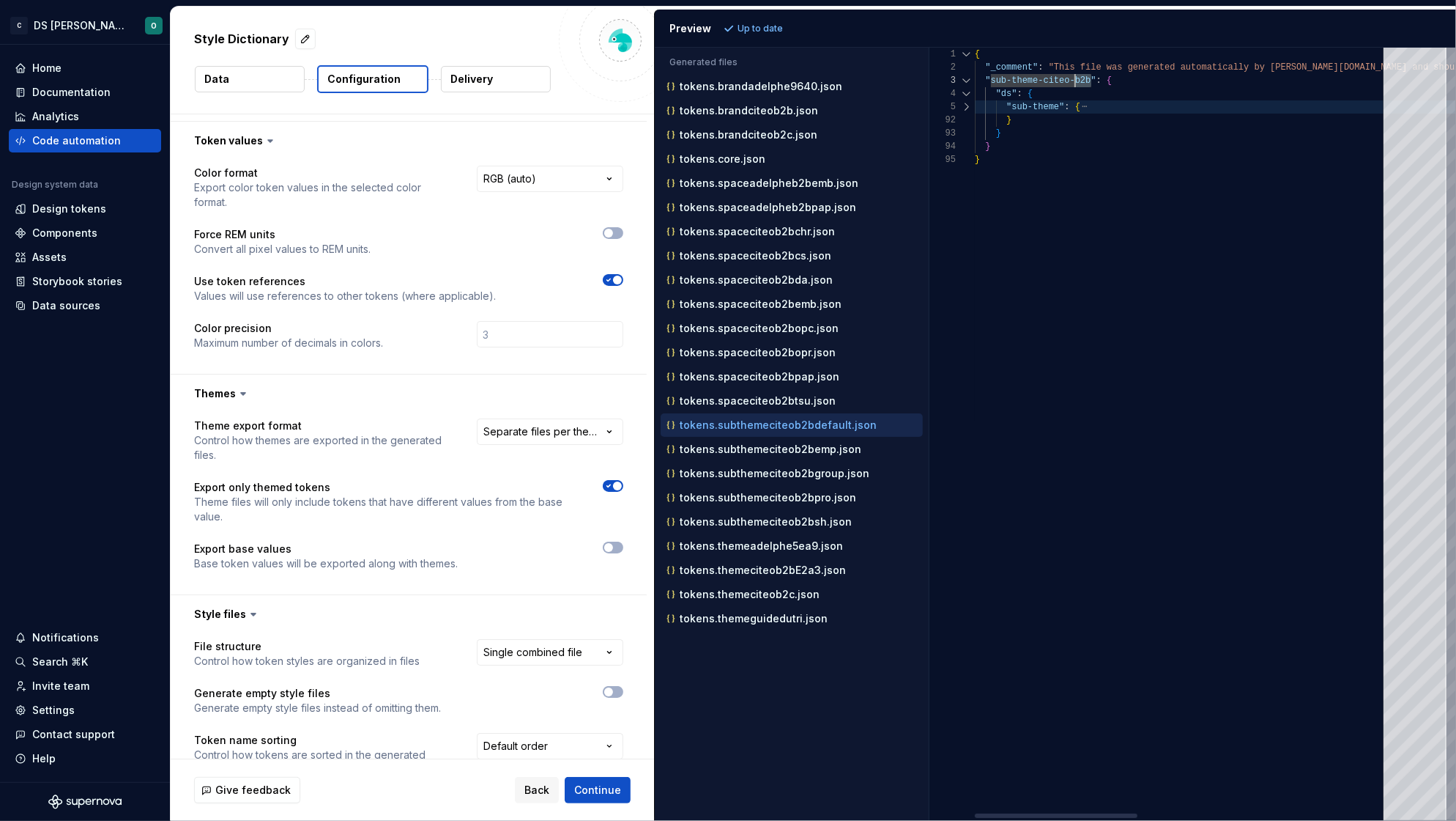
click at [966, 105] on div at bounding box center [966, 106] width 19 height 13
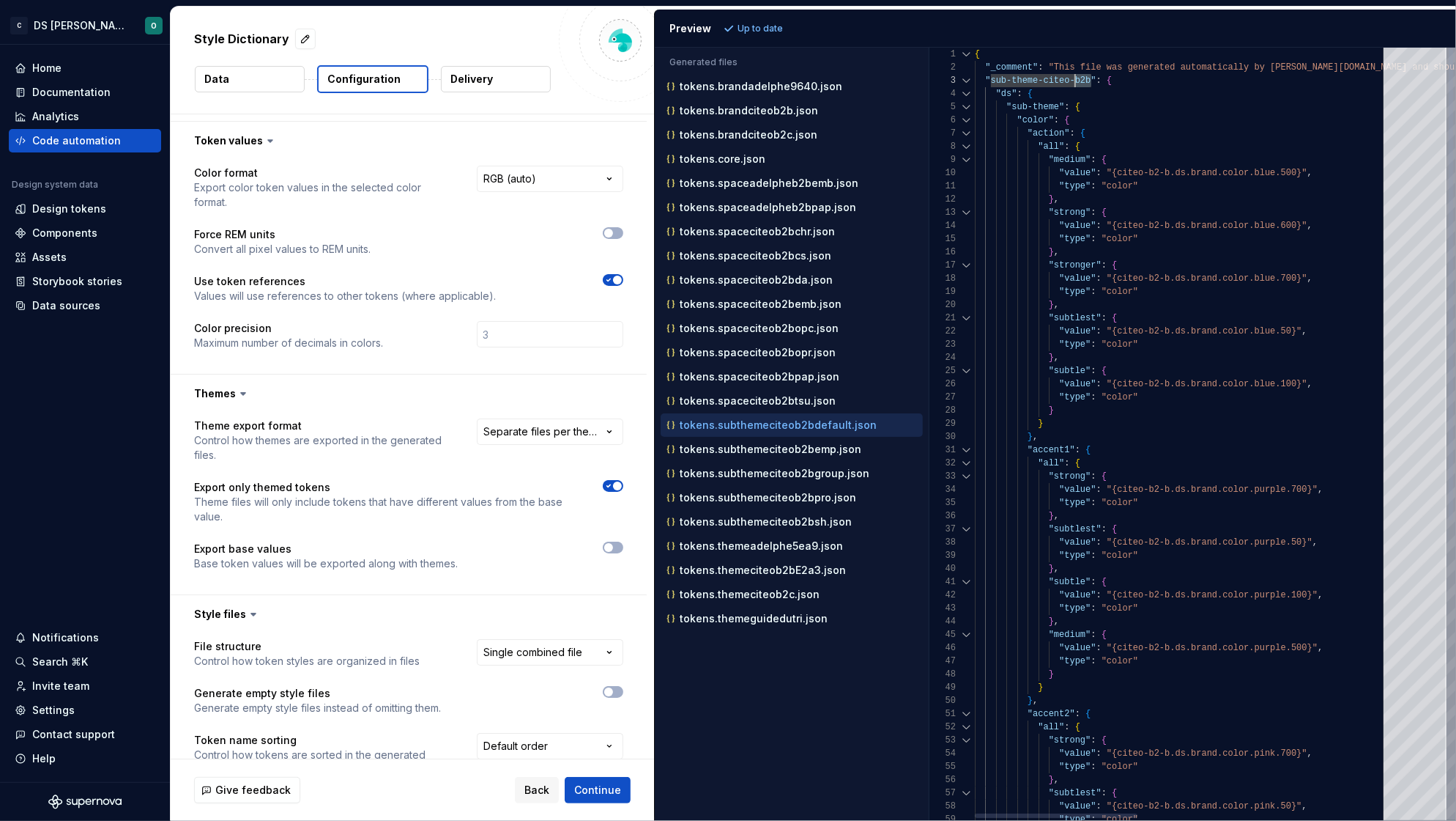
click at [966, 105] on div at bounding box center [966, 106] width 19 height 13
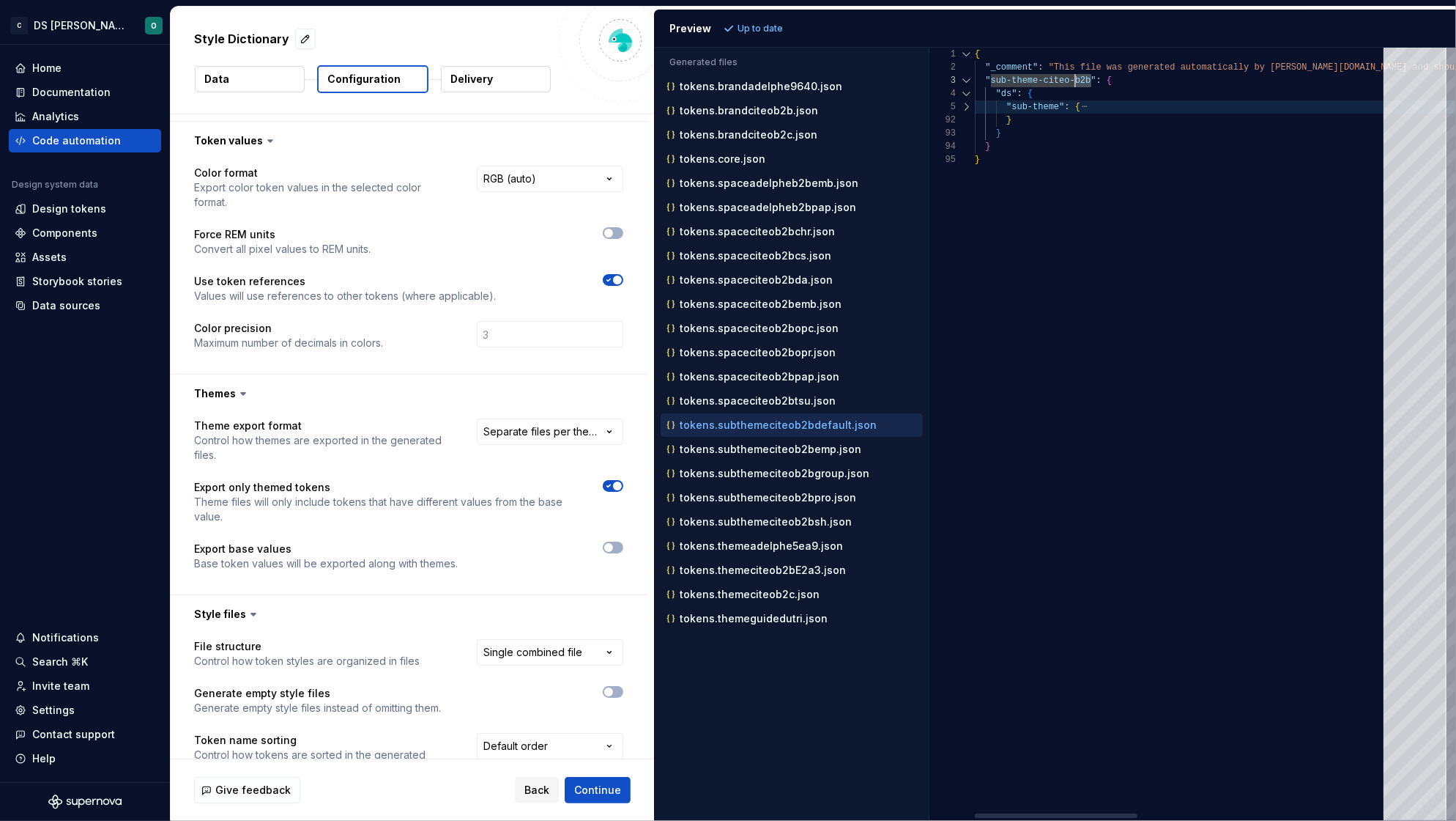
click at [968, 92] on div at bounding box center [966, 94] width 19 height 13
click at [788, 455] on p "tokens.subthemeciteob2bemp.json" at bounding box center [771, 449] width 182 height 12
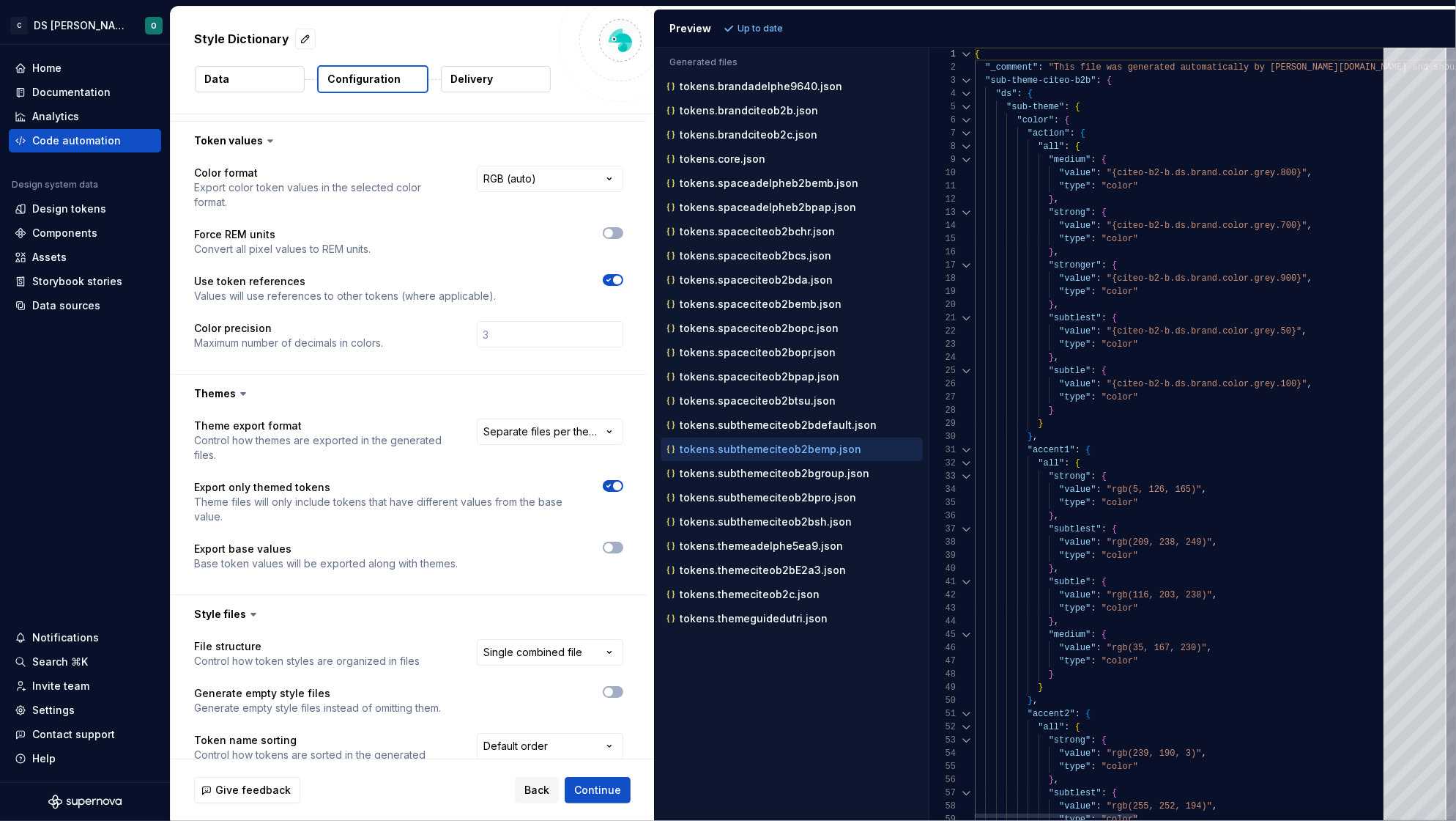
click at [818, 475] on p "tokens.subthemeciteob2bgroup.json" at bounding box center [774, 473] width 189 height 12
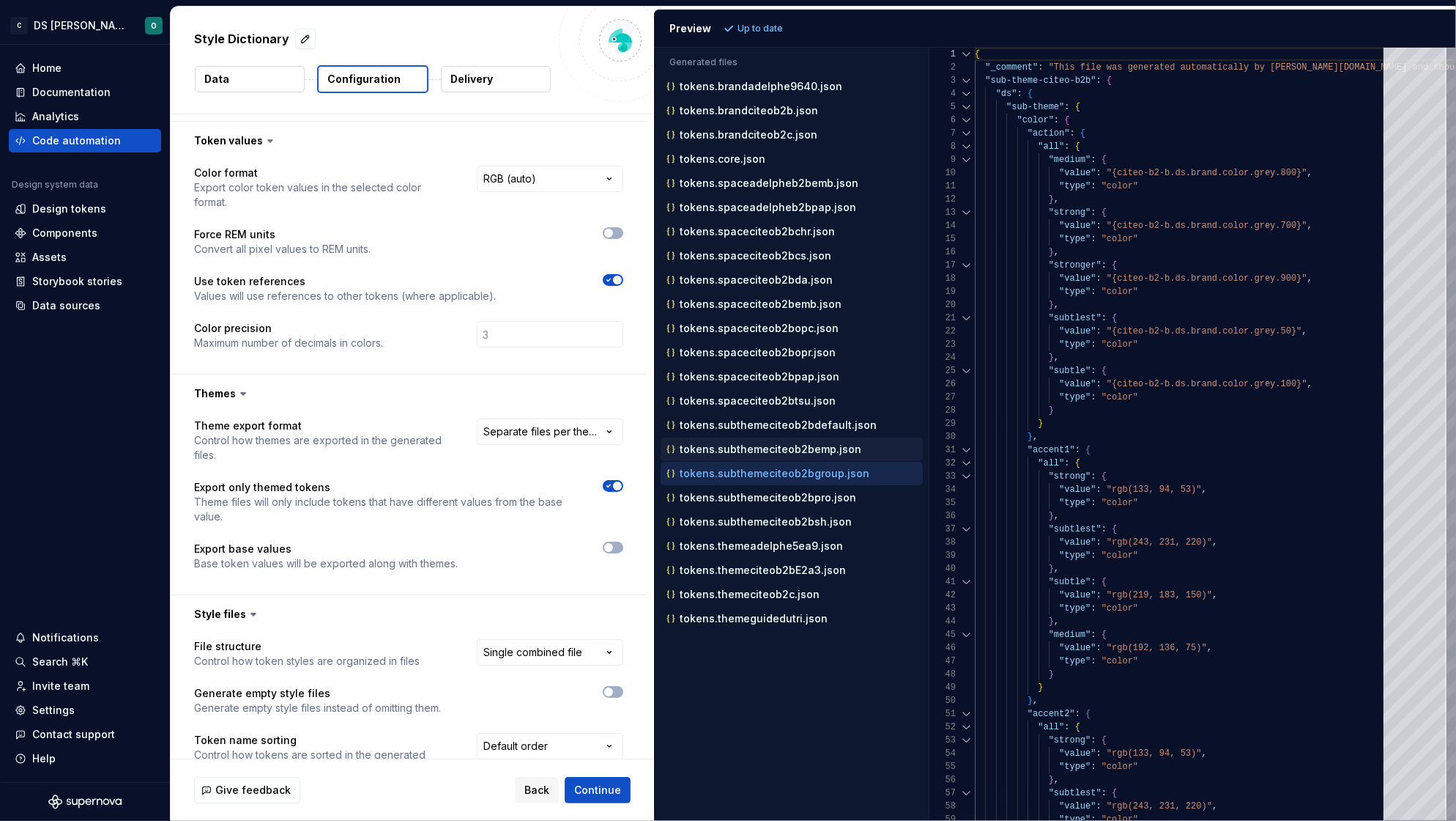
click at [817, 456] on div "tokens.subthemeciteob2bemp.json" at bounding box center [793, 449] width 259 height 15
click at [814, 479] on p "tokens.subthemeciteob2bgroup.json" at bounding box center [774, 473] width 189 height 12
click at [805, 498] on p "tokens.subthemeciteob2bpro.json" at bounding box center [768, 497] width 177 height 12
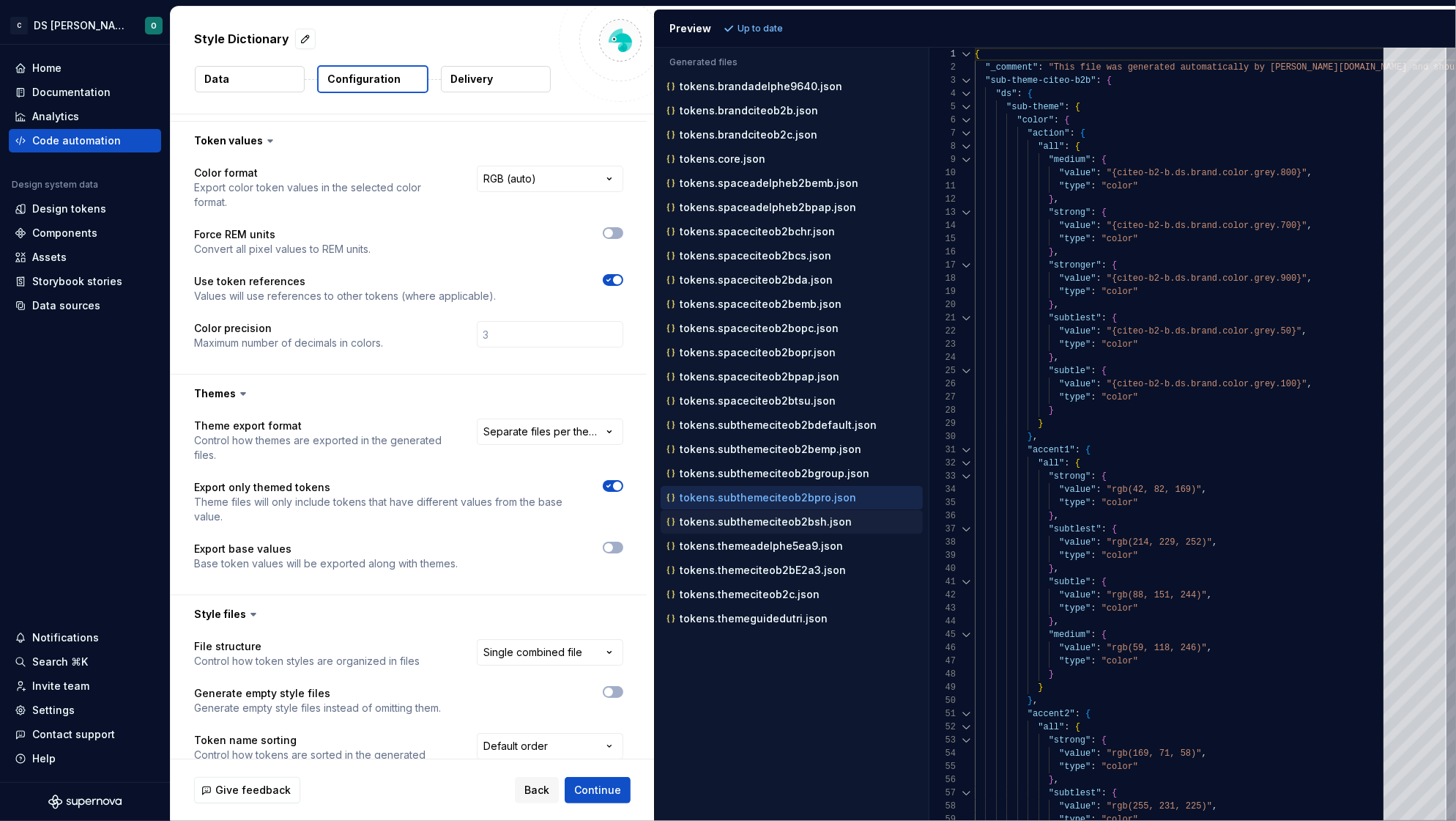
click at [794, 522] on p "tokens.subthemeciteob2bsh.json" at bounding box center [765, 522] width 172 height 12
click at [799, 503] on p "tokens.subthemeciteob2bpro.json" at bounding box center [768, 497] width 177 height 12
click at [794, 525] on p "tokens.subthemeciteob2bsh.json" at bounding box center [765, 522] width 172 height 12
click at [789, 544] on p "tokens.themeadelphe5ea9.json" at bounding box center [762, 545] width 164 height 12
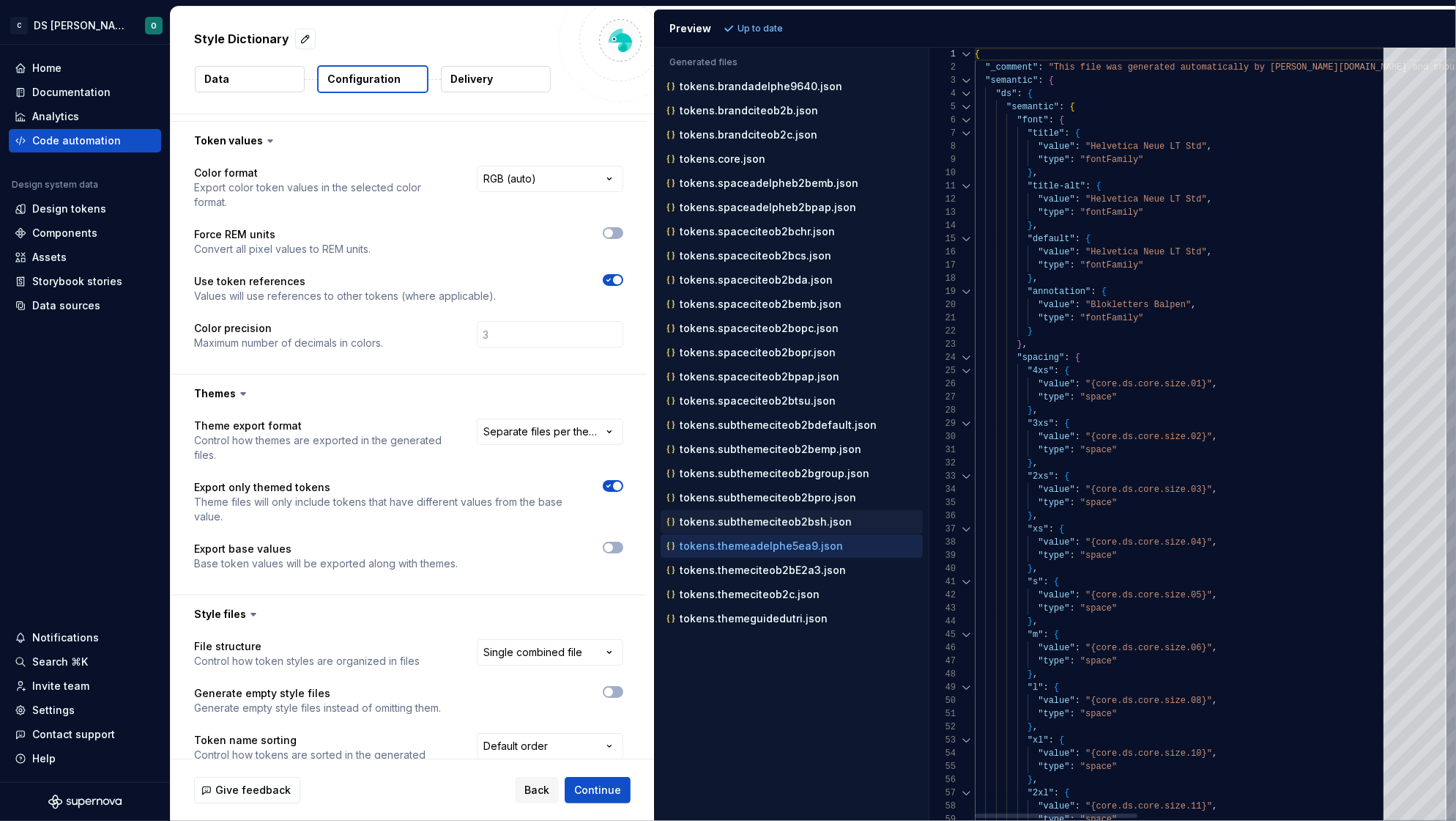
click at [794, 529] on div "tokens.subthemeciteob2bsh.json" at bounding box center [793, 522] width 259 height 15
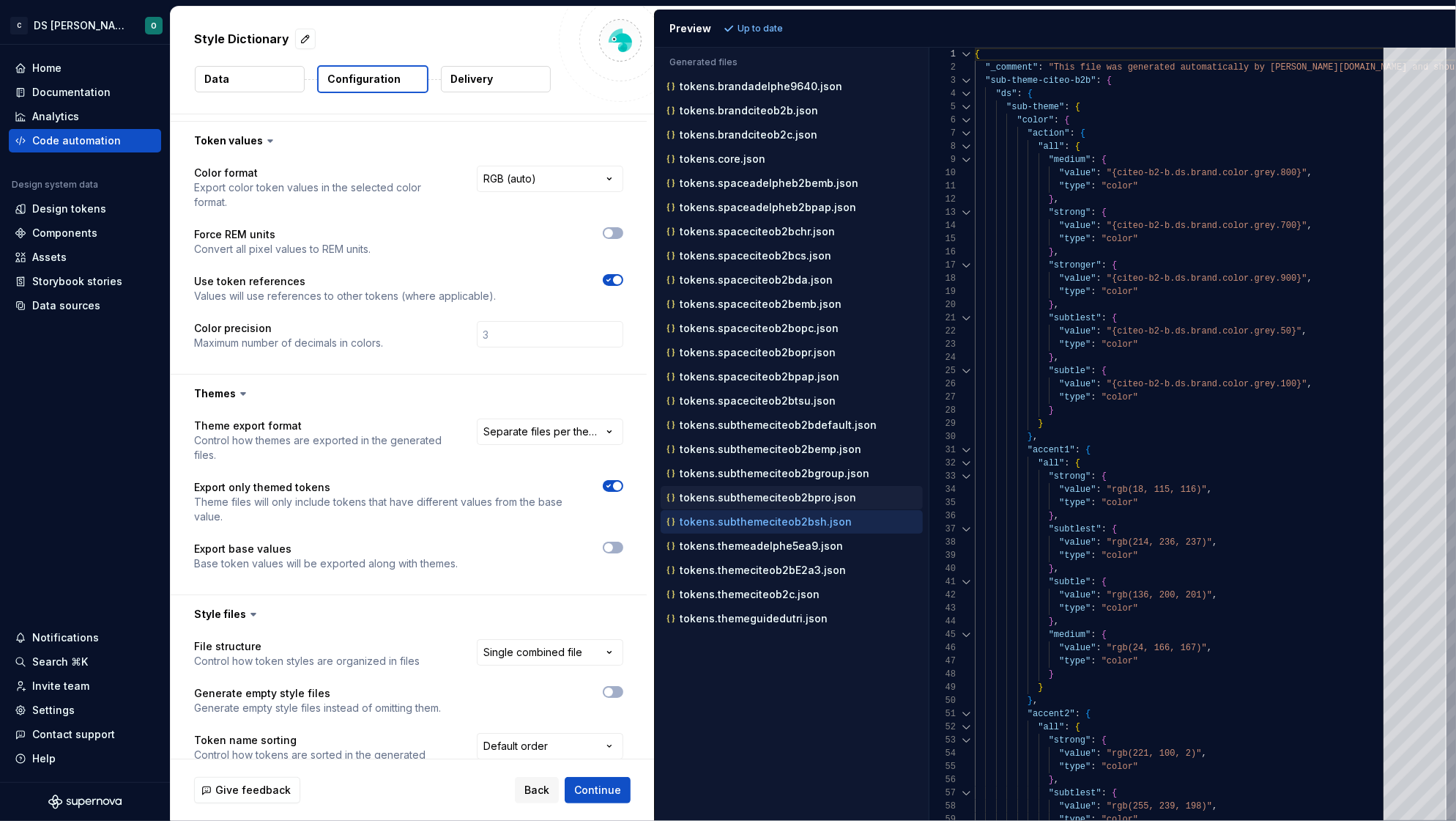
click at [800, 502] on p "tokens.subthemeciteob2bpro.json" at bounding box center [768, 497] width 177 height 12
click at [802, 481] on div "tokens.subthemeciteob2bgroup.json" at bounding box center [793, 473] width 259 height 15
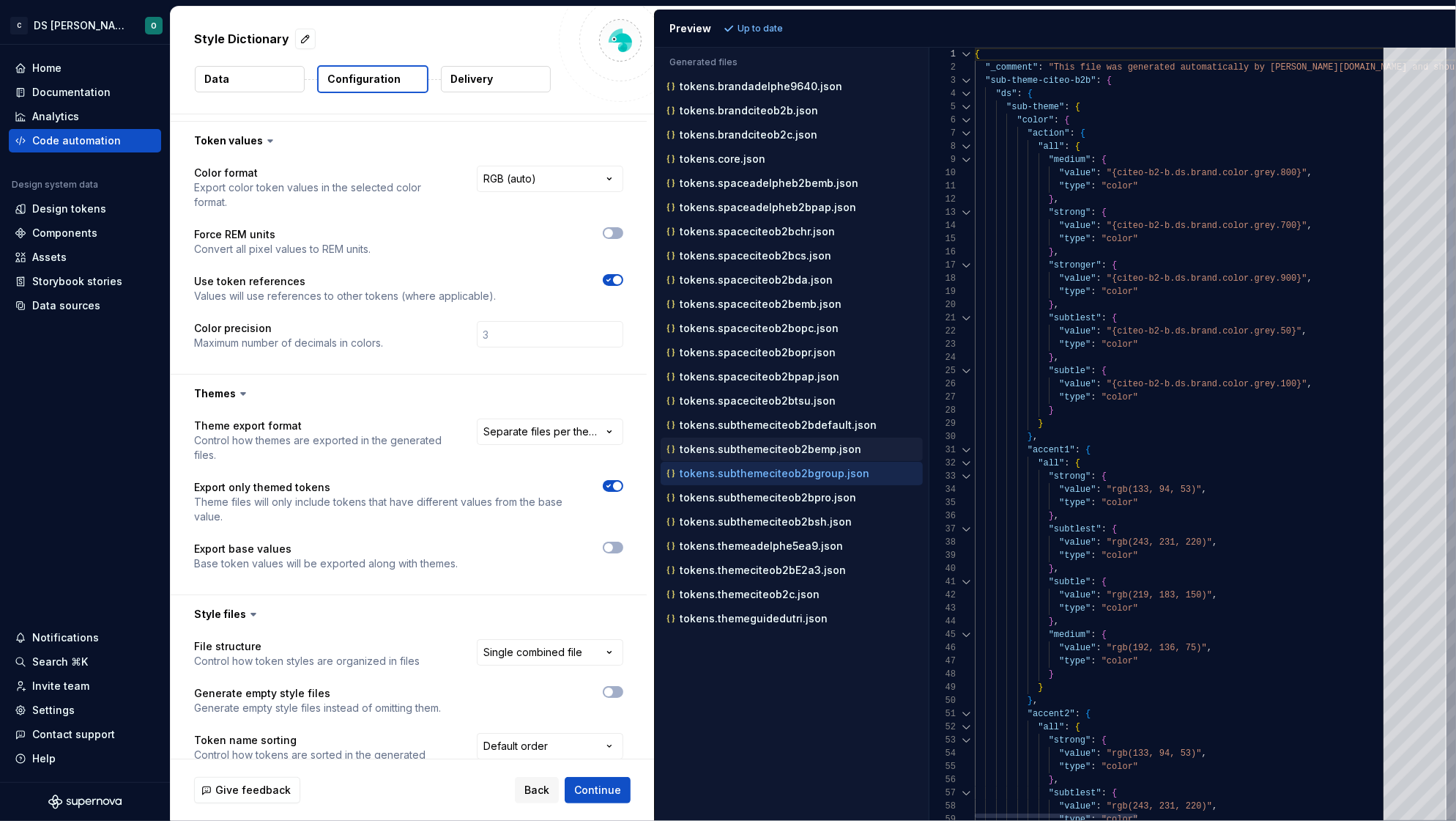
click at [794, 455] on p "tokens.subthemeciteob2bemp.json" at bounding box center [771, 449] width 182 height 12
click at [796, 432] on div "tokens.subthemeciteob2bdefault.json" at bounding box center [793, 425] width 259 height 15
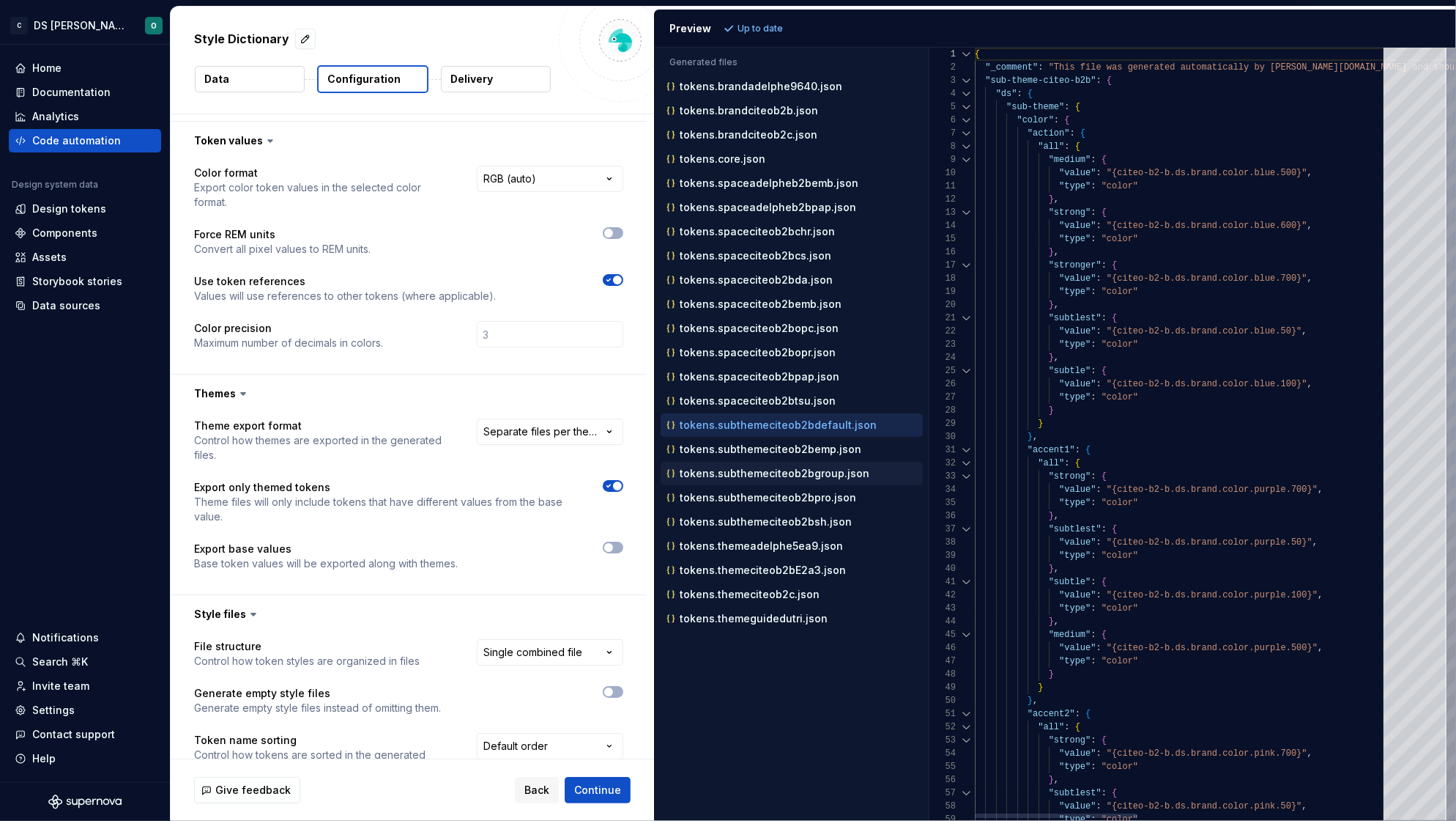
click at [796, 465] on div "tokens.subthemeciteob2bgroup.json" at bounding box center [792, 473] width 262 height 24
click at [796, 453] on p "tokens.subthemeciteob2bemp.json" at bounding box center [771, 449] width 182 height 12
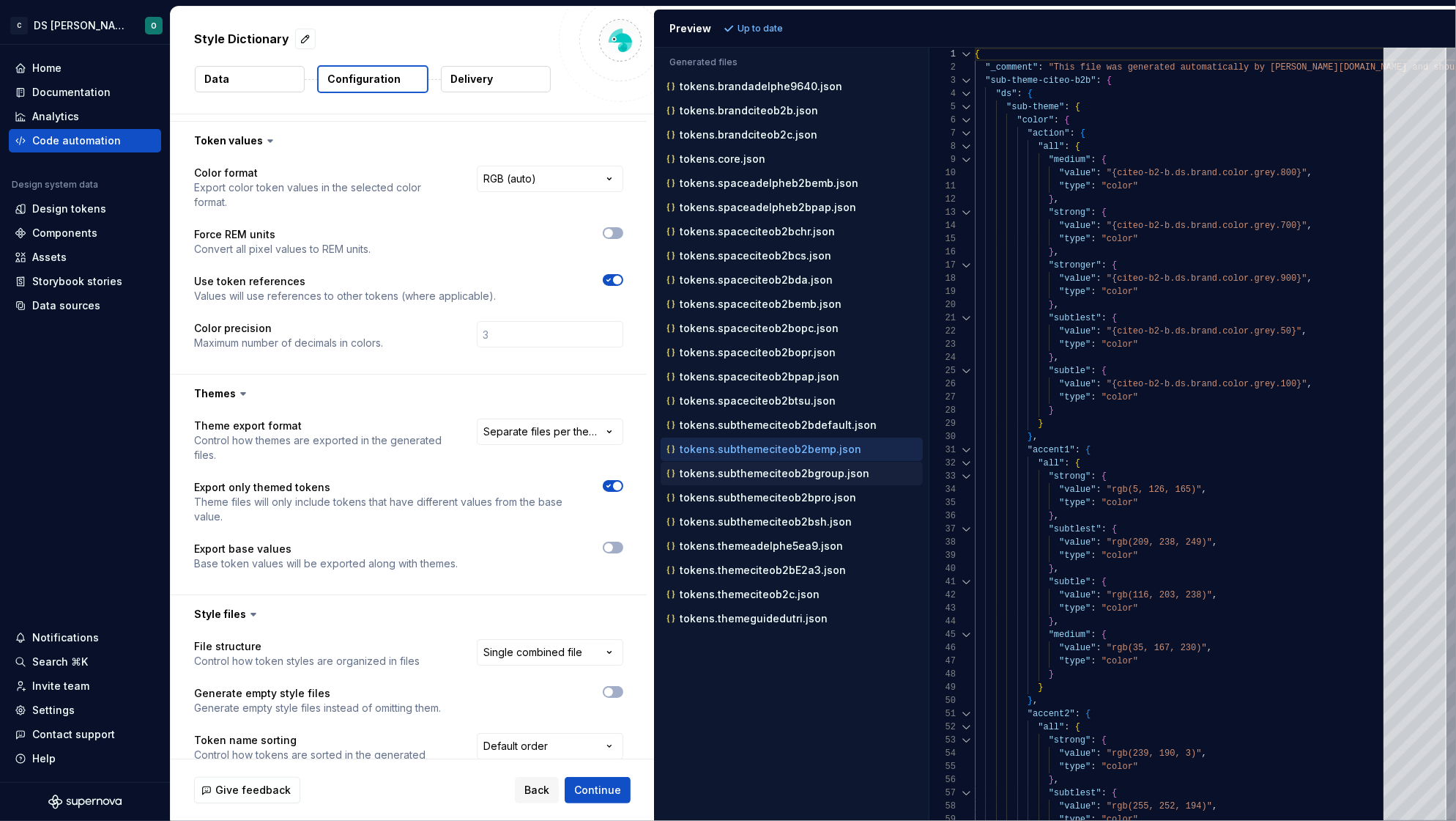
click at [796, 476] on p "tokens.subthemeciteob2bgroup.json" at bounding box center [774, 473] width 189 height 12
click at [794, 498] on p "tokens.subthemeciteob2bpro.json" at bounding box center [768, 497] width 177 height 12
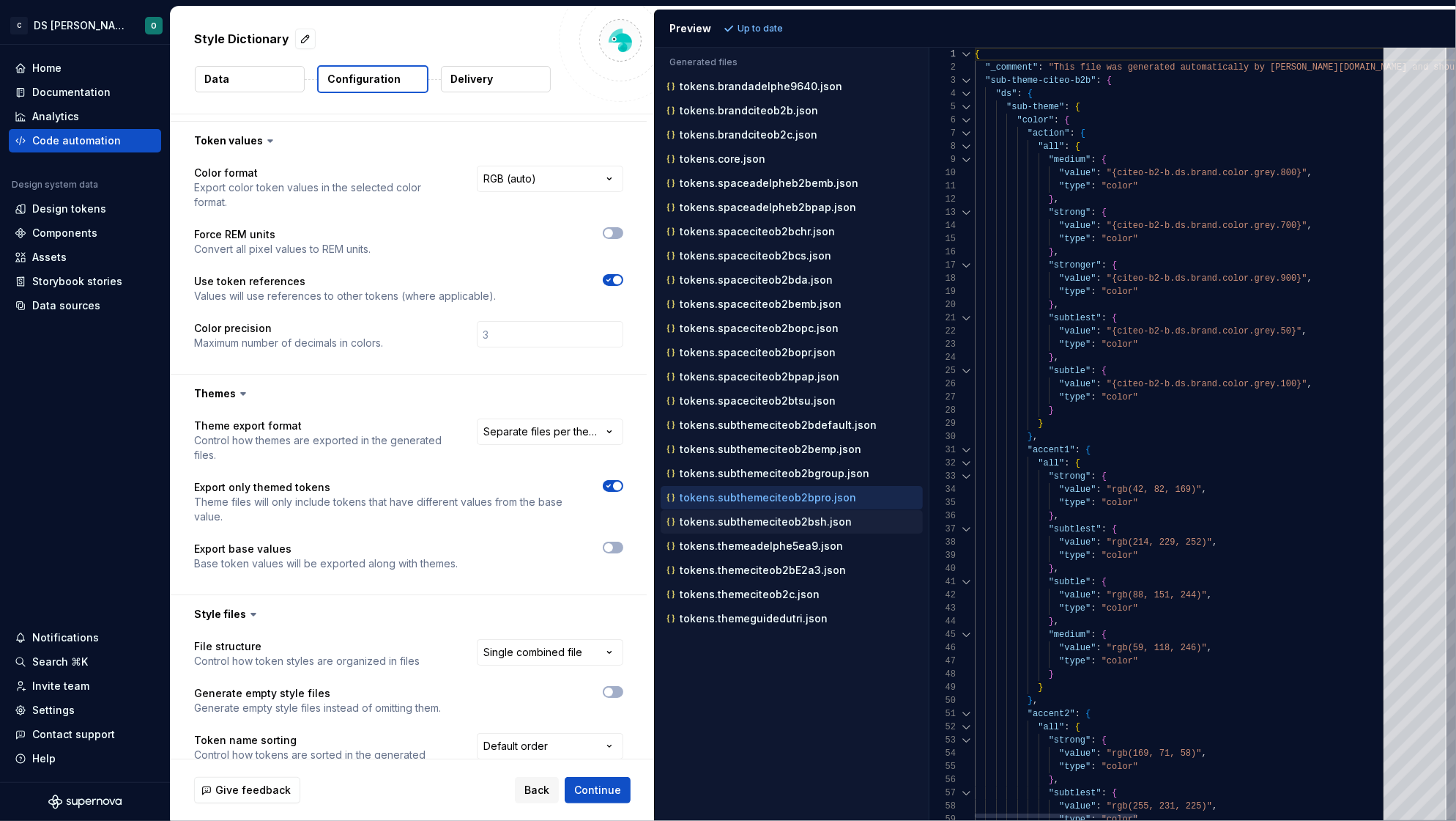
drag, startPoint x: 793, startPoint y: 524, endPoint x: 794, endPoint y: 535, distance: 11.0
click at [793, 524] on p "tokens.subthemeciteob2bsh.json" at bounding box center [765, 522] width 172 height 12
click at [791, 552] on p "tokens.themeadelphe5ea9.json" at bounding box center [762, 545] width 164 height 12
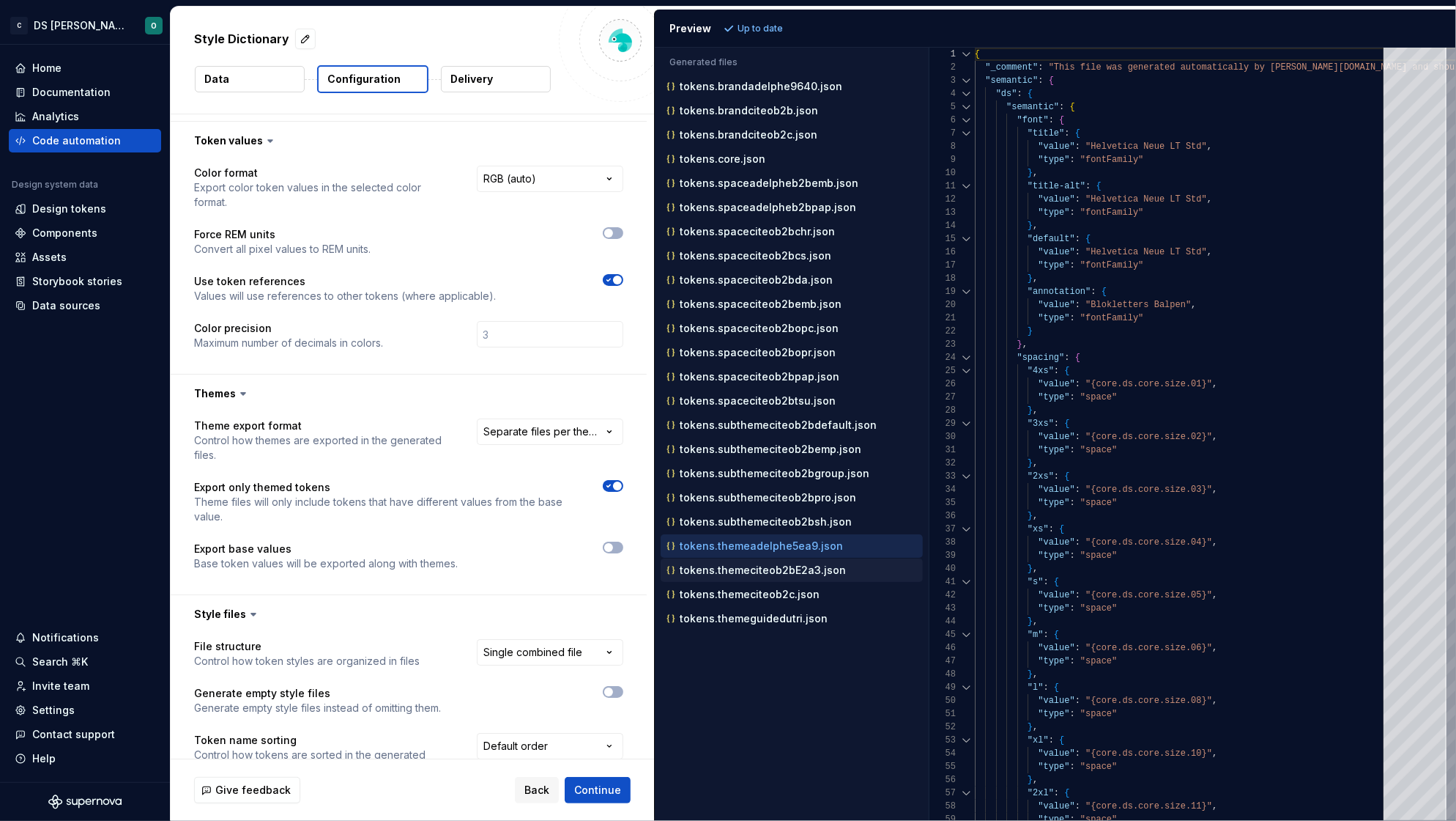
click at [788, 573] on p "tokens.themeciteob2bE2a3.json" at bounding box center [763, 570] width 167 height 12
click at [778, 552] on p "tokens.themeadelphe5ea9.json" at bounding box center [762, 545] width 164 height 12
click at [782, 526] on p "tokens.subthemeciteob2bsh.json" at bounding box center [765, 522] width 172 height 12
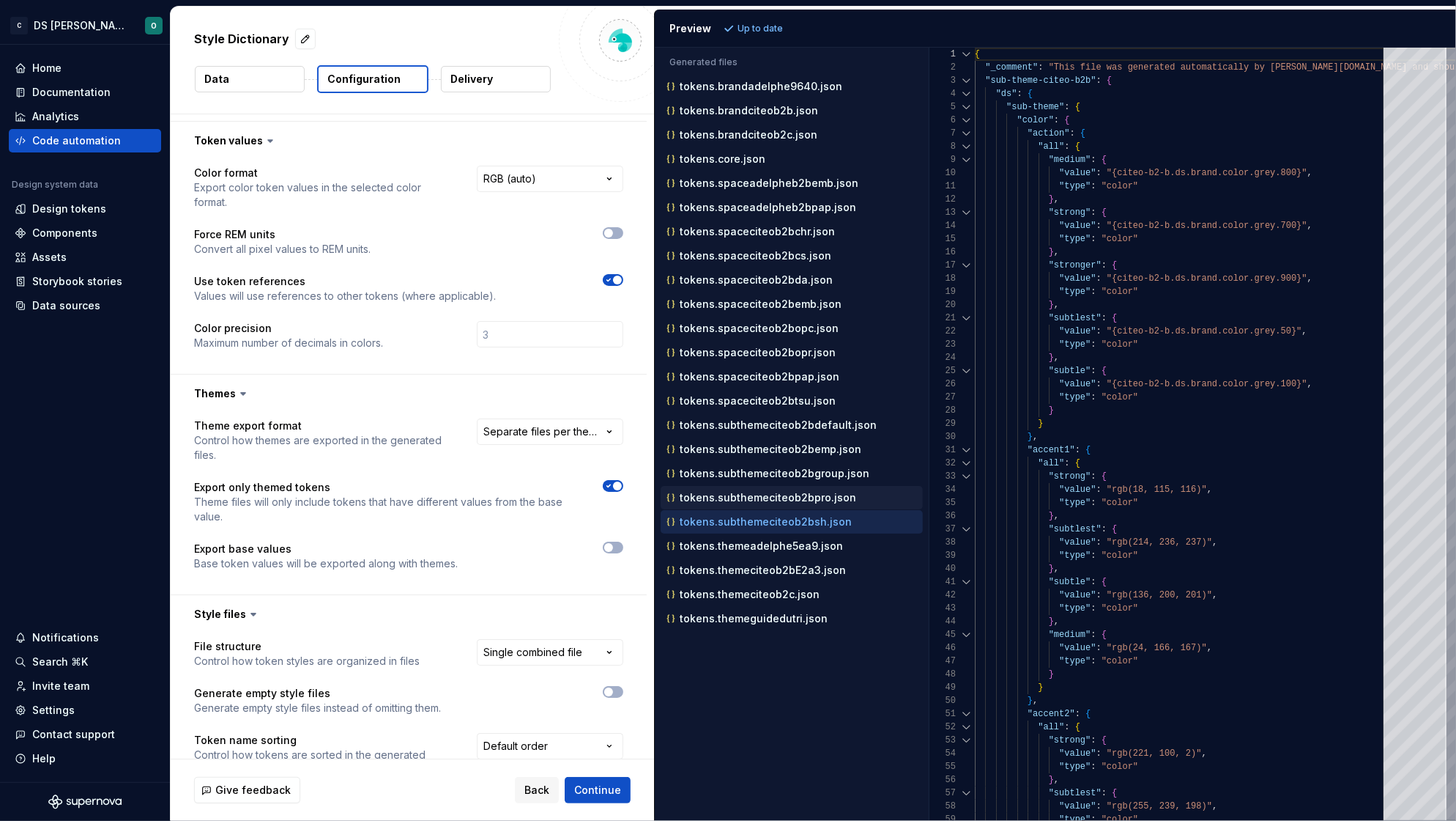
click at [784, 494] on div "tokens.subthemeciteob2bpro.json" at bounding box center [793, 498] width 259 height 15
click at [783, 474] on p "tokens.subthemeciteob2bgroup.json" at bounding box center [774, 473] width 189 height 12
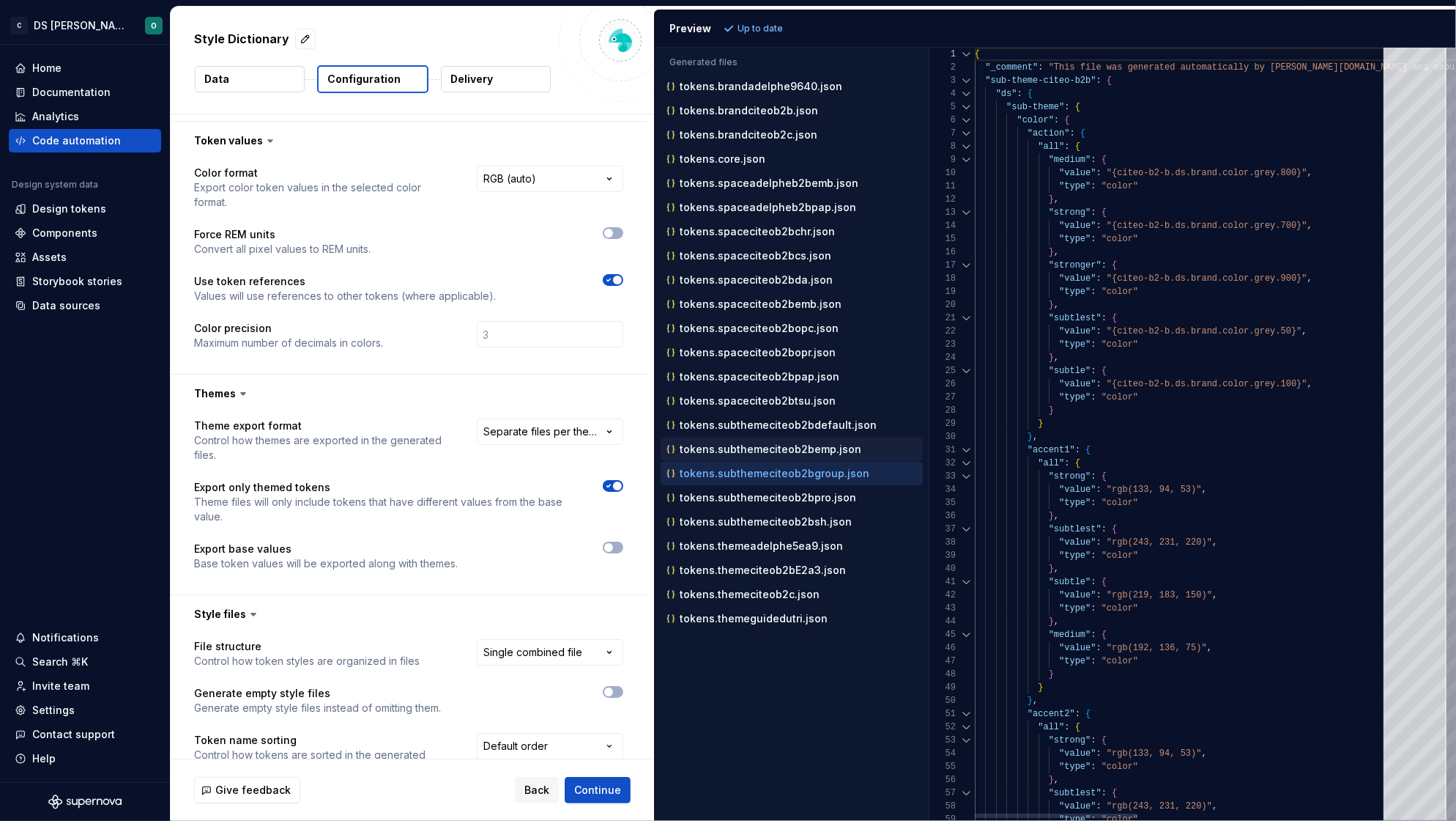
click at [784, 452] on p "tokens.subthemeciteob2bemp.json" at bounding box center [771, 449] width 182 height 12
click at [784, 441] on div "tokens.subthemeciteob2bemp.json" at bounding box center [792, 450] width 262 height 24
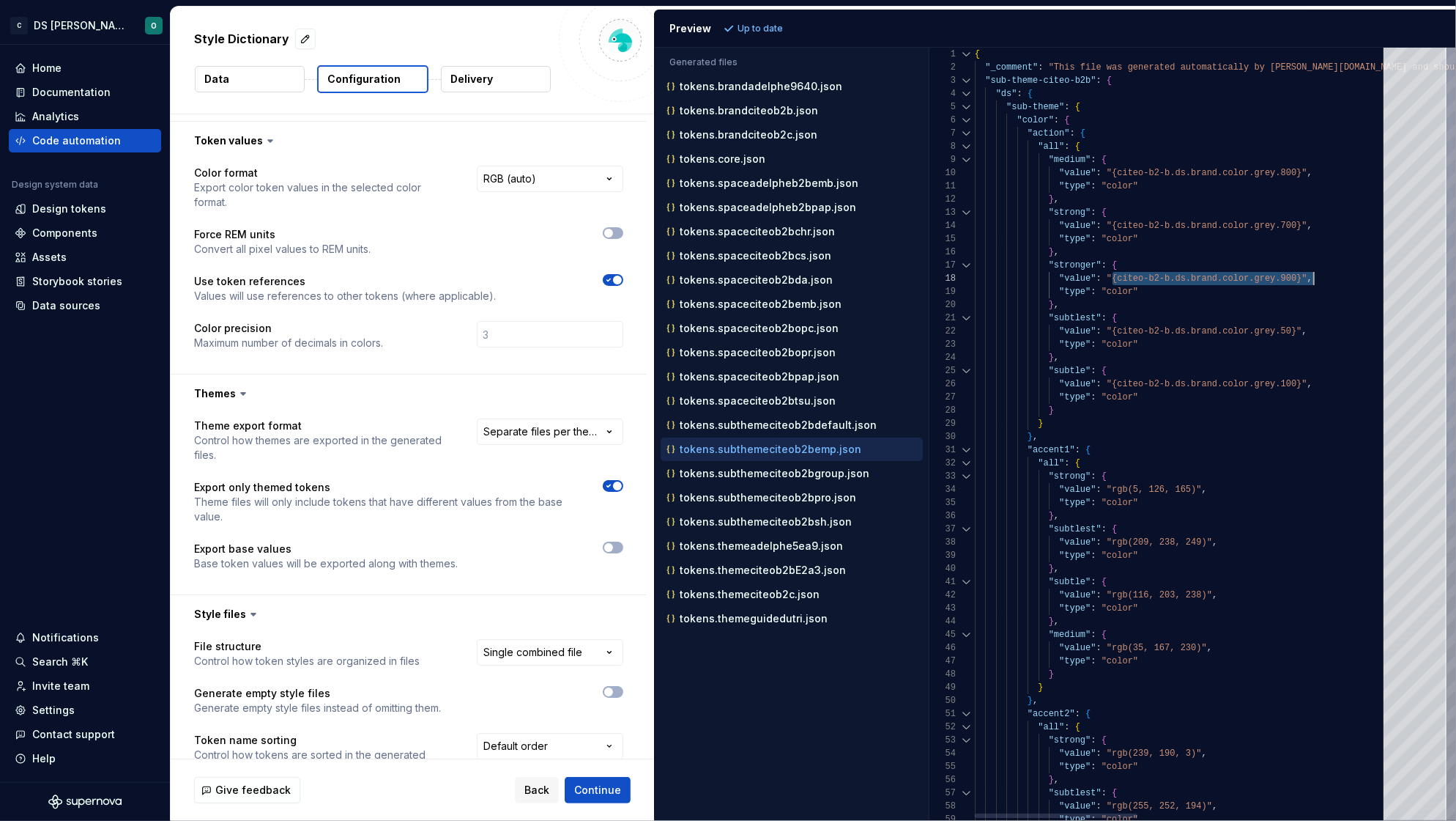
drag, startPoint x: 1116, startPoint y: 277, endPoint x: 1315, endPoint y: 276, distance: 199.0
click at [775, 431] on p "tokens.subthemeciteob2bdefault.json" at bounding box center [778, 424] width 197 height 12
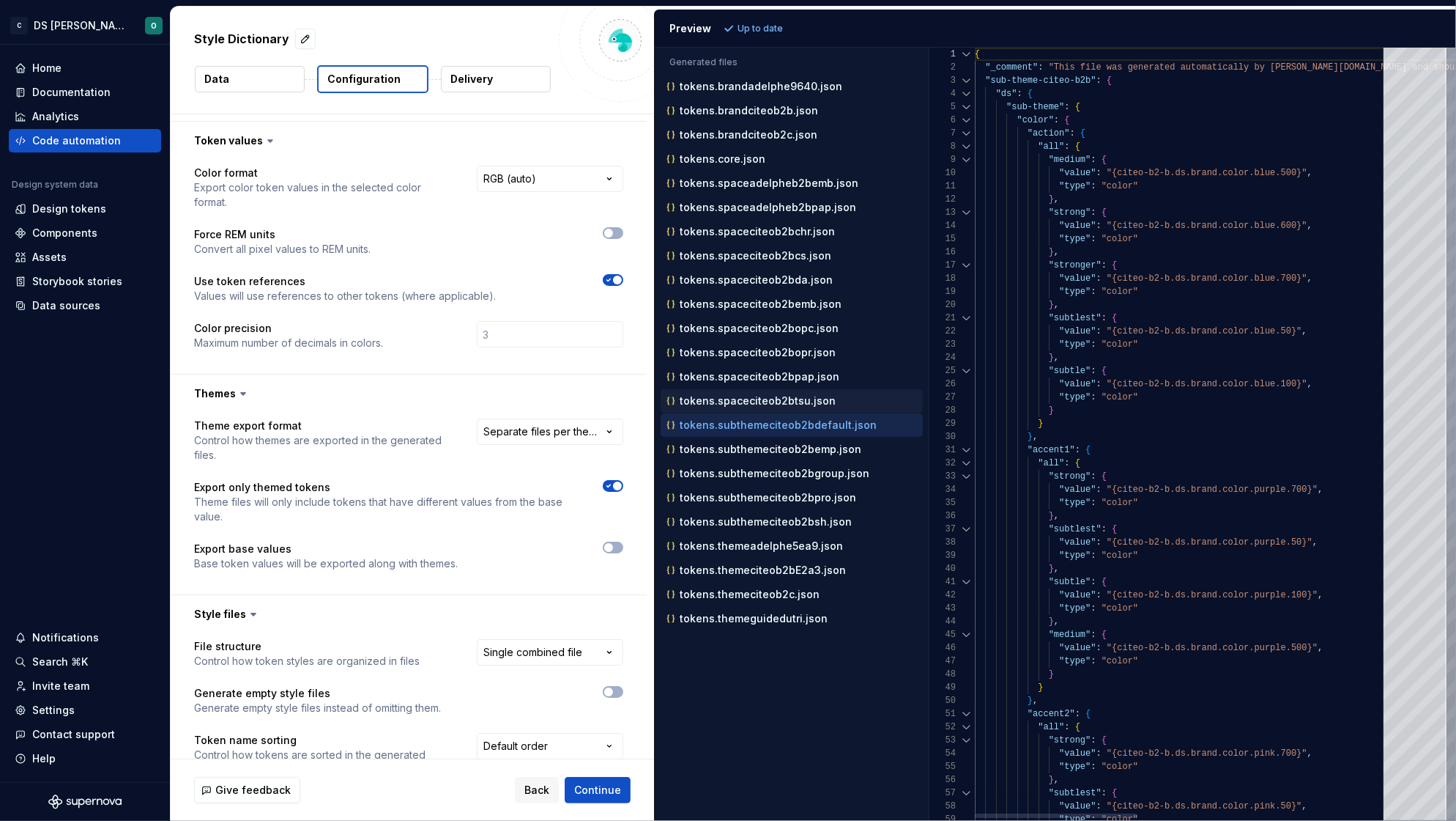
click at [775, 412] on div "tokens.spaceciteob2btsu.json" at bounding box center [792, 400] width 262 height 24
click at [774, 394] on button "tokens.spaceciteob2btsu.json" at bounding box center [792, 400] width 262 height 16
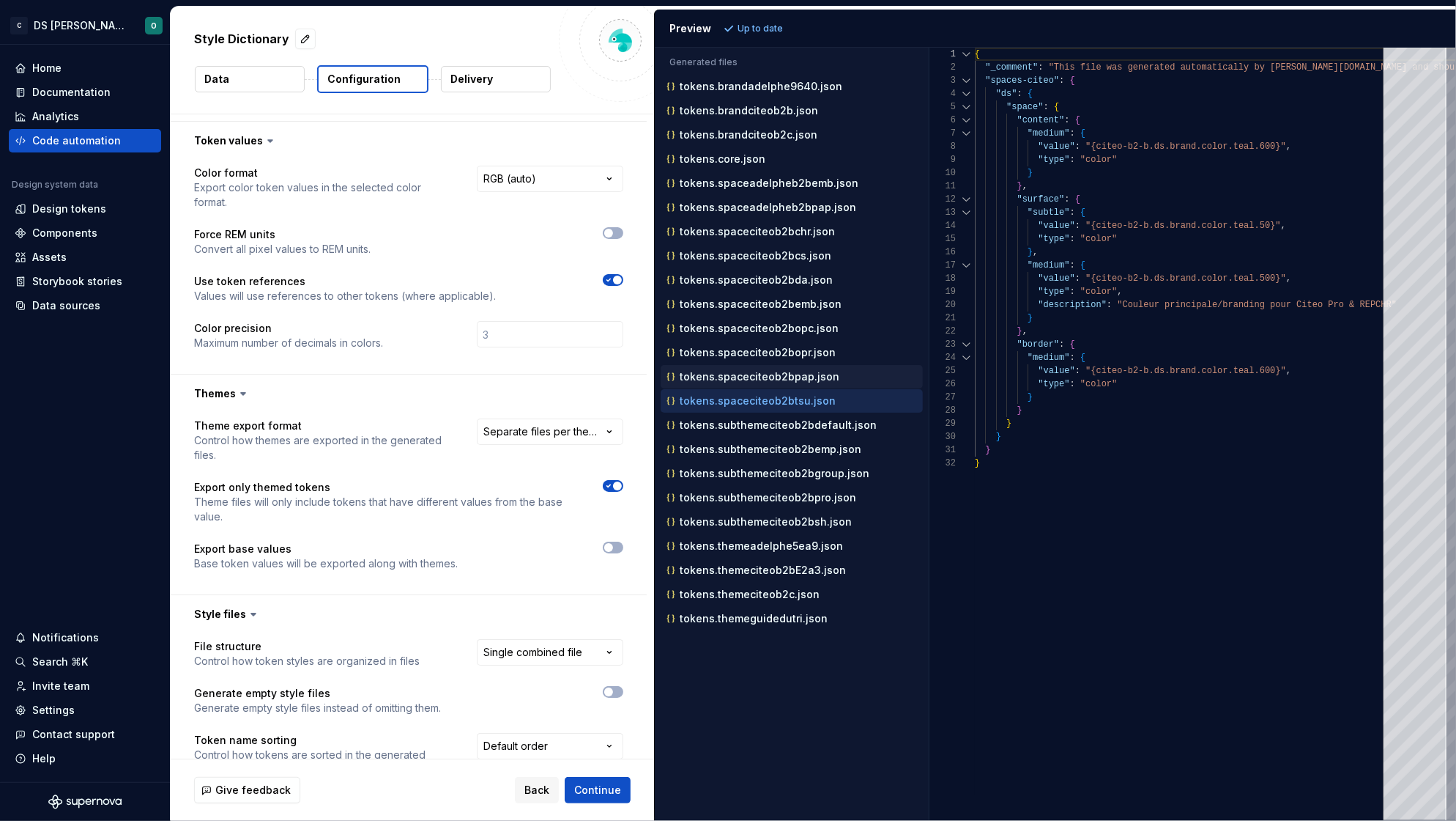
click at [773, 382] on p "tokens.spaceciteob2bpap.json" at bounding box center [759, 376] width 159 height 12
click at [771, 404] on p "tokens.spaceciteob2btsu.json" at bounding box center [757, 400] width 156 height 12
click at [769, 423] on p "tokens.subthemeciteob2bdefault.json" at bounding box center [778, 424] width 197 height 12
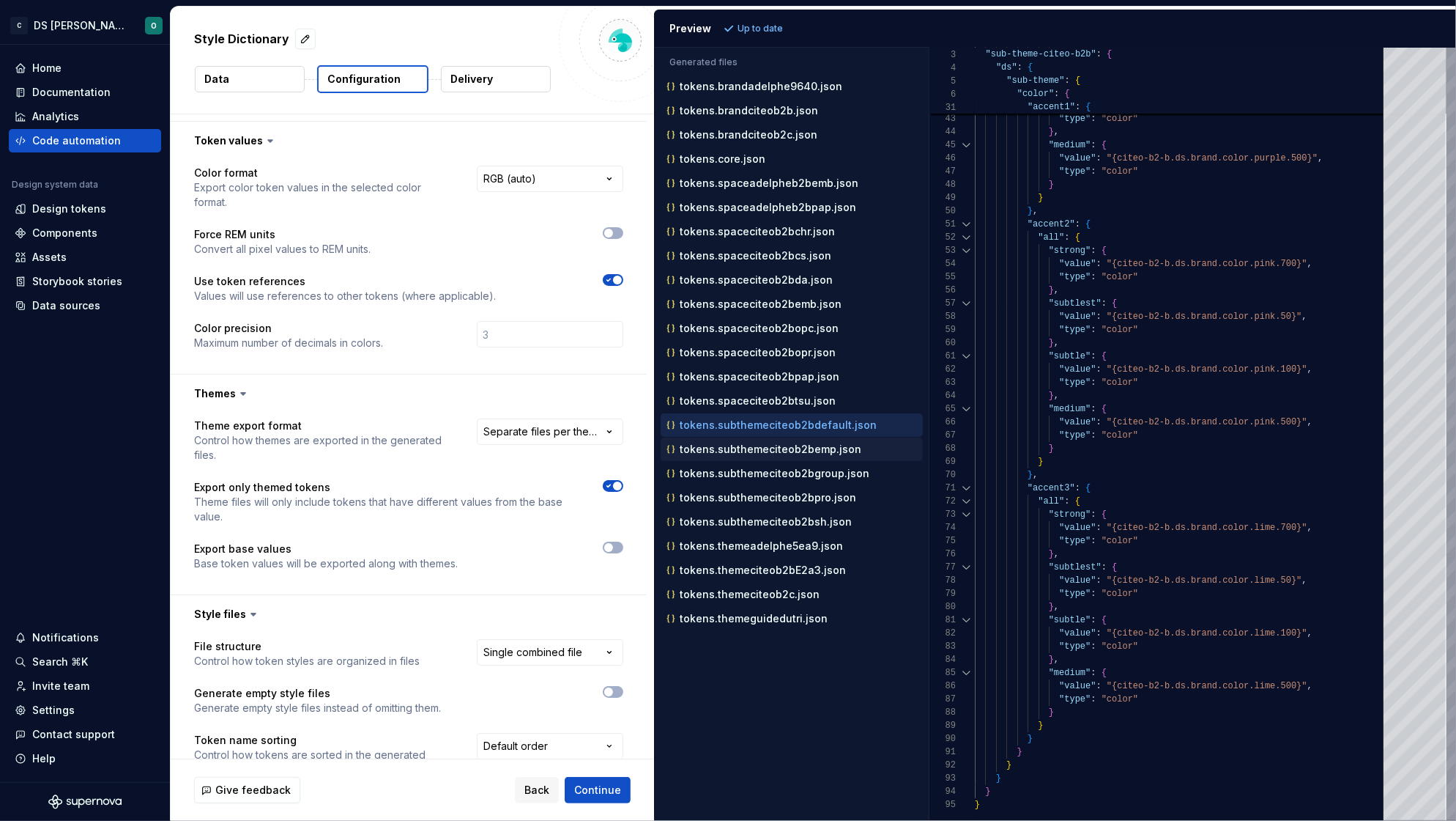
click at [779, 456] on div "tokens.subthemeciteob2bemp.json" at bounding box center [793, 449] width 259 height 15
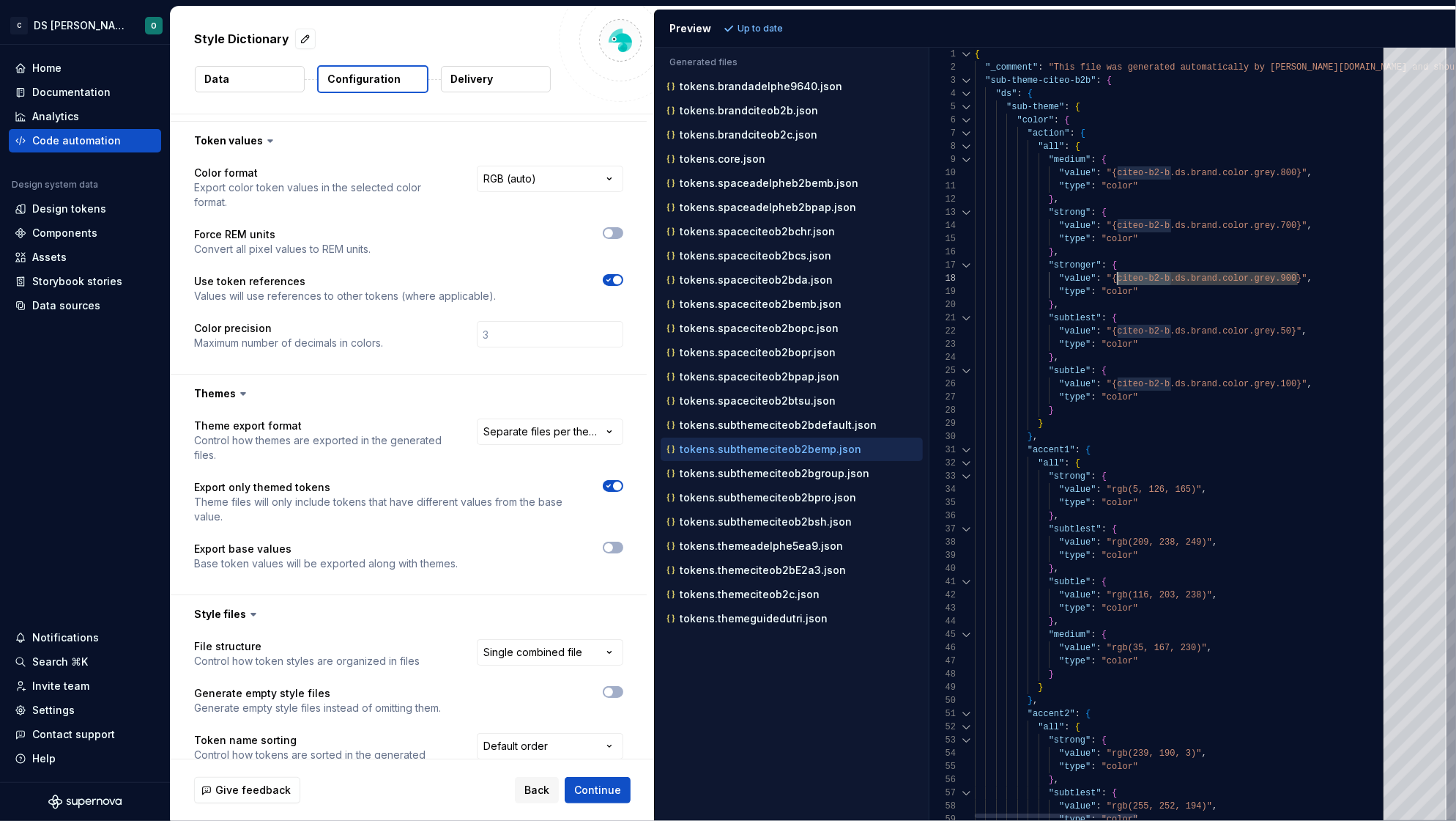
scroll to position [92, 142]
drag, startPoint x: 1170, startPoint y: 280, endPoint x: 1118, endPoint y: 279, distance: 52.0
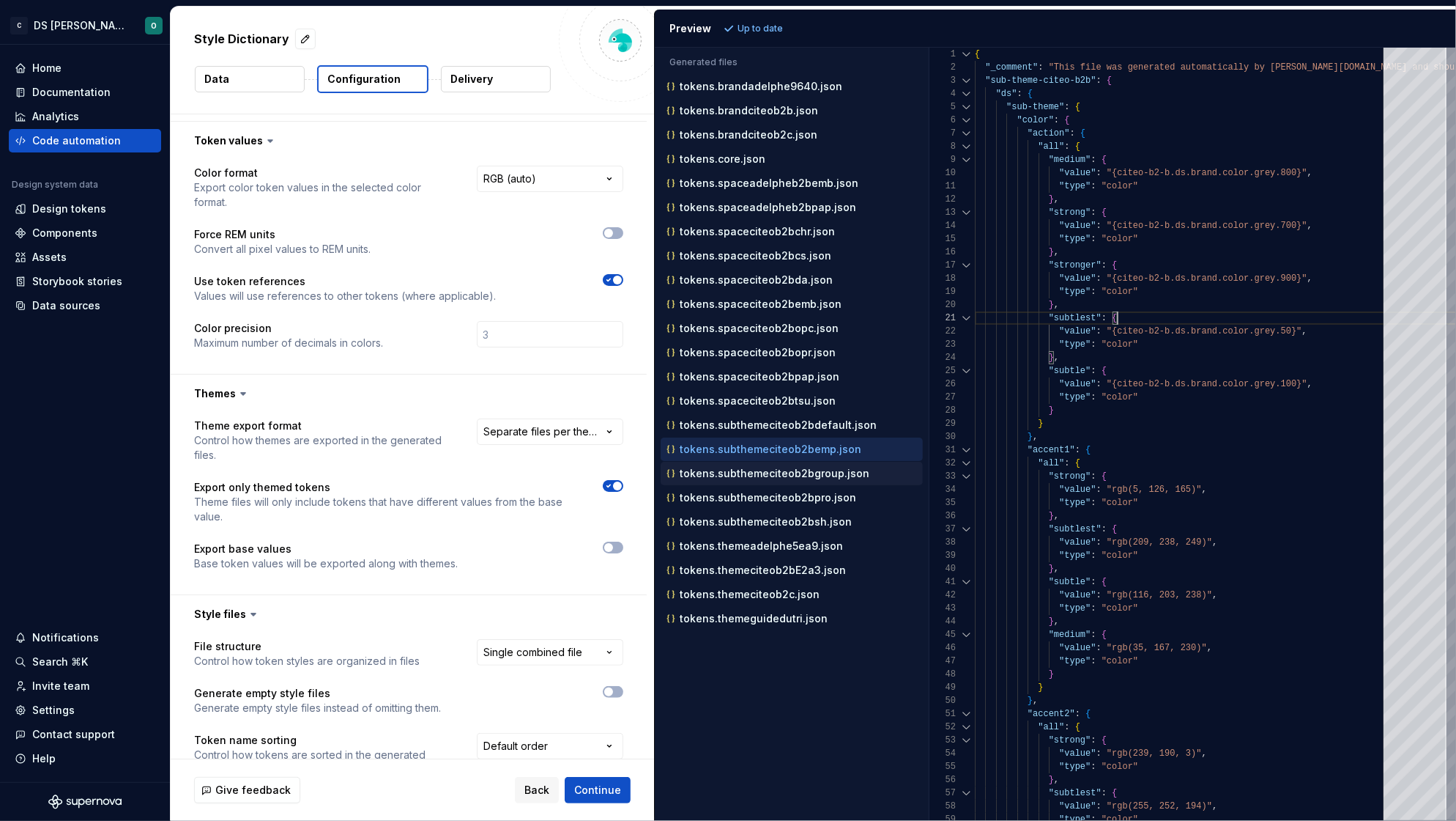
click at [794, 479] on p "tokens.subthemeciteob2bgroup.json" at bounding box center [774, 473] width 189 height 12
click at [771, 558] on div "tokens.themeadelphe5ea9.json" at bounding box center [792, 546] width 262 height 24
click at [774, 552] on p "tokens.themeadelphe5ea9.json" at bounding box center [762, 545] width 164 height 12
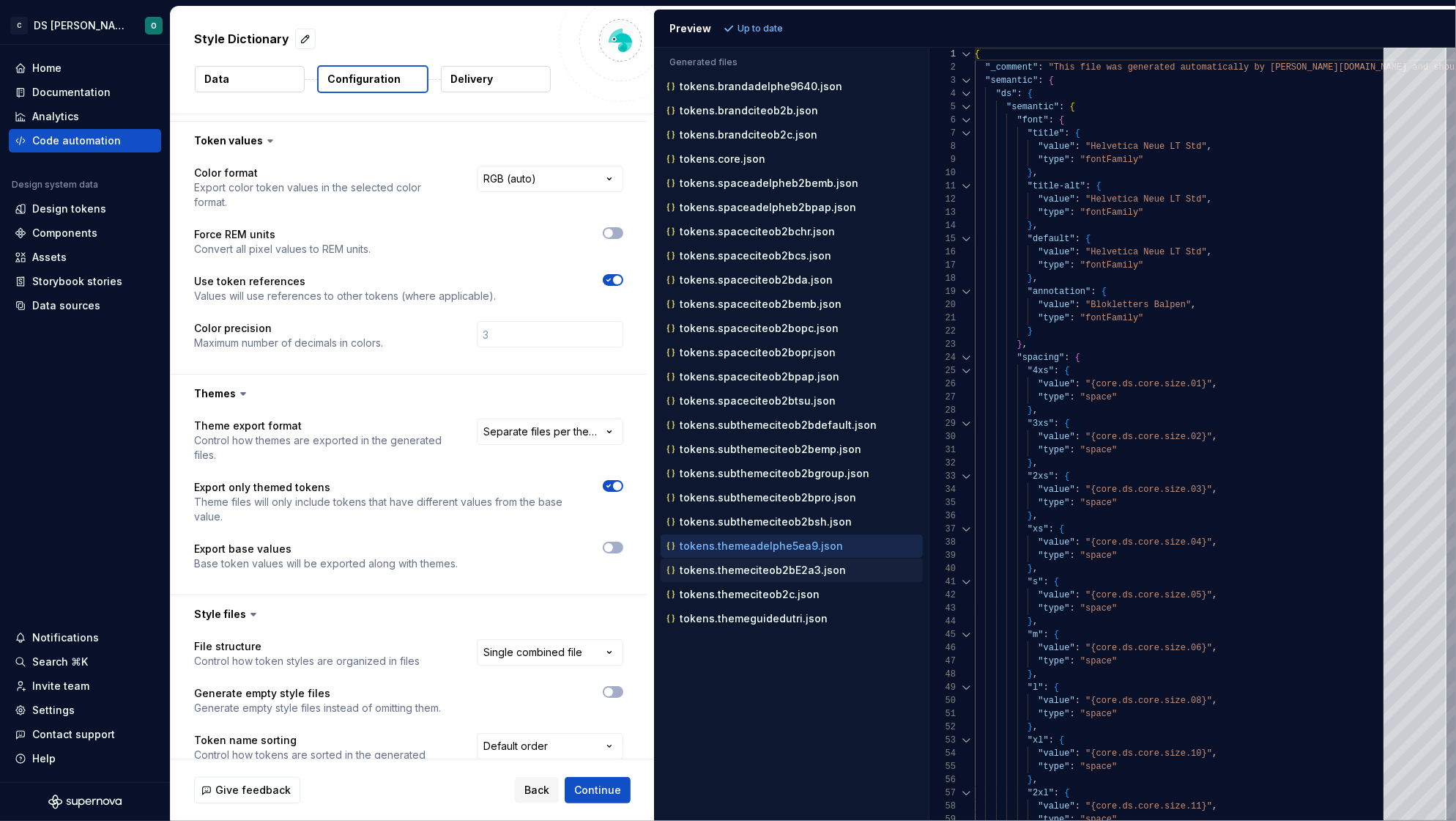
click at [738, 573] on p "tokens.themeciteob2bE2a3.json" at bounding box center [763, 570] width 167 height 12
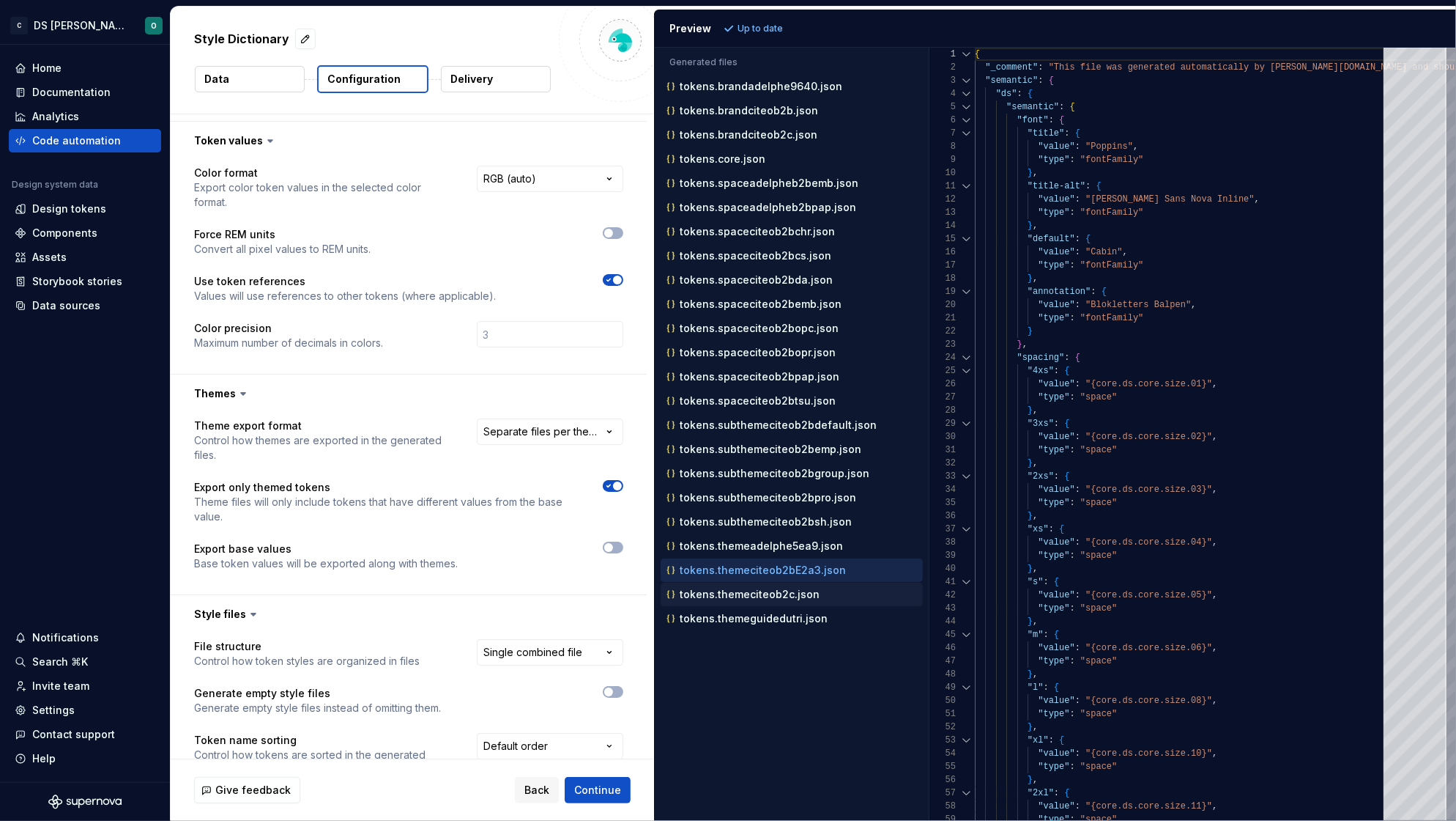
click at [753, 600] on p "tokens.themeciteob2c.json" at bounding box center [750, 593] width 140 height 12
type textarea "**********"
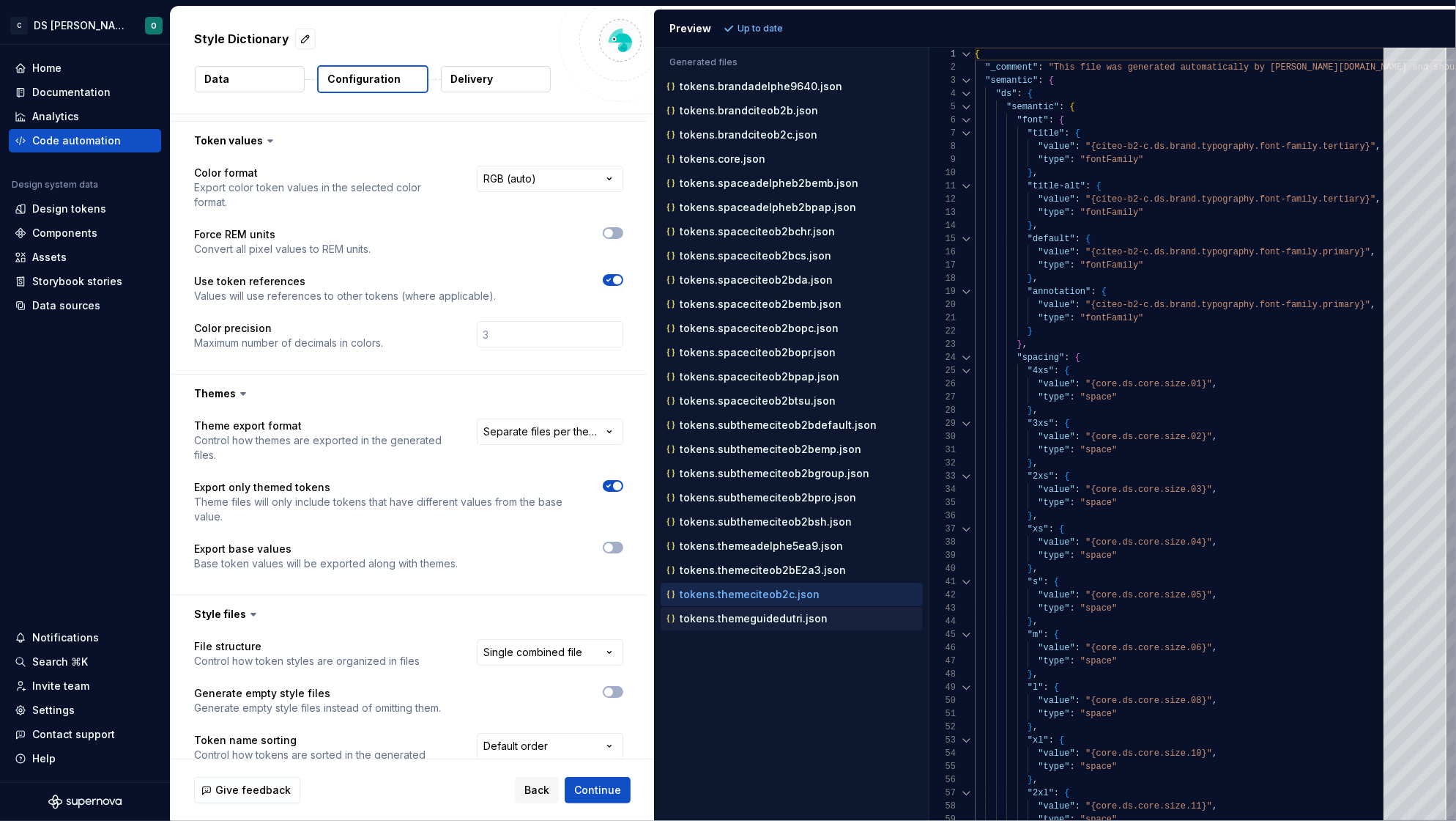
click at [749, 624] on p "tokens.themeguidedutri.json" at bounding box center [753, 618] width 148 height 12
click at [746, 164] on p "tokens.core.json" at bounding box center [723, 158] width 86 height 12
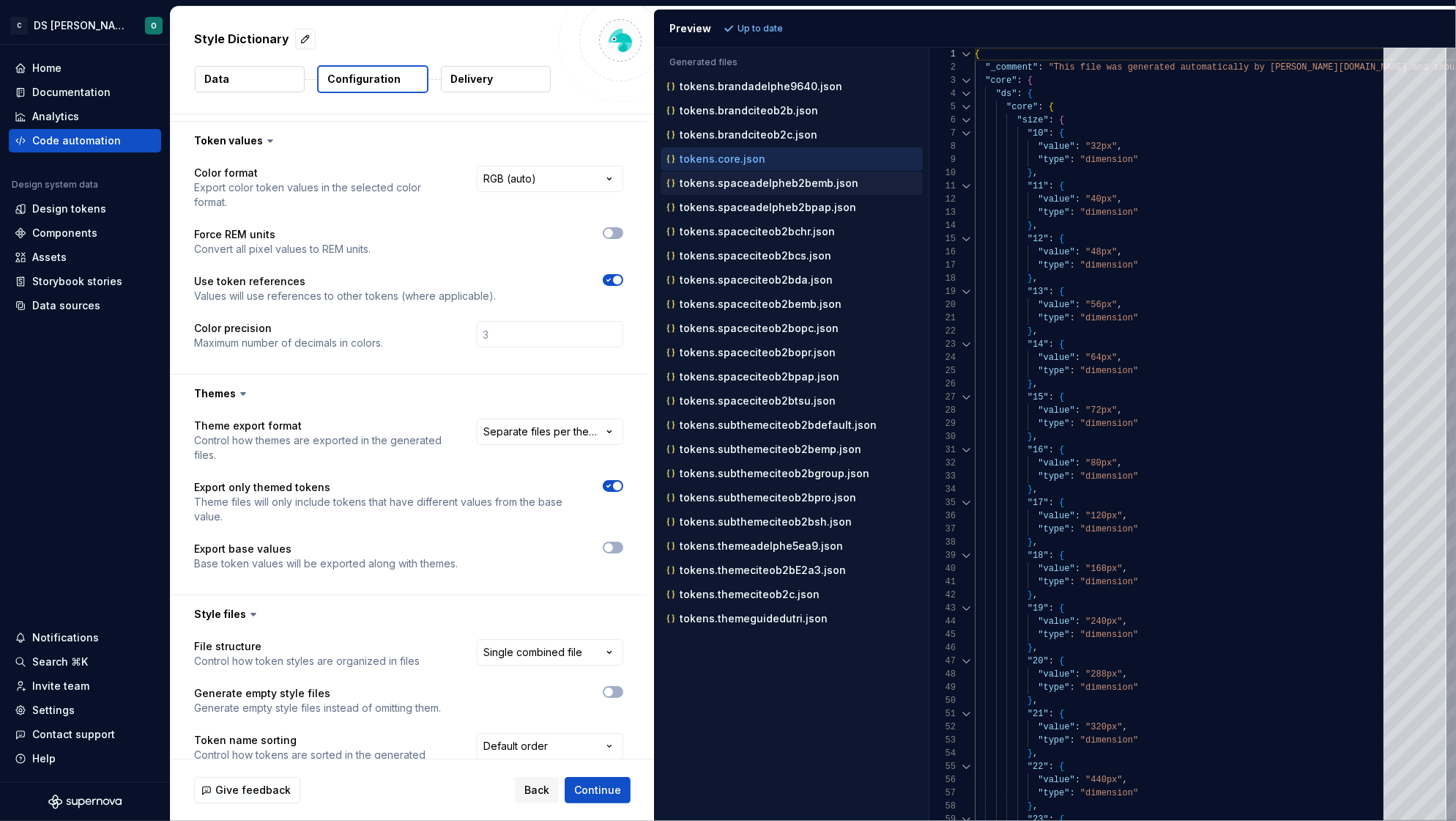
click at [799, 186] on p "tokens.spaceadelpheb2bemb.json" at bounding box center [769, 183] width 178 height 12
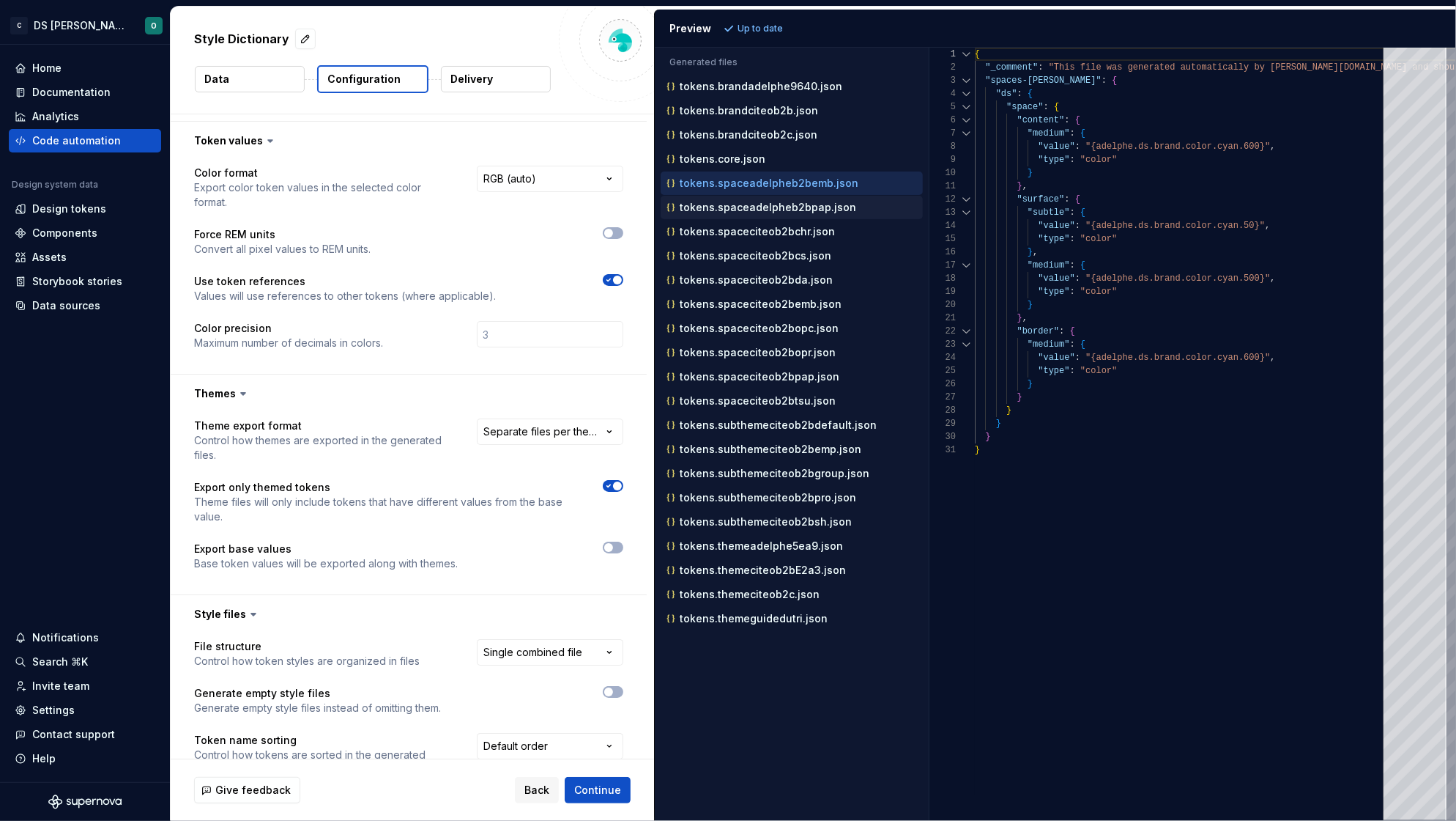
click at [797, 205] on p "tokens.spaceadelpheb2bpap.json" at bounding box center [768, 207] width 177 height 12
click at [800, 186] on p "tokens.spaceadelpheb2bemb.json" at bounding box center [769, 183] width 178 height 12
click at [798, 198] on div "tokens.spaceadelpheb2bpap.json" at bounding box center [792, 208] width 262 height 24
click at [793, 208] on p "tokens.spaceadelpheb2bpap.json" at bounding box center [768, 207] width 177 height 12
click at [794, 182] on p "tokens.spaceadelpheb2bemb.json" at bounding box center [769, 183] width 178 height 12
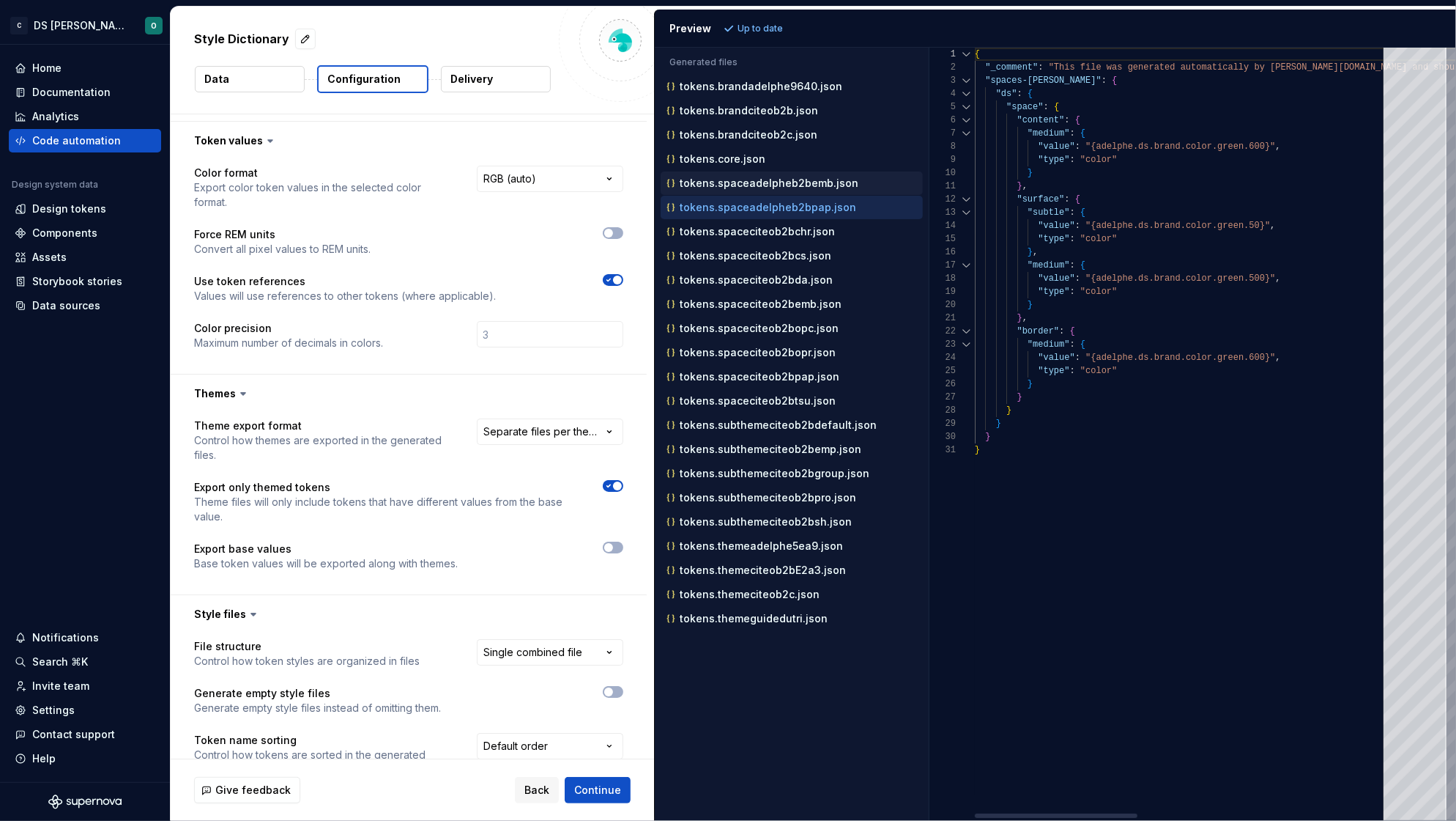
type textarea "**********"
click at [821, 206] on p "tokens.spaceadelpheb2bpap.json" at bounding box center [768, 207] width 177 height 12
click at [802, 228] on p "tokens.spaceciteob2bchr.json" at bounding box center [757, 231] width 156 height 12
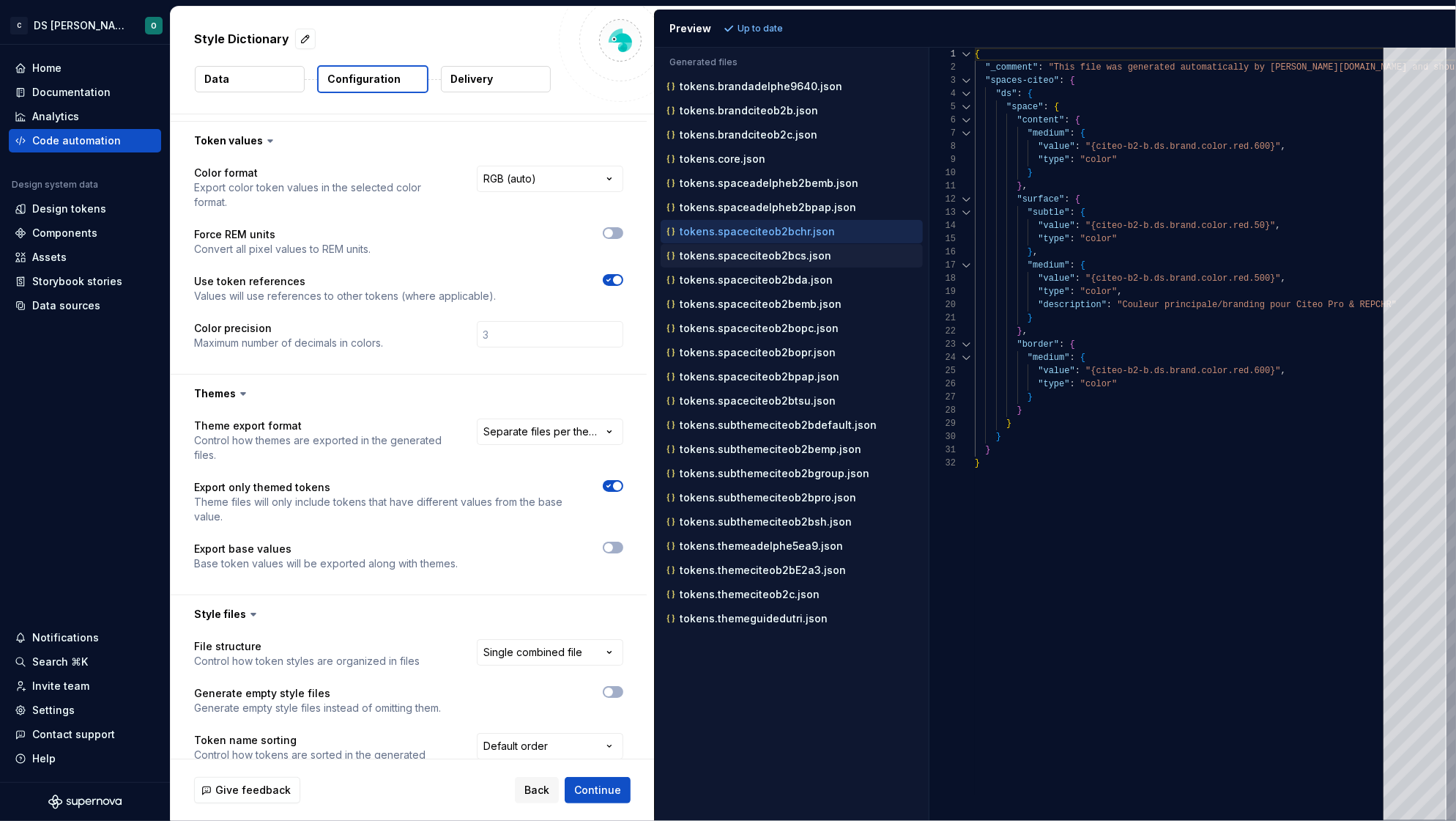
click at [779, 257] on p "tokens.spaceciteob2bcs.json" at bounding box center [755, 255] width 152 height 12
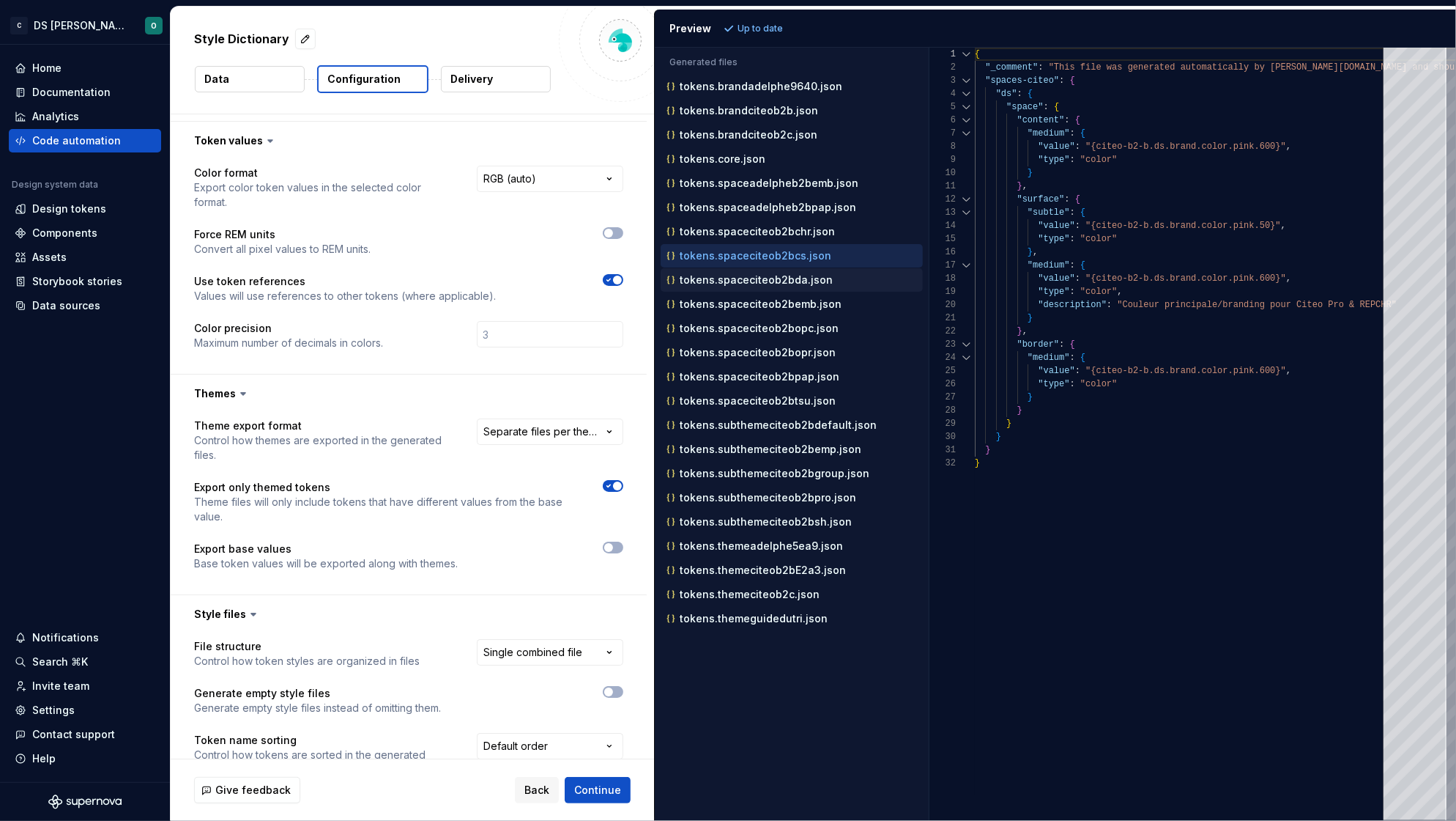
click at [773, 278] on p "tokens.spaceciteob2bda.json" at bounding box center [756, 279] width 153 height 12
click at [764, 306] on p "tokens.spaceciteob2bemb.json" at bounding box center [761, 304] width 162 height 12
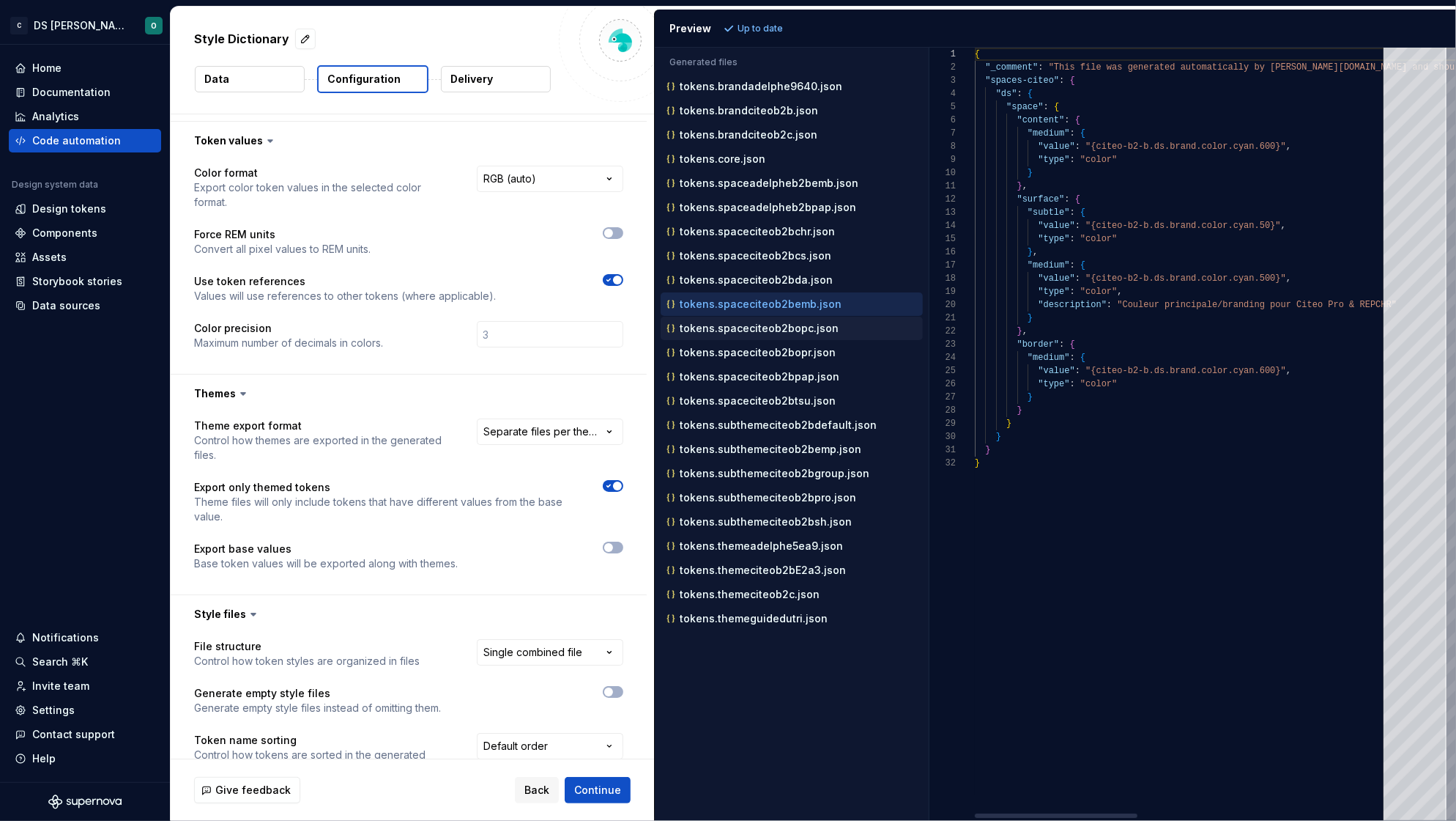
click at [760, 321] on button "tokens.spaceciteob2bopc.json" at bounding box center [792, 329] width 262 height 16
click at [760, 355] on p "tokens.spaceciteob2bopr.json" at bounding box center [757, 352] width 156 height 12
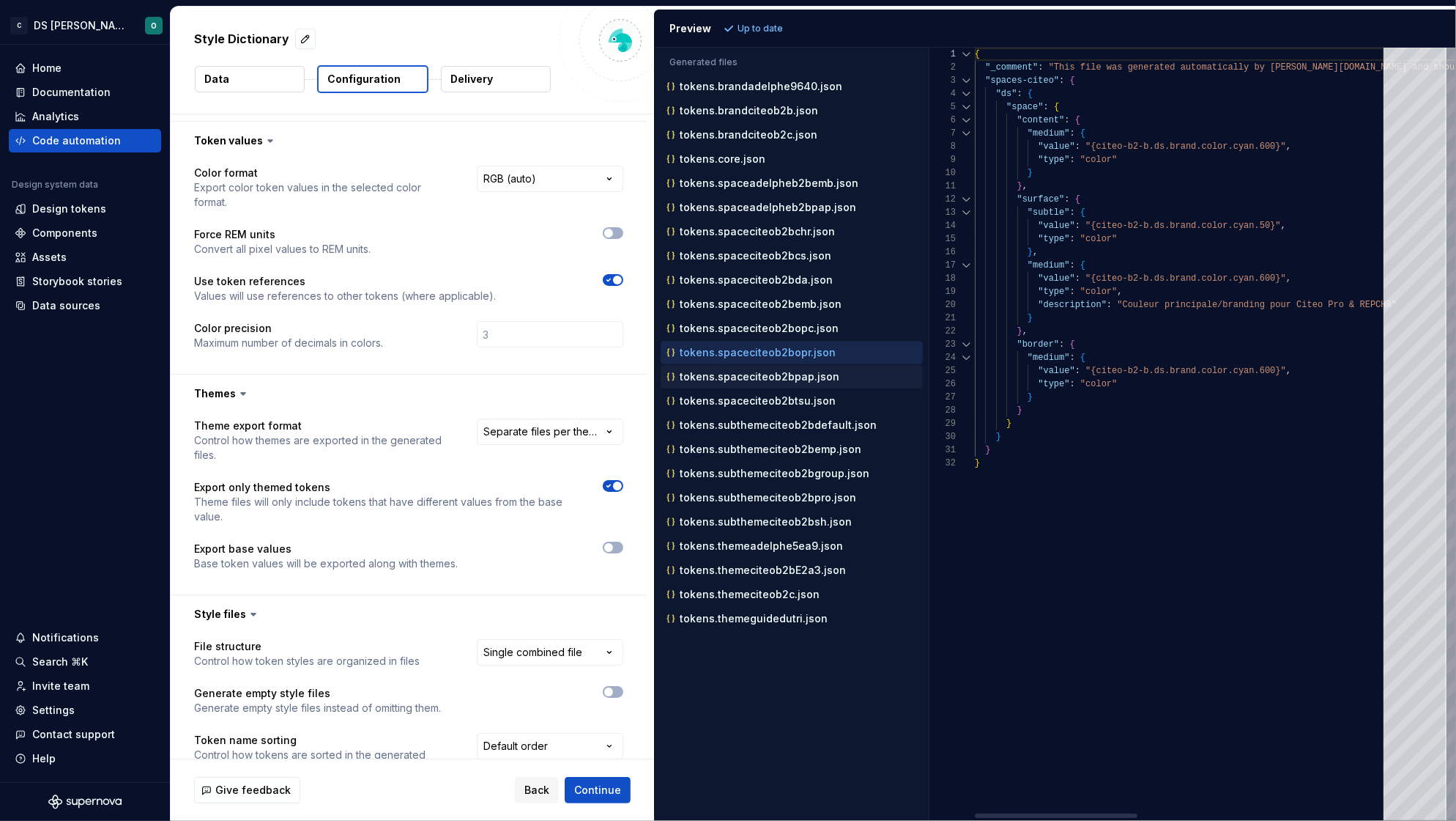
click at [760, 384] on div "tokens.spaceciteob2bpap.json" at bounding box center [793, 377] width 259 height 15
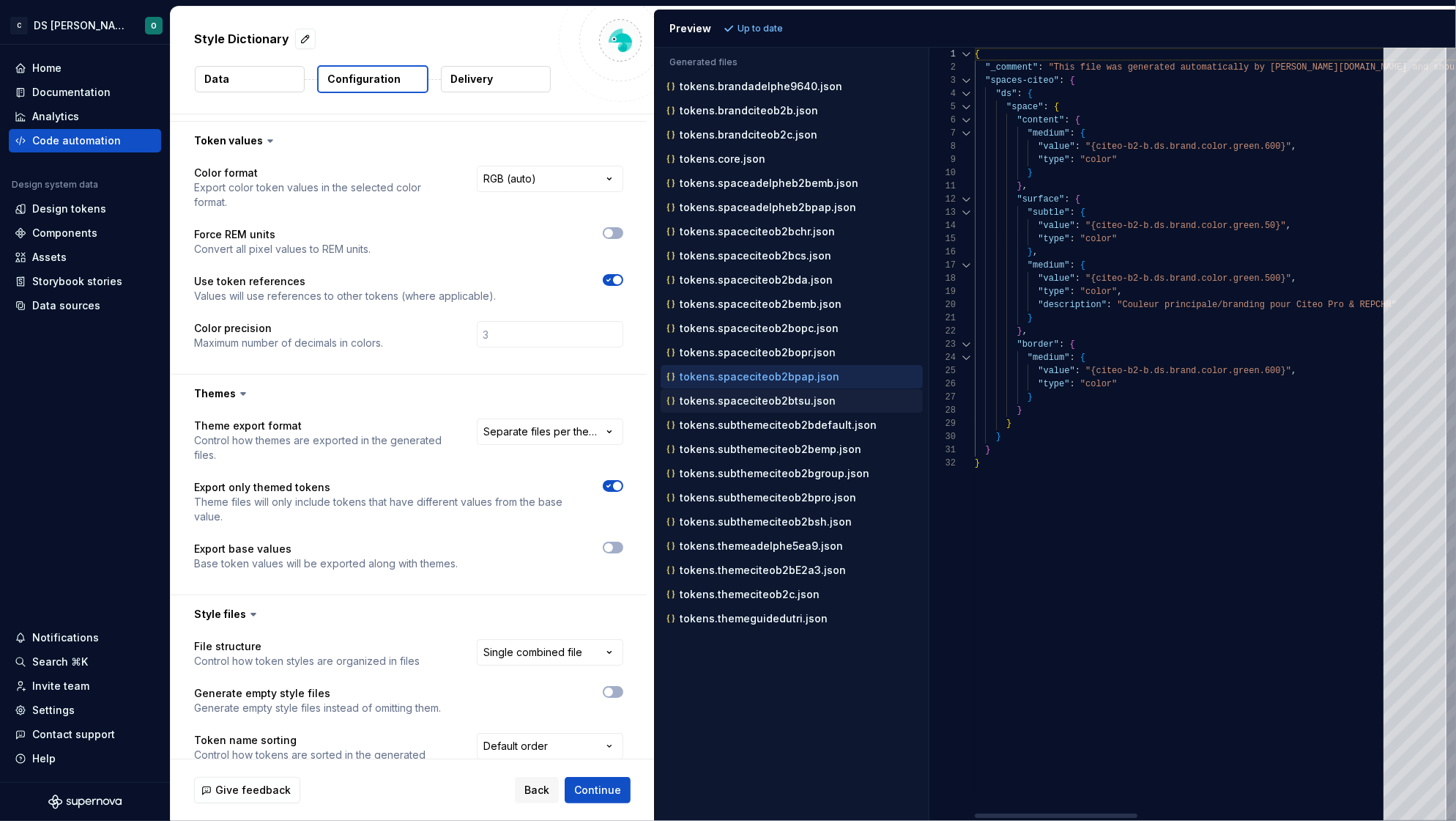
click at [753, 407] on p "tokens.spaceciteob2btsu.json" at bounding box center [757, 400] width 156 height 12
click at [748, 426] on p "tokens.subthemeciteob2bdefault.json" at bounding box center [778, 424] width 197 height 12
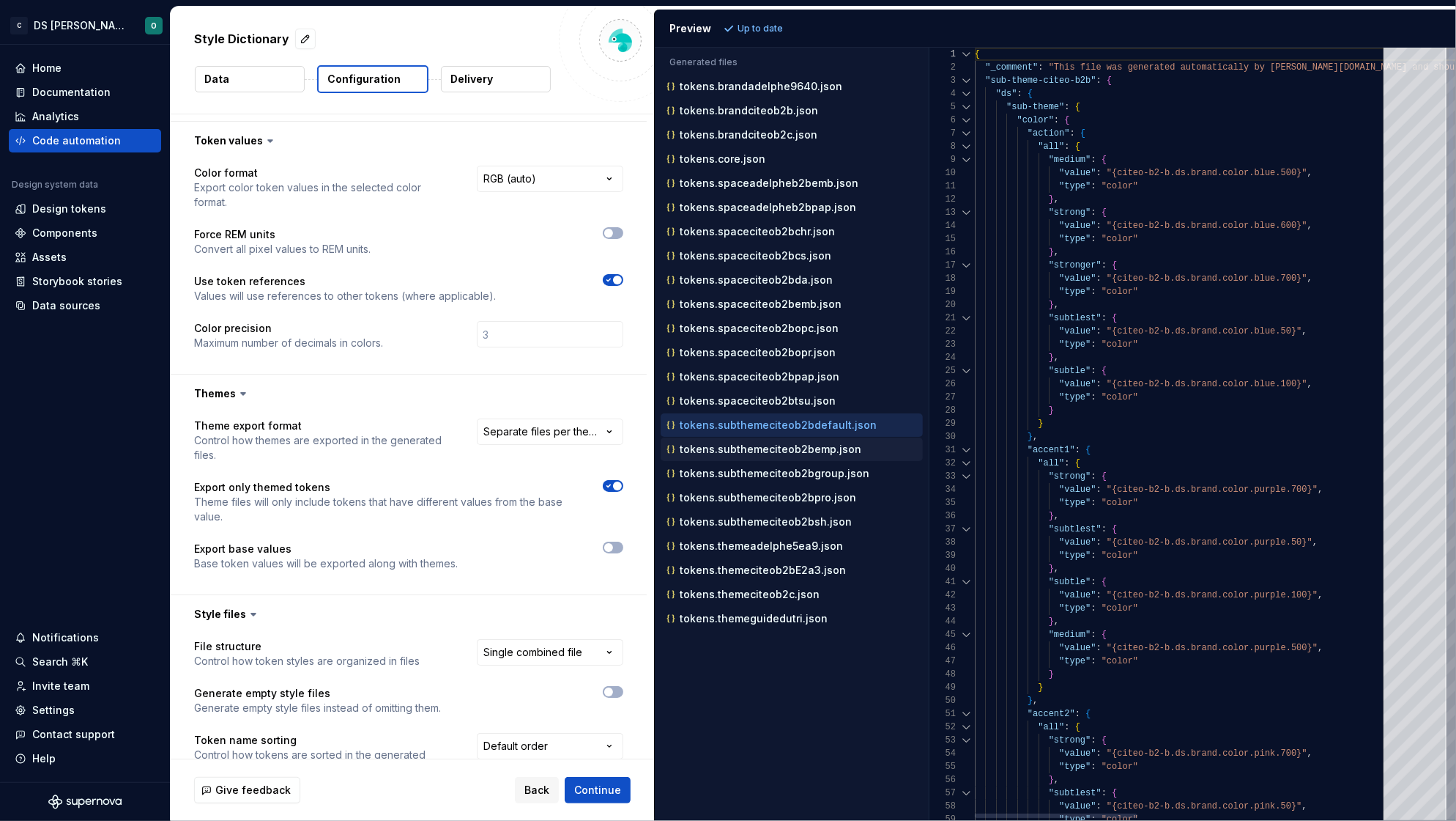
click at [745, 453] on p "tokens.subthemeciteob2bemp.json" at bounding box center [771, 449] width 182 height 12
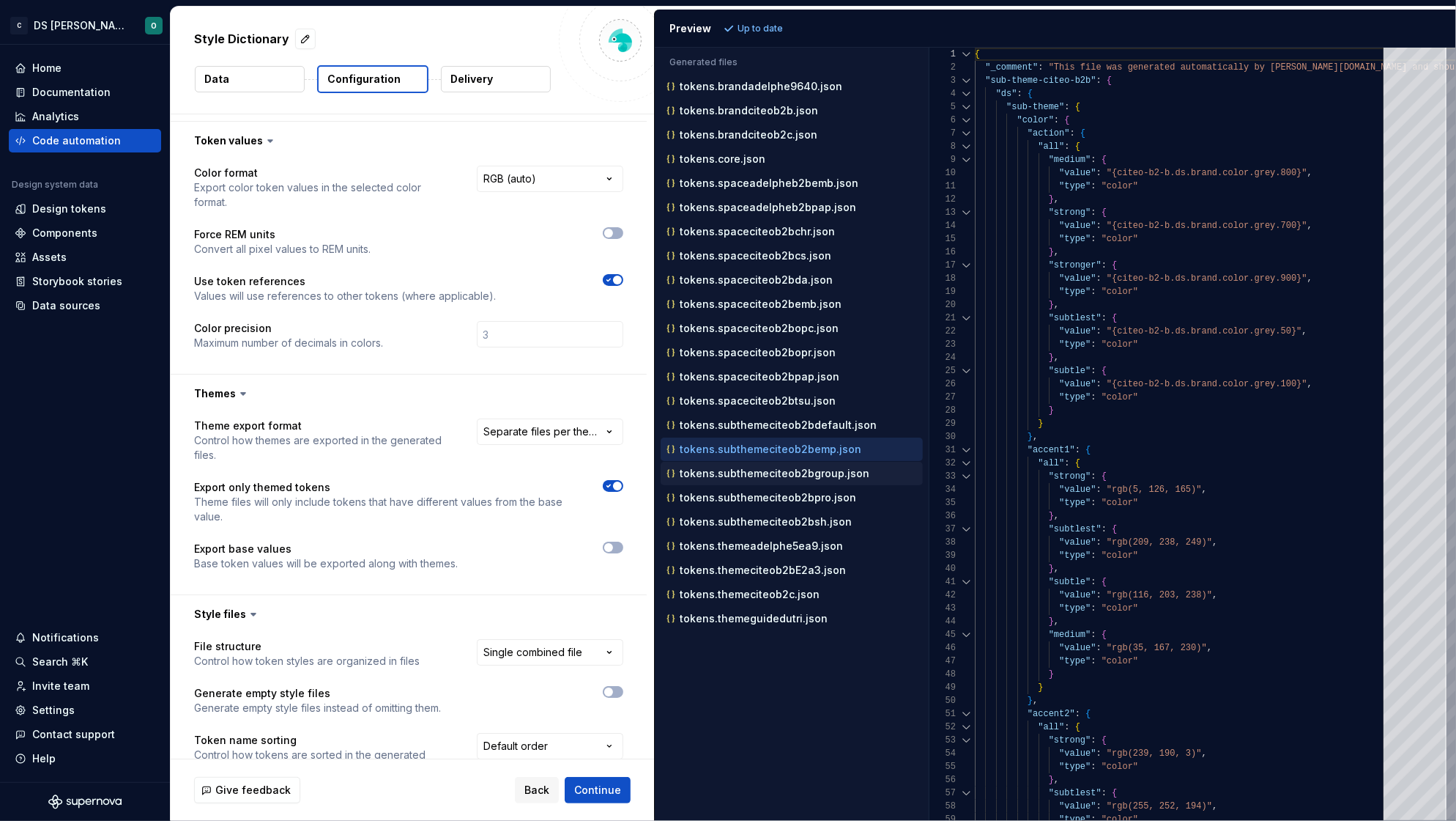
click at [746, 471] on p "tokens.subthemeciteob2bgroup.json" at bounding box center [774, 473] width 189 height 12
click at [744, 492] on div "tokens.subthemeciteob2bpro.json" at bounding box center [793, 498] width 259 height 15
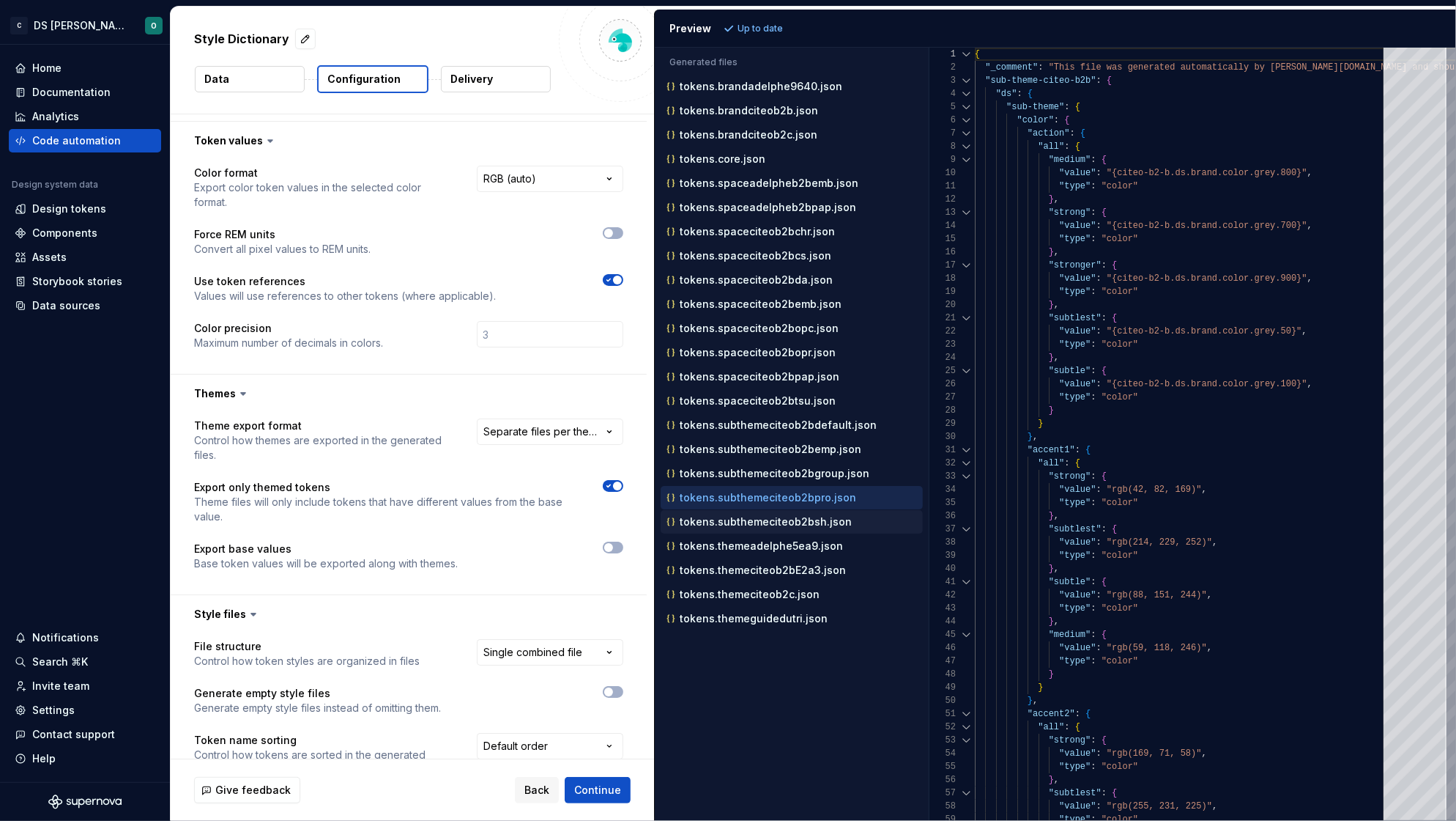
click at [740, 529] on div "tokens.subthemeciteob2bsh.json" at bounding box center [793, 522] width 259 height 15
click at [738, 547] on p "tokens.themeadelphe5ea9.json" at bounding box center [762, 545] width 164 height 12
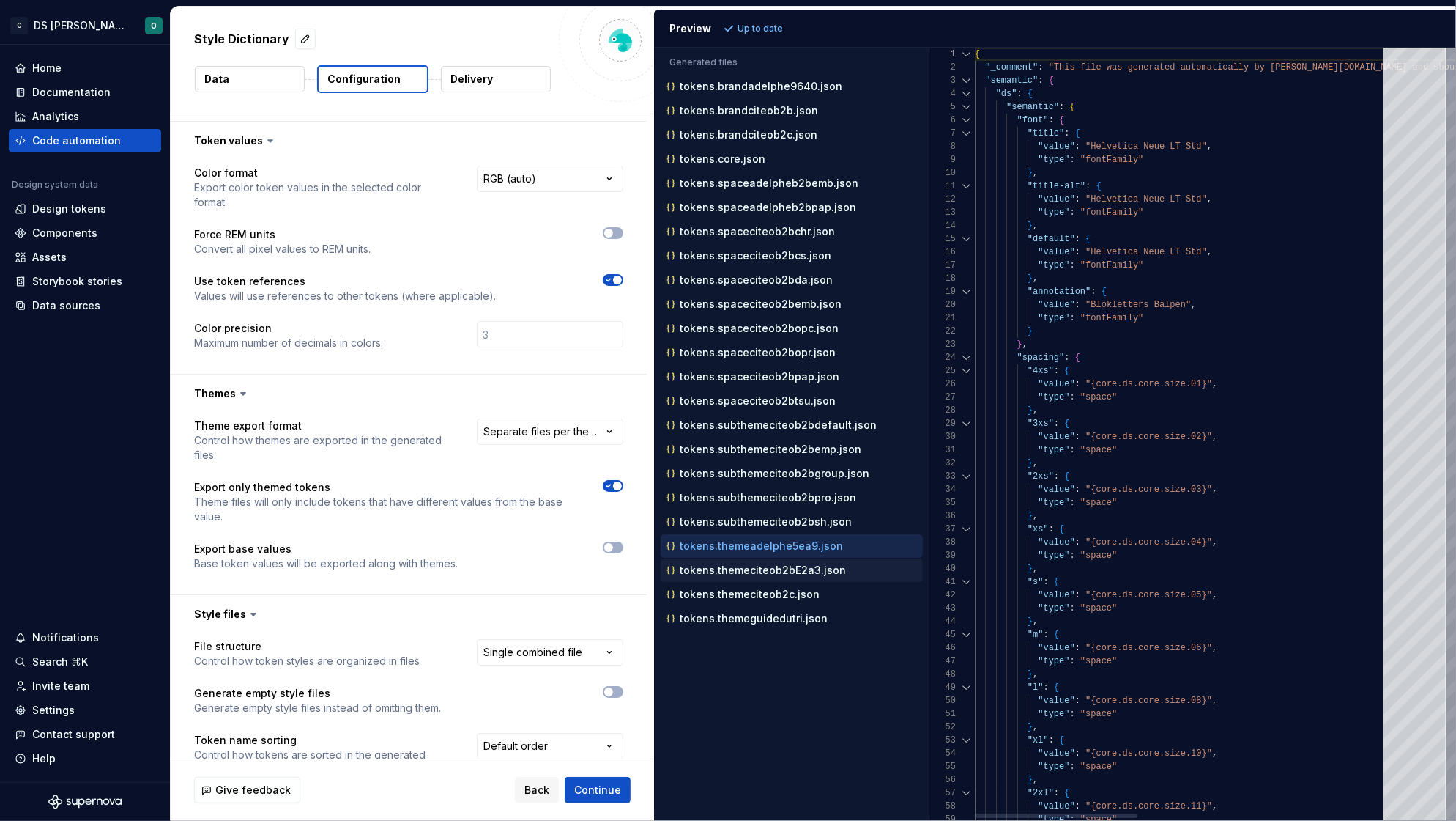
click at [734, 564] on div "tokens.themeciteob2bE2a3.json" at bounding box center [792, 570] width 262 height 24
click at [743, 576] on p "tokens.themeciteob2bE2a3.json" at bounding box center [763, 570] width 167 height 12
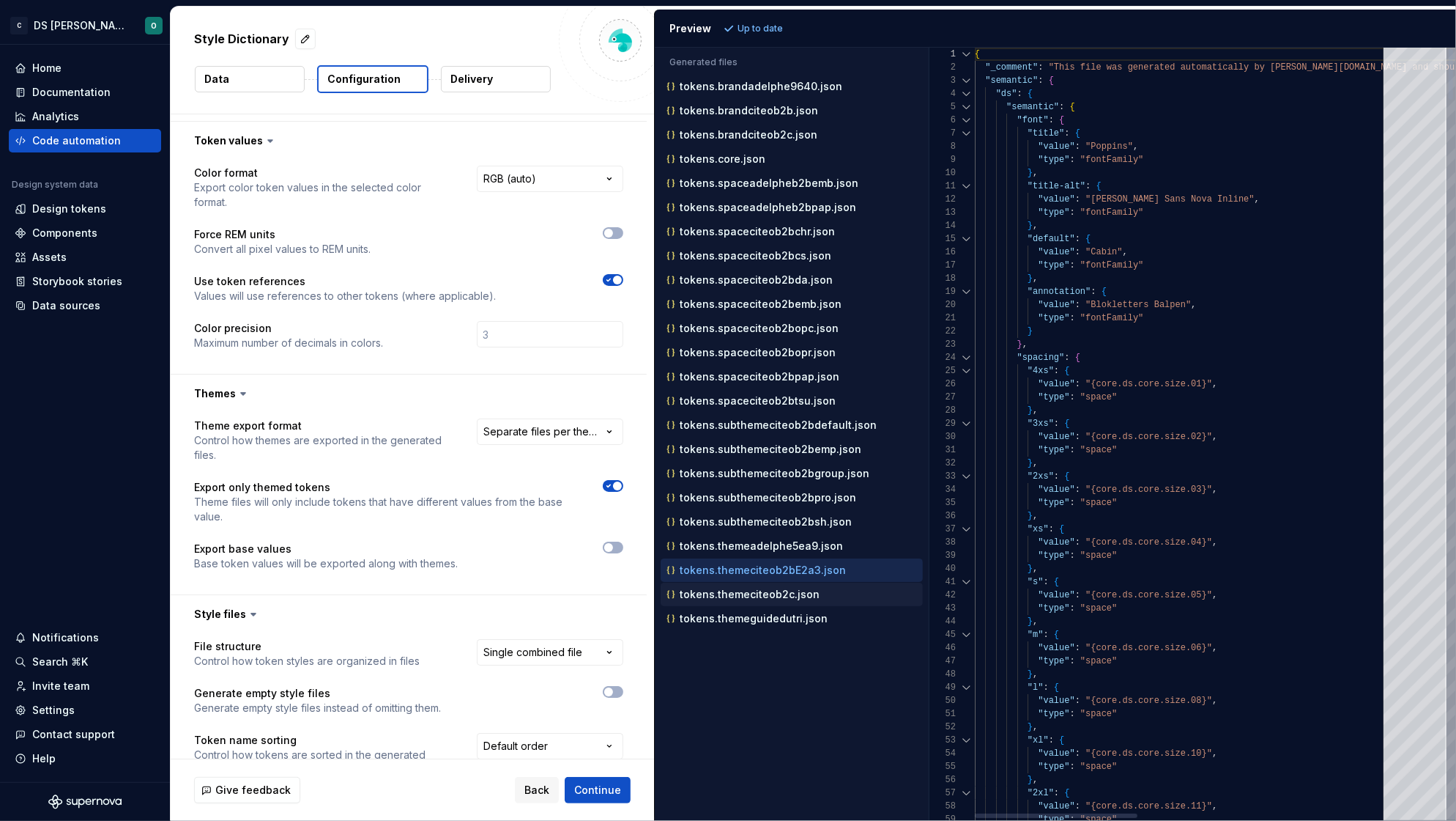
click at [746, 600] on p "tokens.themeciteob2c.json" at bounding box center [750, 593] width 140 height 12
type textarea "**********"
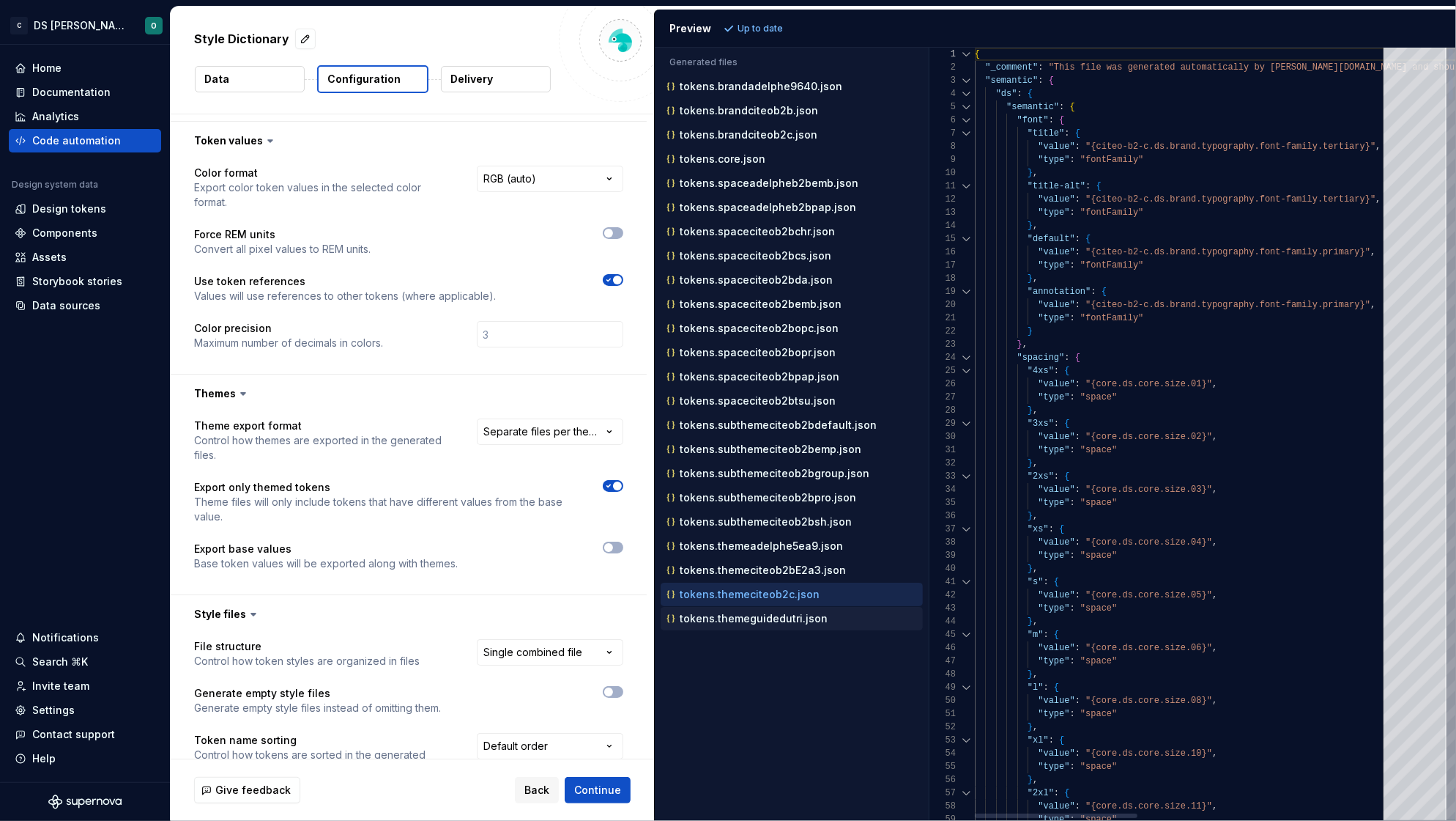
click at [749, 624] on p "tokens.themeguidedutri.json" at bounding box center [753, 618] width 148 height 12
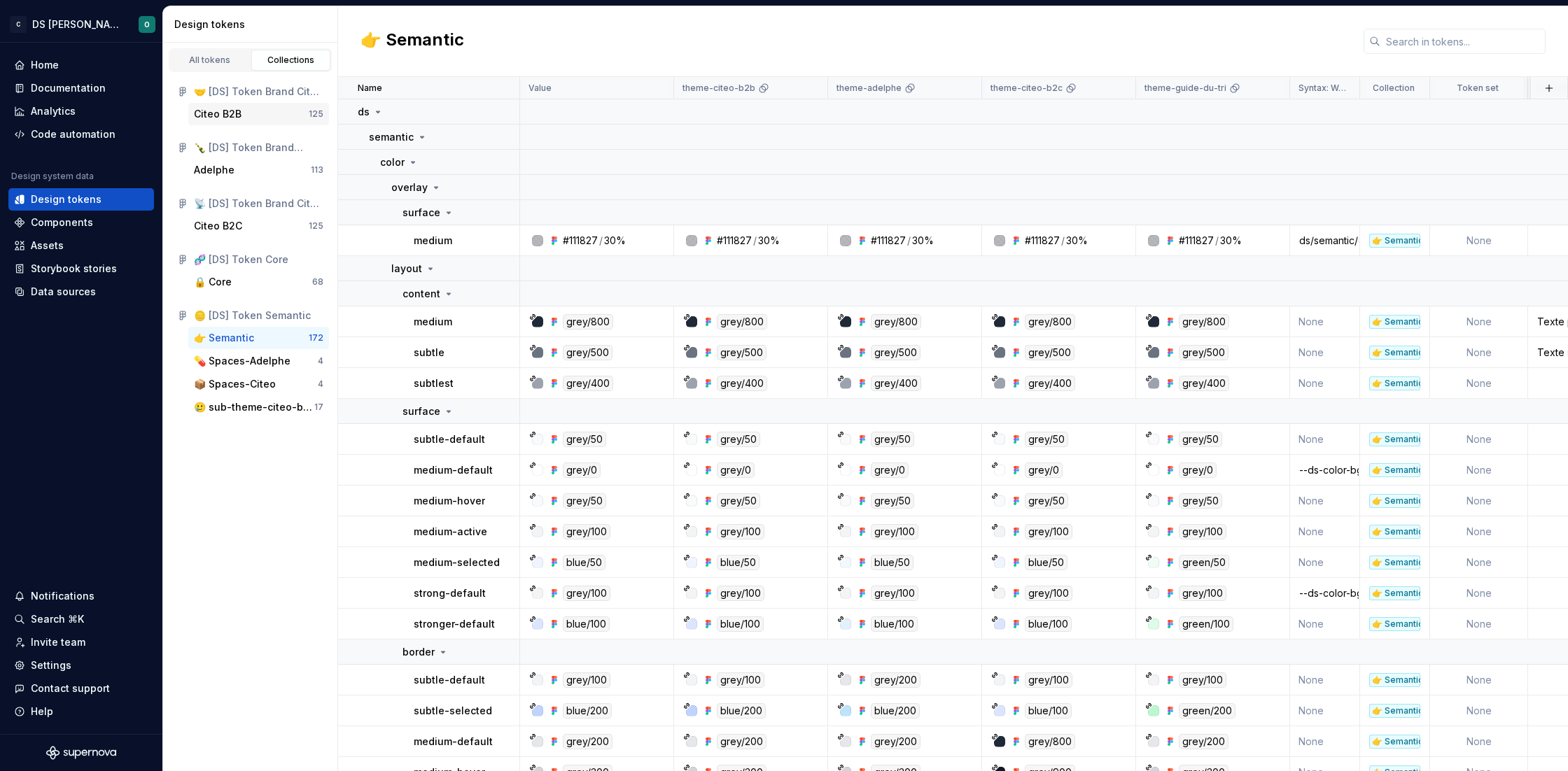
click at [224, 116] on div "Citeo B2B" at bounding box center [217, 114] width 48 height 14
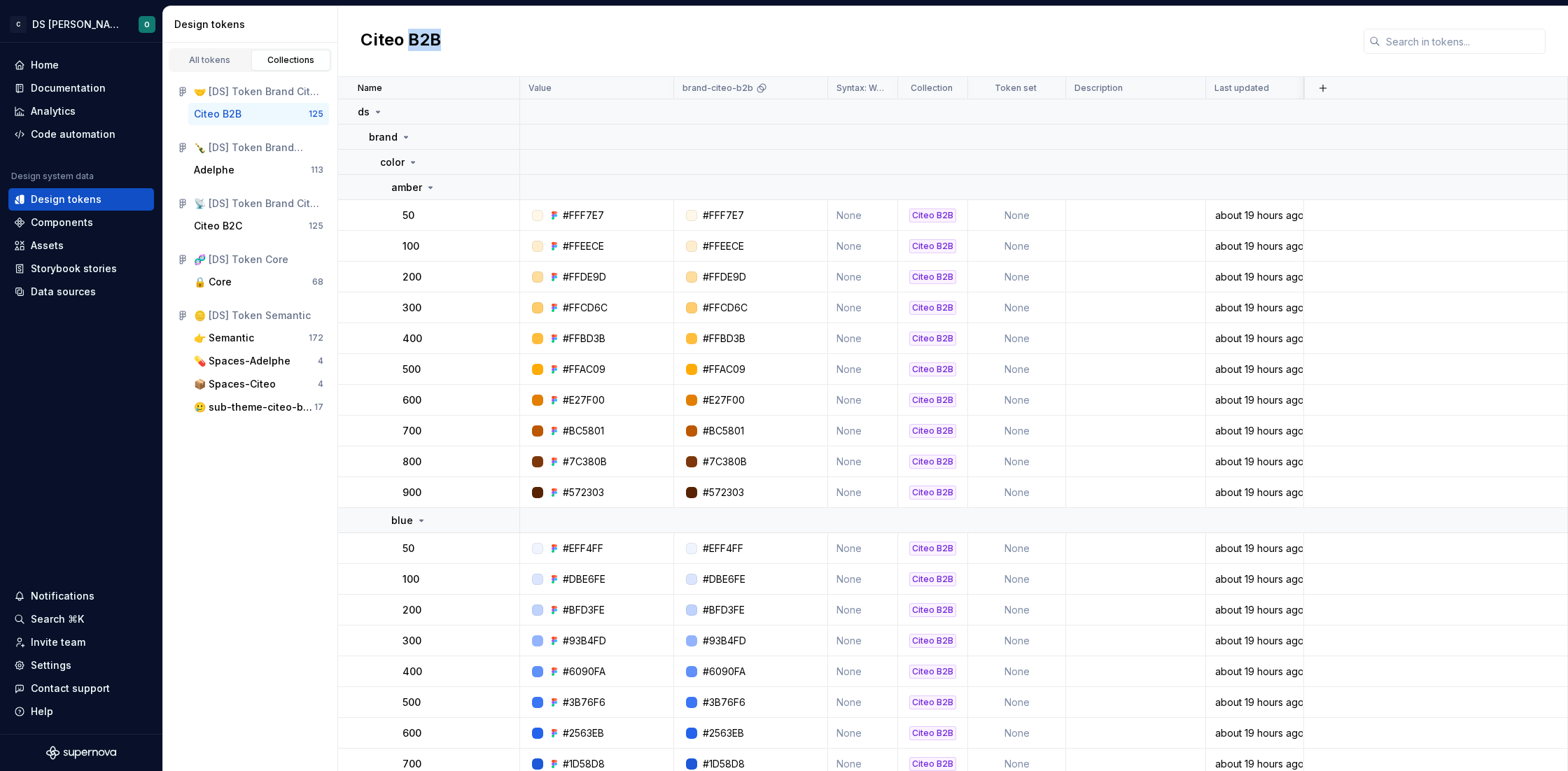
drag, startPoint x: 437, startPoint y: 41, endPoint x: 407, endPoint y: 38, distance: 30.1
click at [407, 38] on h2 "Citeo B2B" at bounding box center [401, 41] width 81 height 25
click at [472, 34] on div "Citeo B2B" at bounding box center [953, 41] width 1230 height 70
drag, startPoint x: 440, startPoint y: 41, endPoint x: 430, endPoint y: 43, distance: 10.2
click at [430, 43] on h2 "Citeo B2B" at bounding box center [401, 41] width 81 height 25
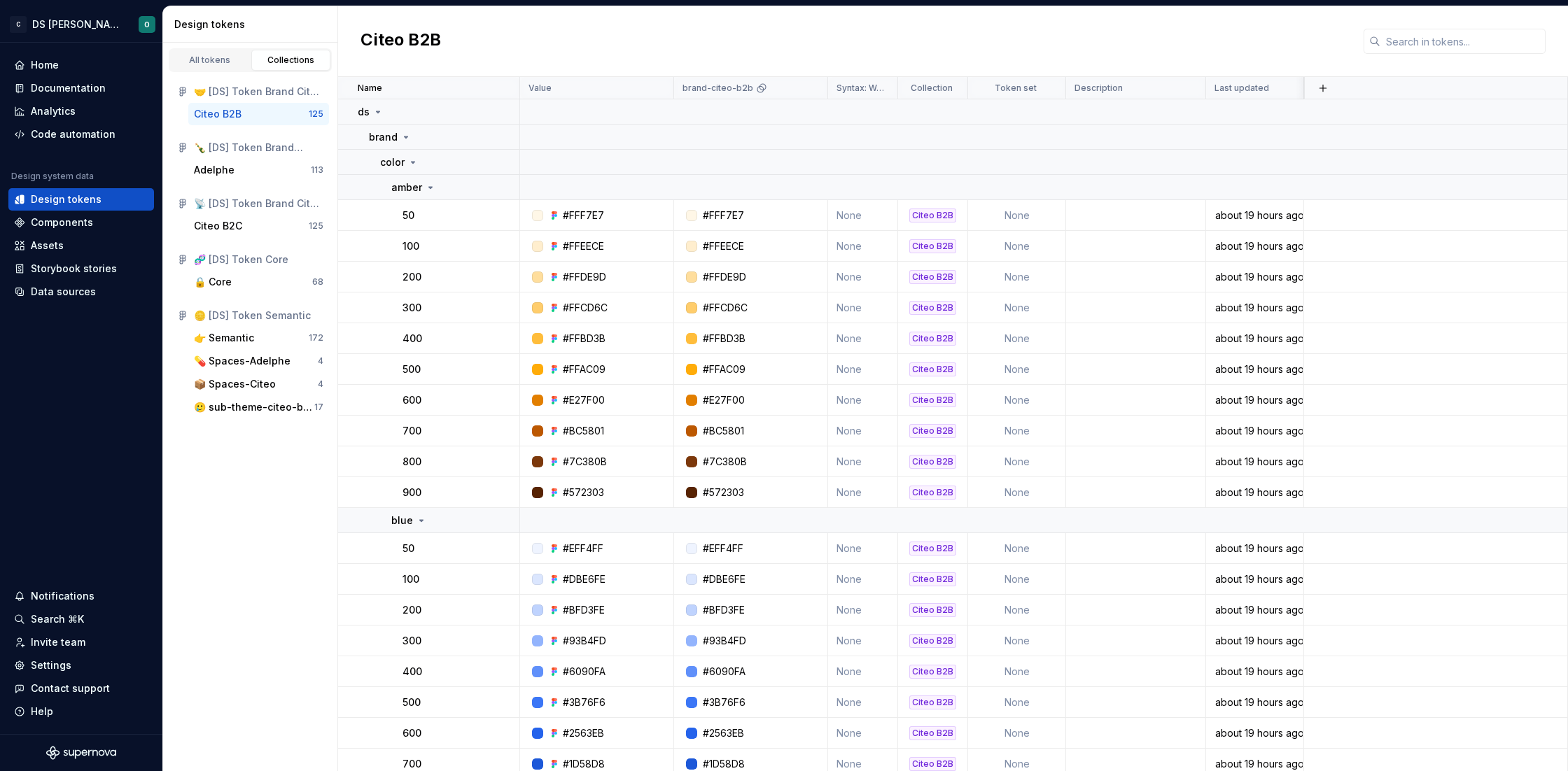
click at [393, 43] on h2 "Citeo B2B" at bounding box center [401, 41] width 81 height 25
click at [449, 53] on div "Citeo B2B" at bounding box center [953, 41] width 1230 height 70
click at [264, 107] on div "Citeo B2B" at bounding box center [251, 114] width 115 height 14
click at [241, 113] on div "Citeo B2B" at bounding box center [251, 114] width 115 height 14
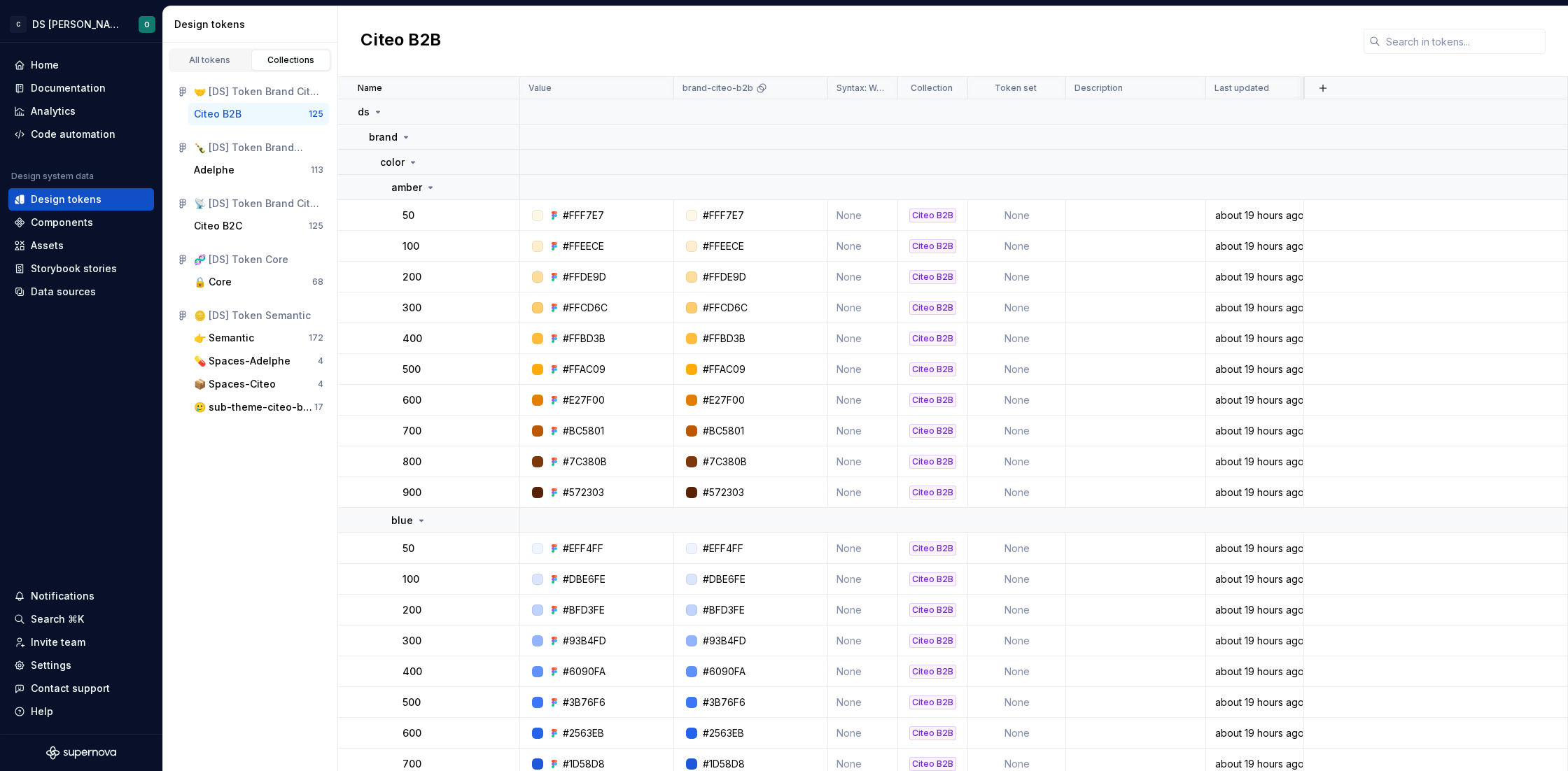
click at [241, 113] on div "Citeo B2B" at bounding box center [251, 114] width 115 height 14
click at [267, 116] on div "Citeo B2B" at bounding box center [251, 114] width 115 height 14
drag, startPoint x: 447, startPoint y: 41, endPoint x: 367, endPoint y: 43, distance: 80.0
click at [367, 43] on div "Citeo B2B" at bounding box center [953, 41] width 1230 height 70
click at [717, 33] on div "Citeo B2B" at bounding box center [953, 41] width 1230 height 70
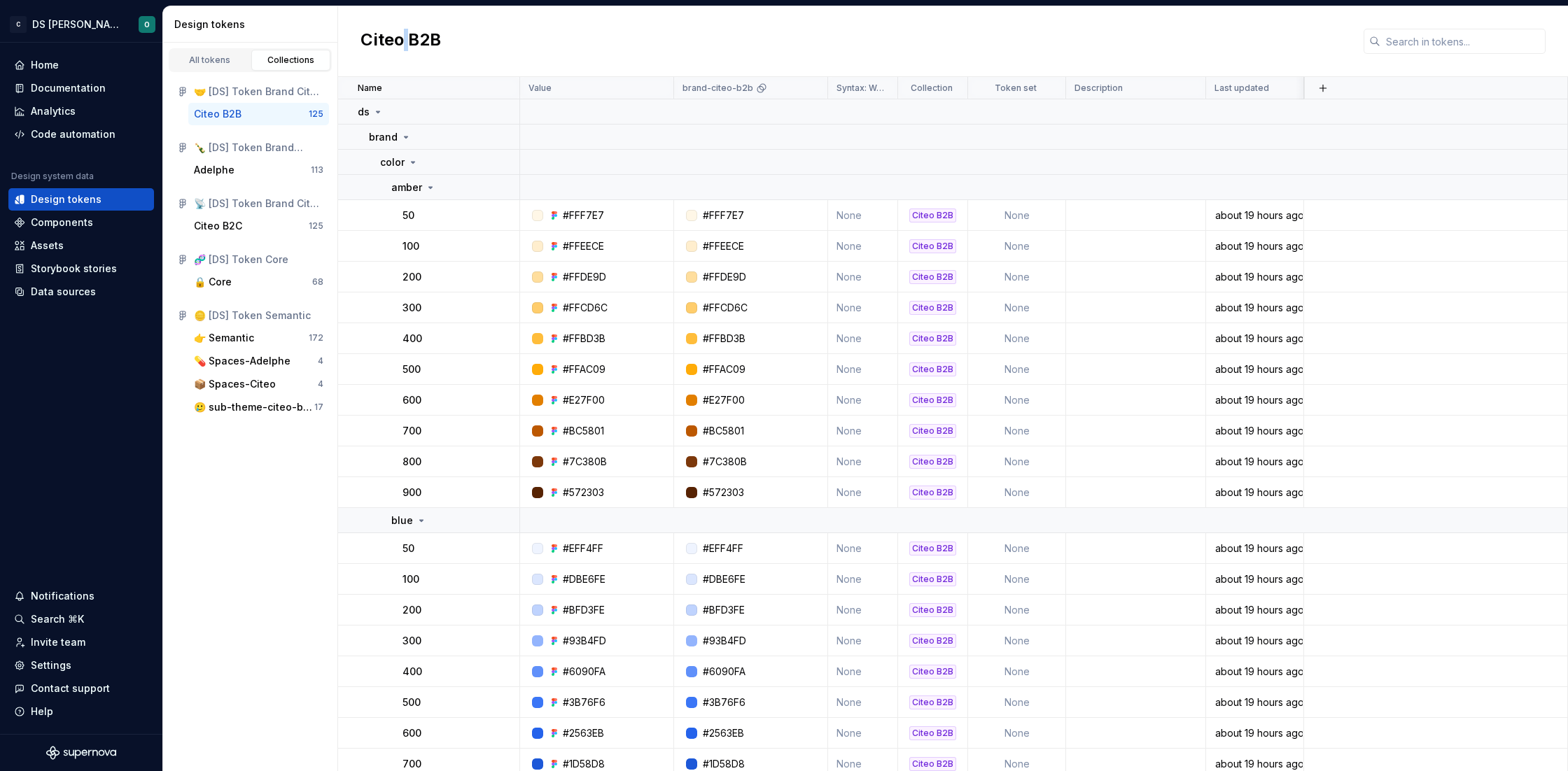
drag, startPoint x: 408, startPoint y: 39, endPoint x: 398, endPoint y: 39, distance: 10.0
click at [398, 39] on h2 "Citeo B2B" at bounding box center [401, 41] width 81 height 25
click at [407, 40] on h2 "Citeo B2B" at bounding box center [401, 41] width 81 height 25
drag, startPoint x: 408, startPoint y: 40, endPoint x: 400, endPoint y: 41, distance: 8.1
click at [400, 41] on h2 "Citeo B2B" at bounding box center [401, 41] width 81 height 25
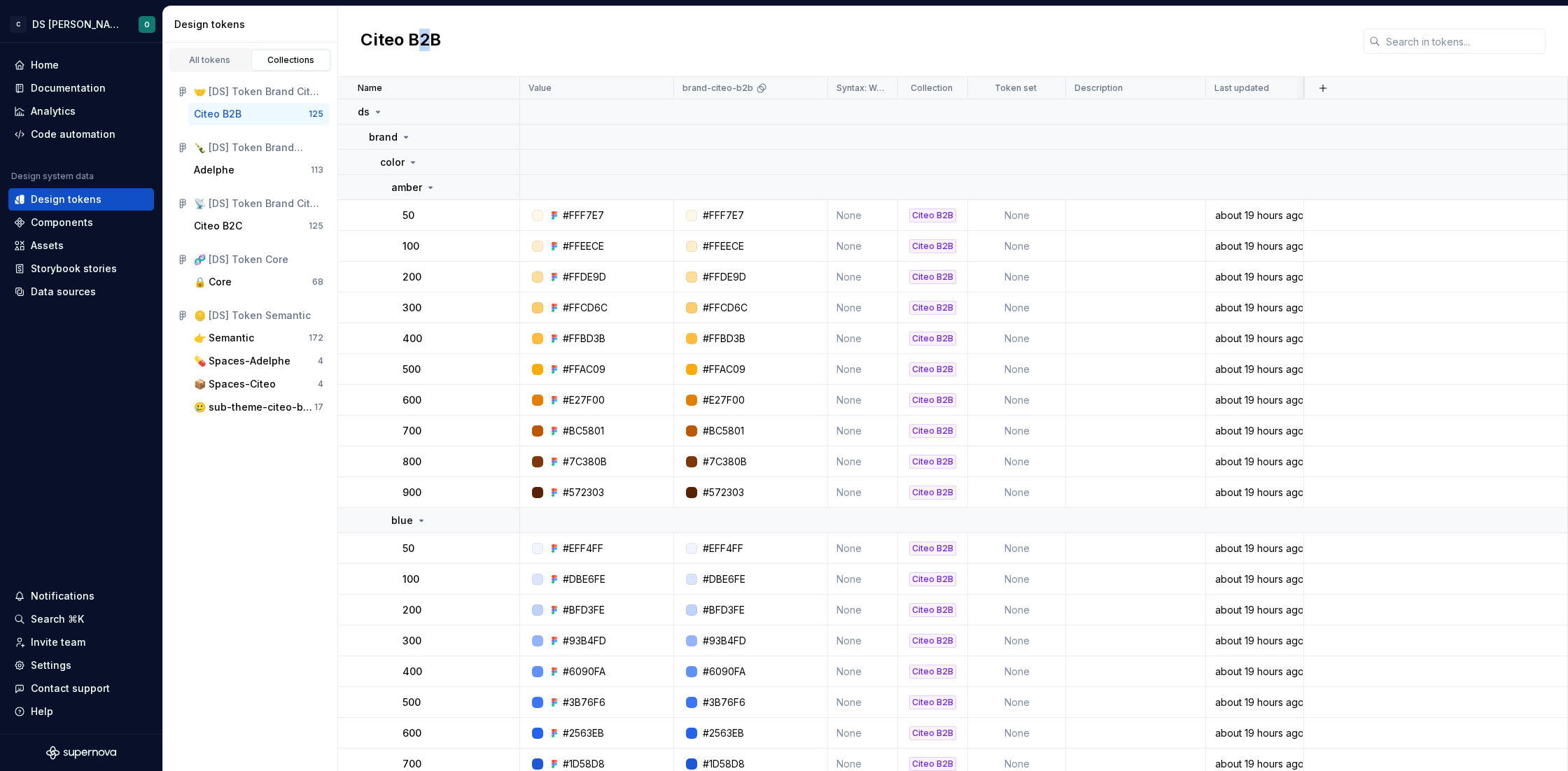
drag, startPoint x: 428, startPoint y: 40, endPoint x: 418, endPoint y: 41, distance: 10.0
click at [418, 41] on h2 "Citeo B2B" at bounding box center [401, 41] width 81 height 25
drag, startPoint x: 440, startPoint y: 41, endPoint x: 431, endPoint y: 41, distance: 9.0
click at [431, 41] on h2 "Citeo B2B" at bounding box center [401, 41] width 81 height 25
click at [444, 43] on div "Citeo B2B" at bounding box center [953, 41] width 1230 height 70
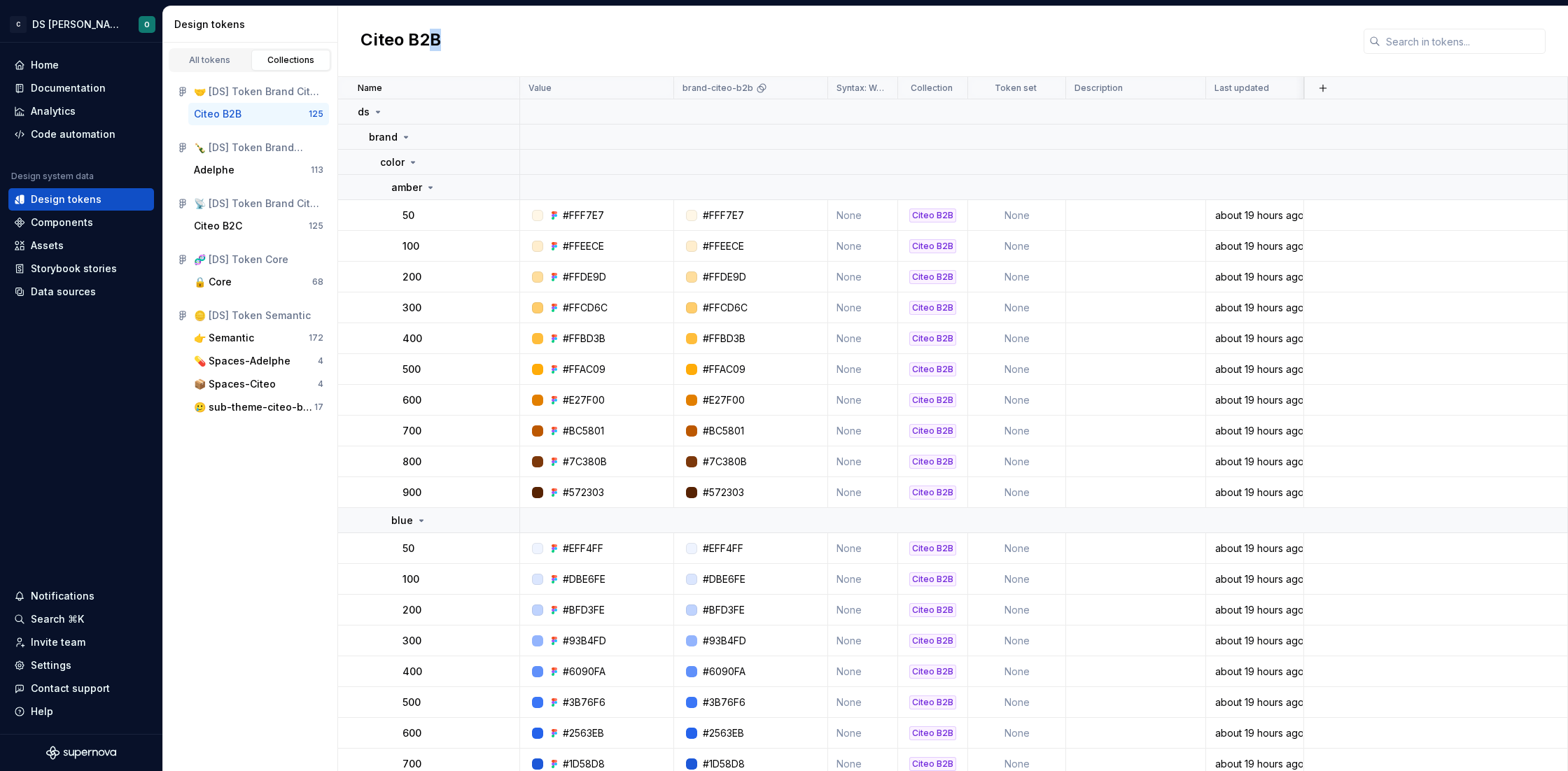
drag, startPoint x: 440, startPoint y: 41, endPoint x: 424, endPoint y: 41, distance: 16.0
click at [424, 41] on div "Citeo B2B" at bounding box center [953, 41] width 1230 height 70
click at [511, 41] on div "Citeo B2B" at bounding box center [953, 41] width 1230 height 70
click at [227, 171] on div "Adelphe" at bounding box center [214, 170] width 41 height 14
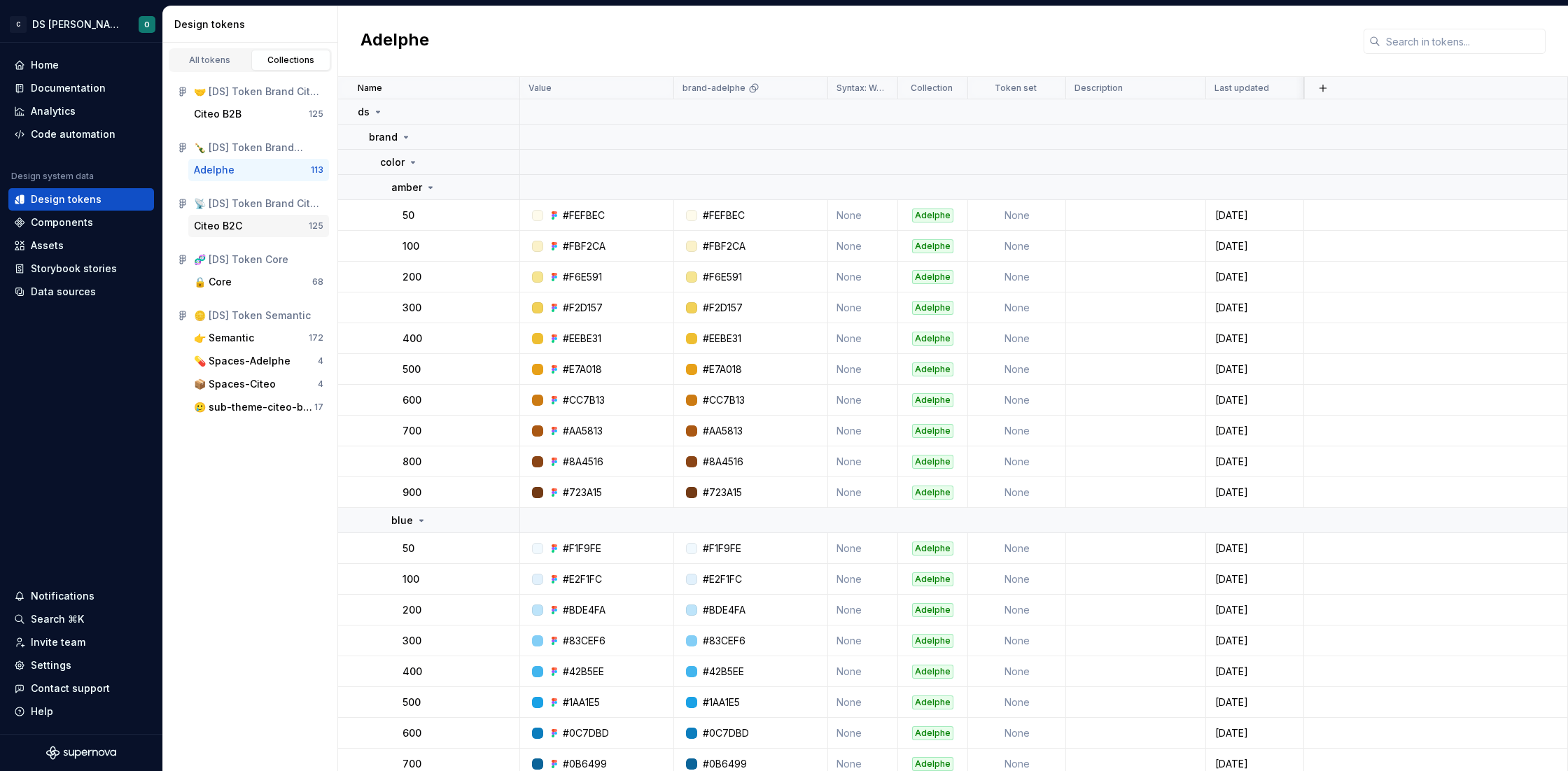
click at [239, 229] on div "Citeo B2C" at bounding box center [218, 226] width 49 height 14
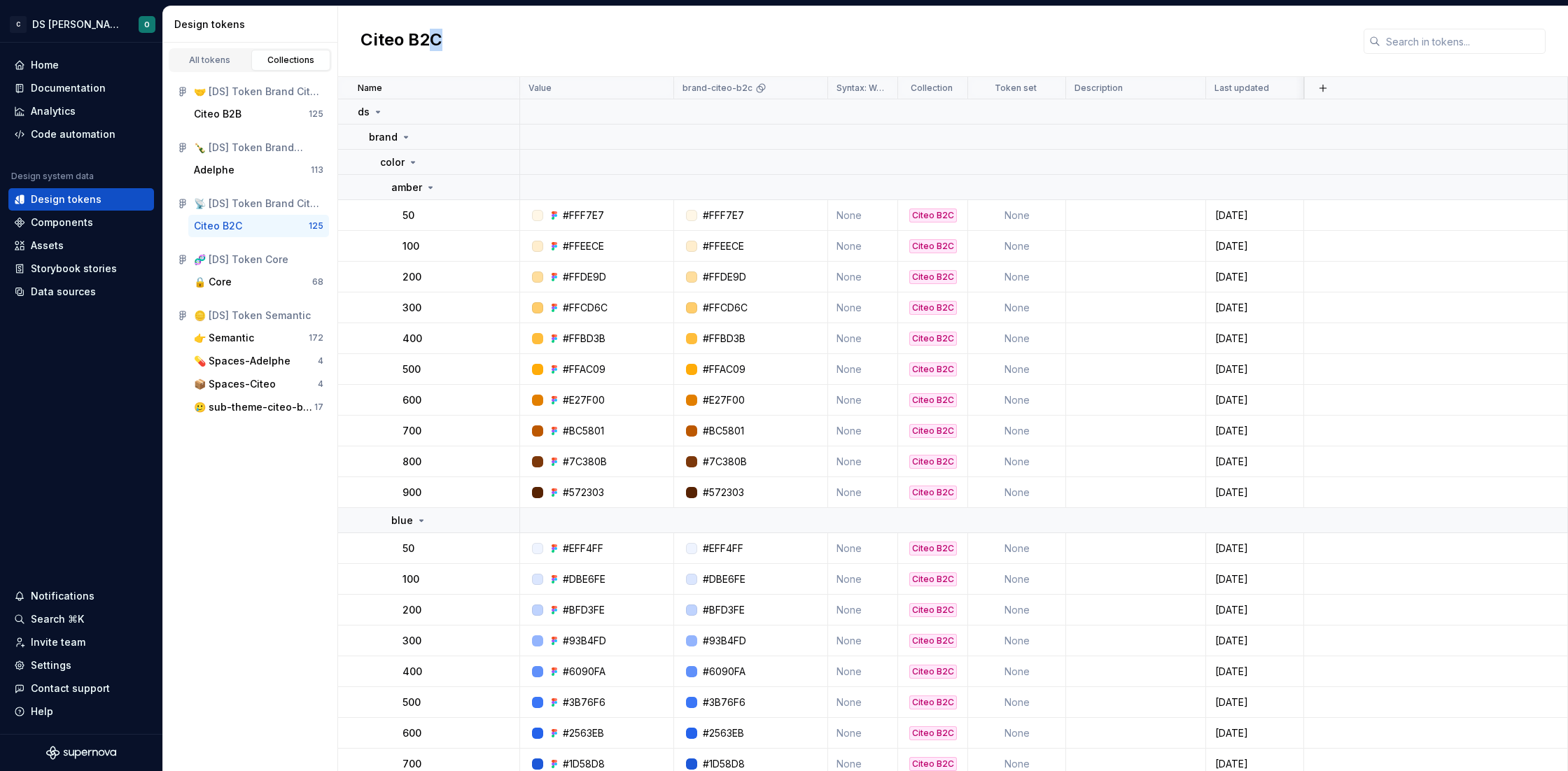
drag, startPoint x: 441, startPoint y: 37, endPoint x: 432, endPoint y: 37, distance: 9.0
click at [432, 37] on h2 "Citeo B2C" at bounding box center [402, 41] width 82 height 25
click at [226, 331] on div "👉 Semantic" at bounding box center [224, 338] width 60 height 14
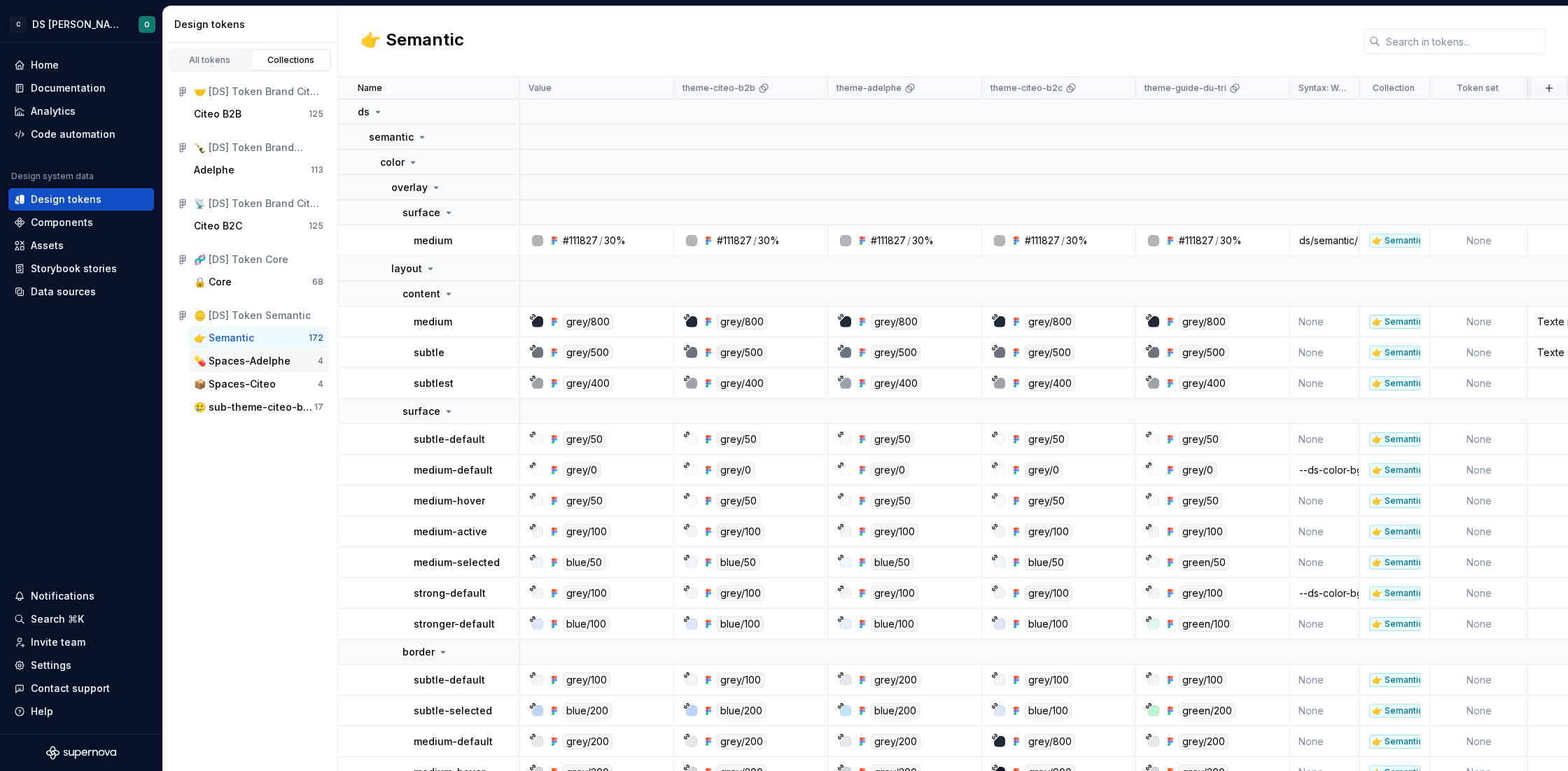
click at [250, 362] on div "💊 Spaces-Adelphe" at bounding box center [242, 361] width 97 height 14
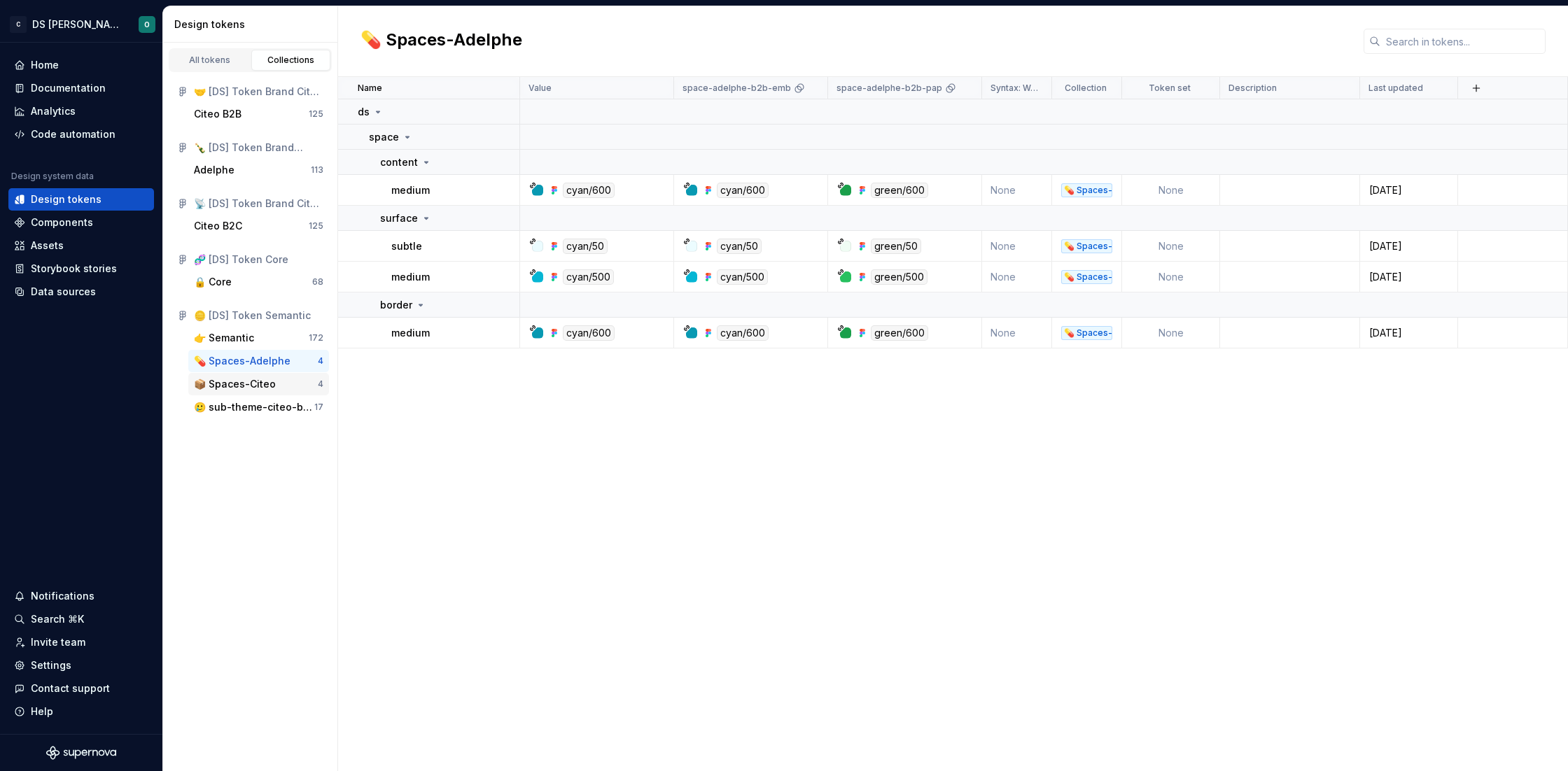
click at [235, 382] on div "📦 Spaces-Citeo" at bounding box center [235, 384] width 82 height 14
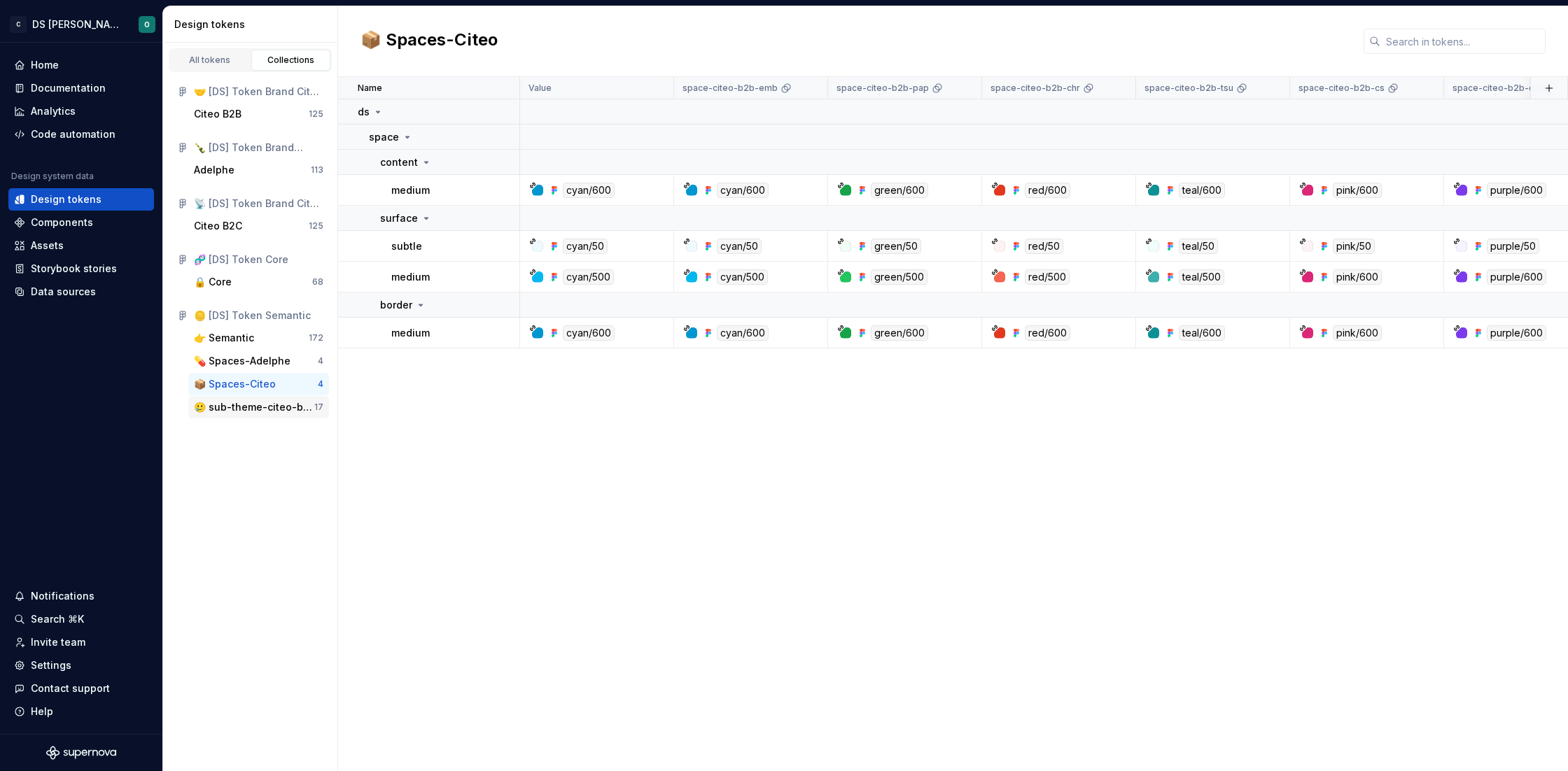
click at [269, 409] on div "🥲 sub-theme-citeo-b2b" at bounding box center [254, 407] width 120 height 14
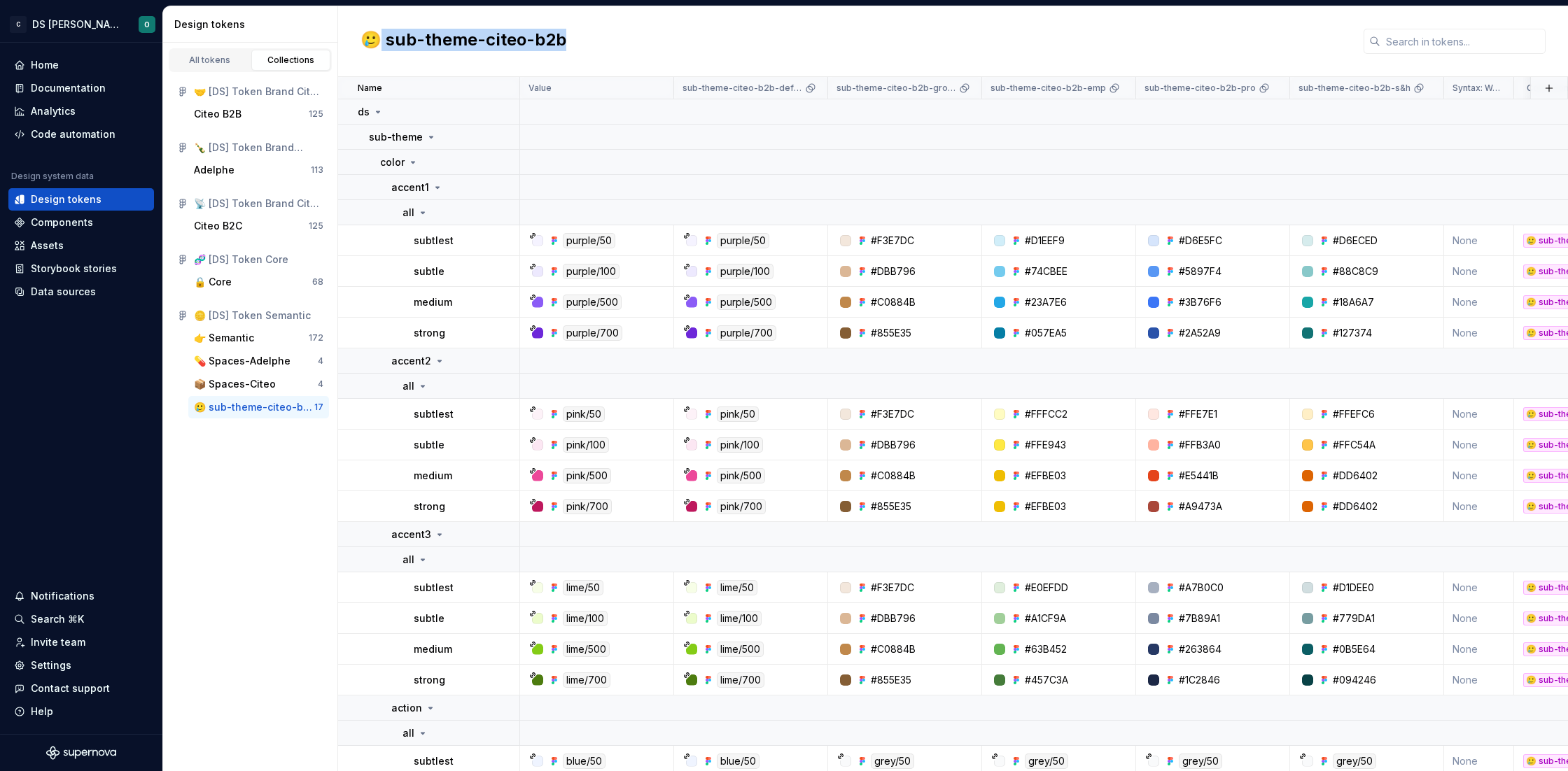
drag, startPoint x: 580, startPoint y: 41, endPoint x: 378, endPoint y: 41, distance: 202.0
click at [378, 41] on div "🥲 sub-theme-citeo-b2b" at bounding box center [953, 41] width 1230 height 70
click at [217, 379] on div "📦 Spaces-Citeo" at bounding box center [235, 384] width 82 height 14
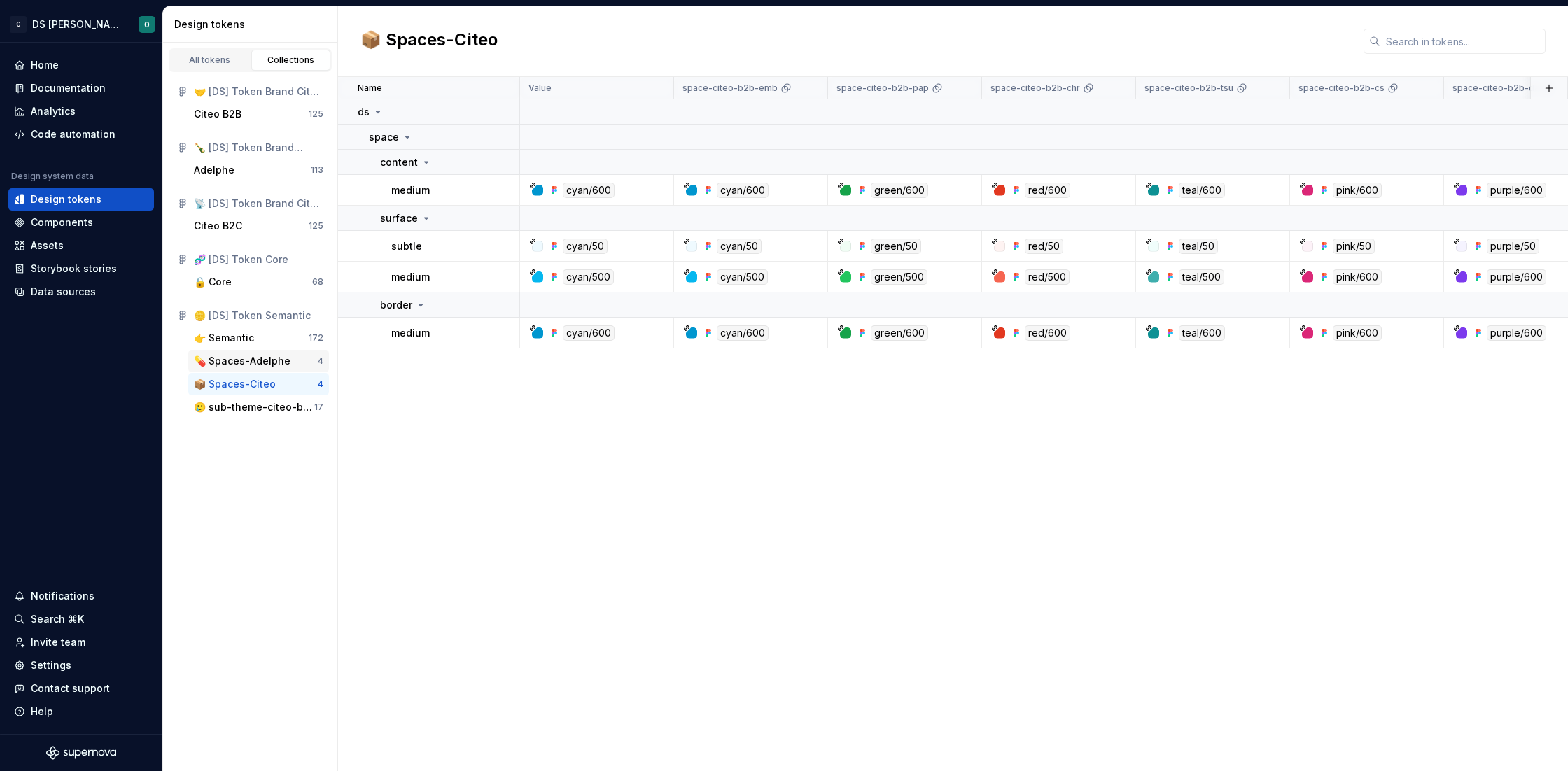
click at [241, 362] on div "💊 Spaces-Adelphe" at bounding box center [242, 361] width 97 height 14
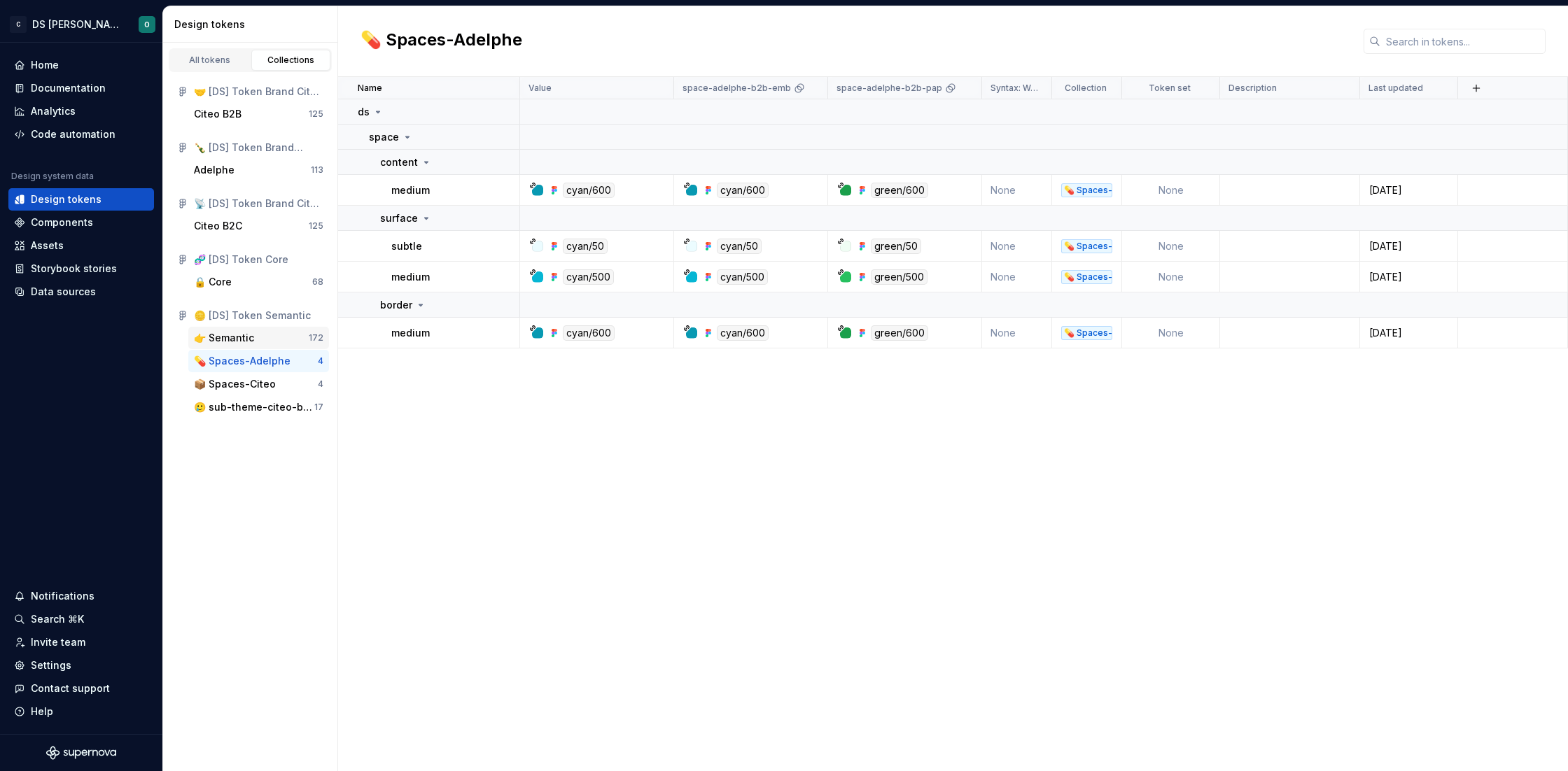
click at [245, 336] on div "👉 Semantic" at bounding box center [224, 338] width 60 height 14
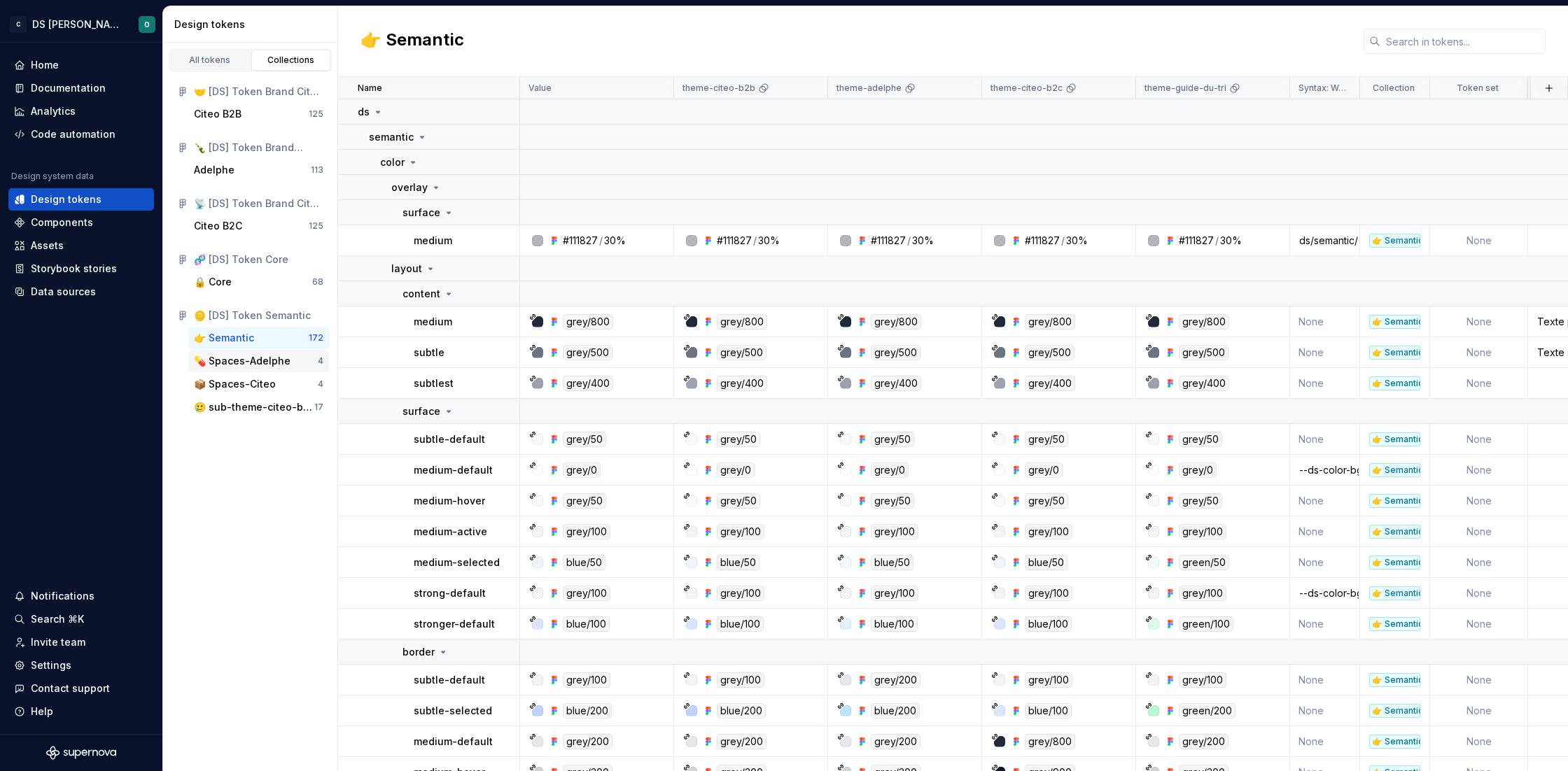
click at [250, 349] on div "💊 Spaces-Adelphe 4" at bounding box center [259, 361] width 141 height 23
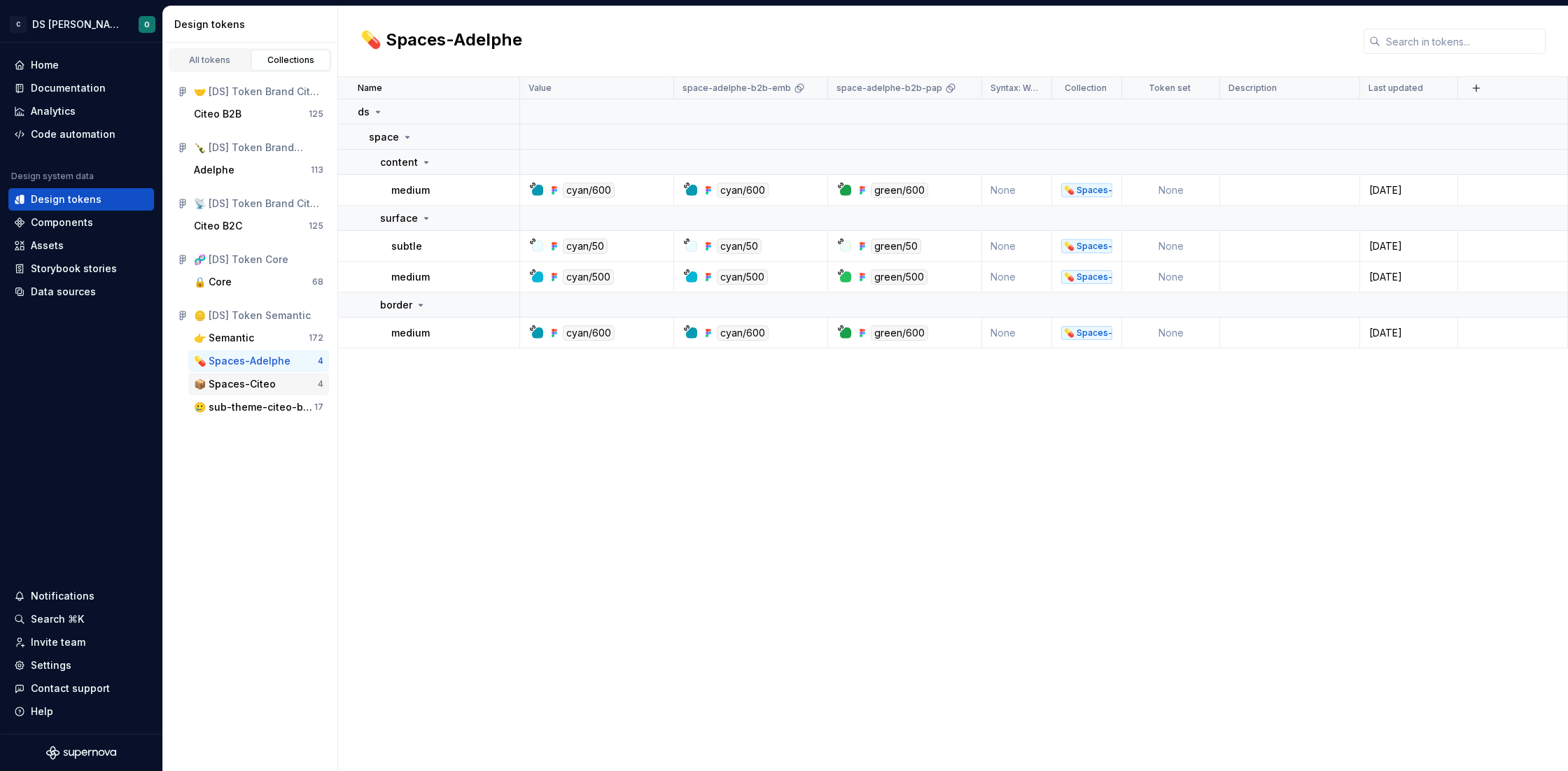
click at [256, 378] on div "📦 Spaces-Citeo" at bounding box center [235, 384] width 82 height 14
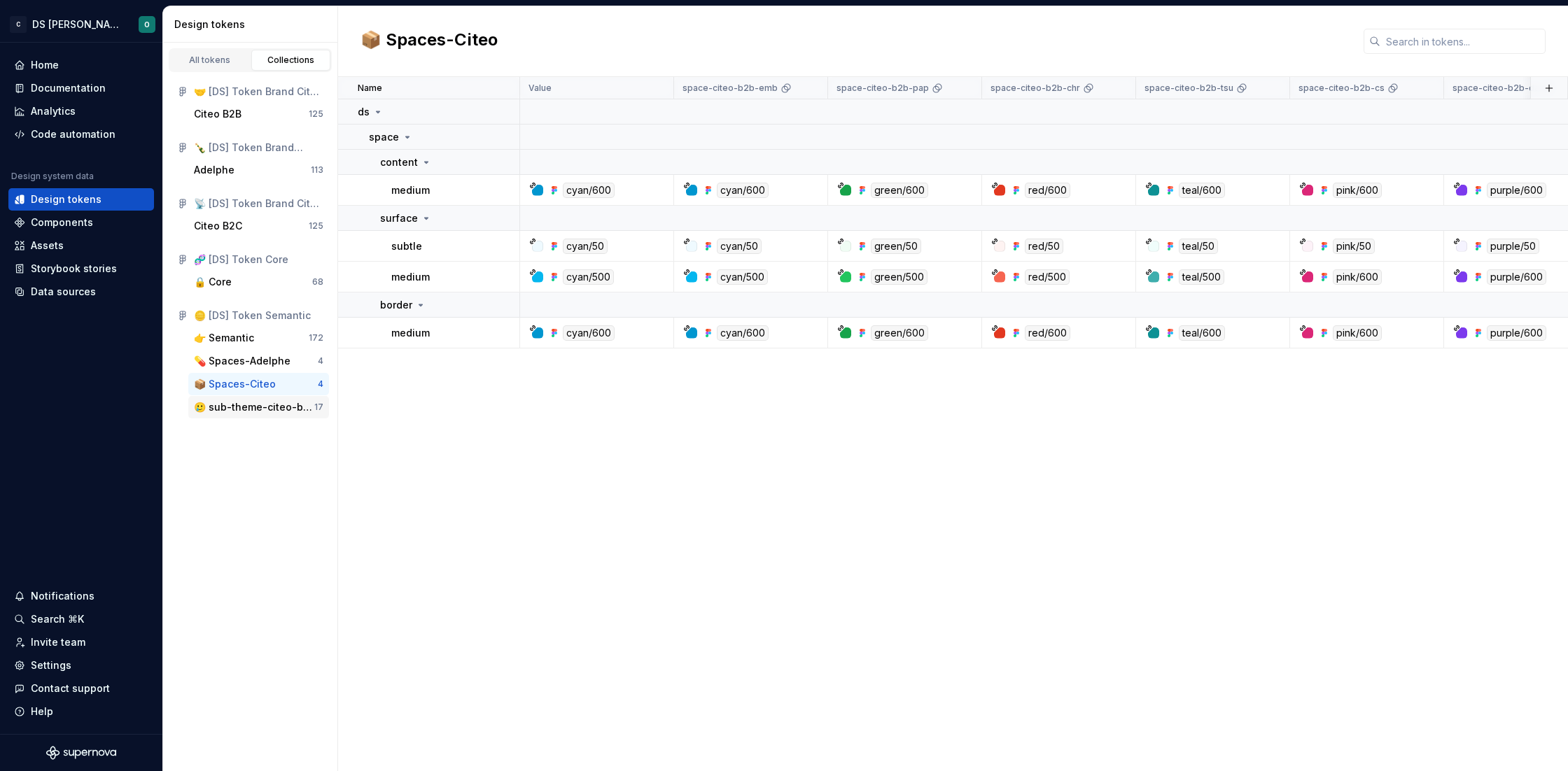
click at [268, 408] on div "🥲 sub-theme-citeo-b2b" at bounding box center [254, 407] width 120 height 14
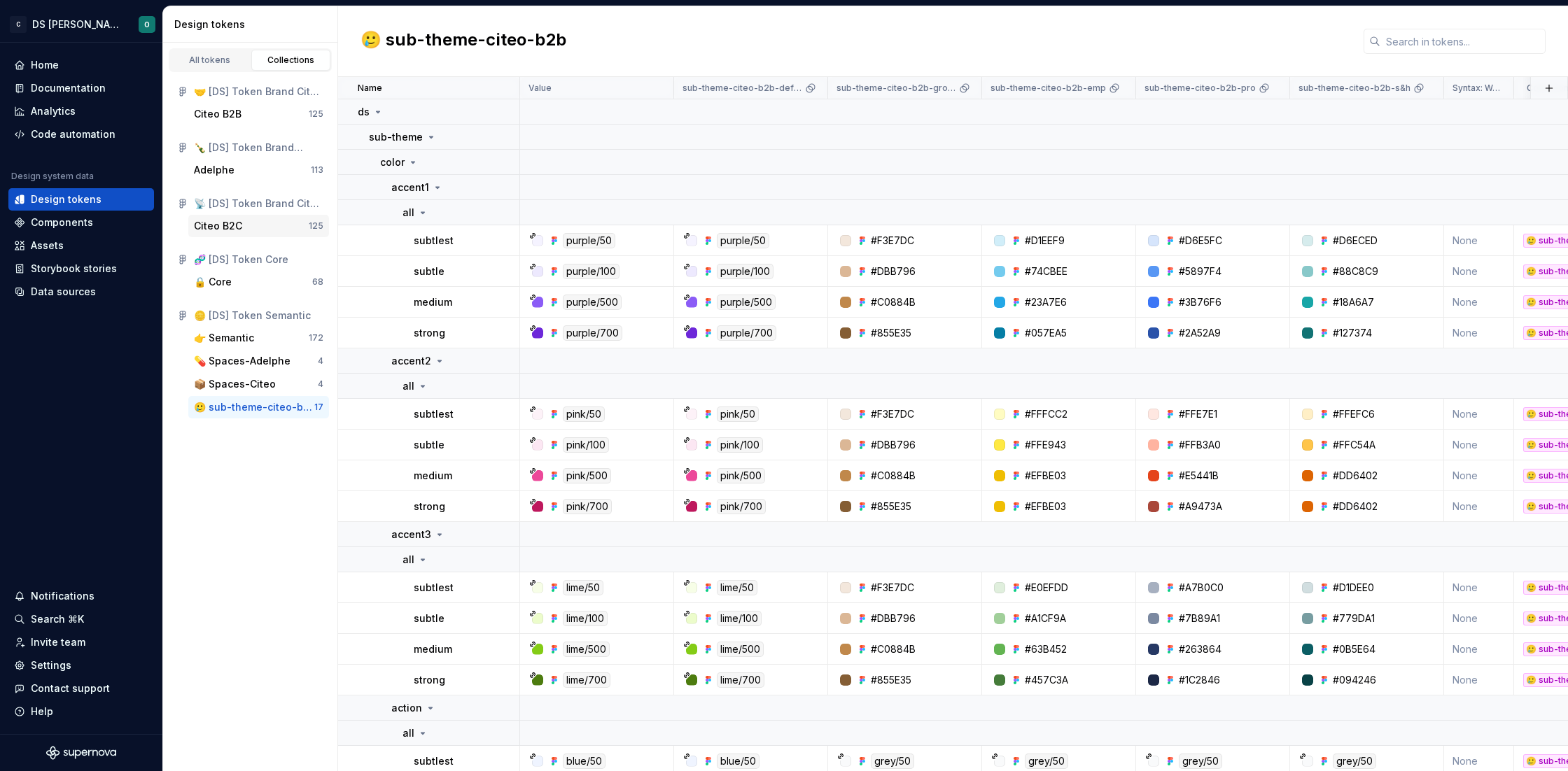
click at [231, 230] on div "Citeo B2C" at bounding box center [218, 226] width 49 height 14
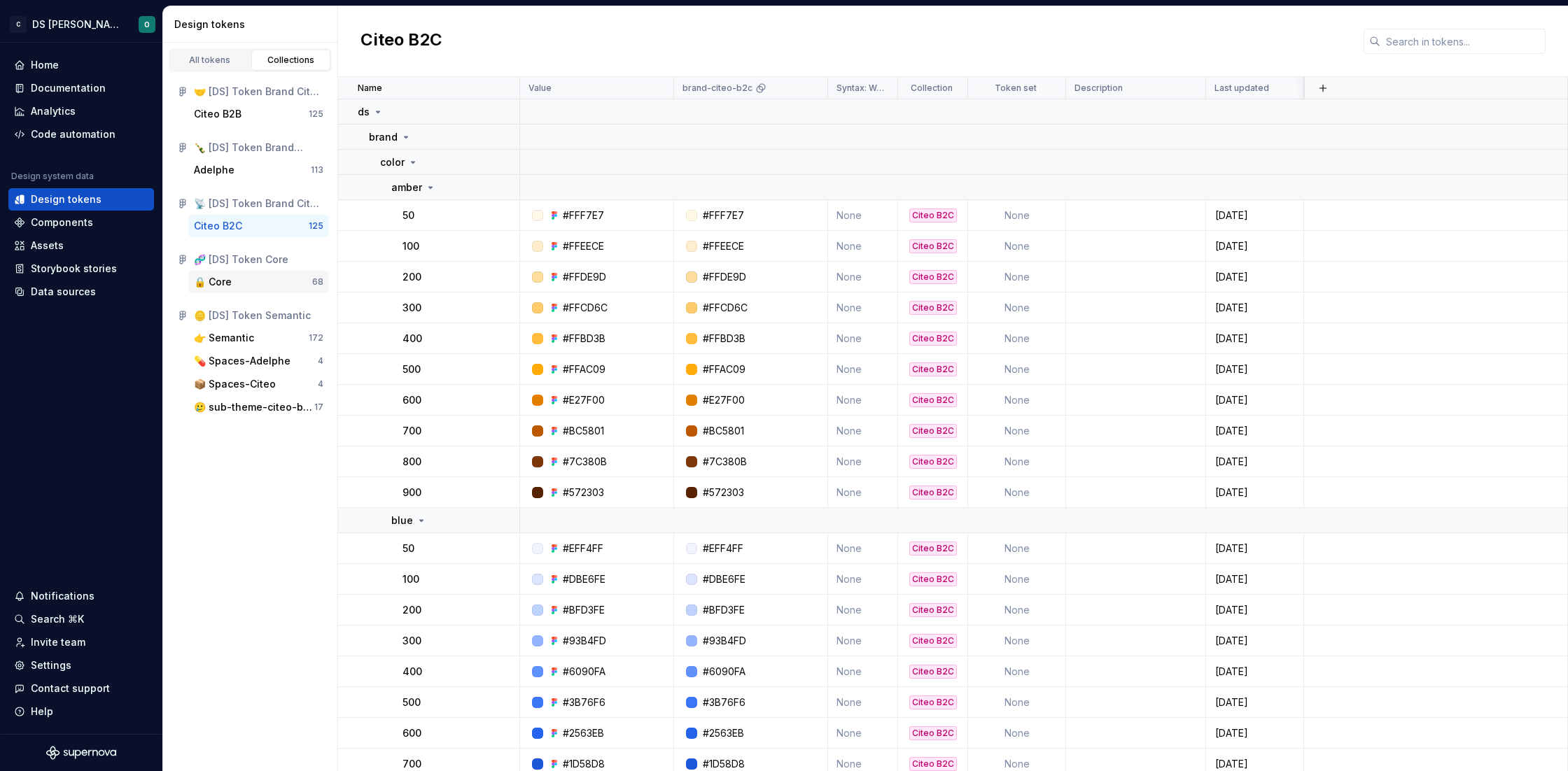
click at [231, 285] on div "🔒 Core" at bounding box center [212, 282] width 37 height 14
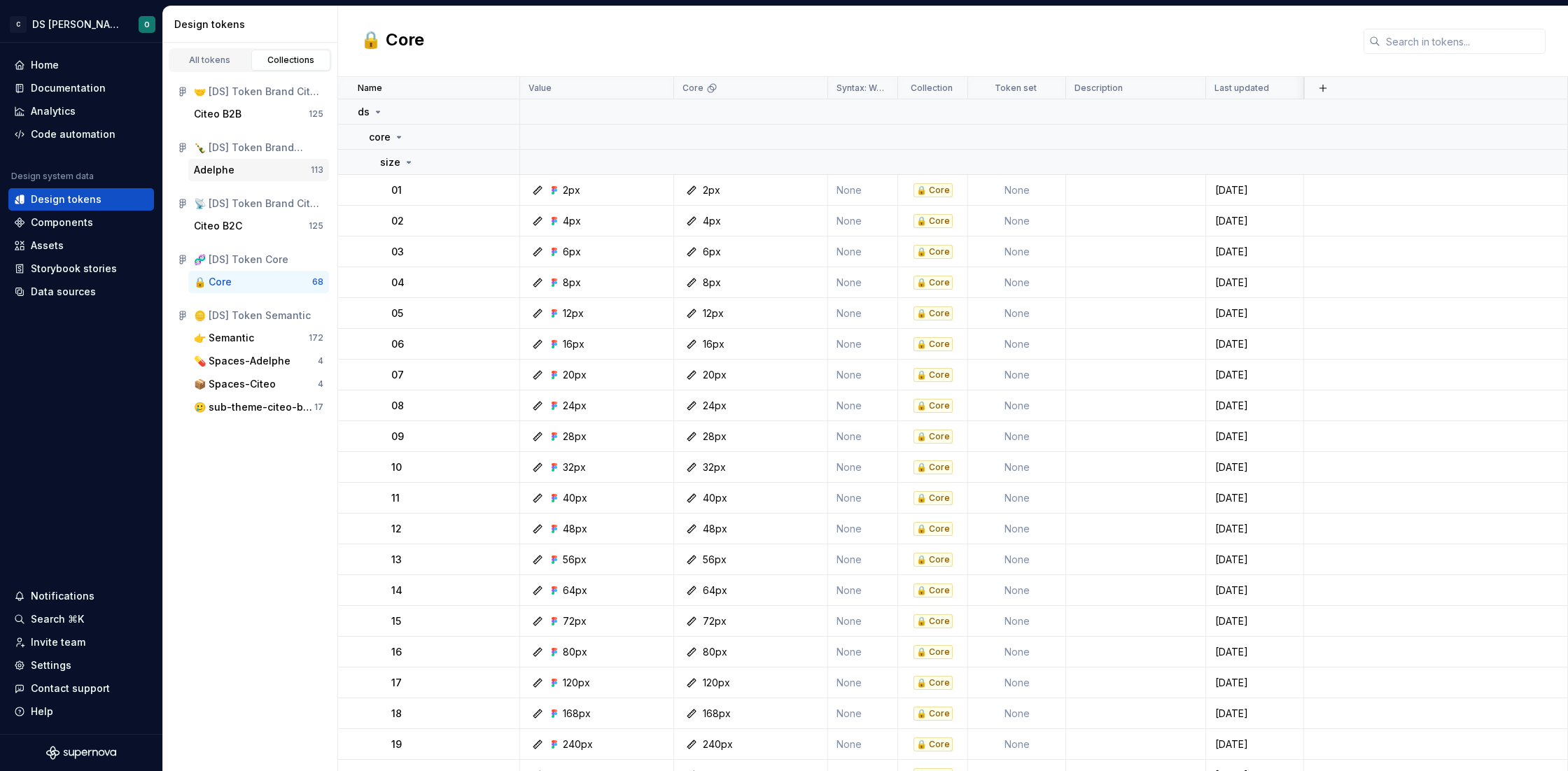
click at [217, 169] on div "Adelphe" at bounding box center [214, 170] width 41 height 14
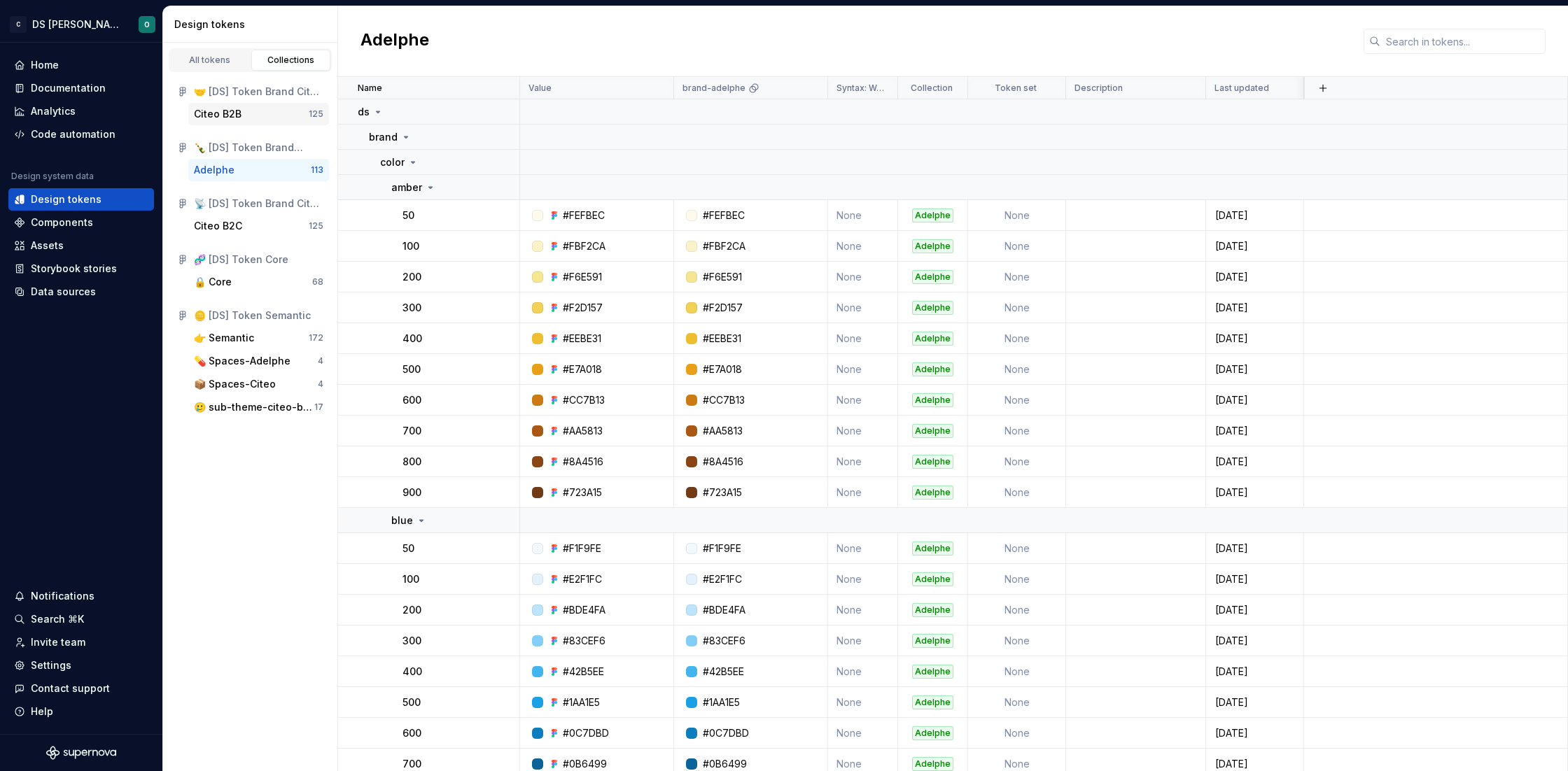
click at [231, 116] on div "Citeo B2B" at bounding box center [217, 114] width 48 height 14
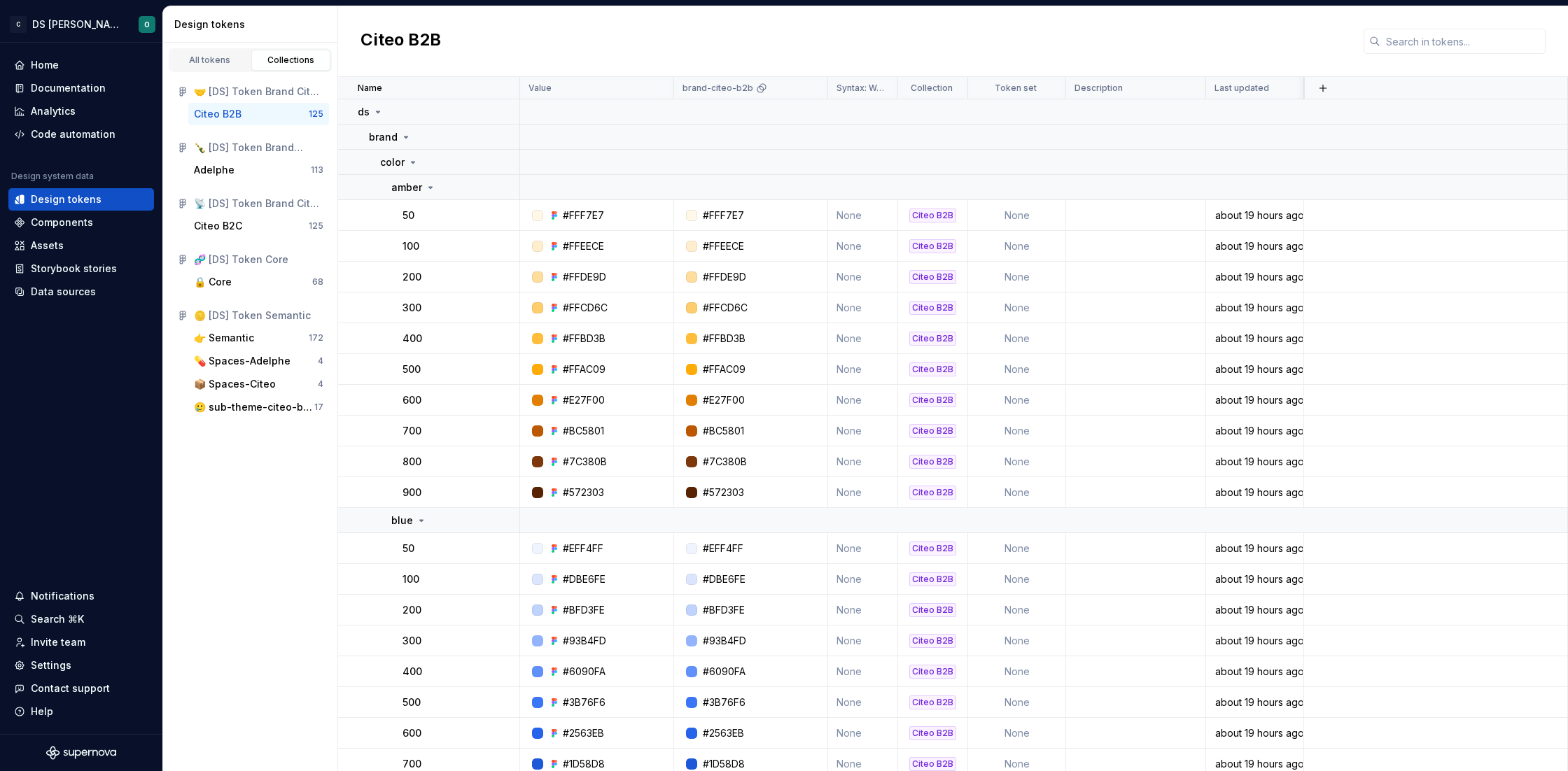
click at [254, 536] on div "All tokens Collections 🤝 [DS] Token Brand Citeo B2B Citeo B2B 125 🍾 [DS] Token …" at bounding box center [250, 407] width 175 height 728
click at [262, 384] on div "📦 Spaces-Citeo" at bounding box center [235, 384] width 82 height 14
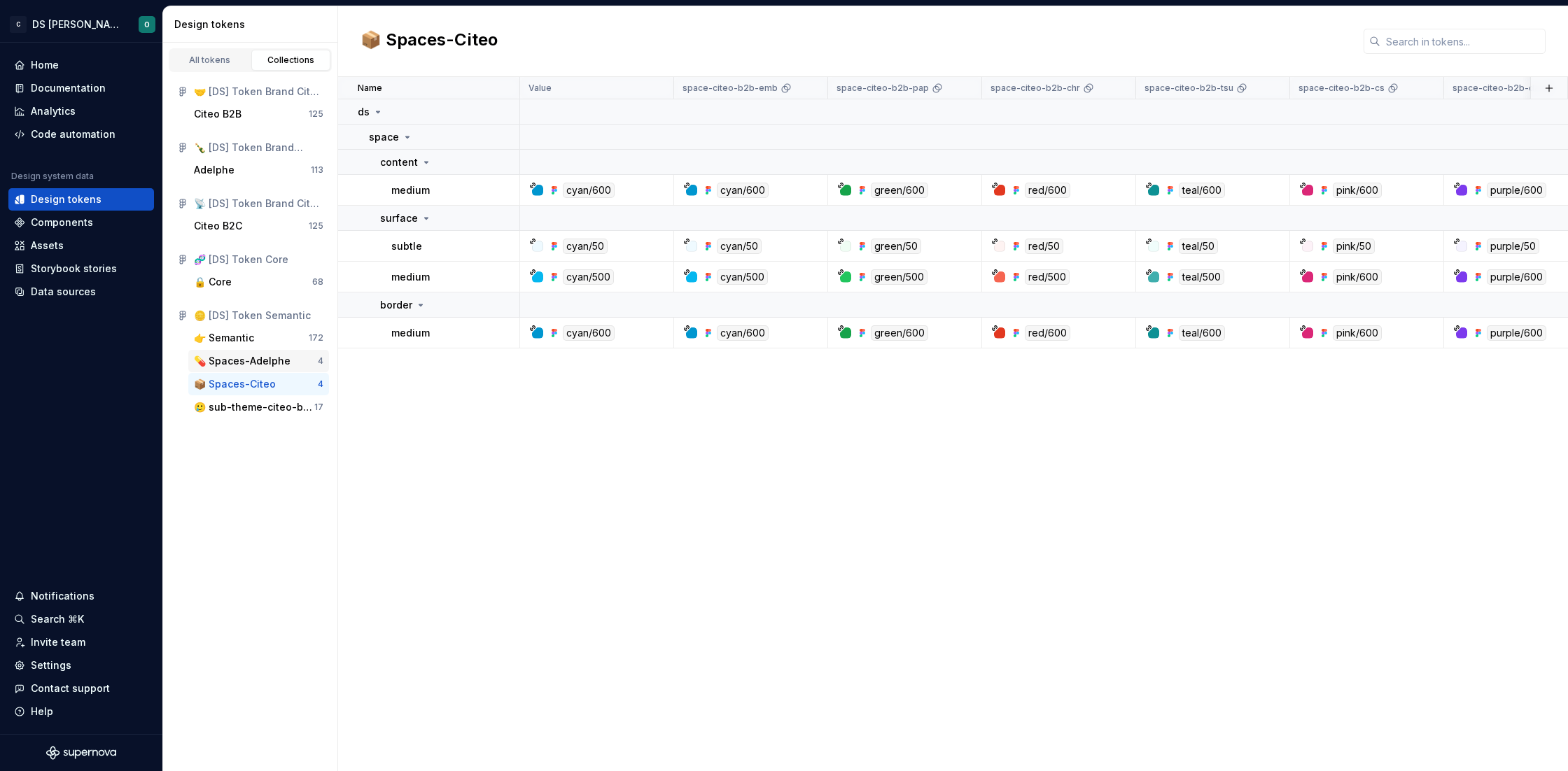
click at [242, 361] on div "💊 Spaces-Adelphe" at bounding box center [242, 361] width 97 height 14
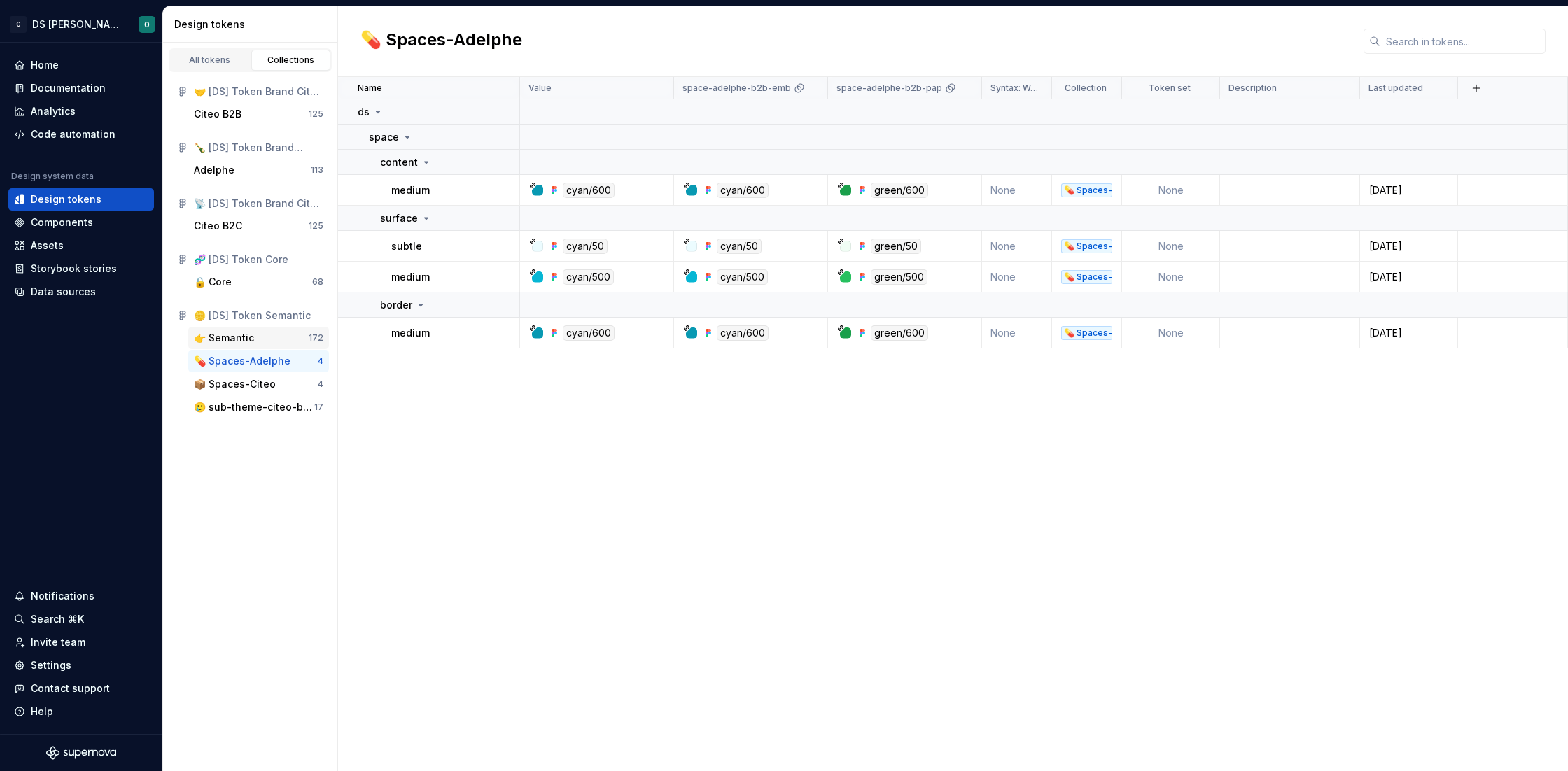
click at [238, 337] on div "👉 Semantic" at bounding box center [224, 338] width 60 height 14
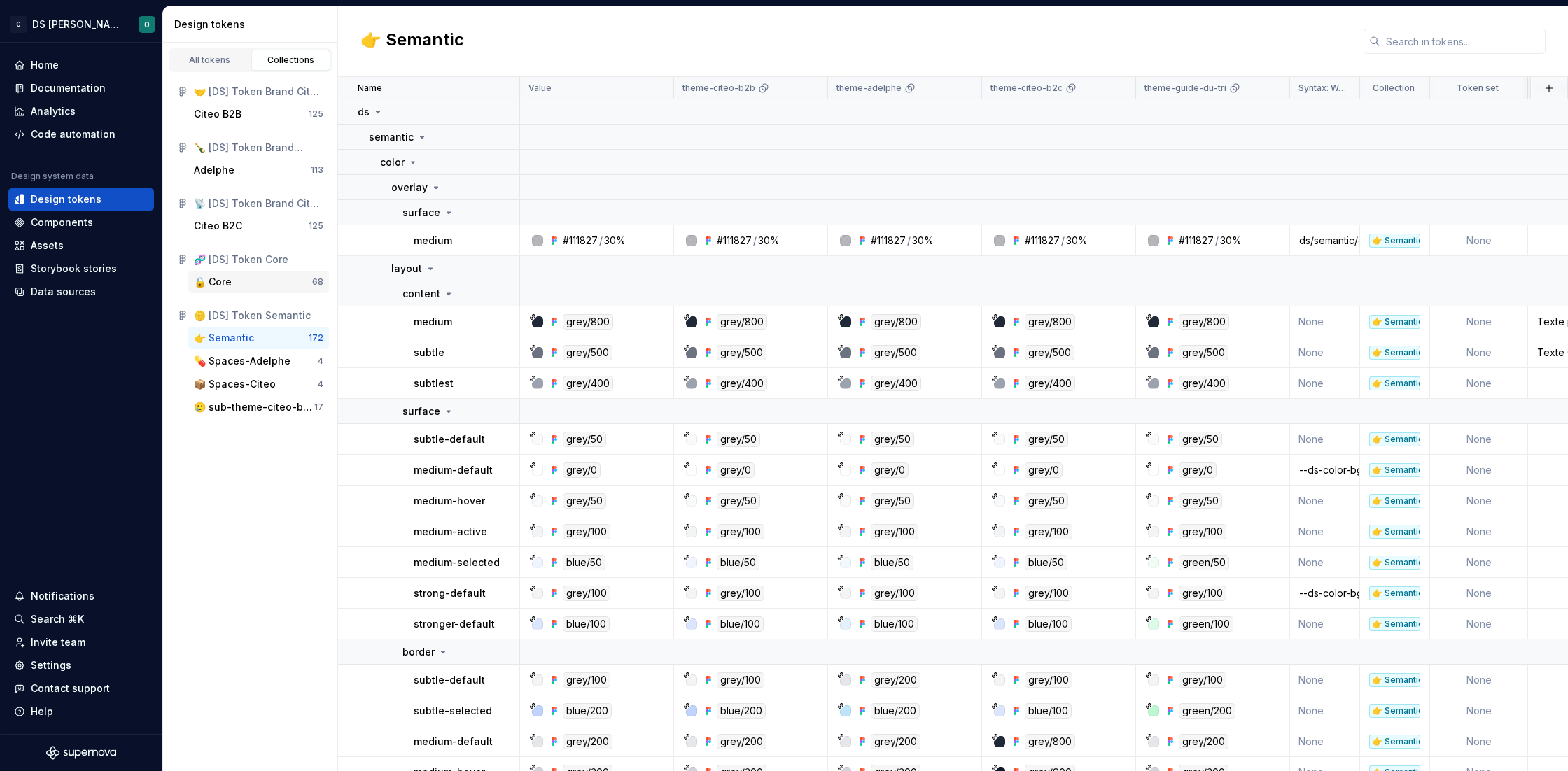
click at [241, 282] on div "🔒 Core" at bounding box center [253, 282] width 118 height 14
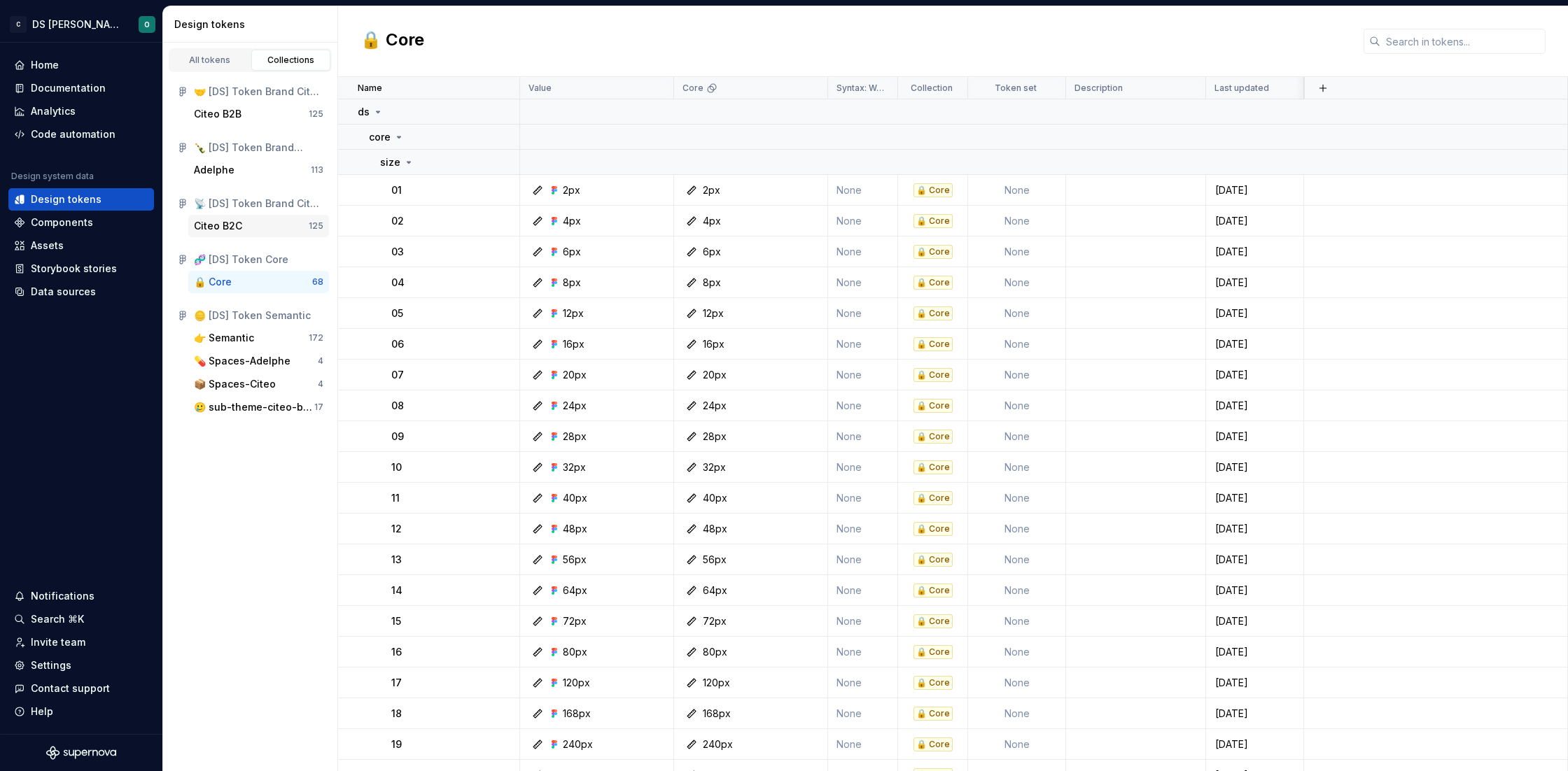
click at [245, 228] on div "Citeo B2C" at bounding box center [251, 226] width 115 height 14
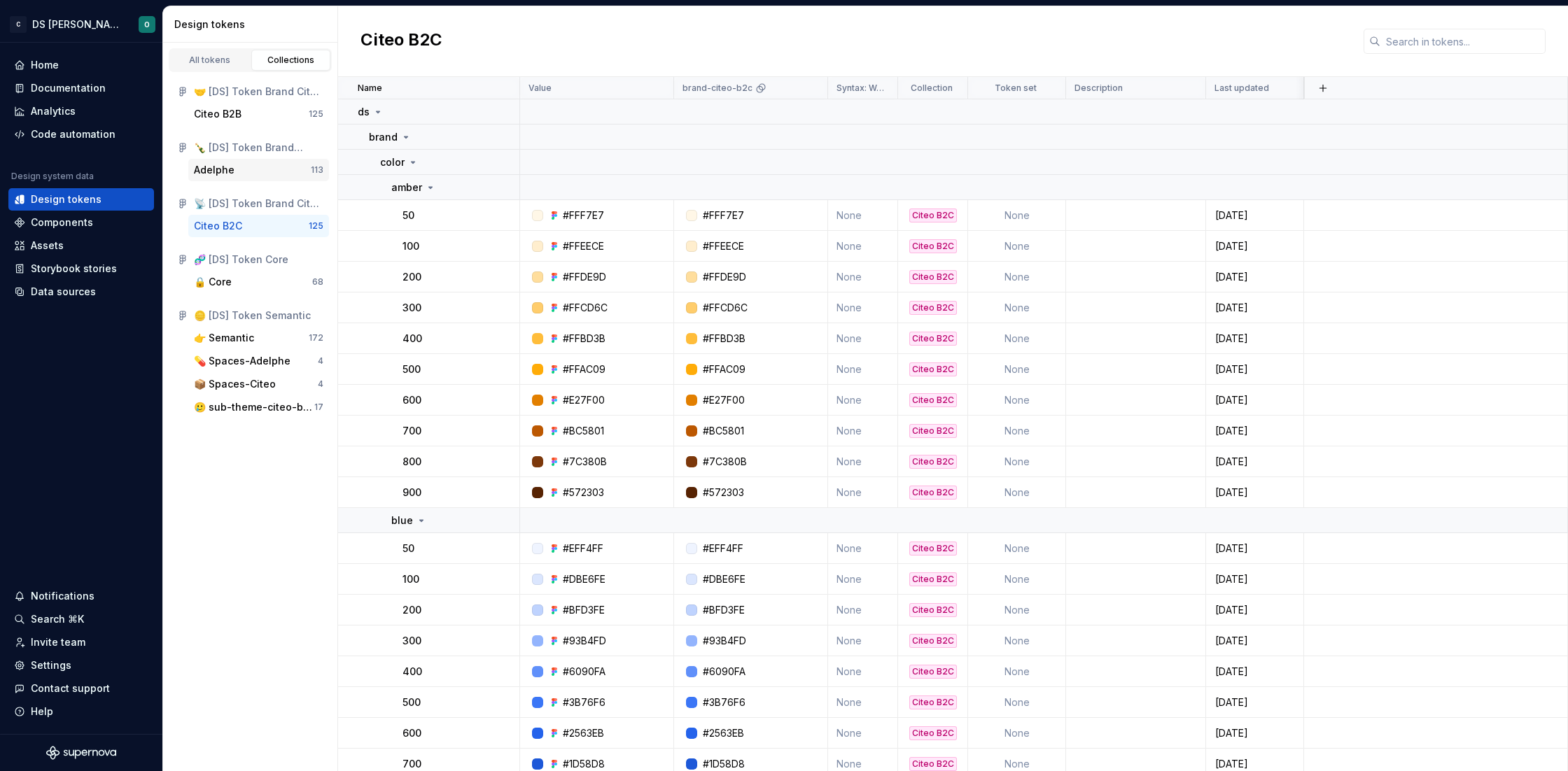
click at [238, 174] on div "Adelphe" at bounding box center [252, 170] width 117 height 14
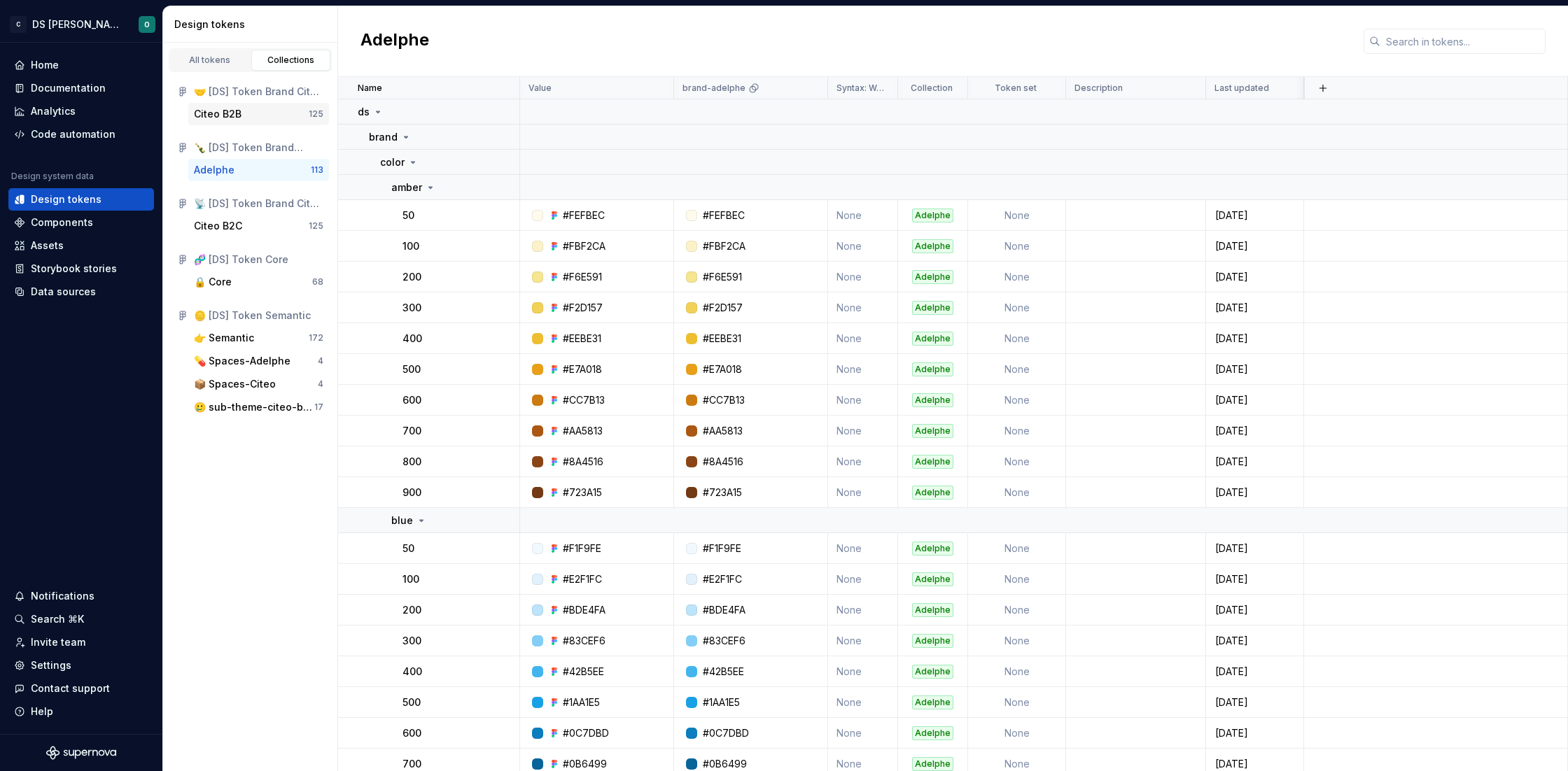
click at [235, 115] on div "Citeo B2B" at bounding box center [217, 114] width 48 height 14
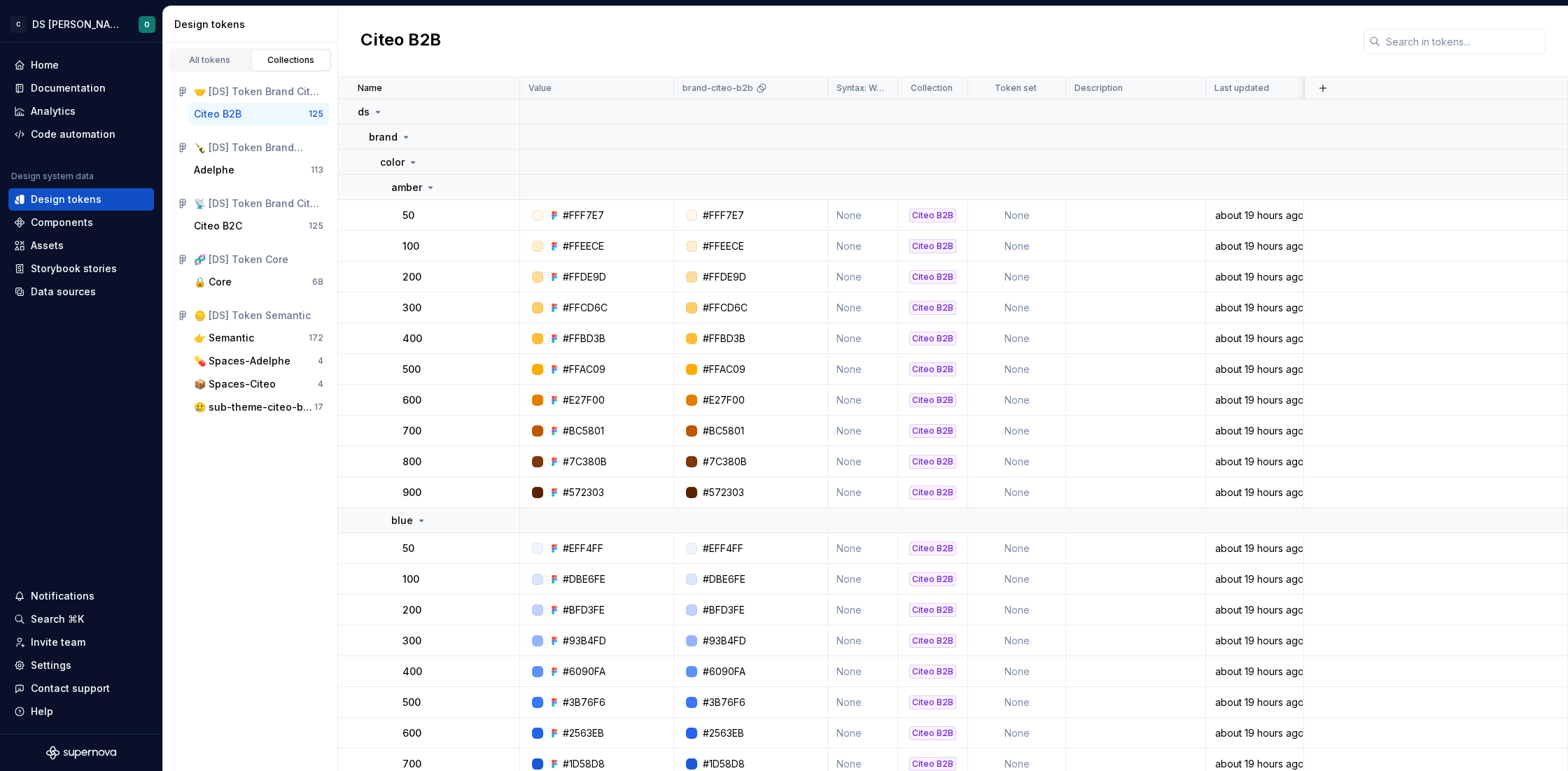
click at [231, 111] on div "Citeo B2B" at bounding box center [217, 114] width 48 height 14
click at [217, 169] on div "Adelphe" at bounding box center [214, 170] width 41 height 14
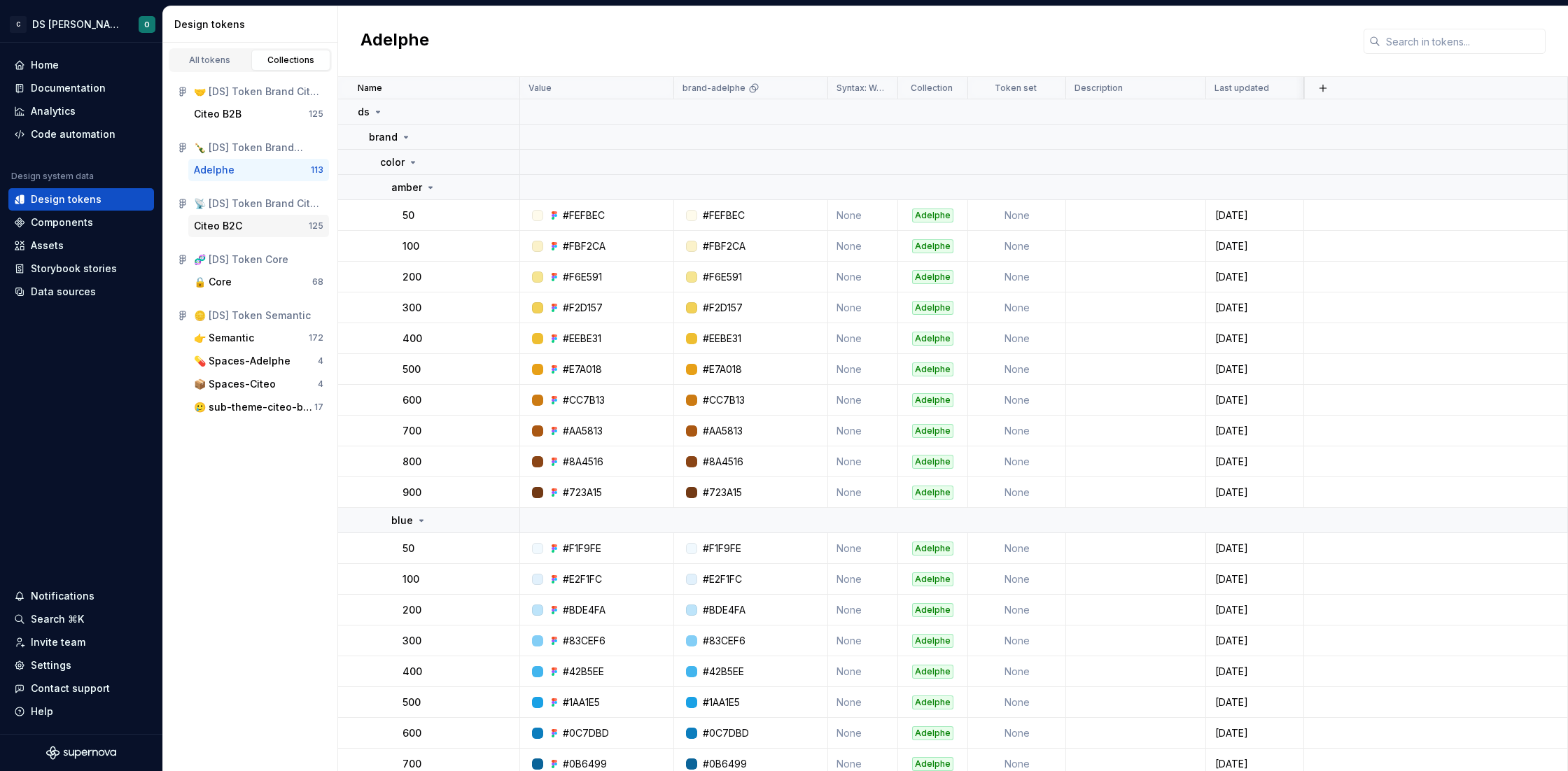
click at [230, 219] on div "Citeo B2C" at bounding box center [218, 226] width 49 height 14
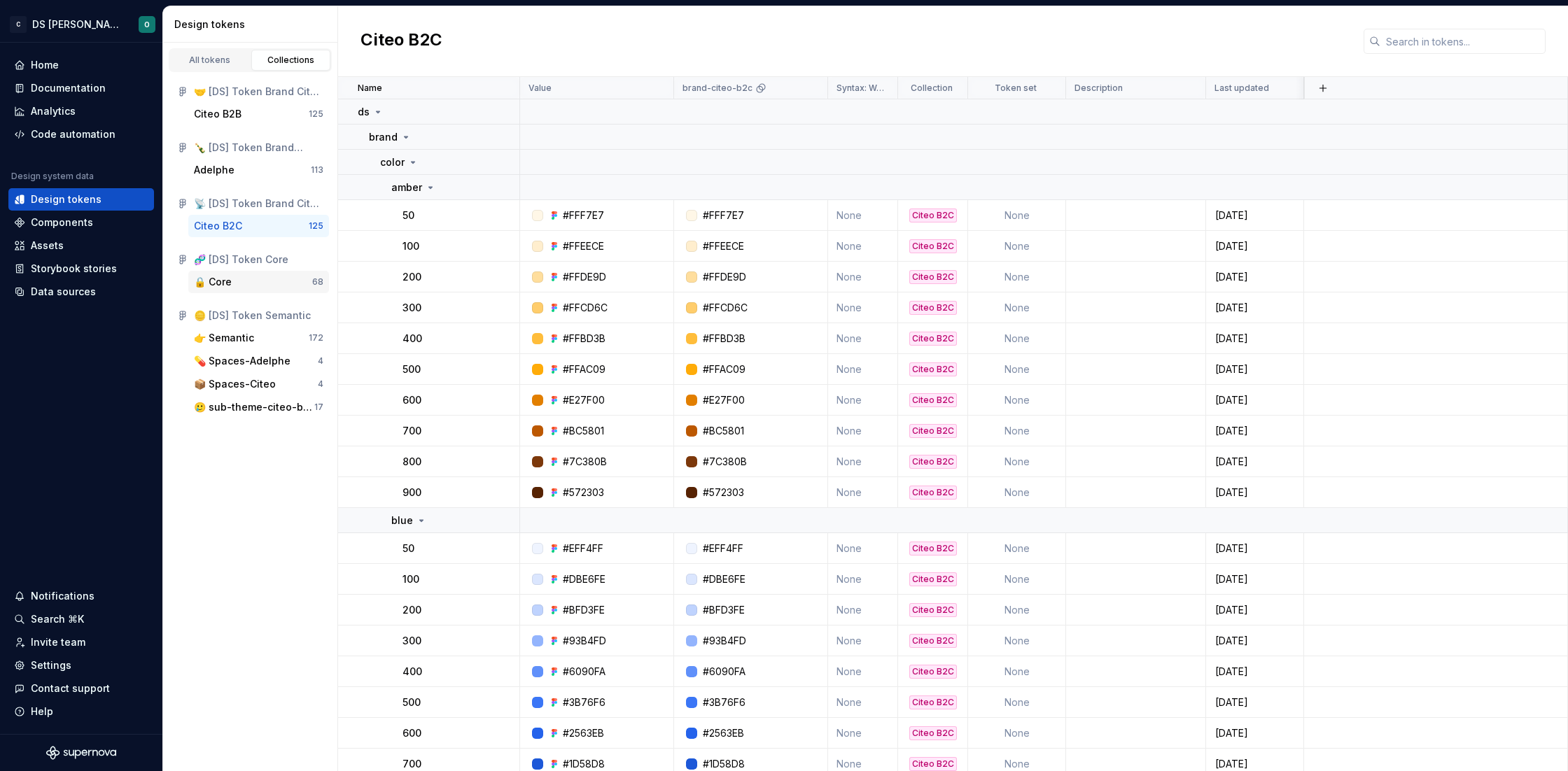
click at [237, 285] on div "🔒 Core" at bounding box center [253, 282] width 118 height 14
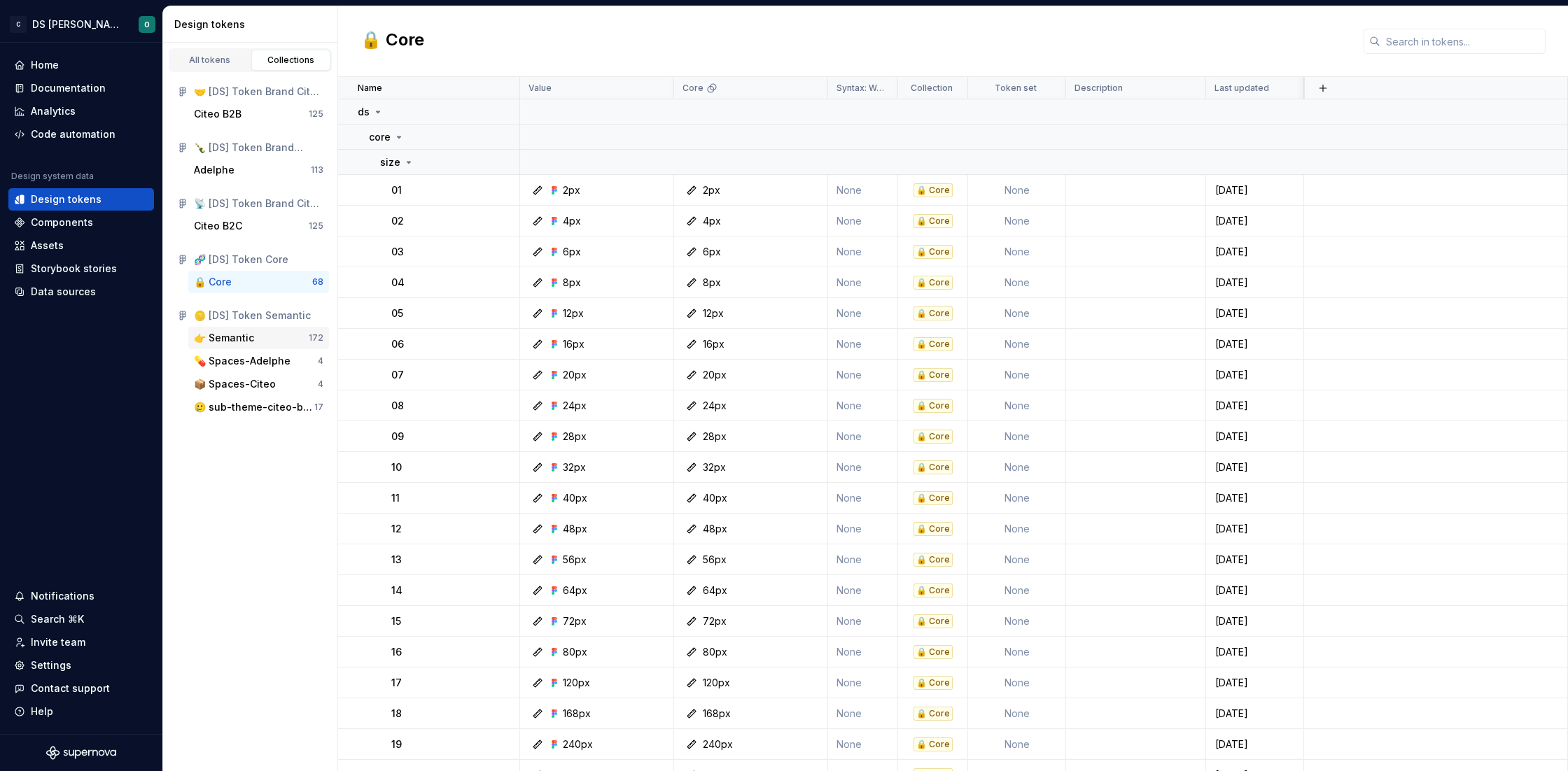
click at [236, 341] on div "👉 Semantic" at bounding box center [224, 338] width 60 height 14
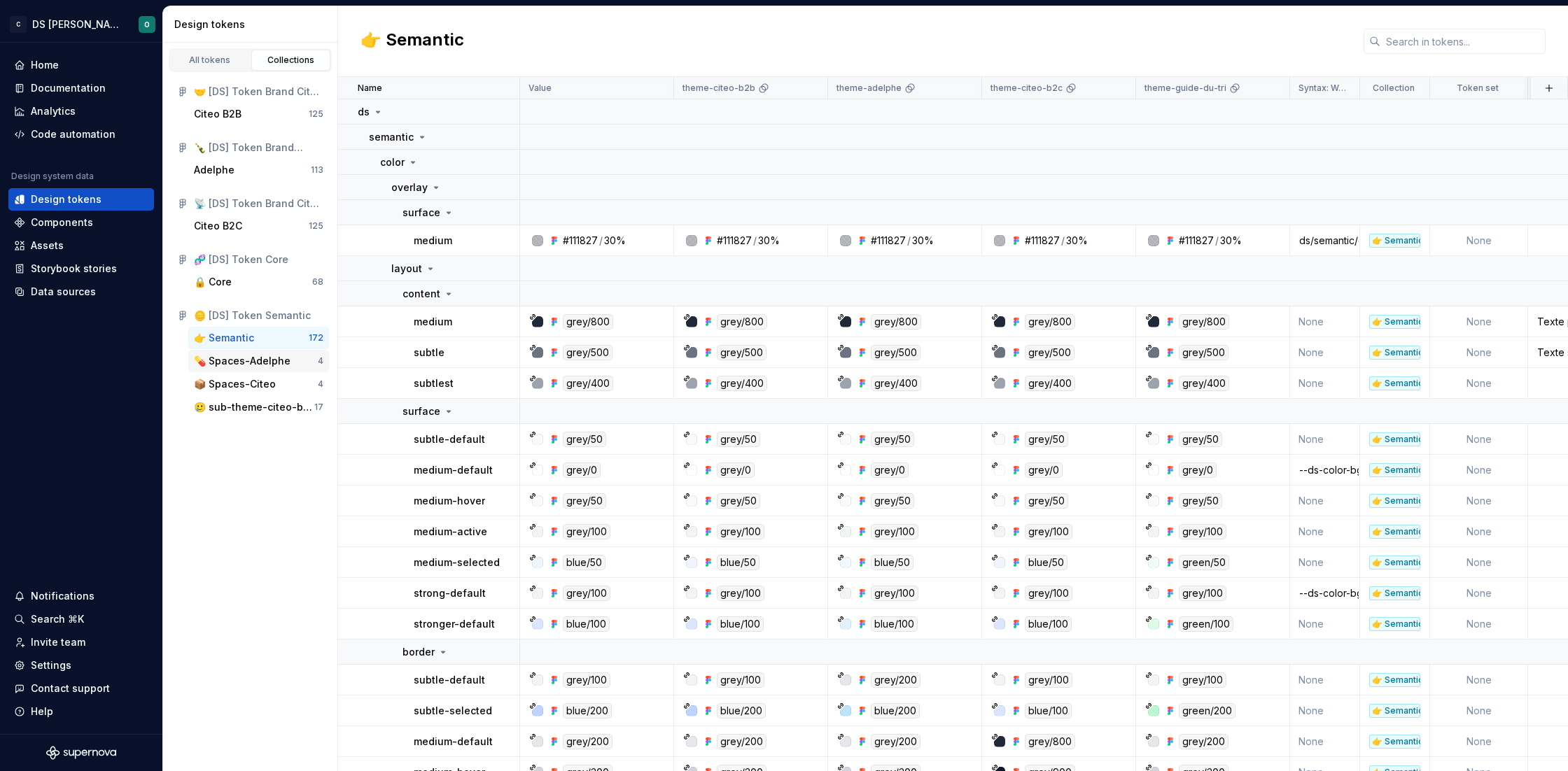
click at [236, 362] on div "💊 Spaces-Adelphe" at bounding box center [242, 361] width 97 height 14
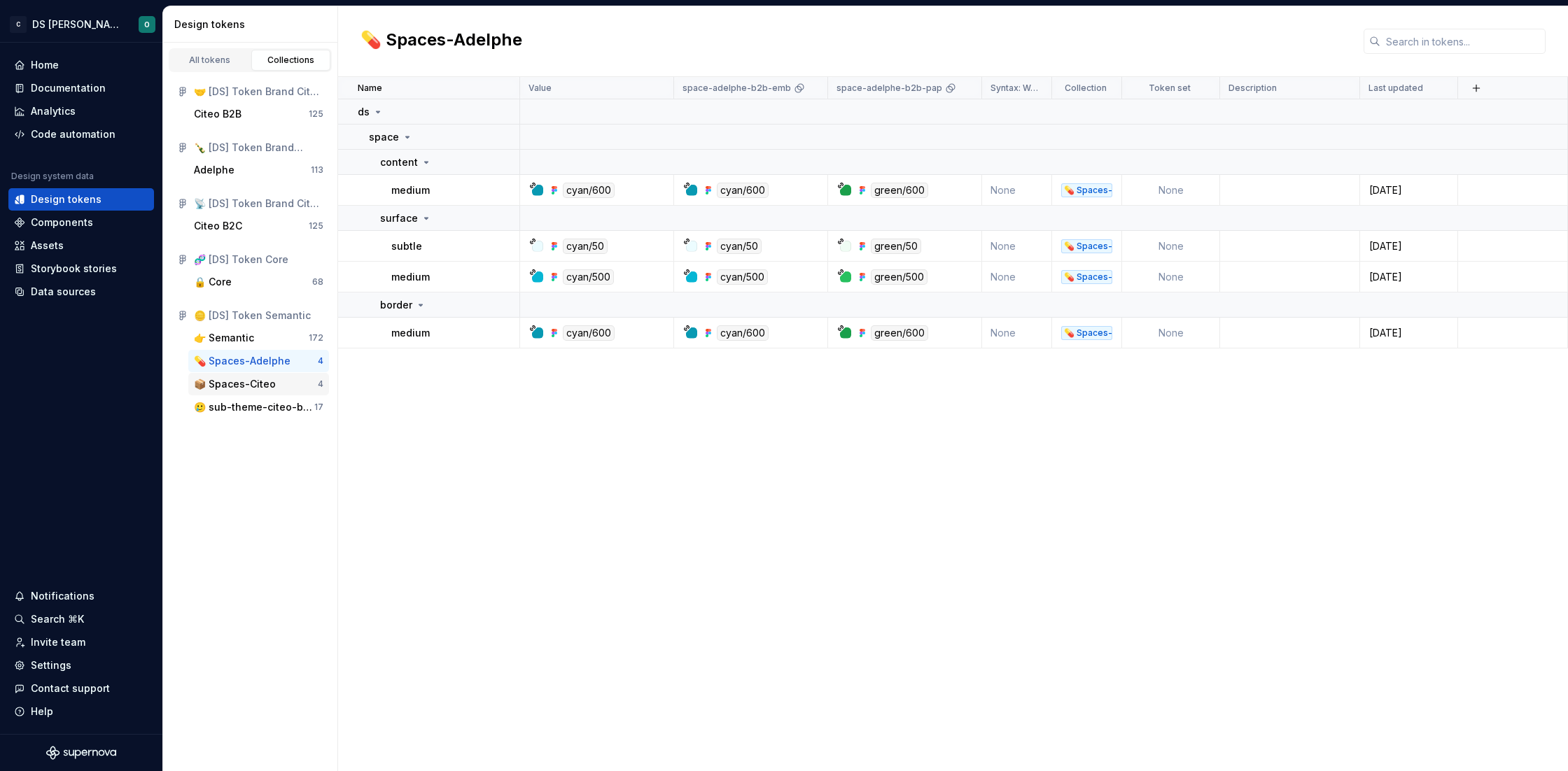
click at [235, 385] on div "📦 Spaces-Citeo" at bounding box center [235, 384] width 82 height 14
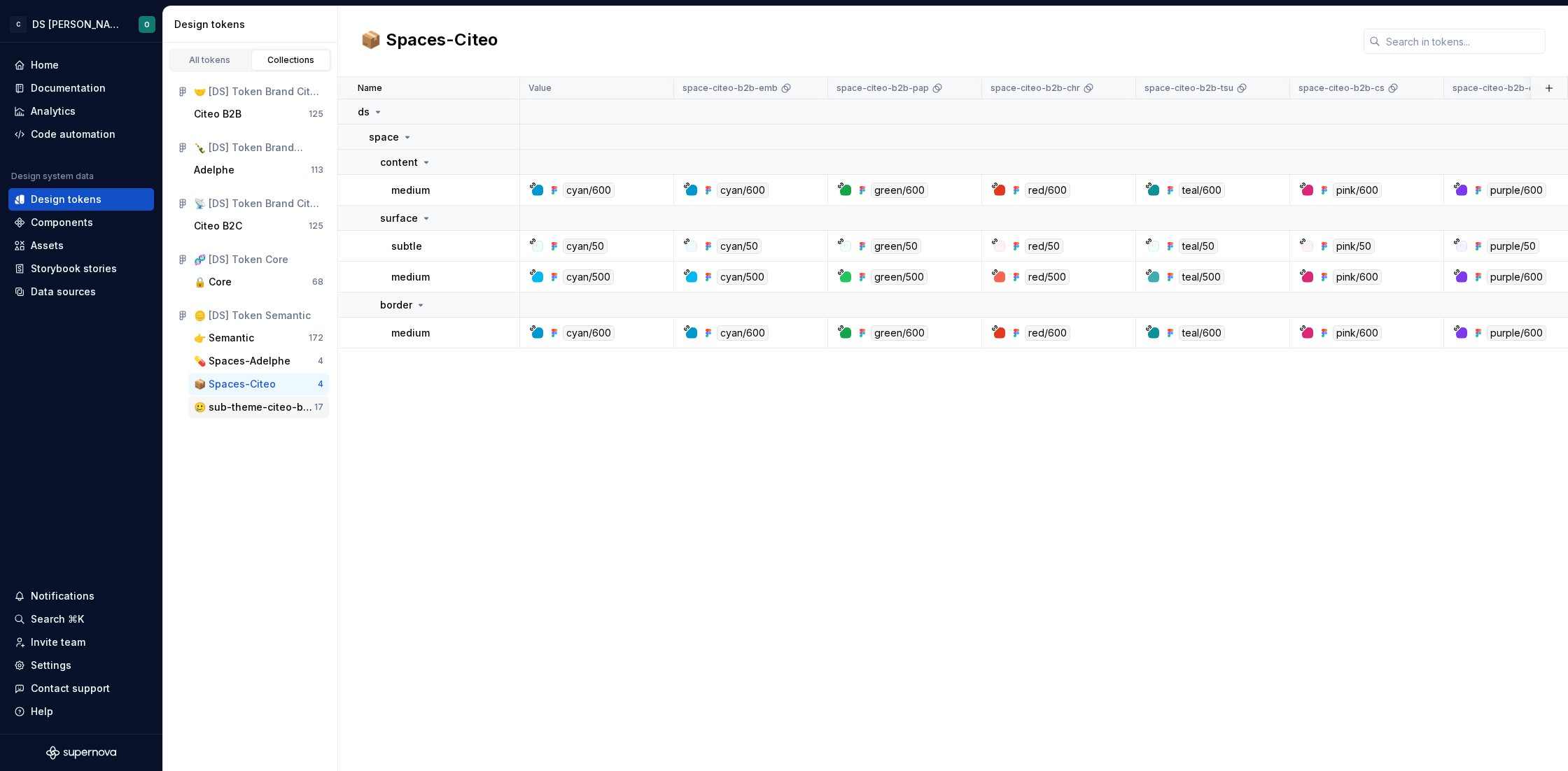
click at [248, 408] on div "🥲 sub-theme-citeo-b2b" at bounding box center [254, 407] width 120 height 14
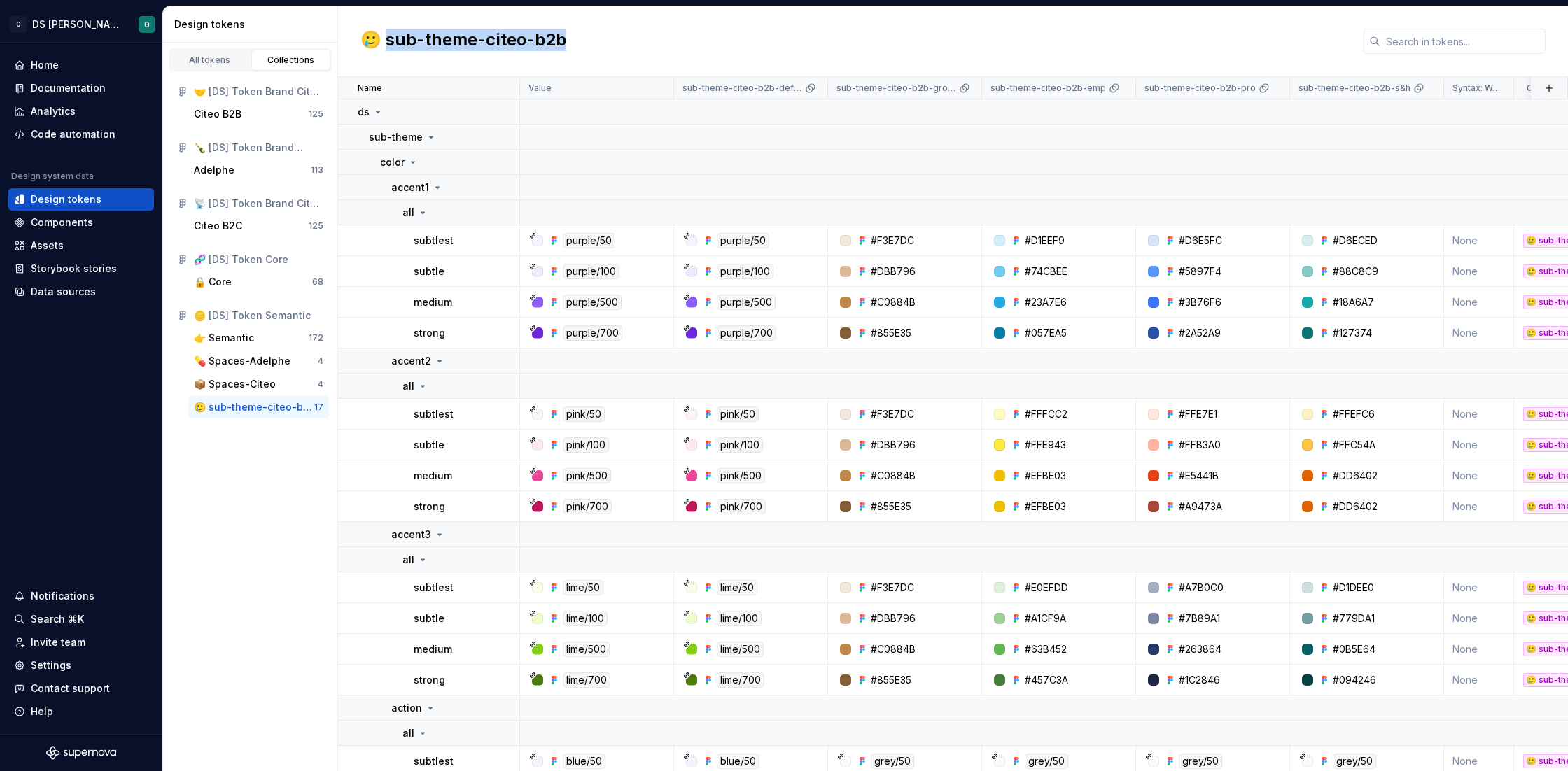
drag, startPoint x: 562, startPoint y: 41, endPoint x: 384, endPoint y: 45, distance: 178.0
click at [384, 45] on div "🥲 sub-theme-citeo-b2b" at bounding box center [953, 41] width 1230 height 70
click at [397, 37] on h2 "🥲 sub-theme-citeo-b2b" at bounding box center [464, 41] width 206 height 25
drag, startPoint x: 385, startPoint y: 41, endPoint x: 669, endPoint y: 33, distance: 284.1
click at [669, 33] on div "🥲 sub-theme-citeo-b2b" at bounding box center [953, 41] width 1230 height 70
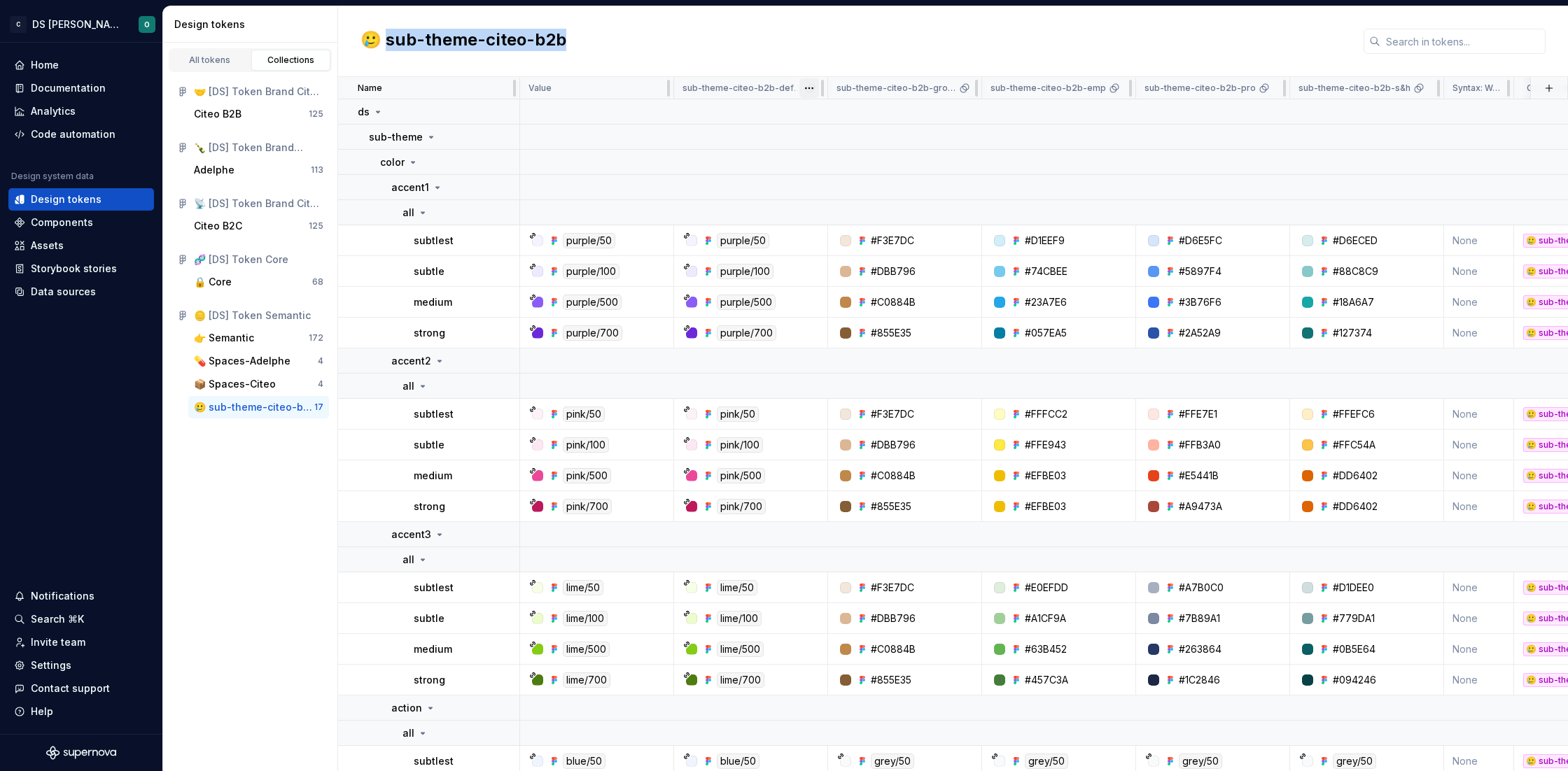
click at [806, 86] on html "C DS Citeo O Home Documentation Analytics Code automation Design system data De…" at bounding box center [784, 385] width 1568 height 771
click at [650, 48] on html "C DS Citeo O Home Documentation Analytics Code automation Design system data De…" at bounding box center [784, 385] width 1568 height 771
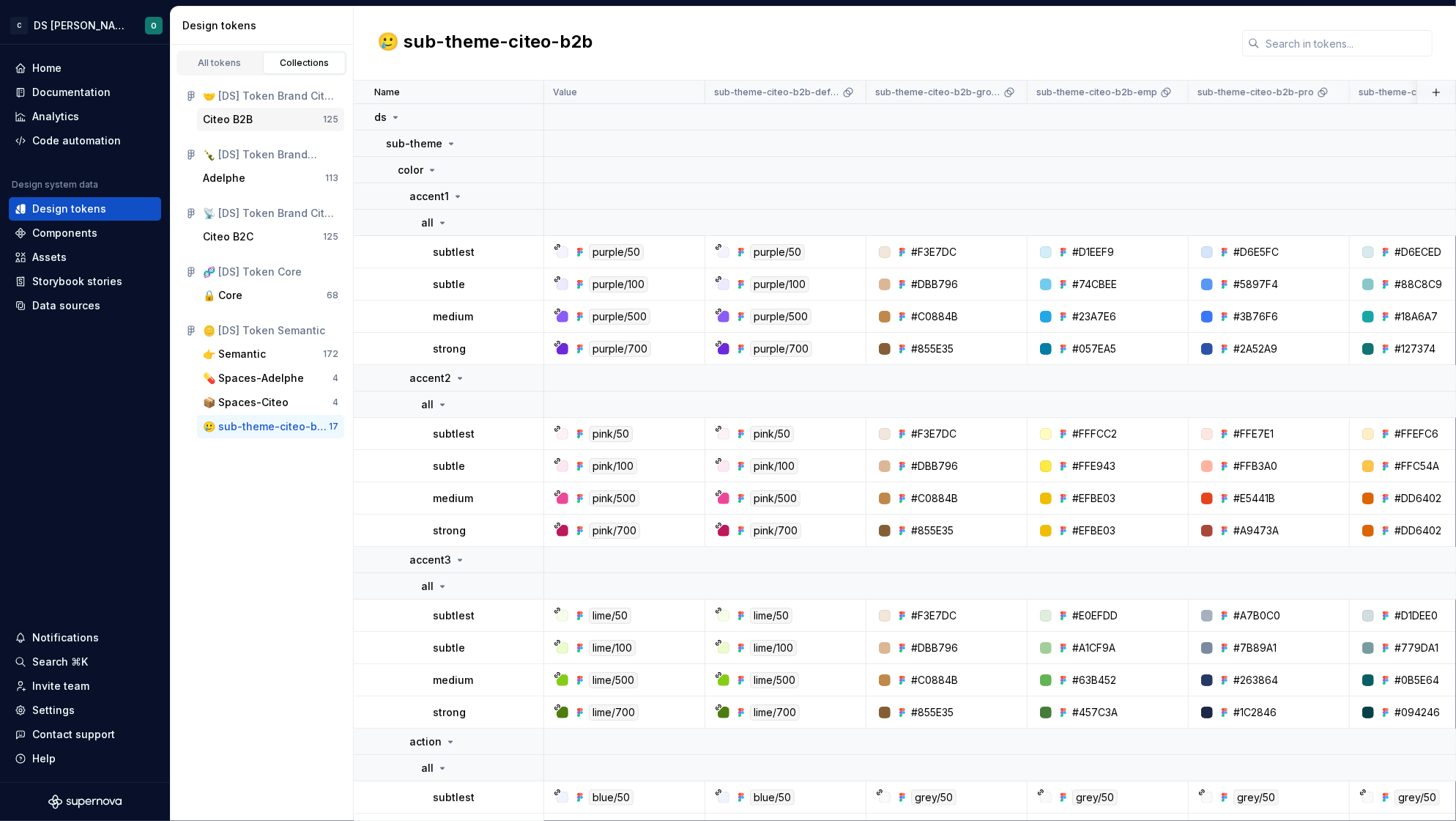
click at [233, 118] on div "Citeo B2B" at bounding box center [228, 119] width 50 height 15
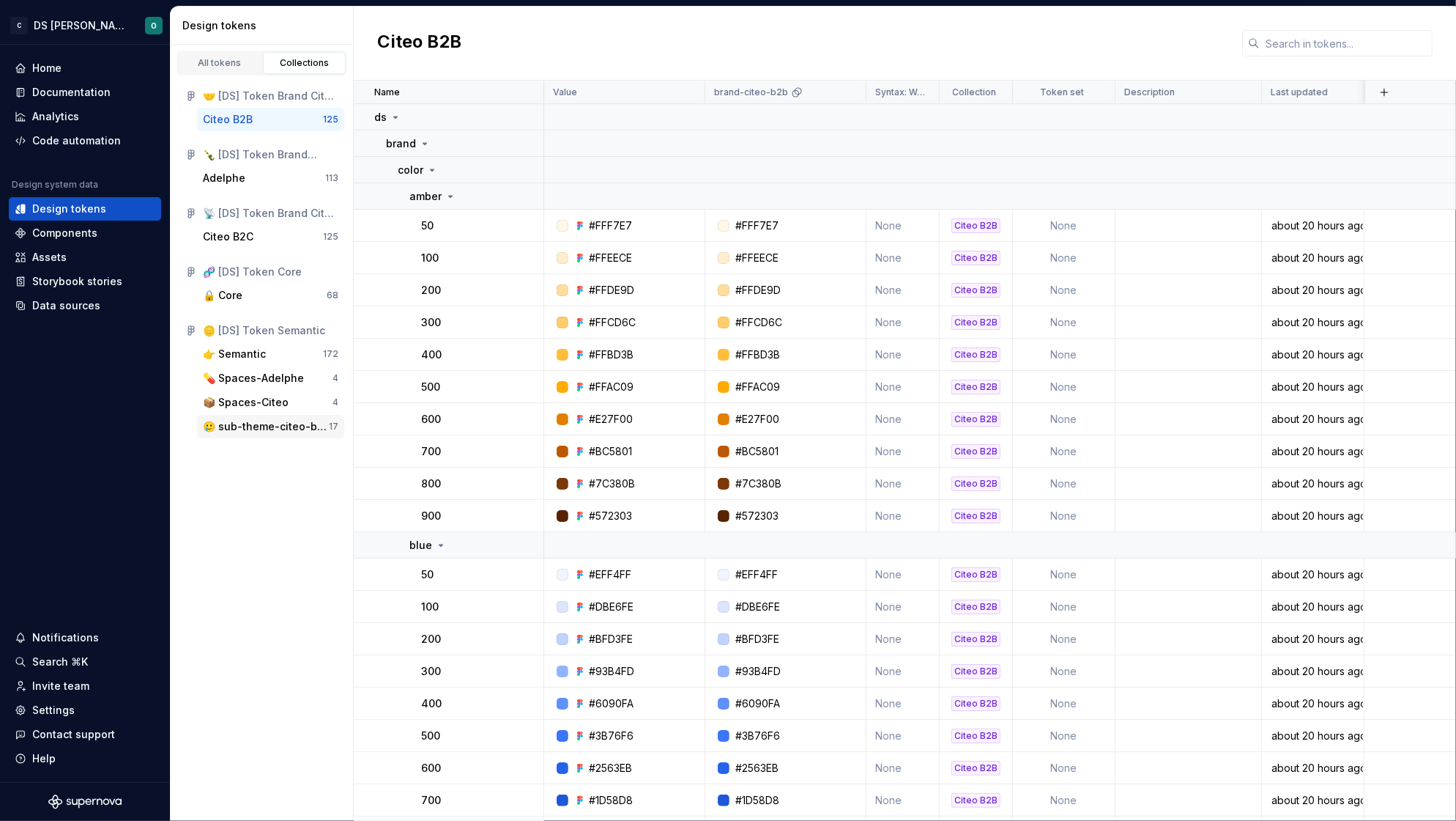
click at [276, 428] on div "🥲 sub-theme-citeo-b2b" at bounding box center [266, 426] width 126 height 15
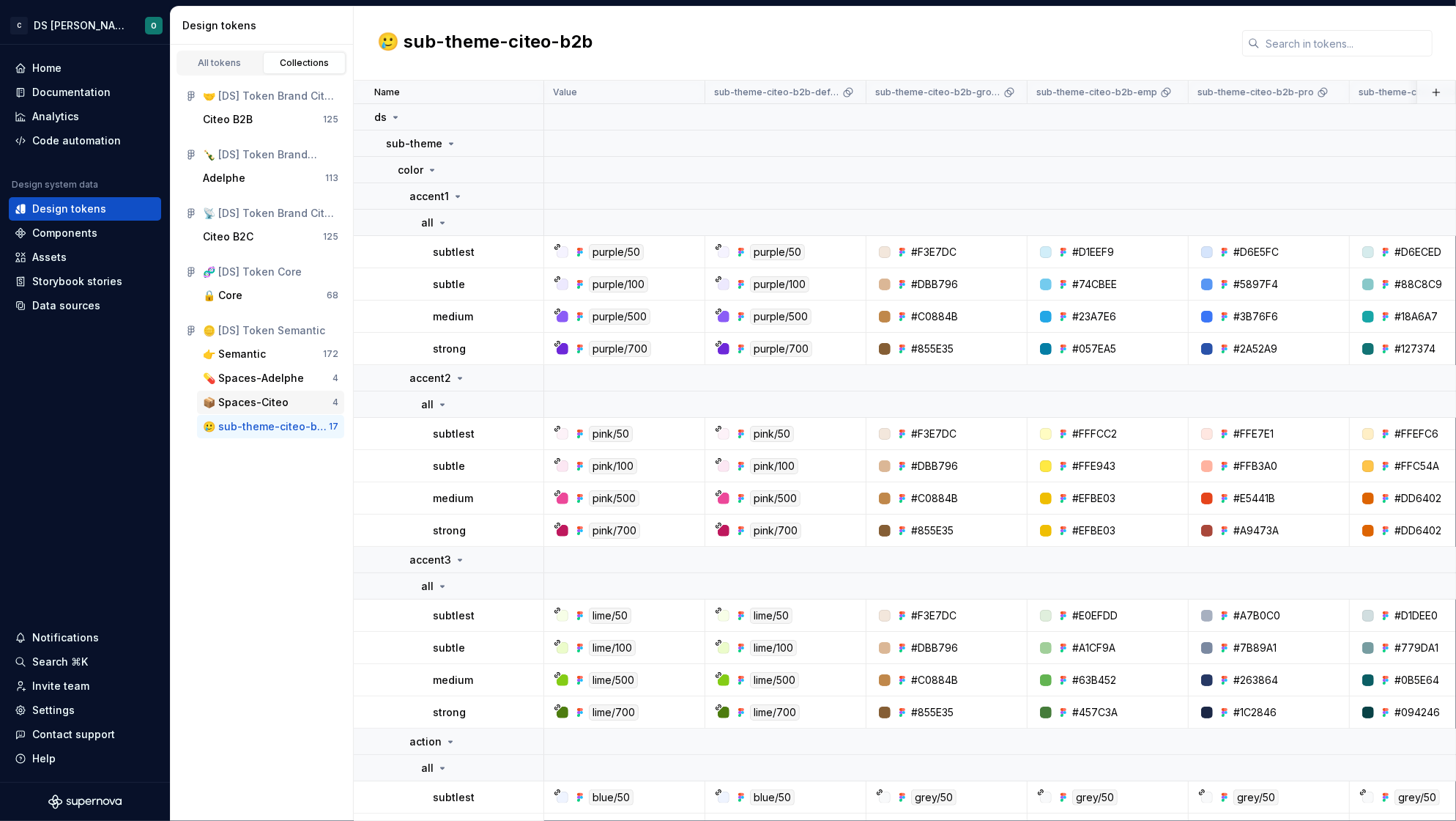
click at [247, 397] on div "📦 Spaces-Citeo" at bounding box center [246, 402] width 86 height 15
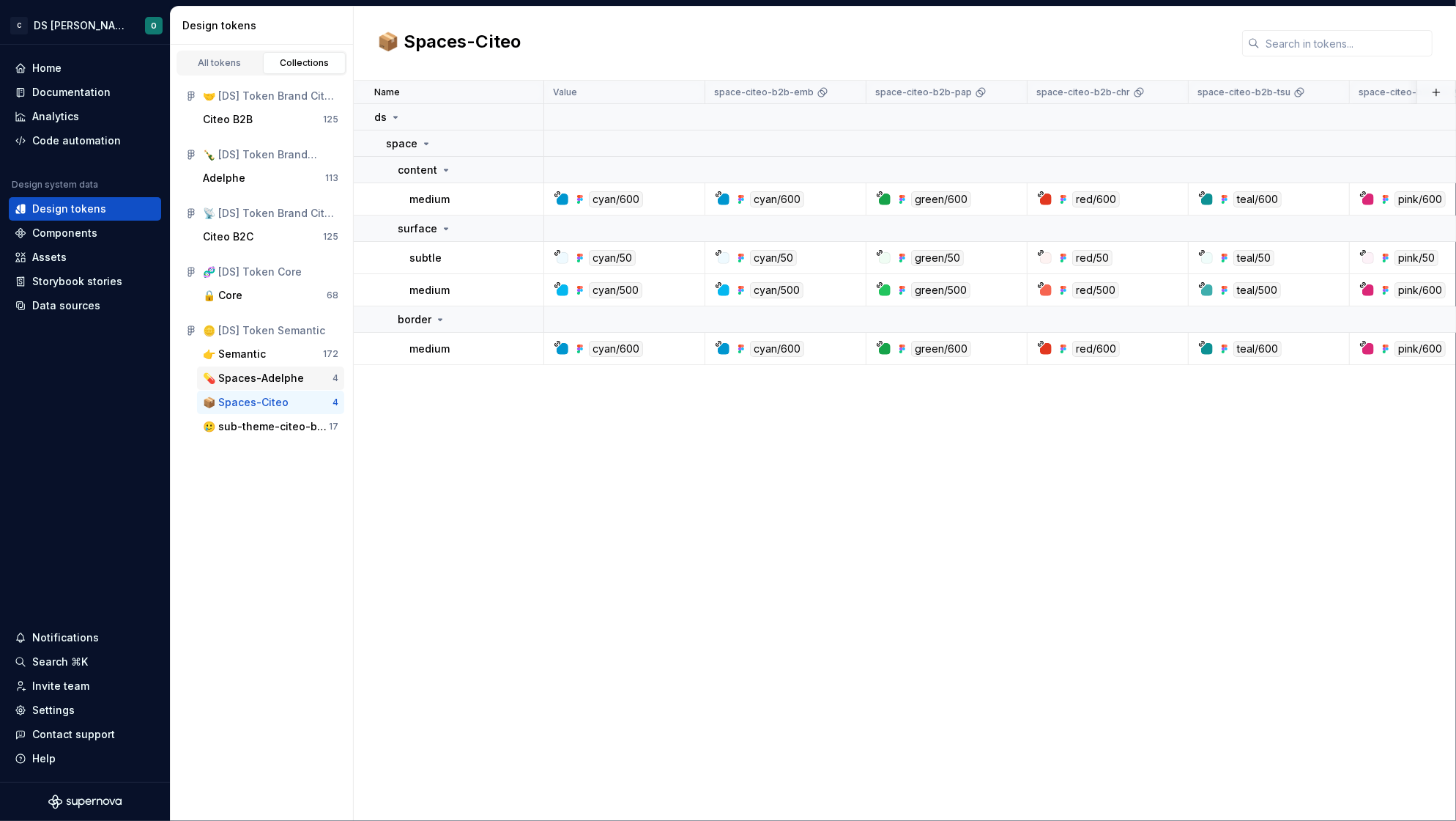
click at [253, 379] on div "💊 Spaces-Adelphe" at bounding box center [253, 378] width 101 height 15
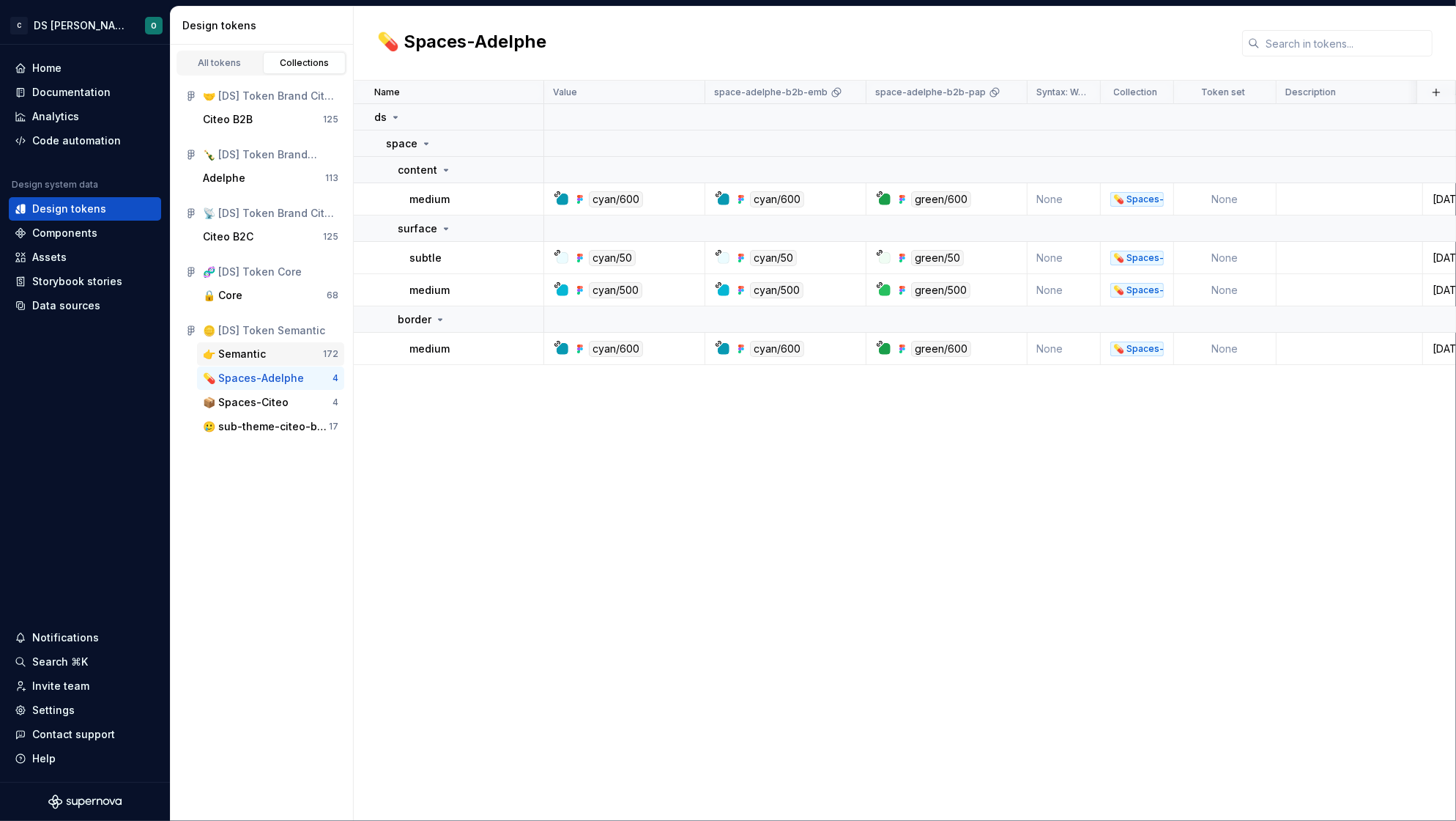
click at [252, 357] on div "👉 Semantic" at bounding box center [234, 354] width 63 height 15
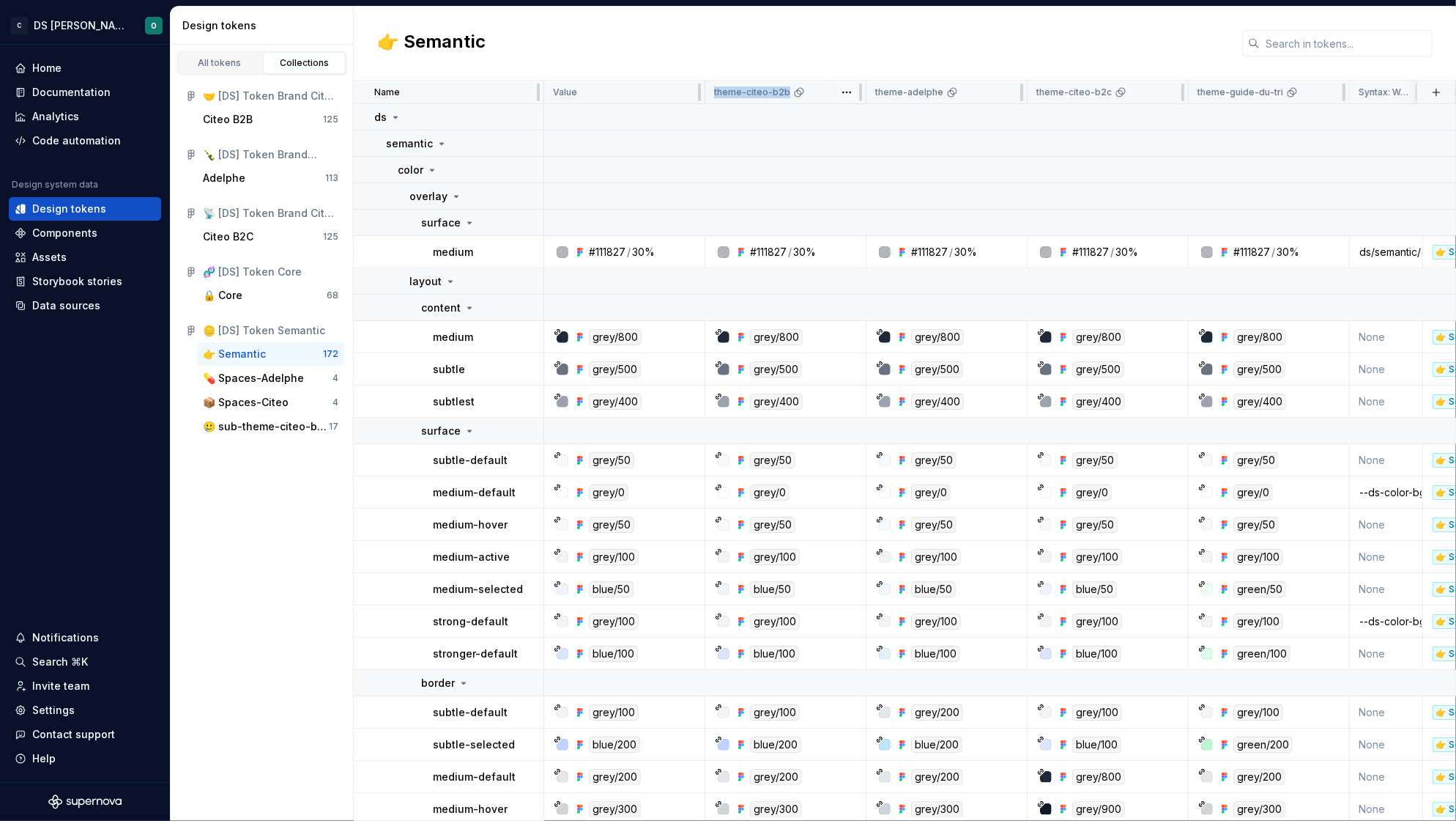
drag, startPoint x: 714, startPoint y: 89, endPoint x: 808, endPoint y: 93, distance: 94.1
click at [808, 93] on div "theme-citeo-b2b" at bounding box center [785, 92] width 143 height 12
click at [235, 121] on div "Citeo B2B" at bounding box center [228, 119] width 50 height 15
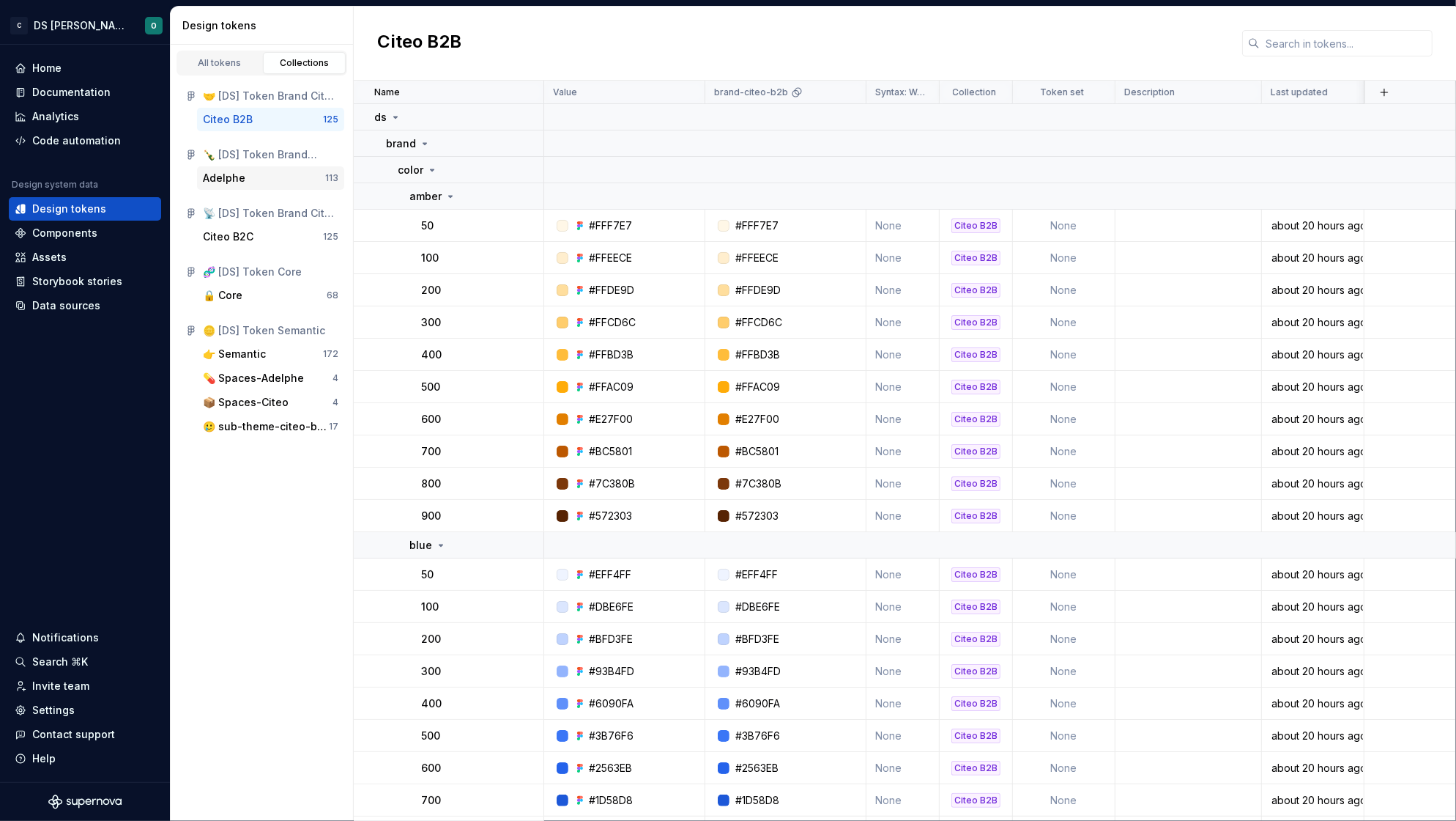
click at [230, 181] on div "Adelphe" at bounding box center [224, 178] width 43 height 15
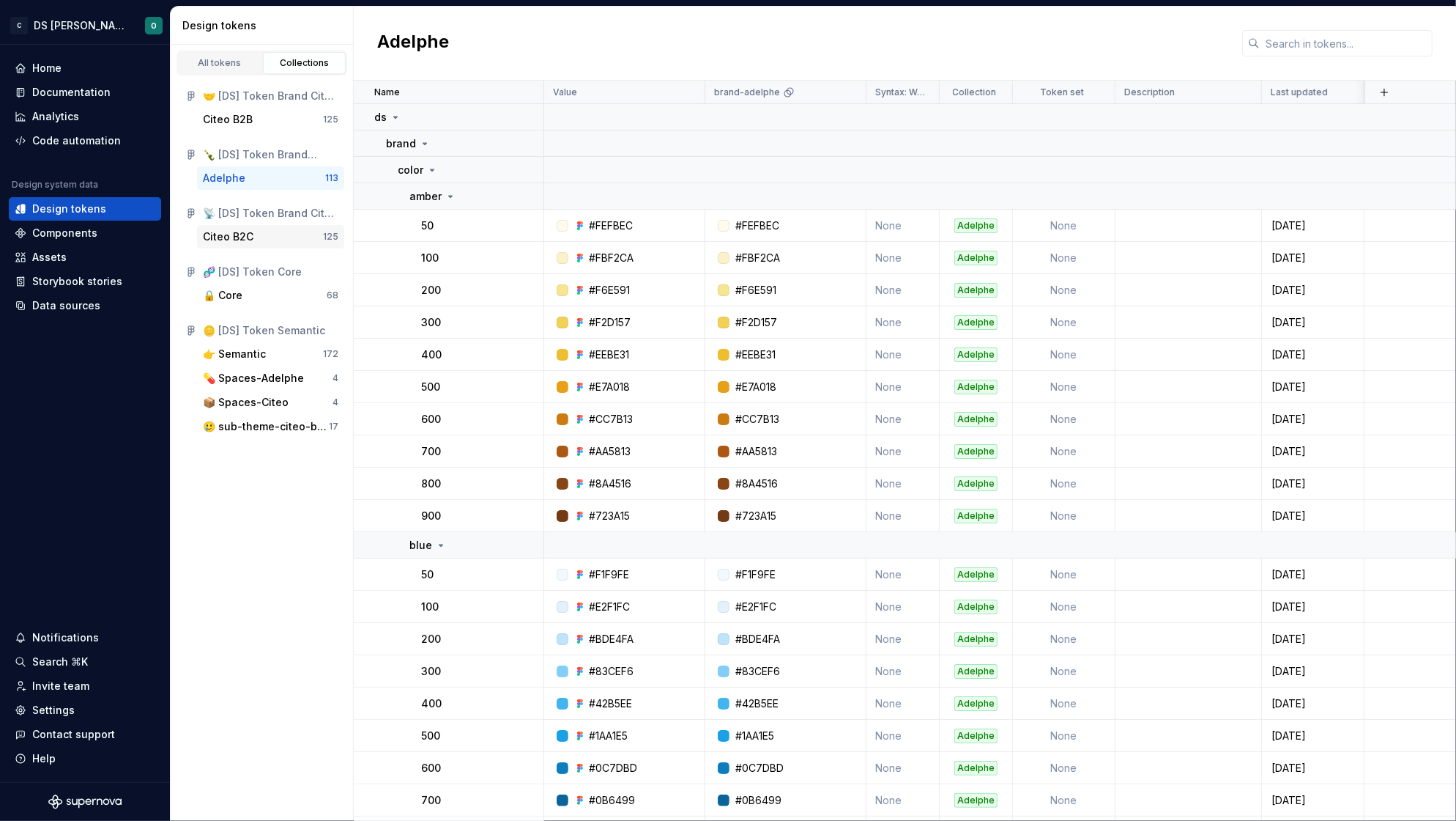
click at [242, 236] on div "Citeo B2C" at bounding box center [228, 237] width 51 height 15
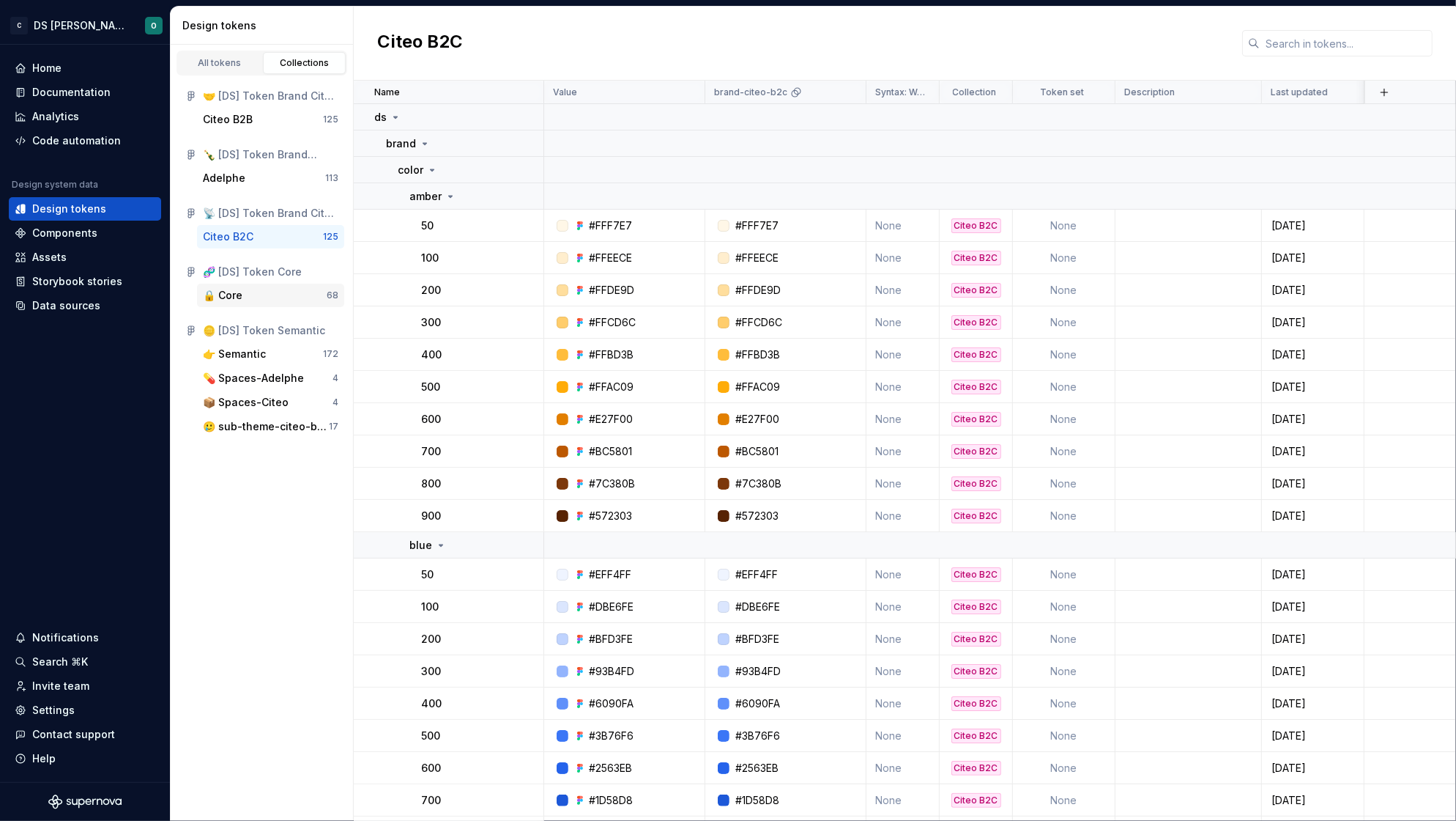
click at [263, 292] on div "🔒 Core" at bounding box center [265, 295] width 124 height 15
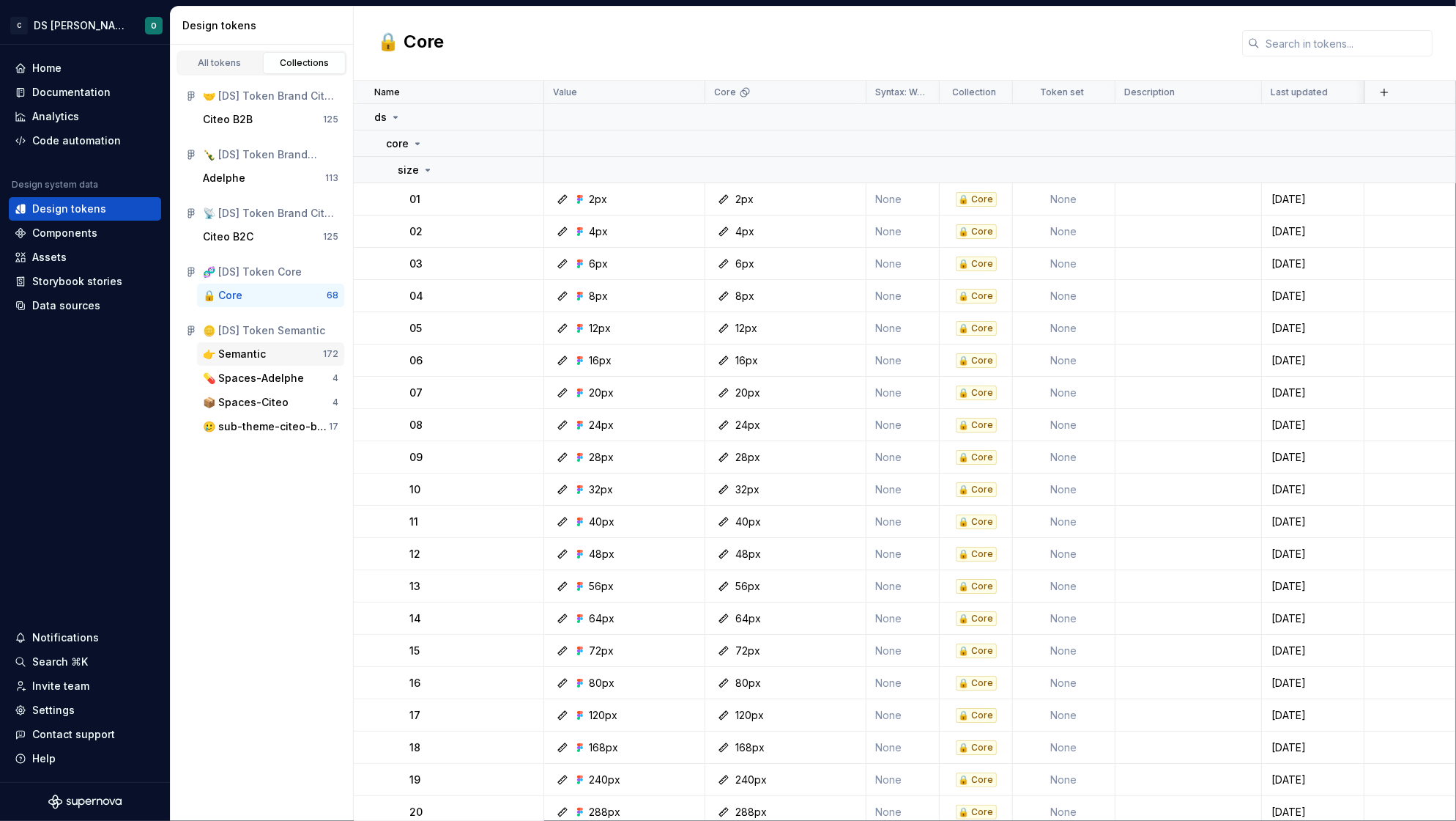
click at [257, 358] on div "👉 Semantic" at bounding box center [234, 354] width 63 height 15
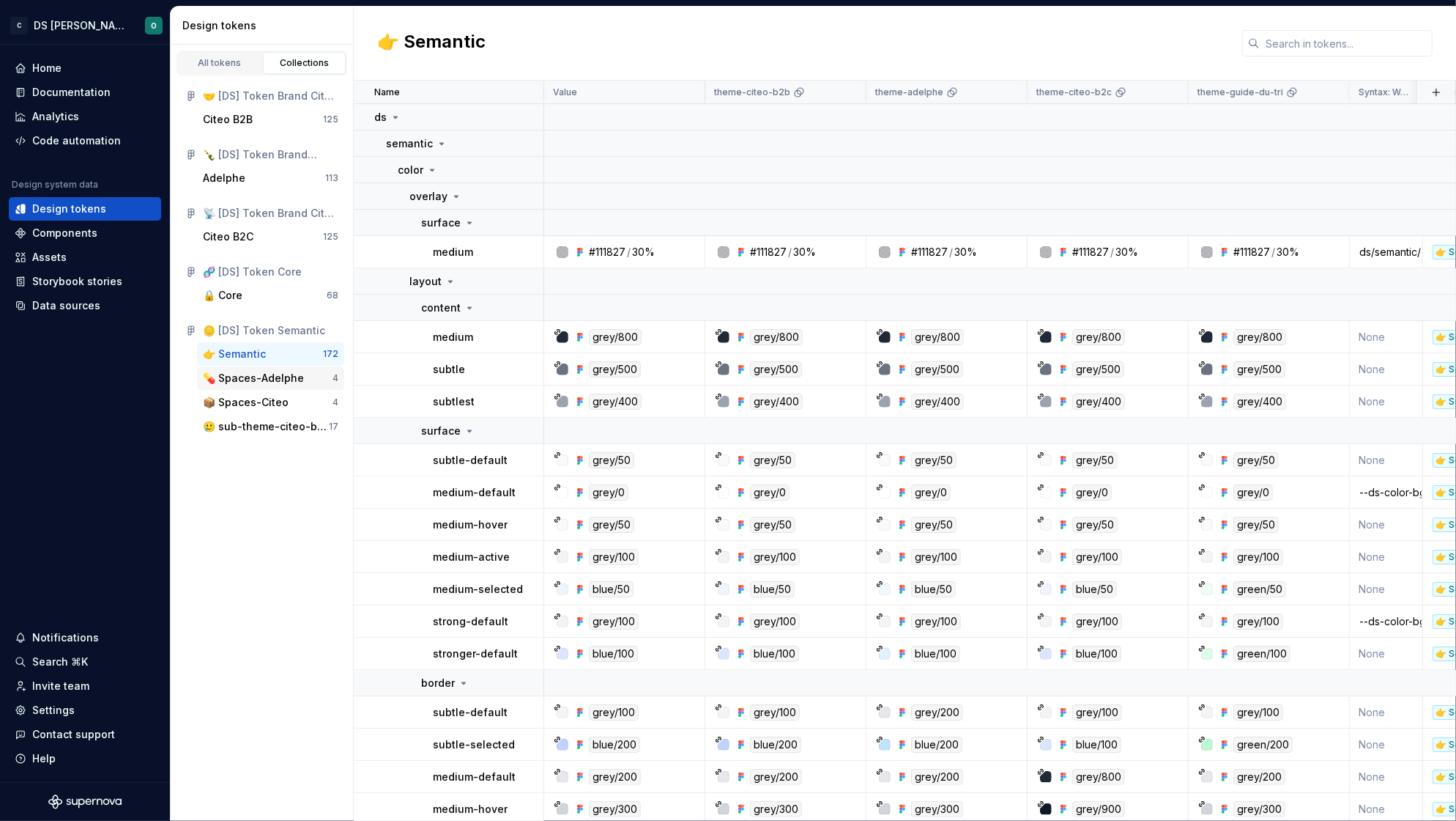
click at [259, 377] on div "💊 Spaces-Adelphe" at bounding box center [253, 378] width 101 height 15
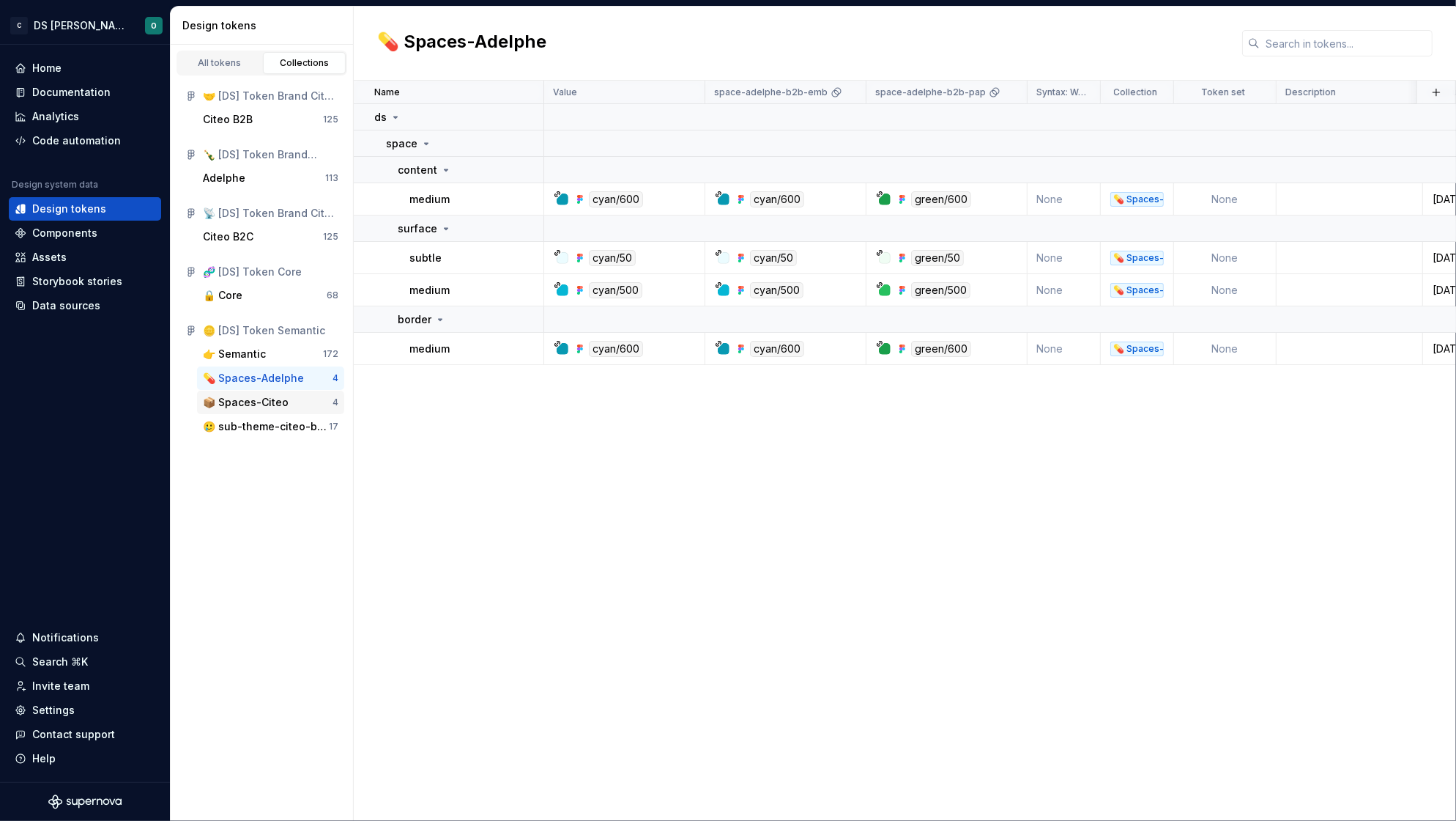
click at [258, 392] on div "📦 Spaces-Citeo 4" at bounding box center [271, 402] width 147 height 24
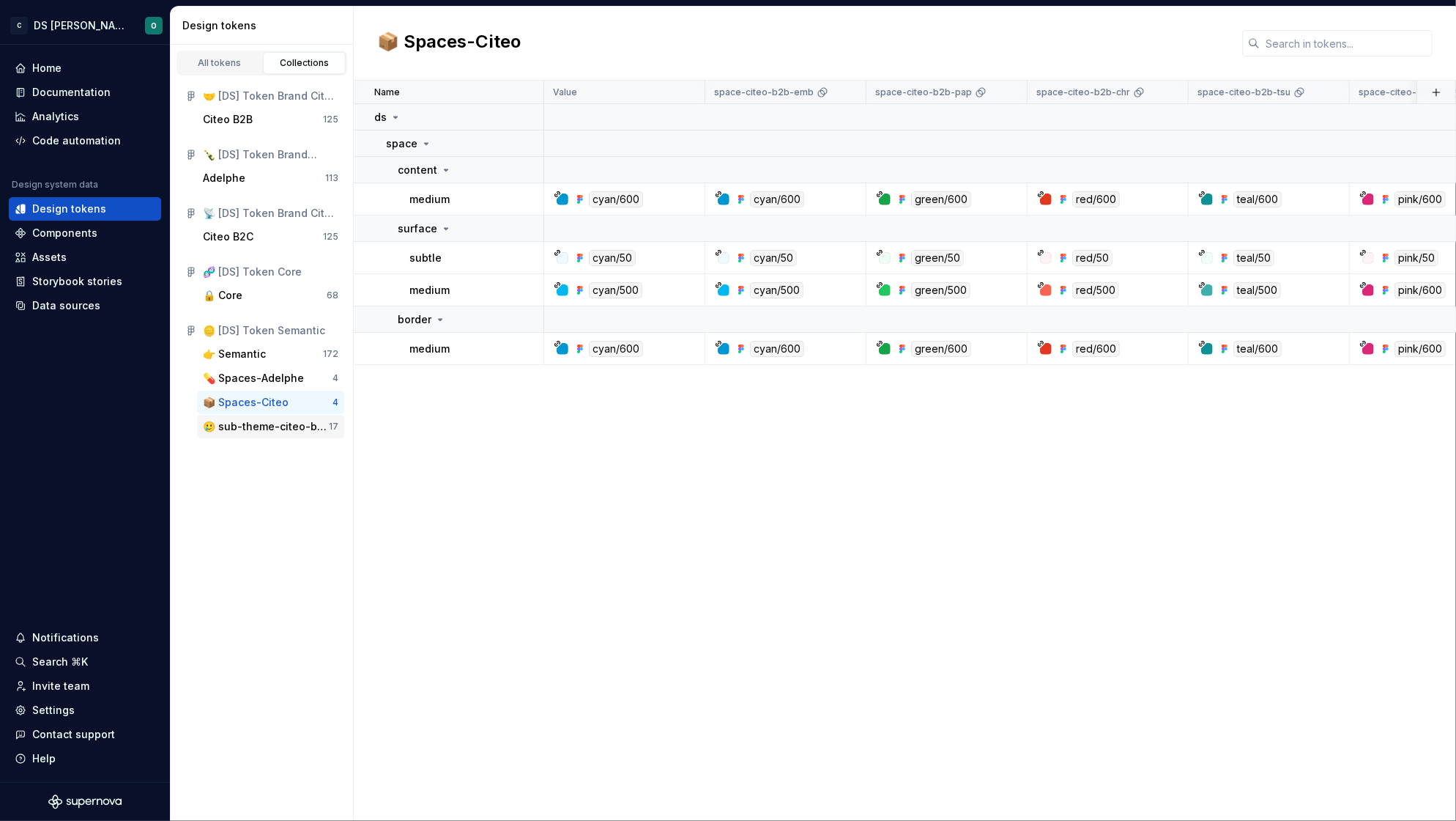
click at [262, 422] on div "🥲 sub-theme-citeo-b2b" at bounding box center [266, 426] width 126 height 15
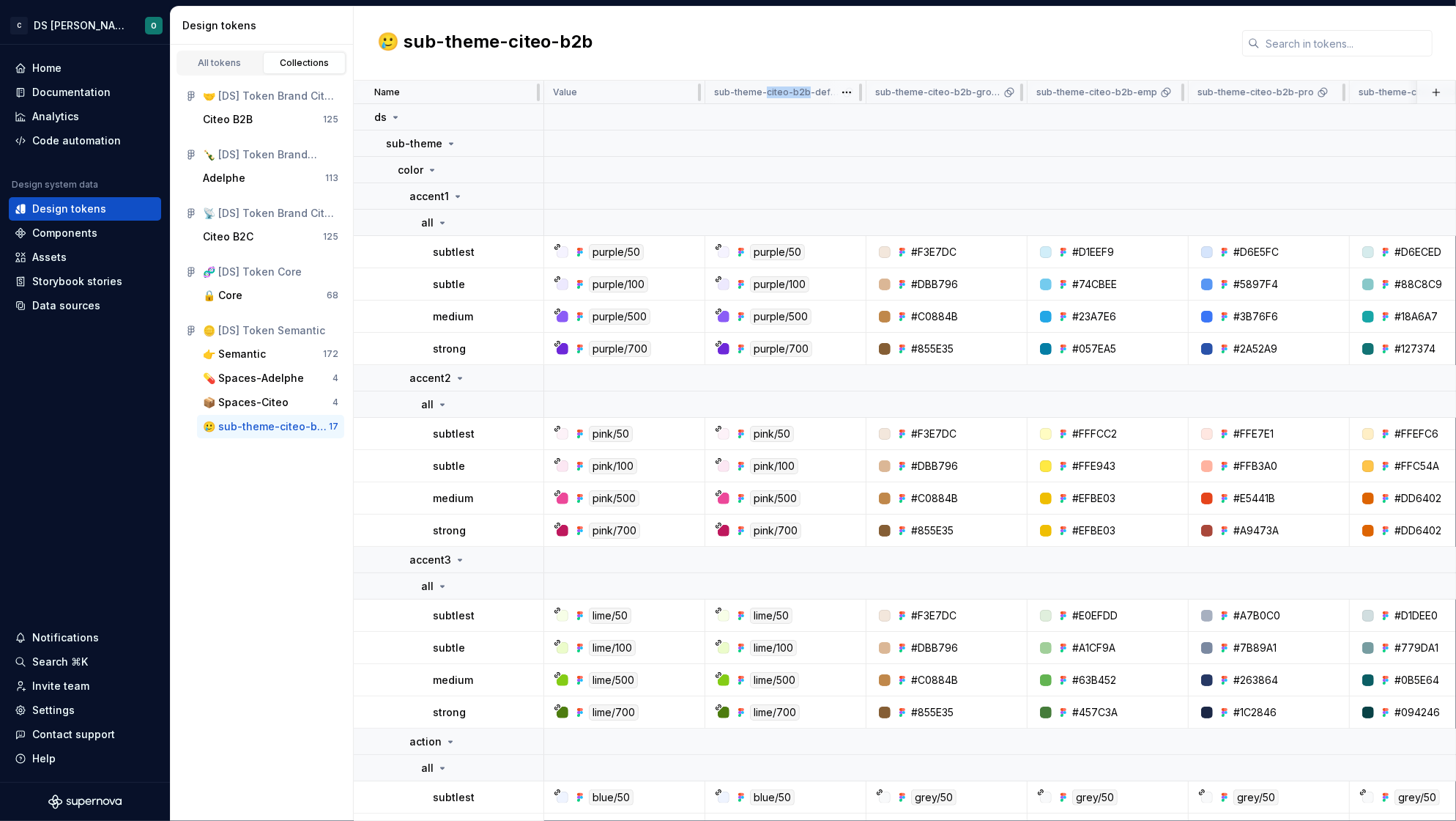
drag, startPoint x: 804, startPoint y: 90, endPoint x: 764, endPoint y: 91, distance: 40.0
click at [764, 91] on p "sub-theme-citeo-b2b-default" at bounding box center [777, 92] width 126 height 12
click at [919, 91] on p "sub-theme-citeo-b2b-group" at bounding box center [938, 92] width 126 height 12
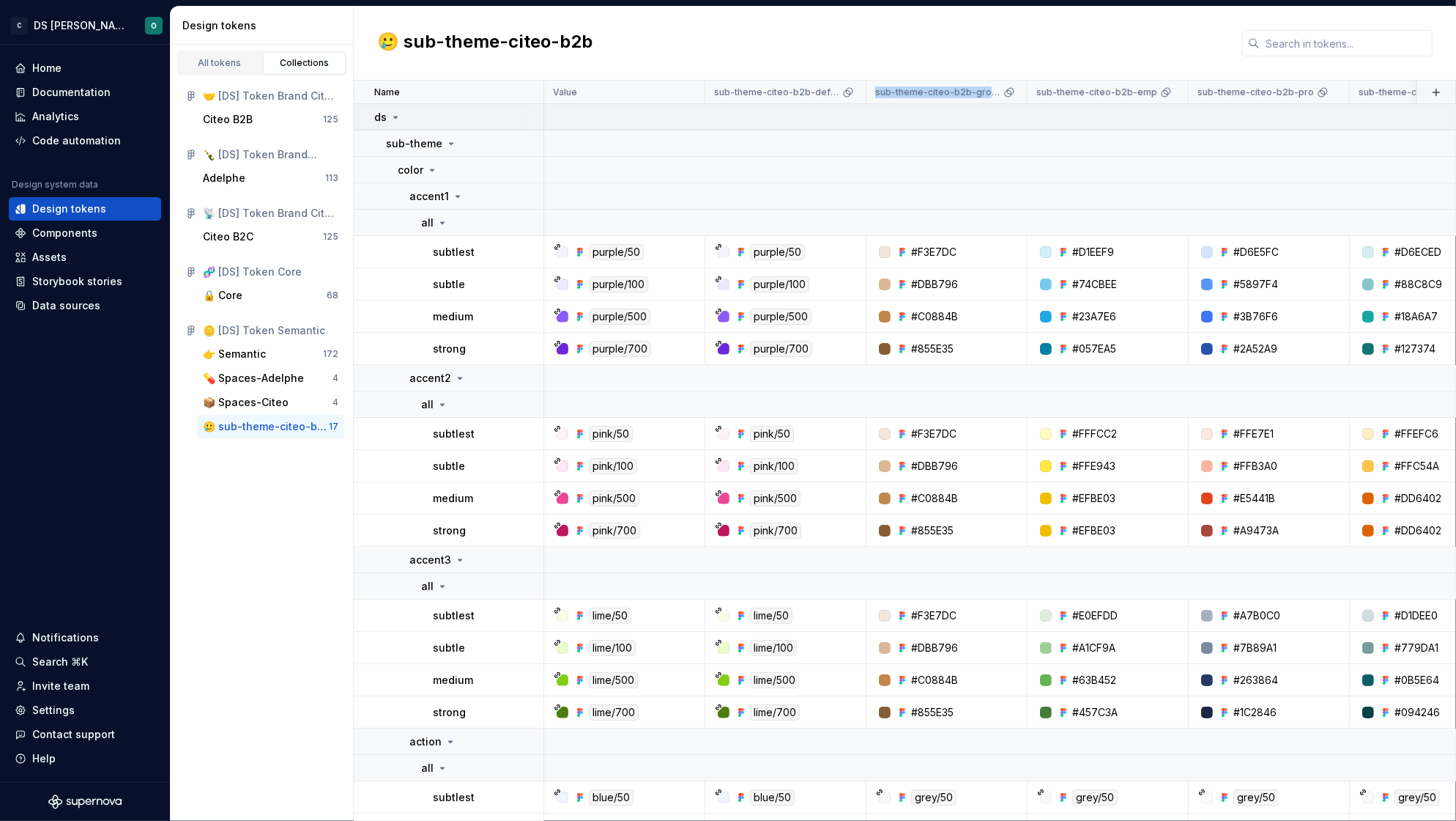
copy div "sub-theme-citeo-b2b-group"
click at [851, 95] on html "C DS Citeo O Home Documentation Analytics Code automation Design system data De…" at bounding box center [728, 410] width 1456 height 821
click at [877, 121] on span "Edit theme" at bounding box center [911, 121] width 96 height 15
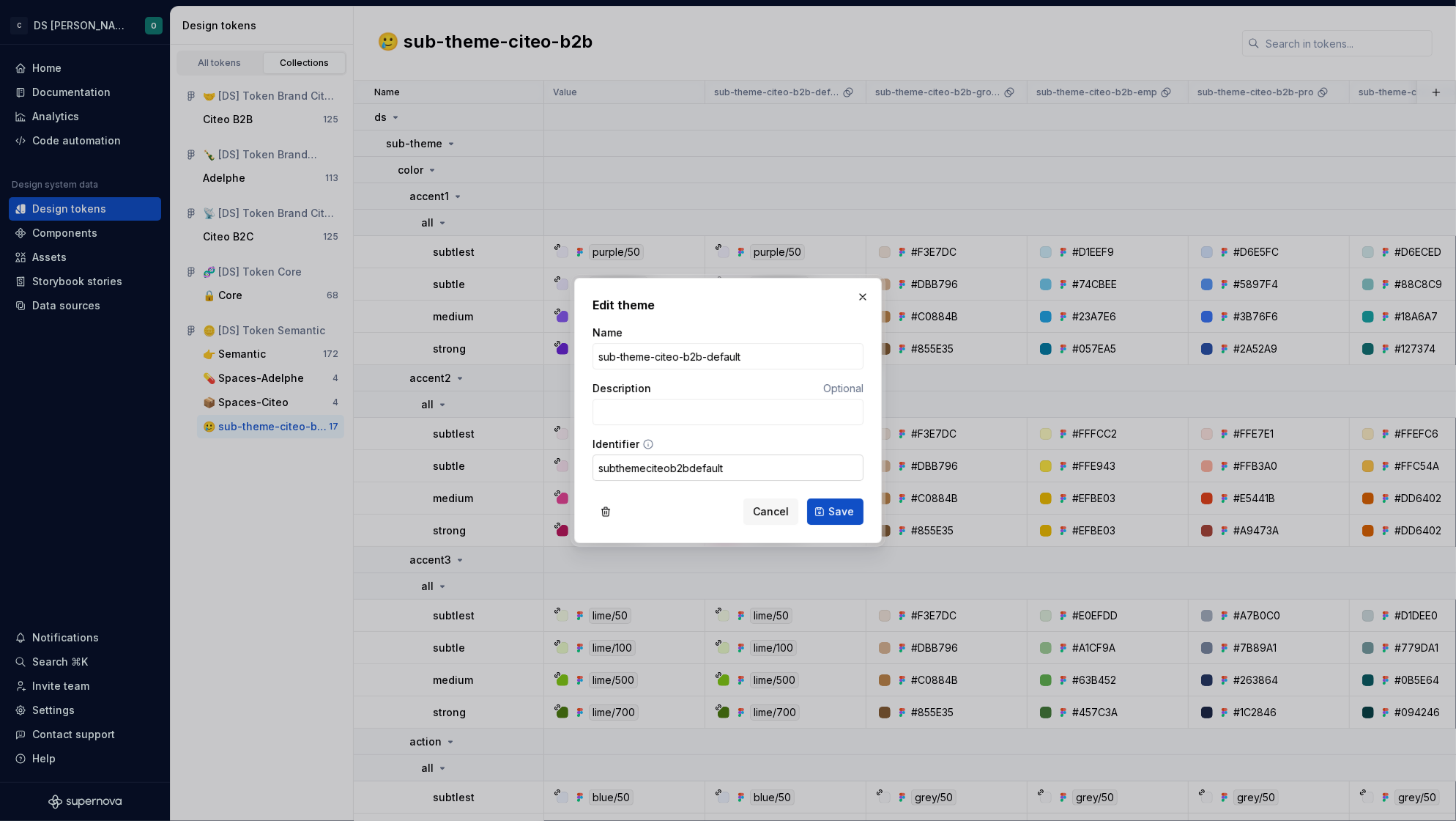
click at [744, 464] on input "subthemeciteob2bdefault" at bounding box center [728, 467] width 271 height 26
click at [780, 518] on span "Cancel" at bounding box center [771, 512] width 35 height 15
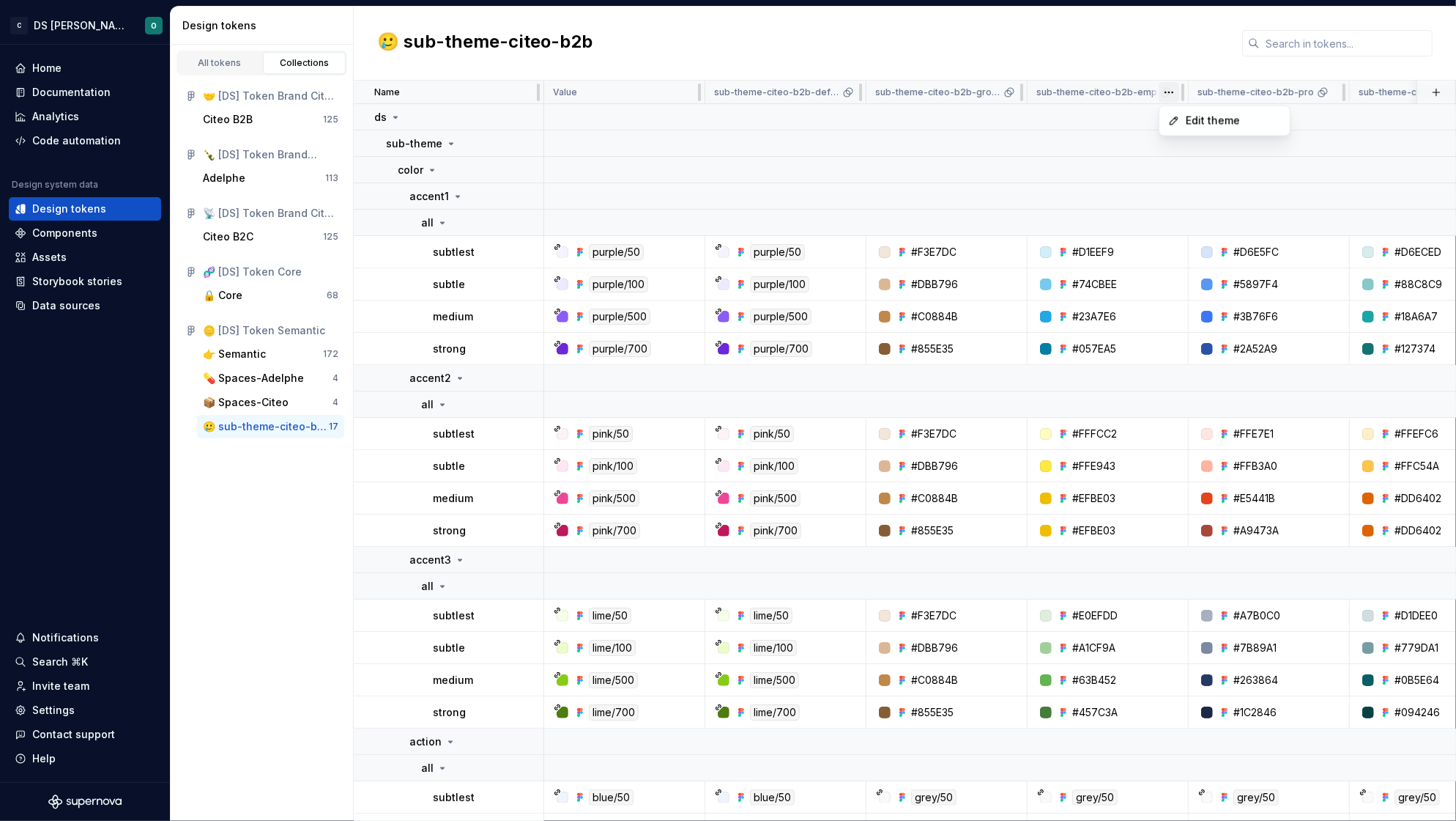
click at [1168, 94] on html "C DS Citeo O Home Documentation Analytics Code automation Design system data De…" at bounding box center [728, 410] width 1456 height 821
